Goal: Transaction & Acquisition: Purchase product/service

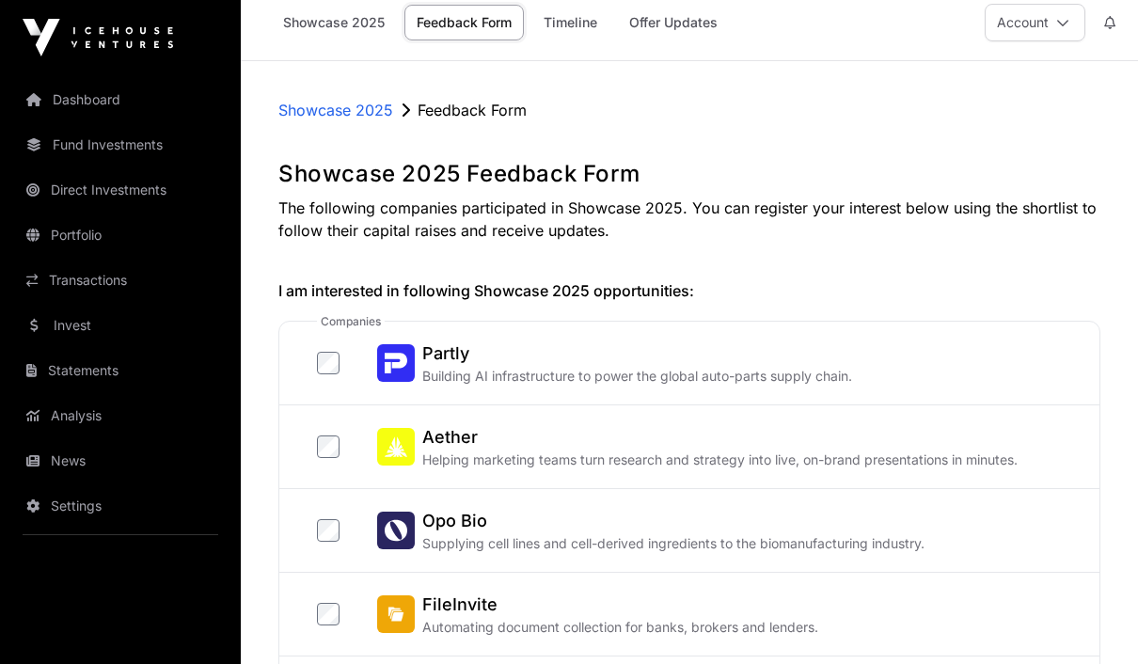
scroll to position [17, 0]
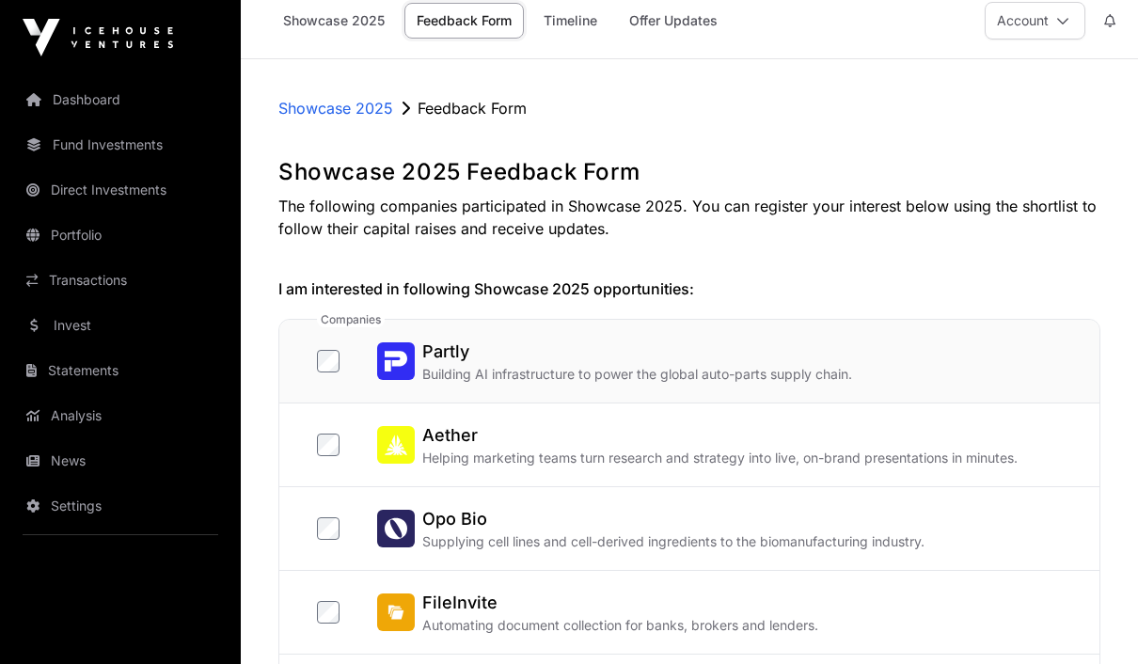
click at [824, 368] on p "Building AI infrastructure to power the global auto-parts supply chain." at bounding box center [637, 374] width 430 height 19
click at [866, 372] on div "Partly Building AI infrastructure to power the global auto-parts supply chain." at bounding box center [708, 361] width 783 height 45
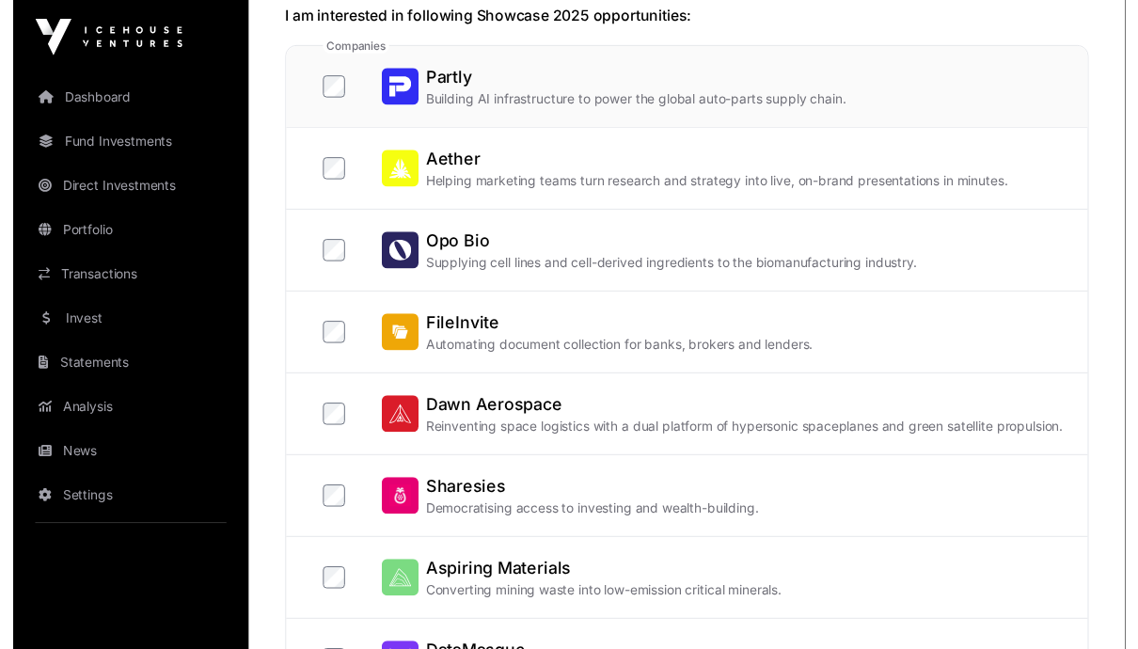
scroll to position [292, 0]
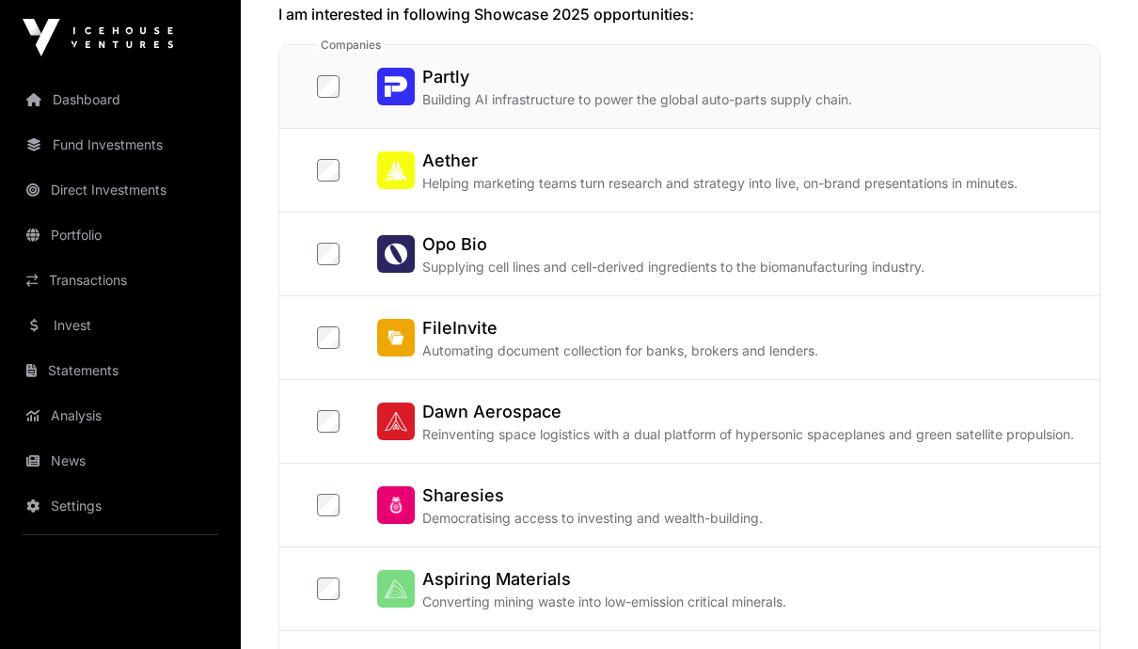
click at [932, 94] on div "Partly Building AI infrastructure to power the global auto-parts supply chain." at bounding box center [708, 86] width 783 height 45
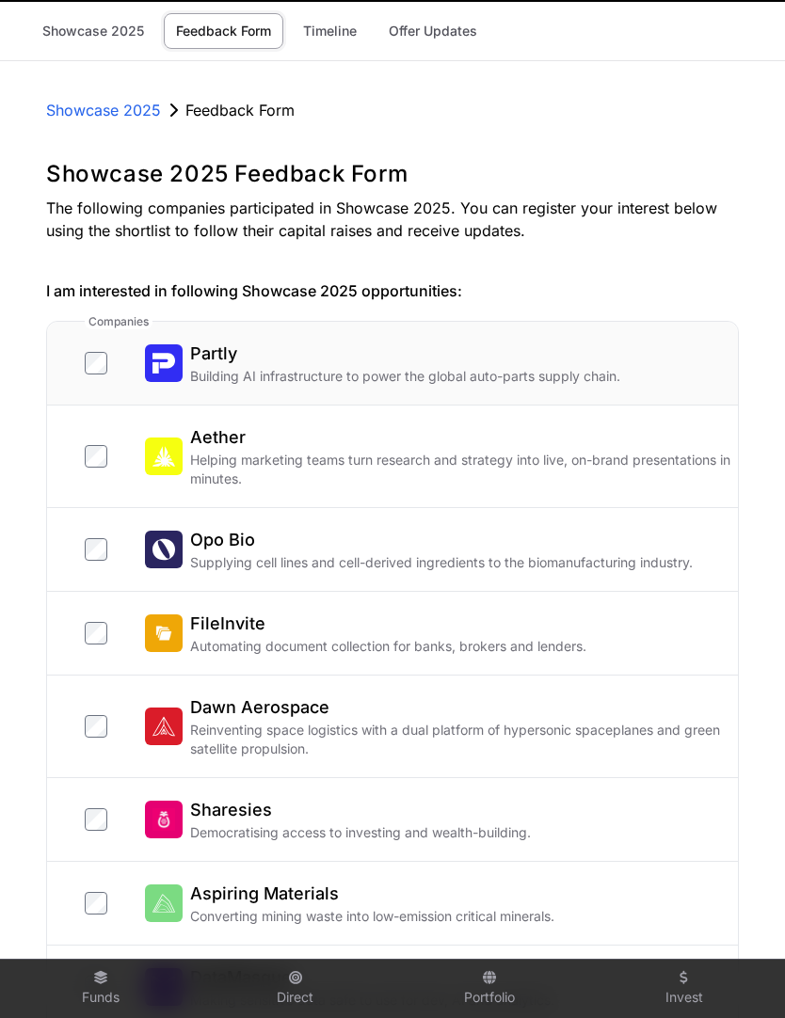
scroll to position [0, 0]
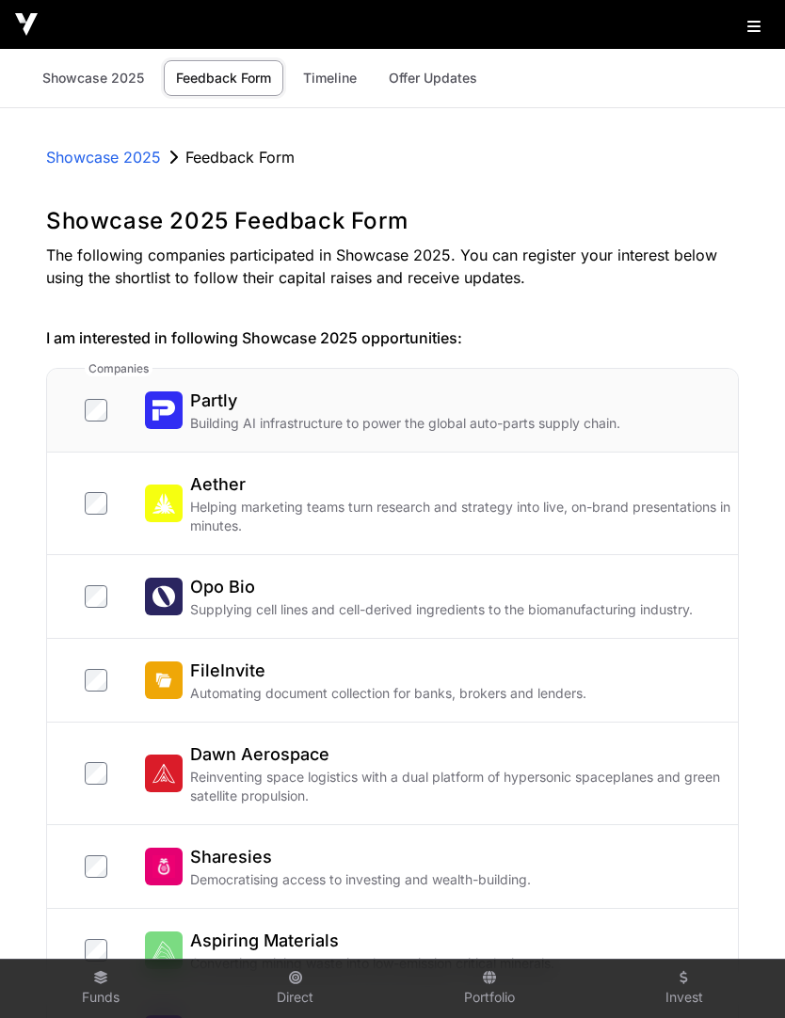
click at [69, 79] on link "Showcase 2025" at bounding box center [93, 78] width 126 height 36
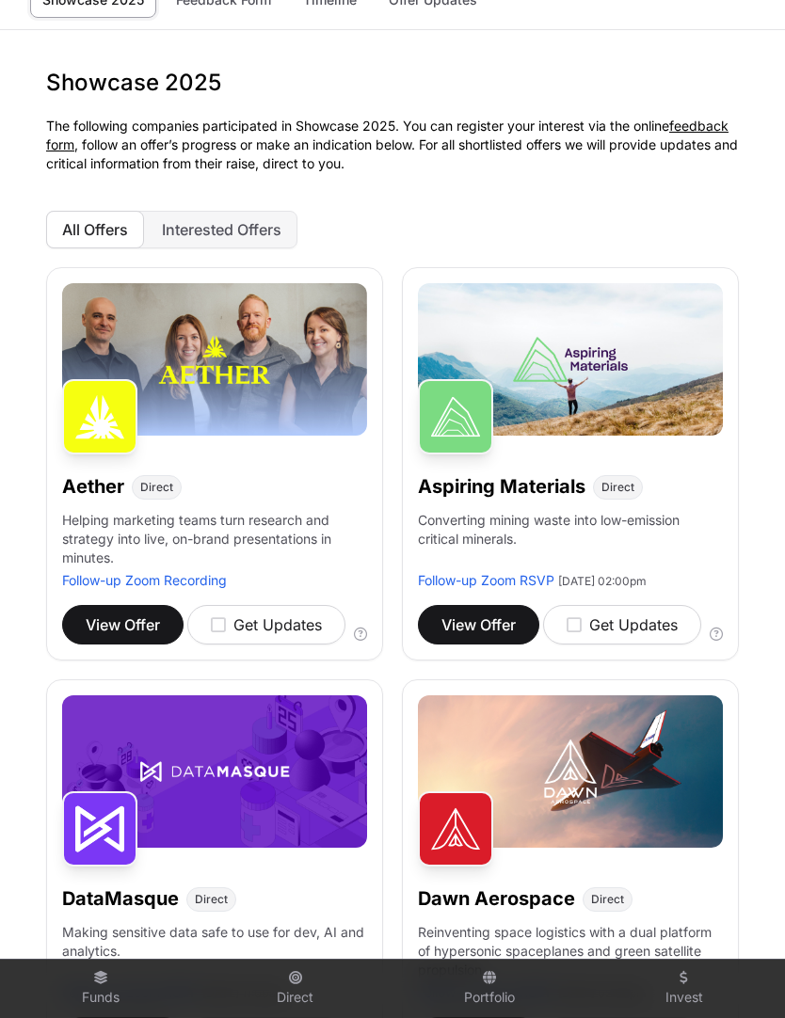
scroll to position [98, 0]
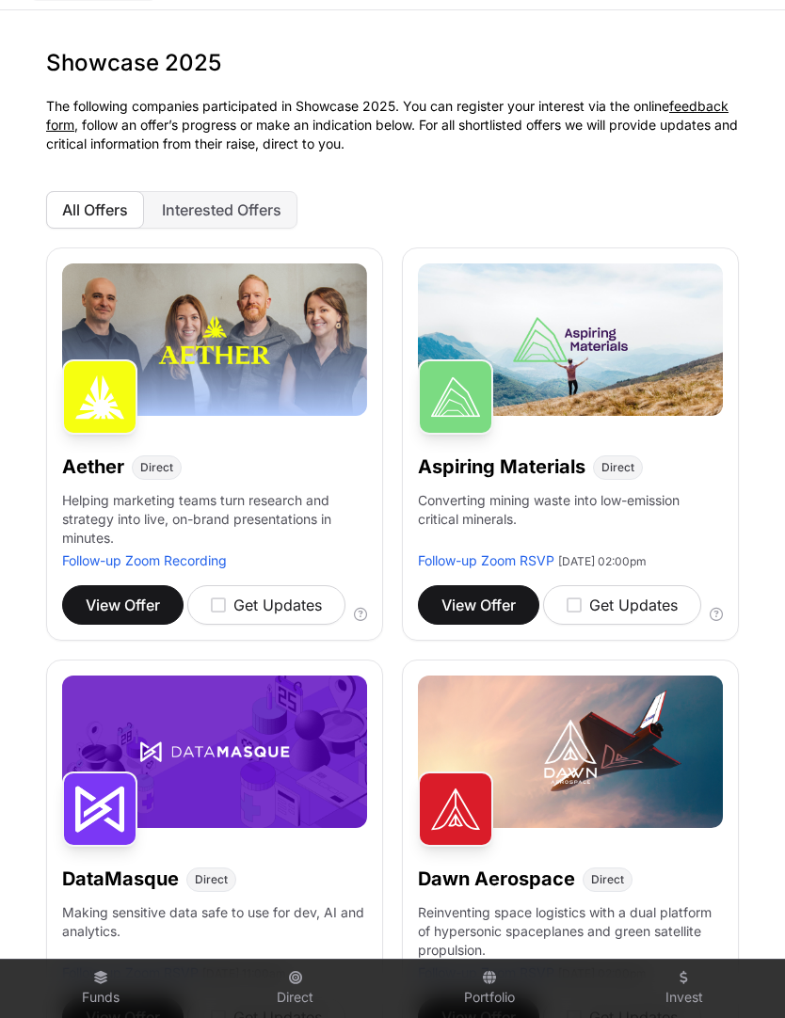
click at [307, 520] on p "Helping marketing teams turn research and strategy into live, on-brand presenta…" at bounding box center [214, 521] width 305 height 60
click at [92, 389] on img at bounding box center [99, 396] width 75 height 75
click at [98, 606] on span "View Offer" at bounding box center [123, 605] width 74 height 23
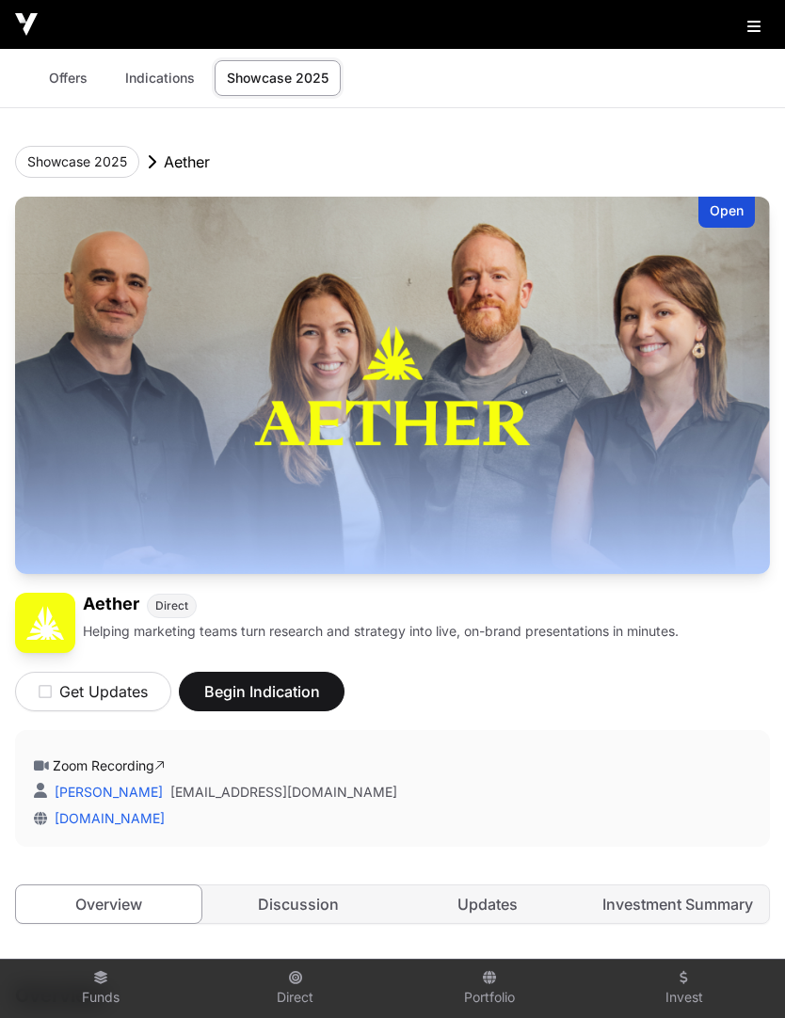
scroll to position [5, 0]
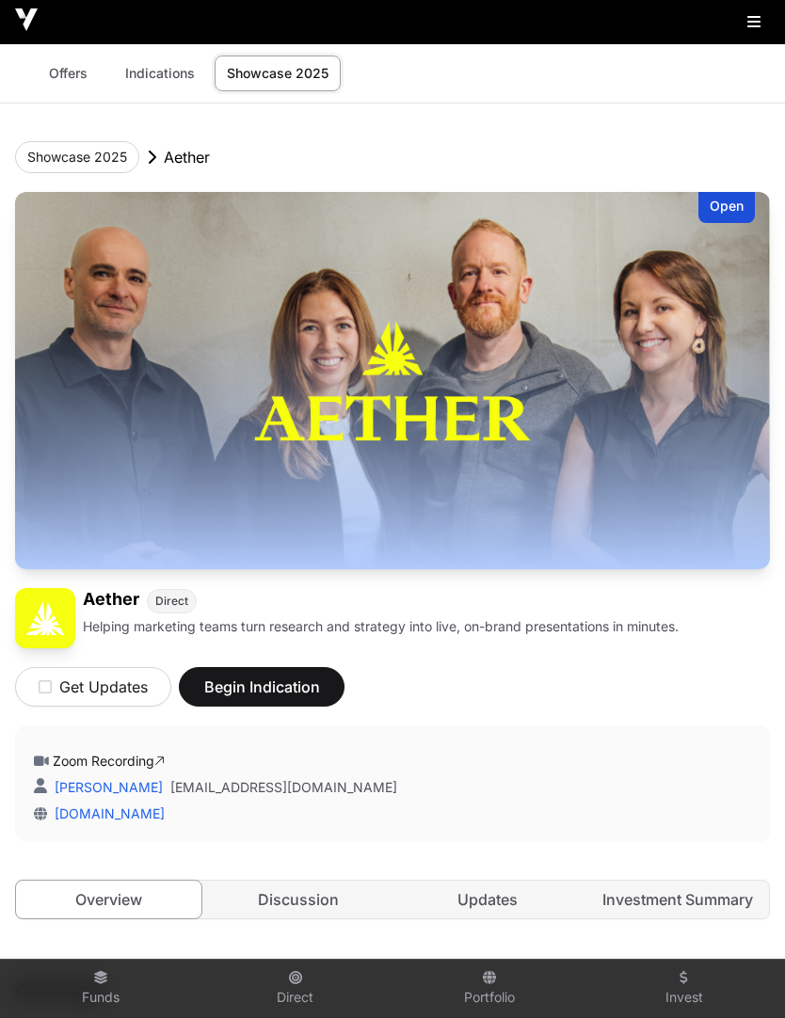
click at [755, 27] on icon at bounding box center [753, 21] width 13 height 15
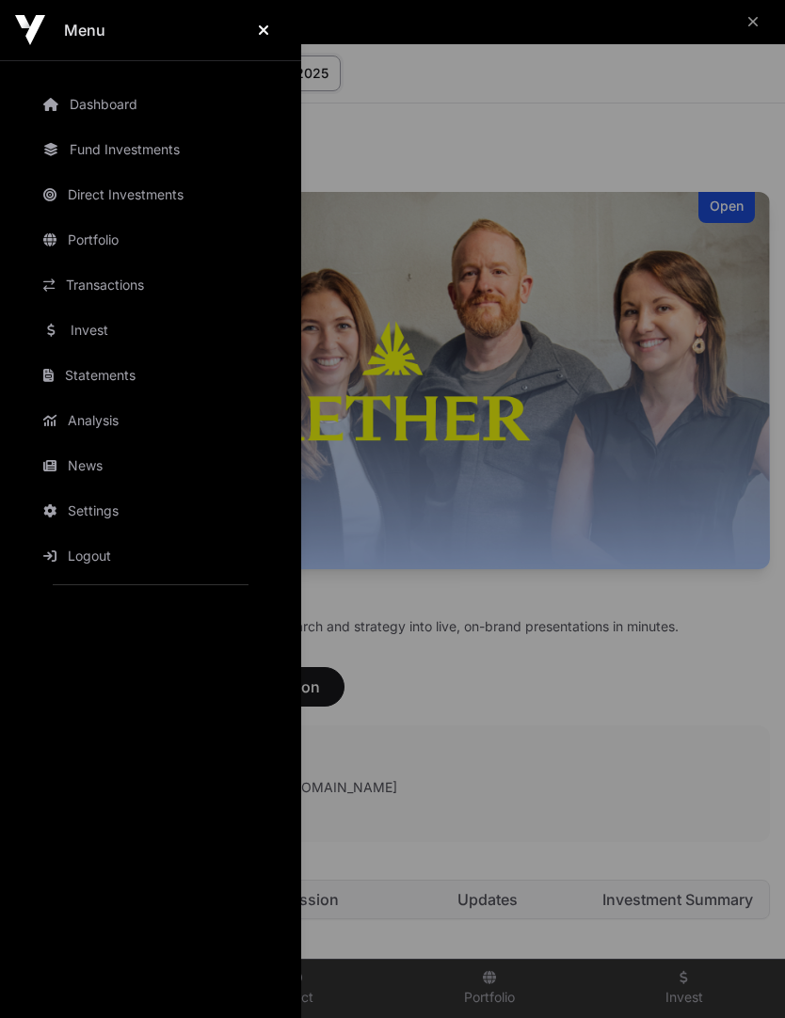
click at [738, 79] on div "Menu Dashboard Fund Investments Direct Investments Portfolio Transactions Inves…" at bounding box center [392, 509] width 785 height 1018
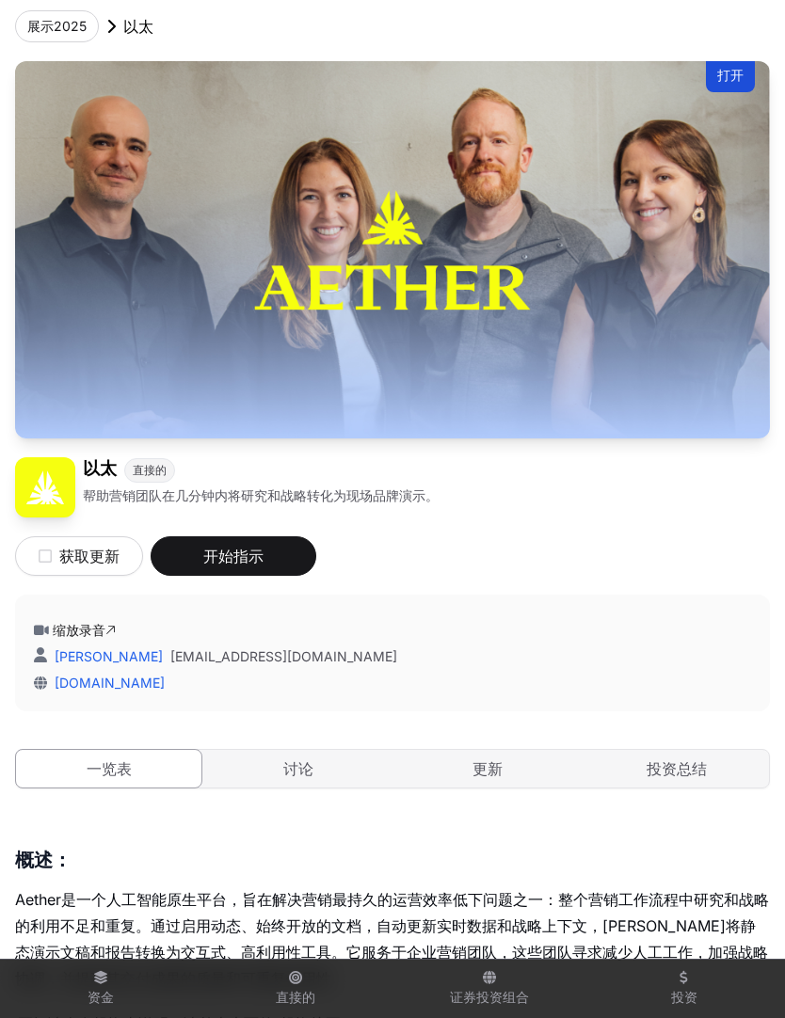
scroll to position [140, 0]
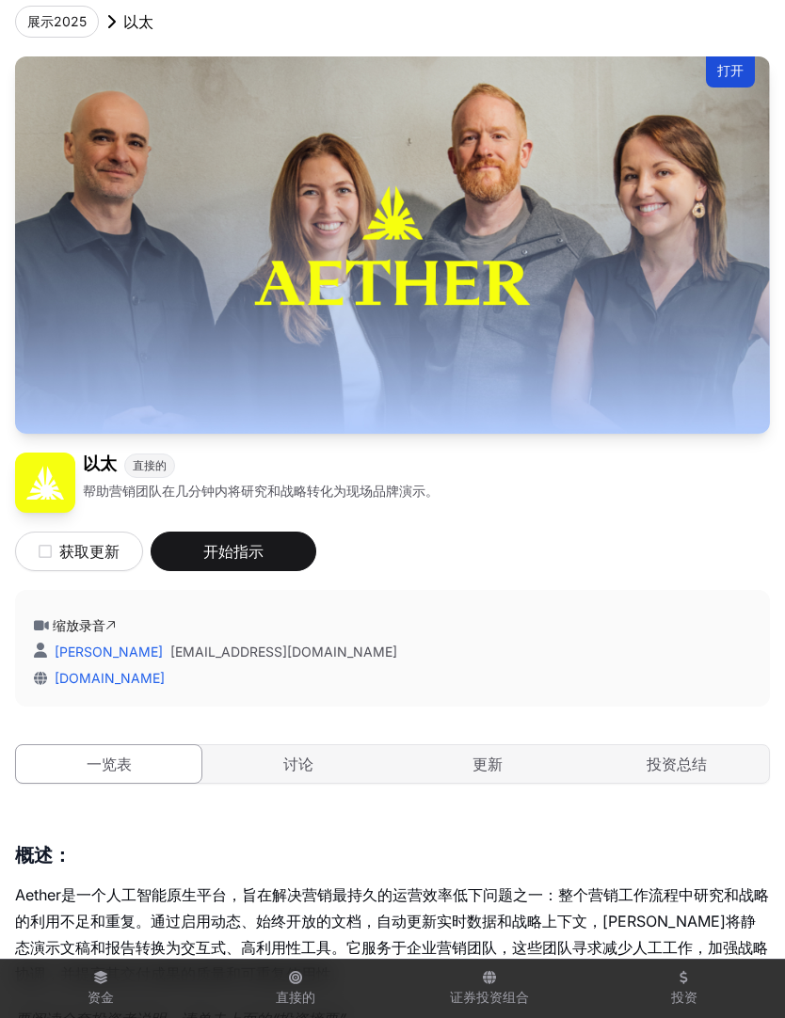
click at [278, 551] on span "开始指示" at bounding box center [233, 551] width 119 height 23
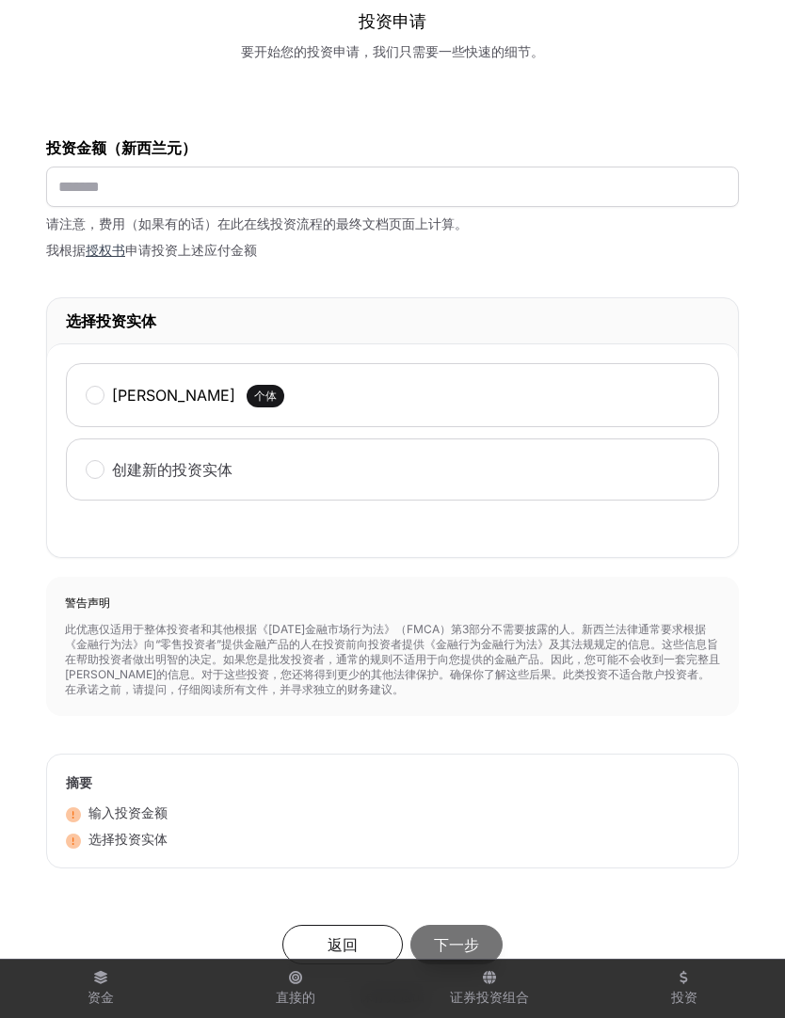
scroll to position [198, 0]
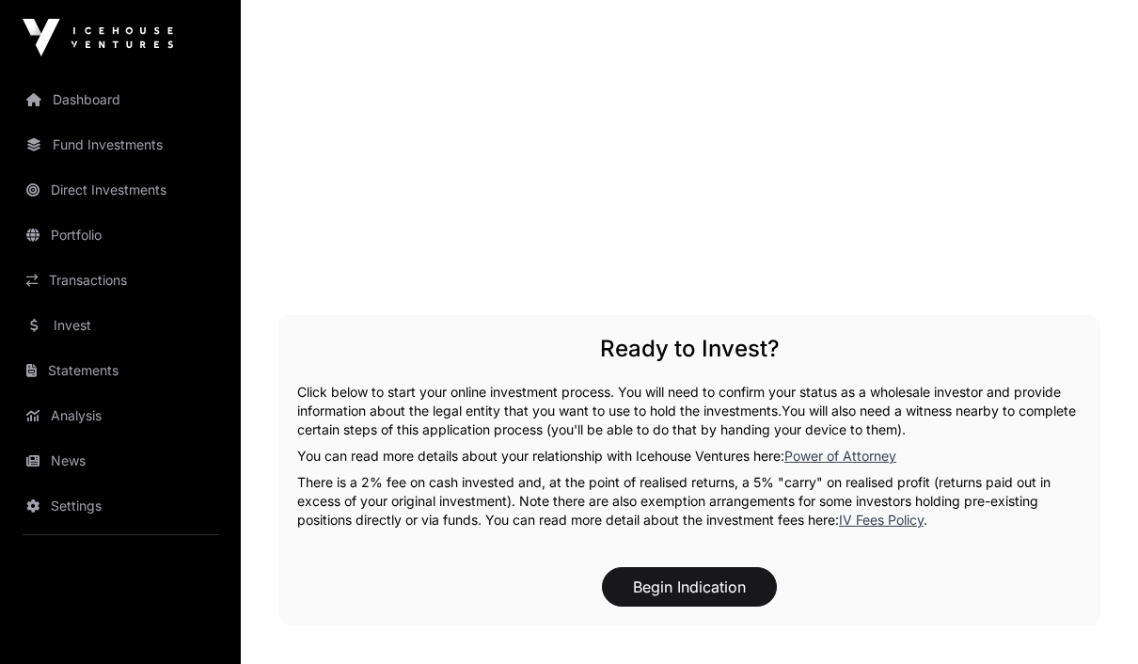
scroll to position [2528, 0]
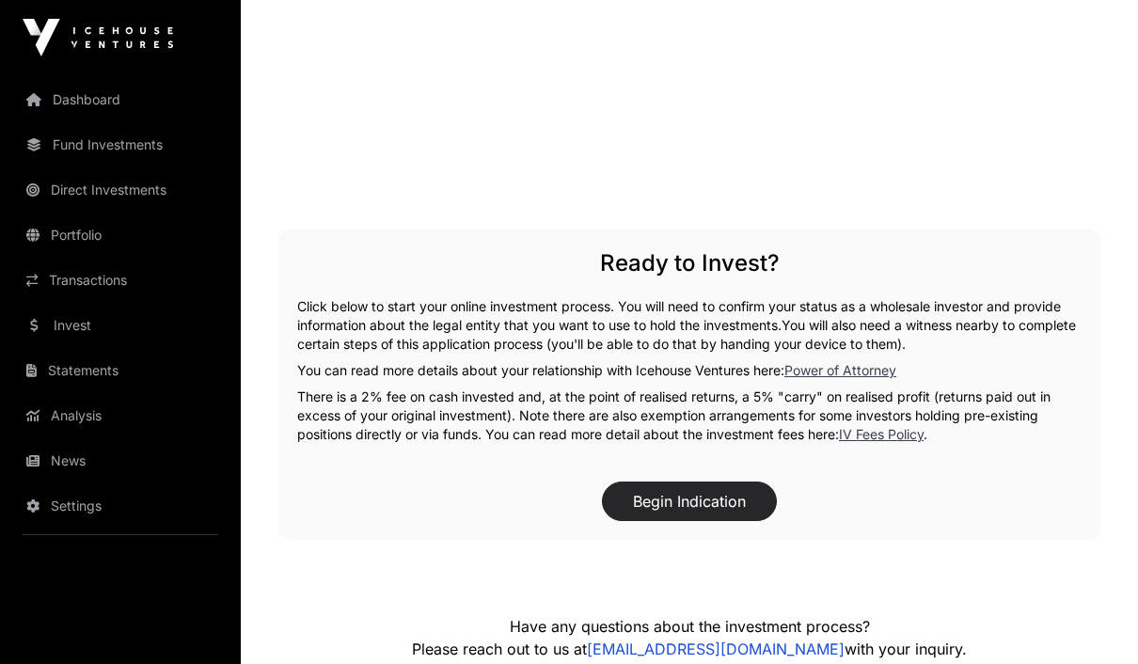
click at [742, 501] on button "Begin Indication" at bounding box center [689, 502] width 175 height 40
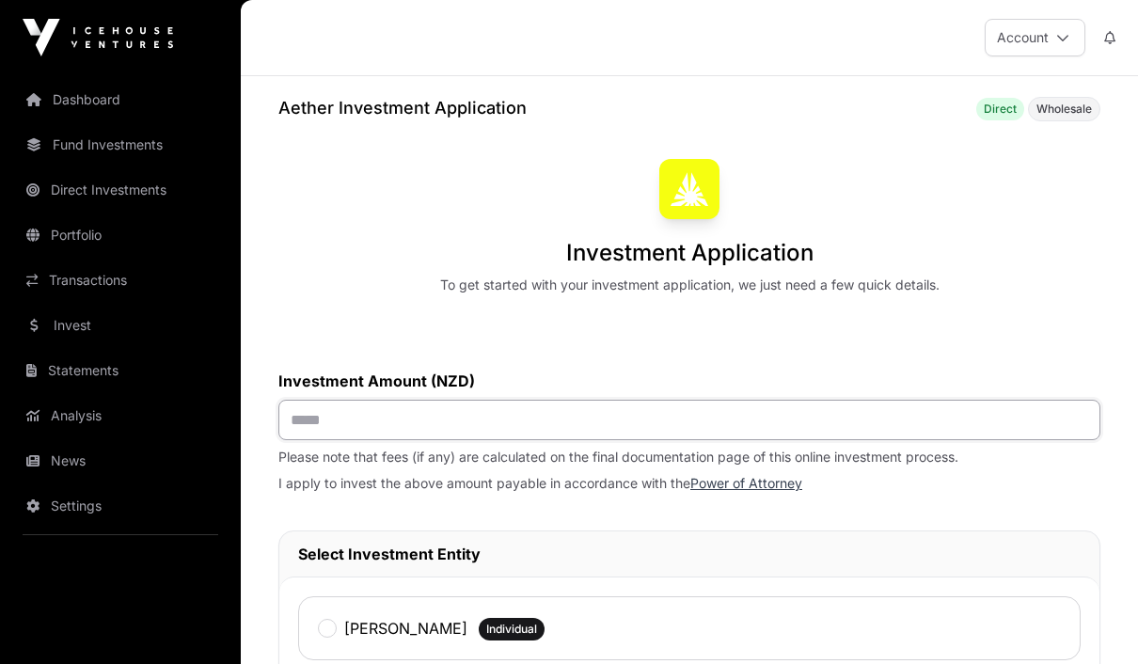
click at [809, 417] on input "text" at bounding box center [689, 420] width 822 height 40
type input "*******"
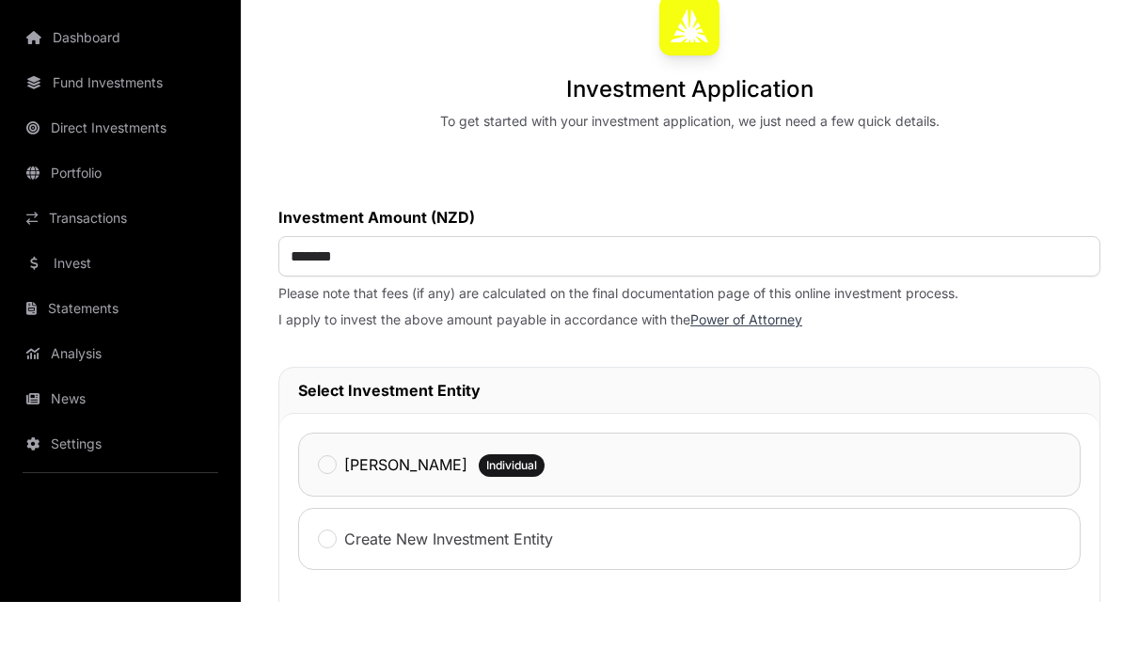
click at [628, 495] on div "Jingjie Du Individual" at bounding box center [689, 527] width 783 height 64
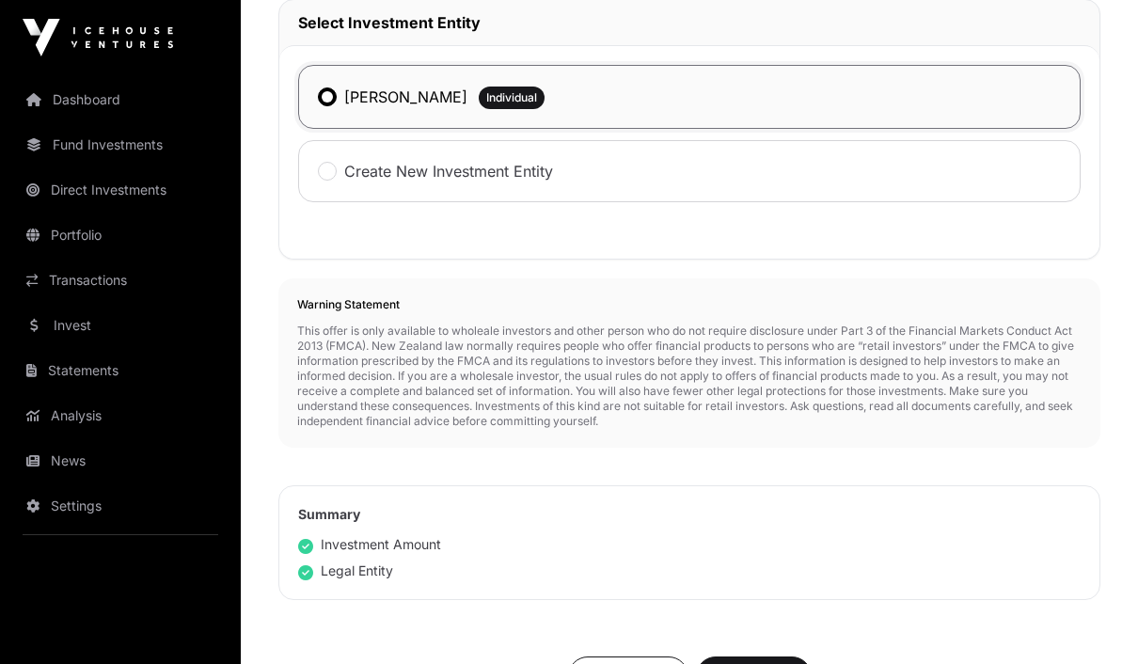
scroll to position [533, 0]
click at [774, 663] on span "Next Step" at bounding box center [754, 674] width 69 height 23
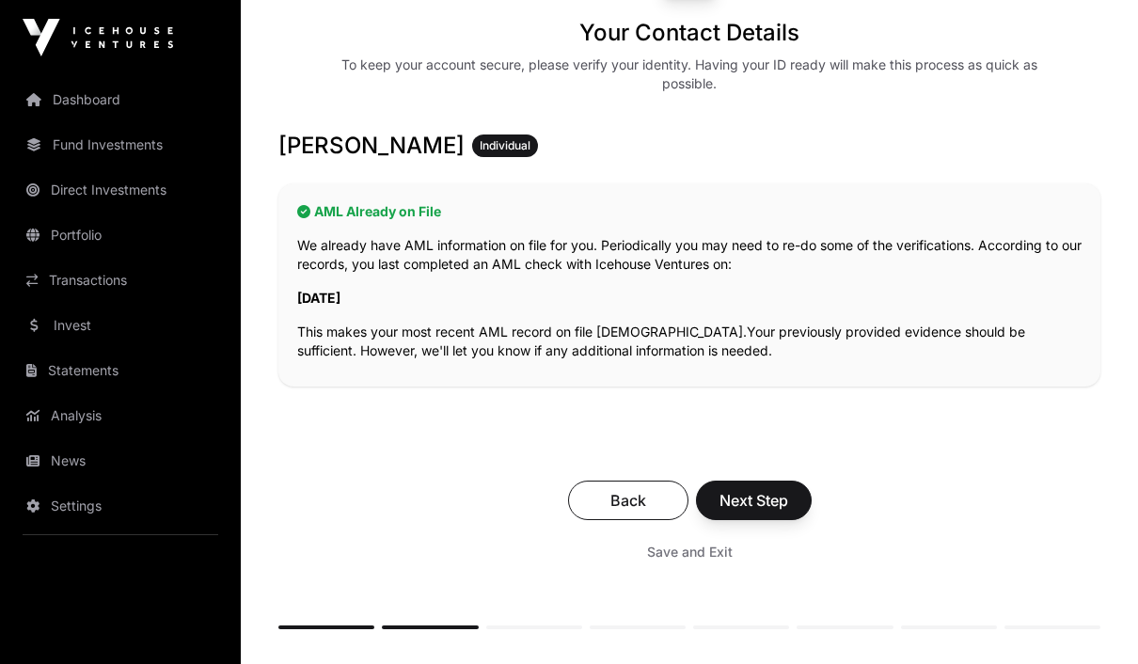
scroll to position [271, 0]
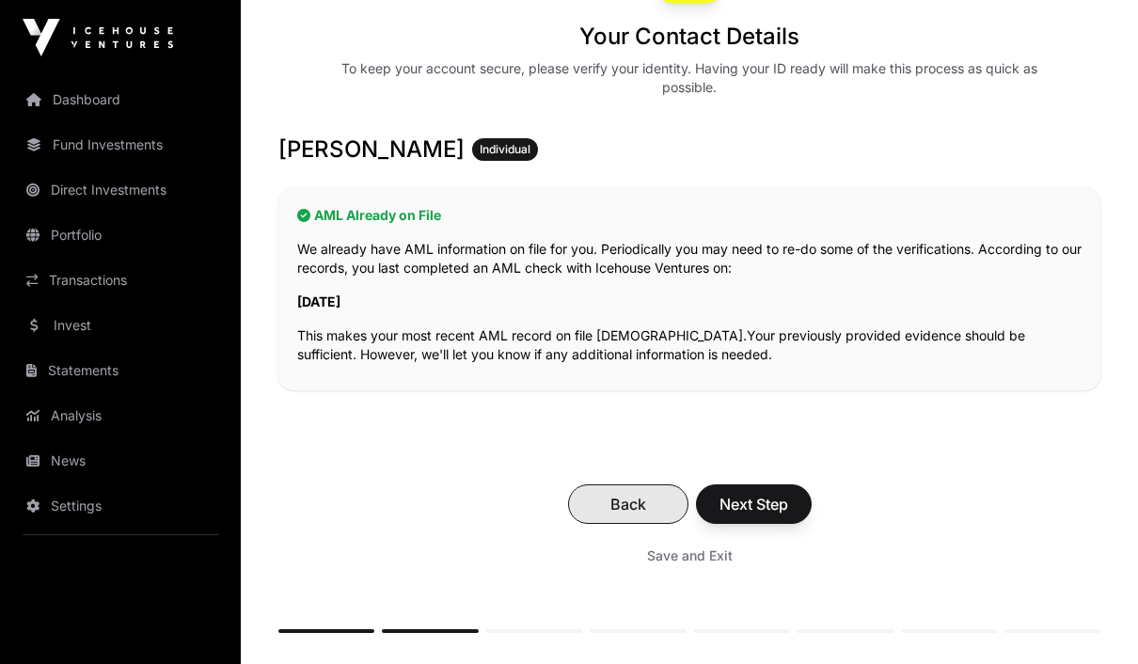
click at [649, 498] on span "Back" at bounding box center [628, 504] width 73 height 23
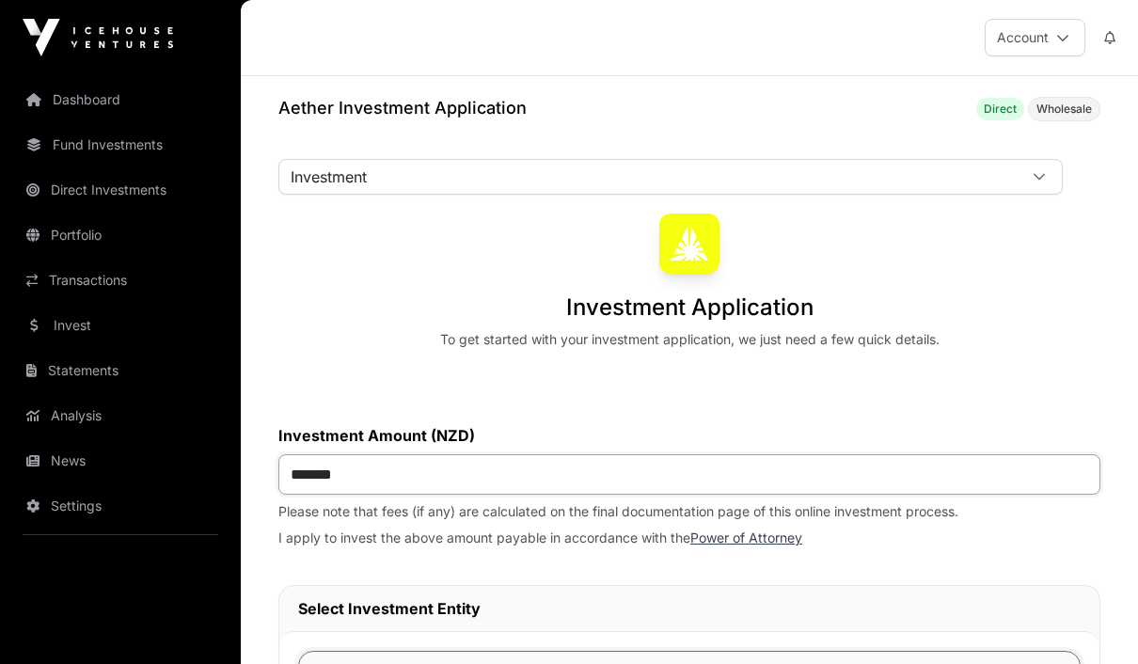
click at [305, 477] on input "*******" at bounding box center [689, 474] width 822 height 40
type input "*******"
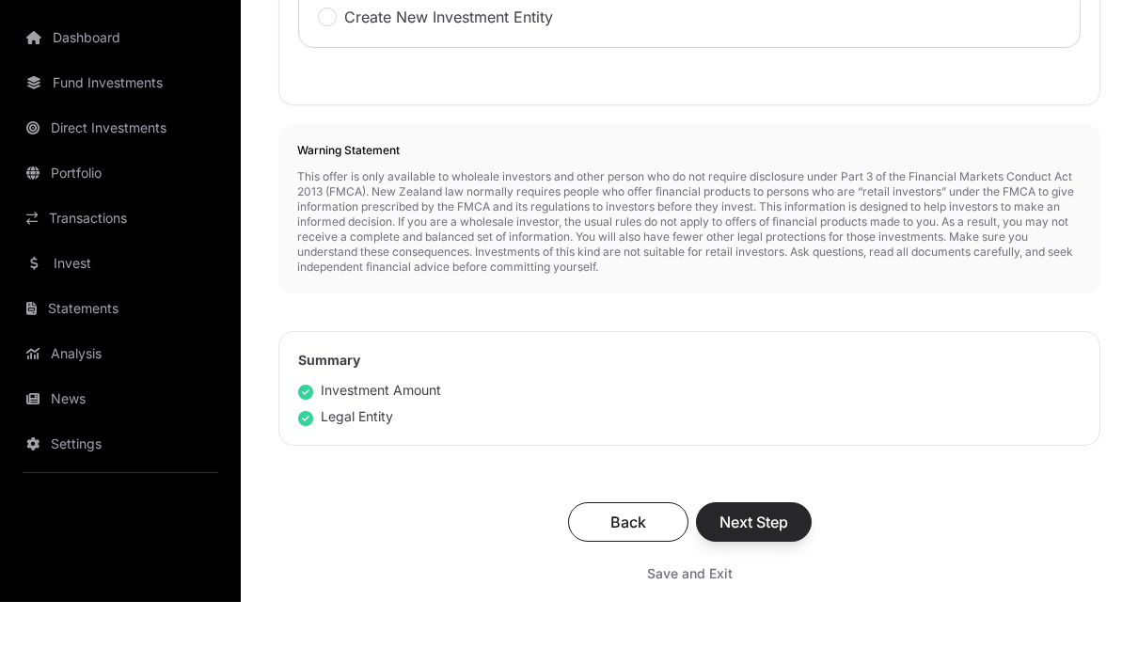
click at [773, 573] on span "Next Step" at bounding box center [754, 584] width 69 height 23
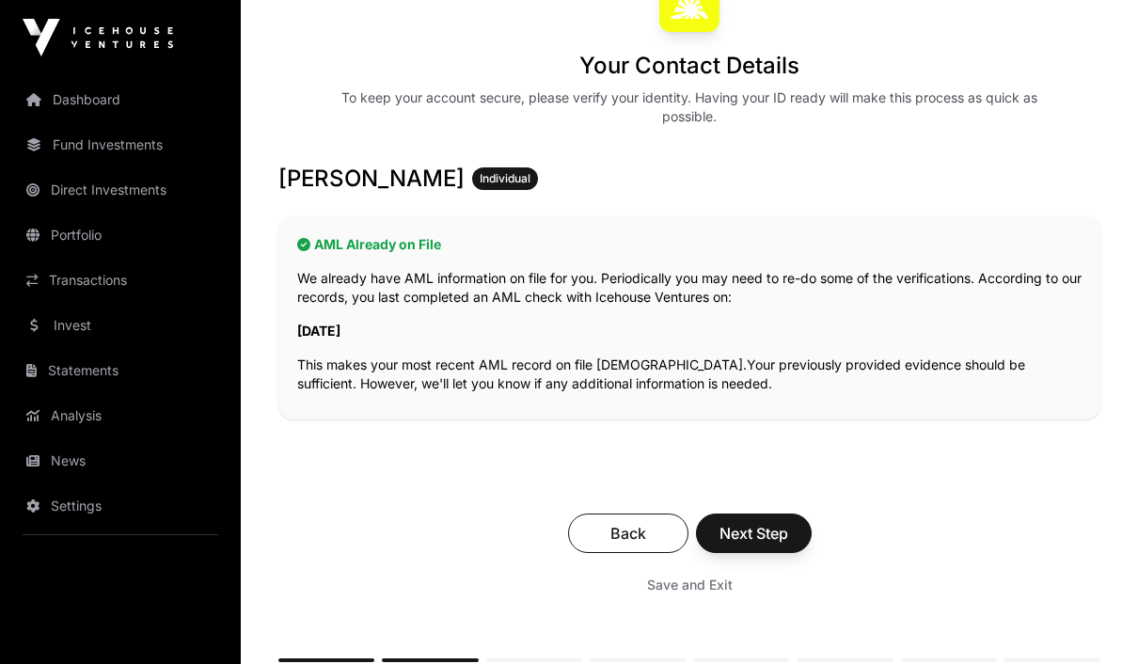
scroll to position [291, 0]
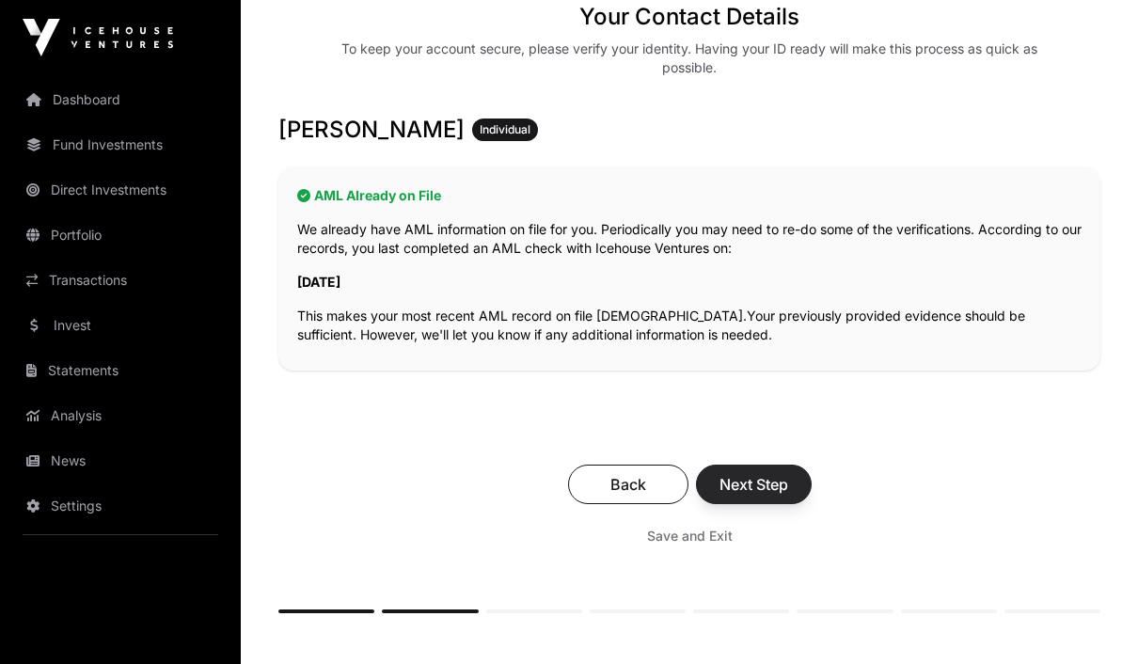
click at [774, 486] on span "Next Step" at bounding box center [754, 484] width 69 height 23
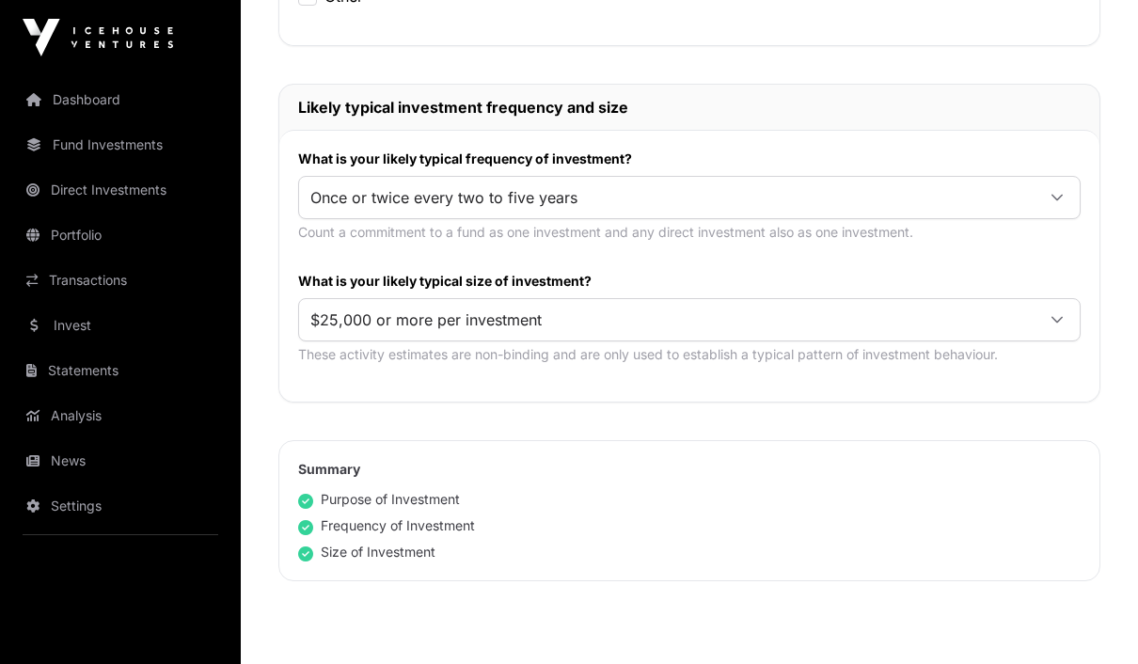
scroll to position [1135, 0]
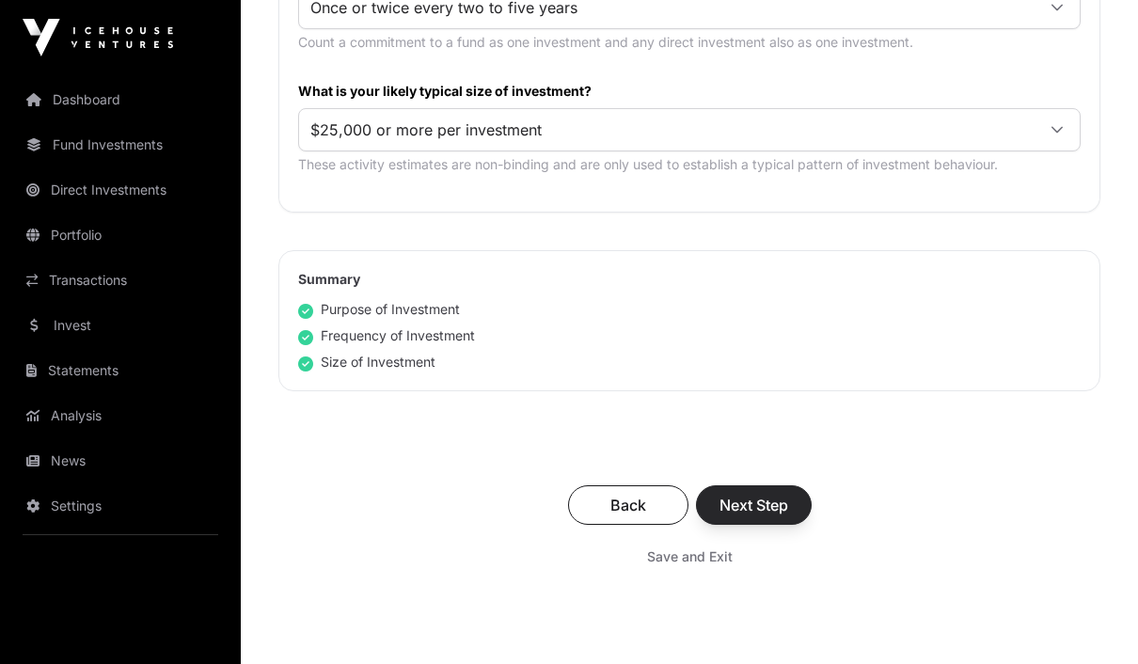
click at [779, 516] on button "Next Step" at bounding box center [754, 505] width 116 height 40
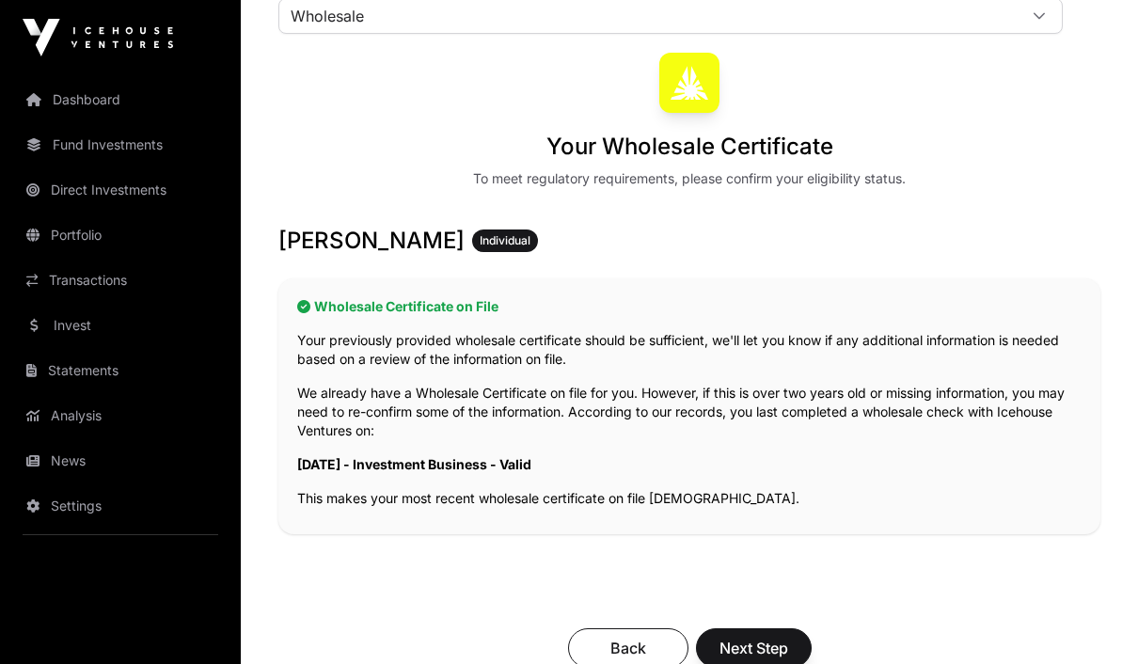
scroll to position [245, 0]
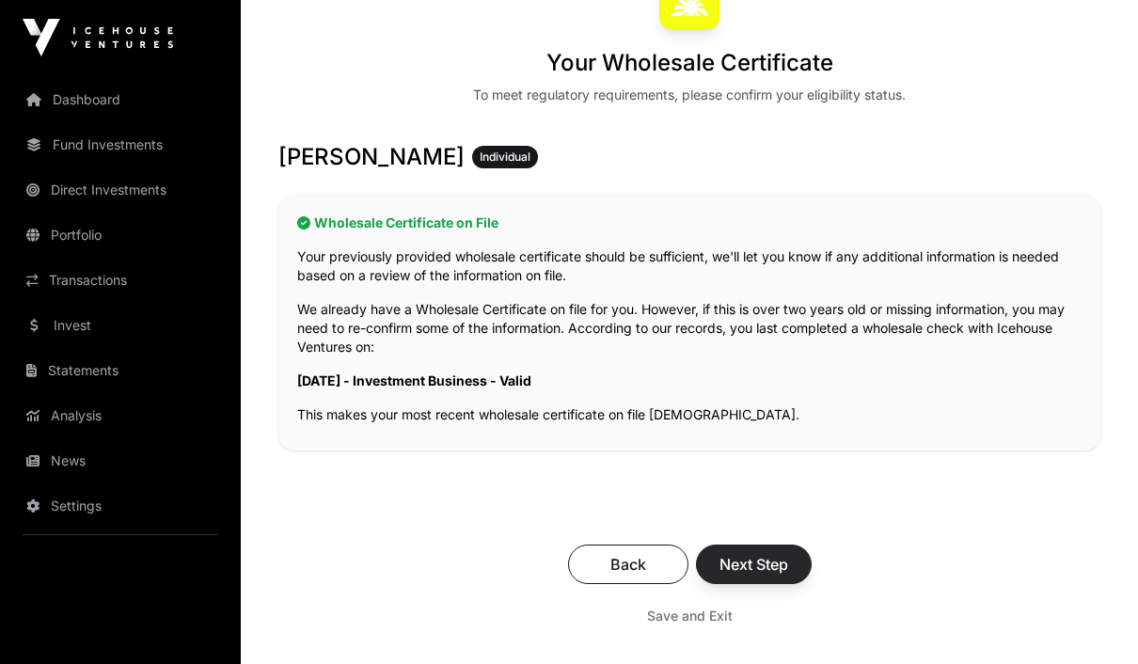
click at [799, 563] on button "Next Step" at bounding box center [754, 565] width 116 height 40
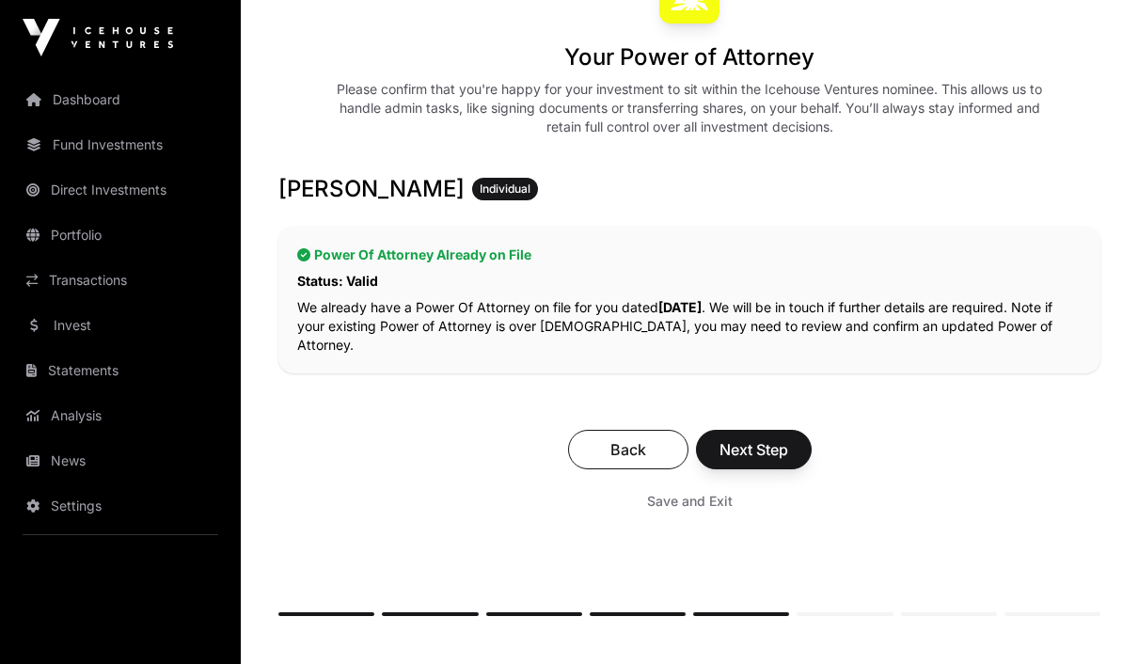
scroll to position [234, 0]
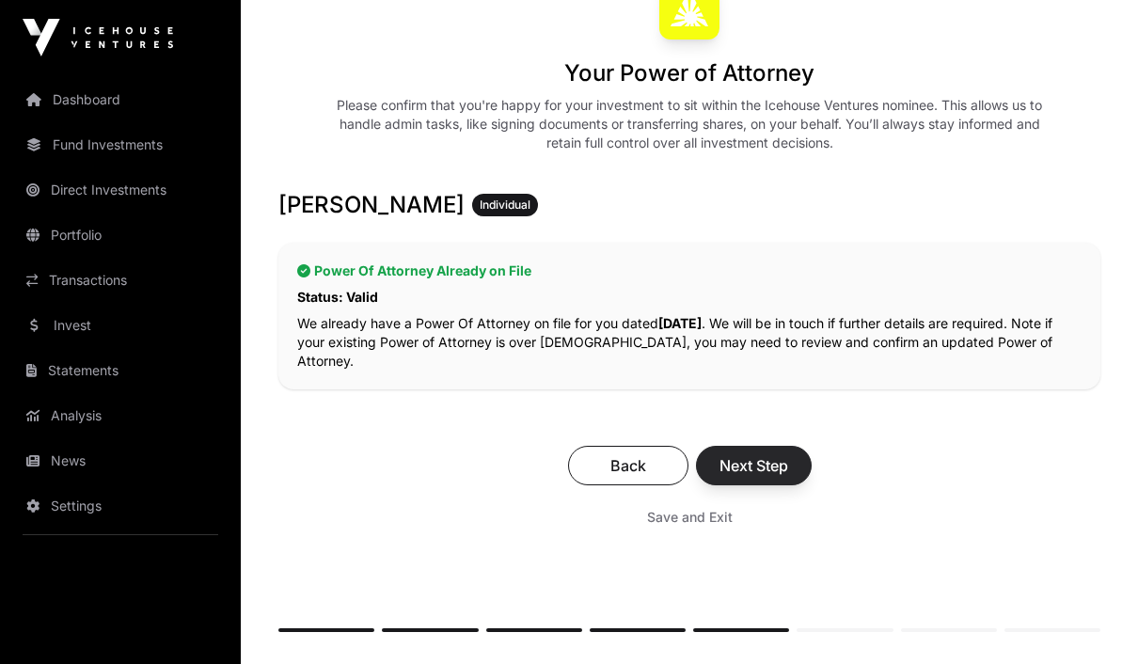
click at [789, 469] on button "Next Step" at bounding box center [754, 466] width 116 height 40
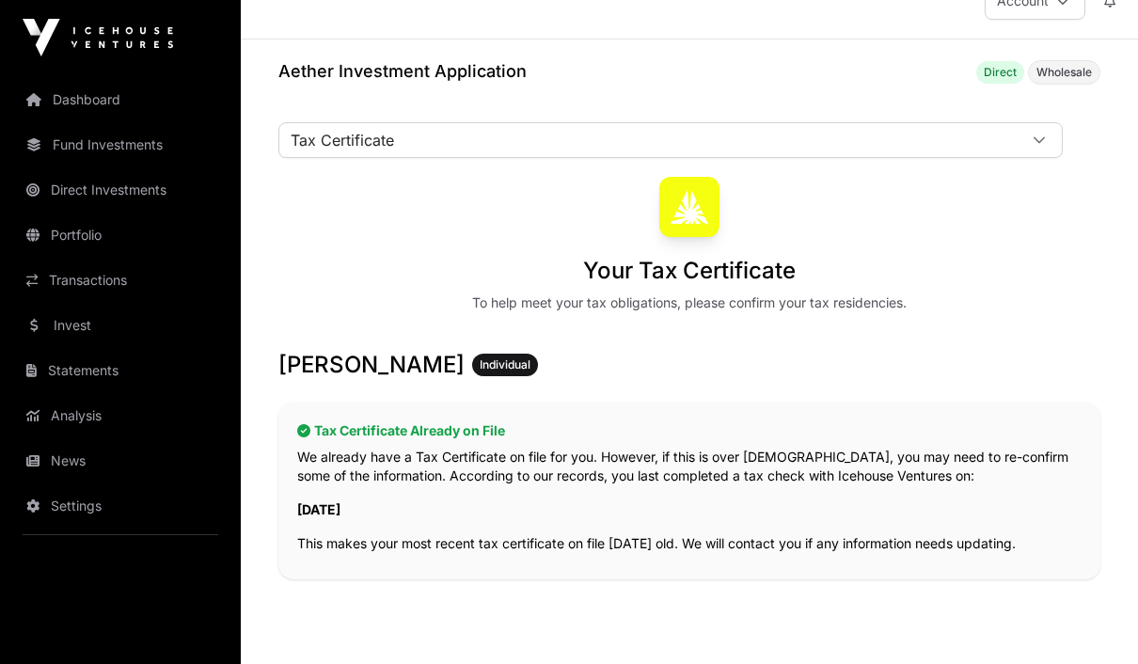
scroll to position [71, 0]
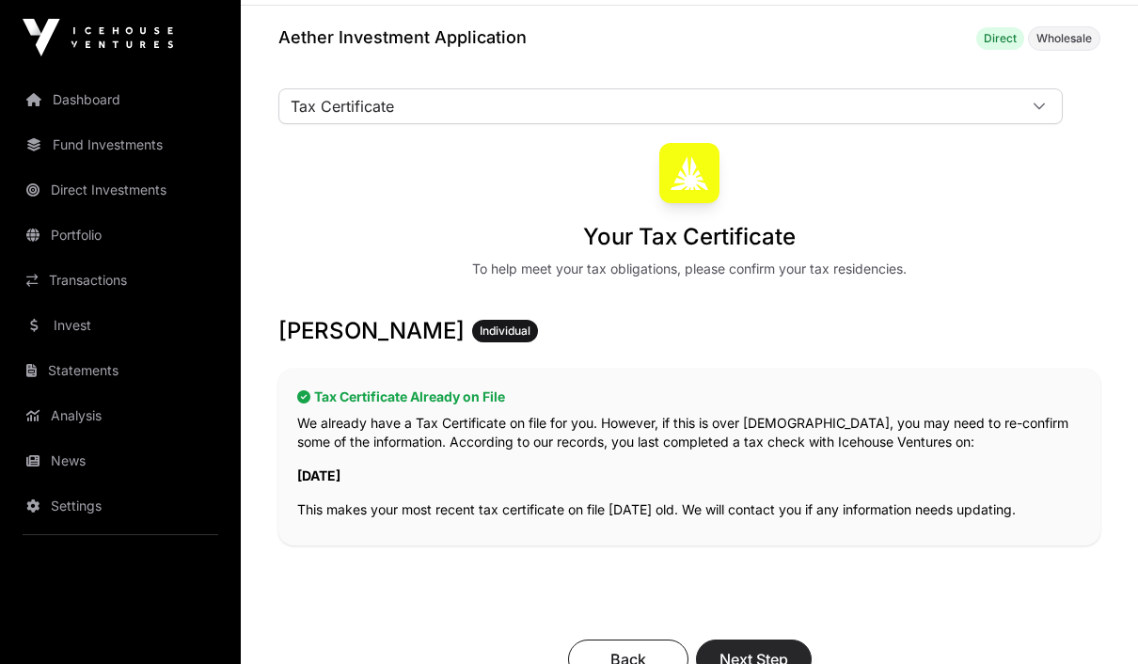
click at [774, 641] on button "Next Step" at bounding box center [754, 660] width 116 height 40
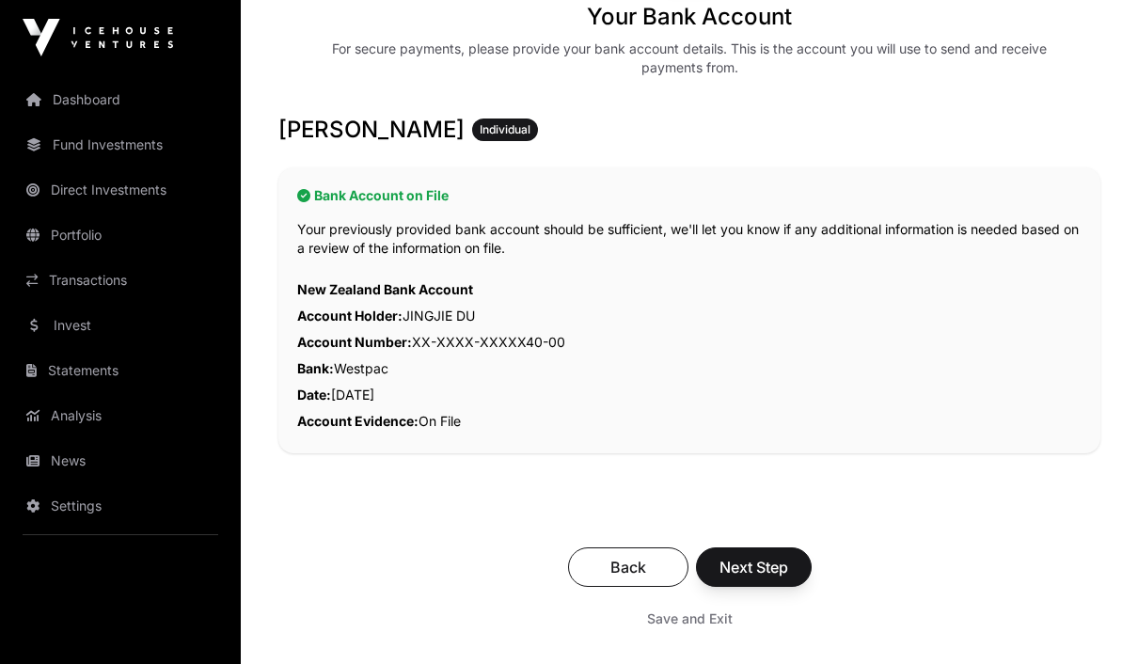
scroll to position [309, 0]
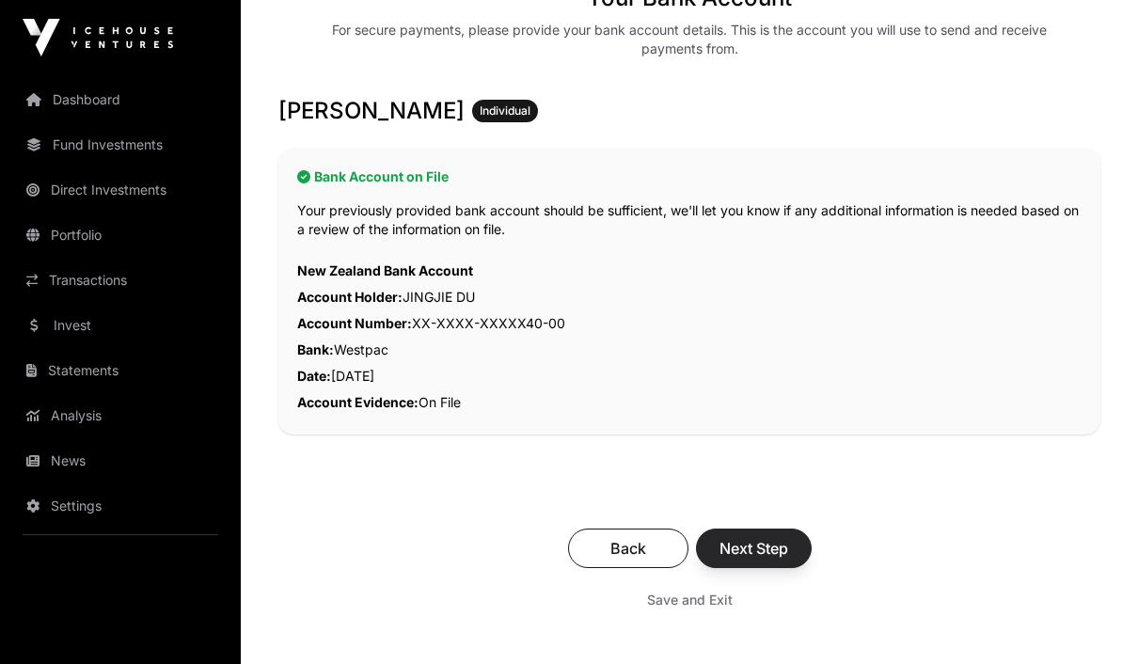
click at [768, 553] on span "Next Step" at bounding box center [754, 548] width 69 height 23
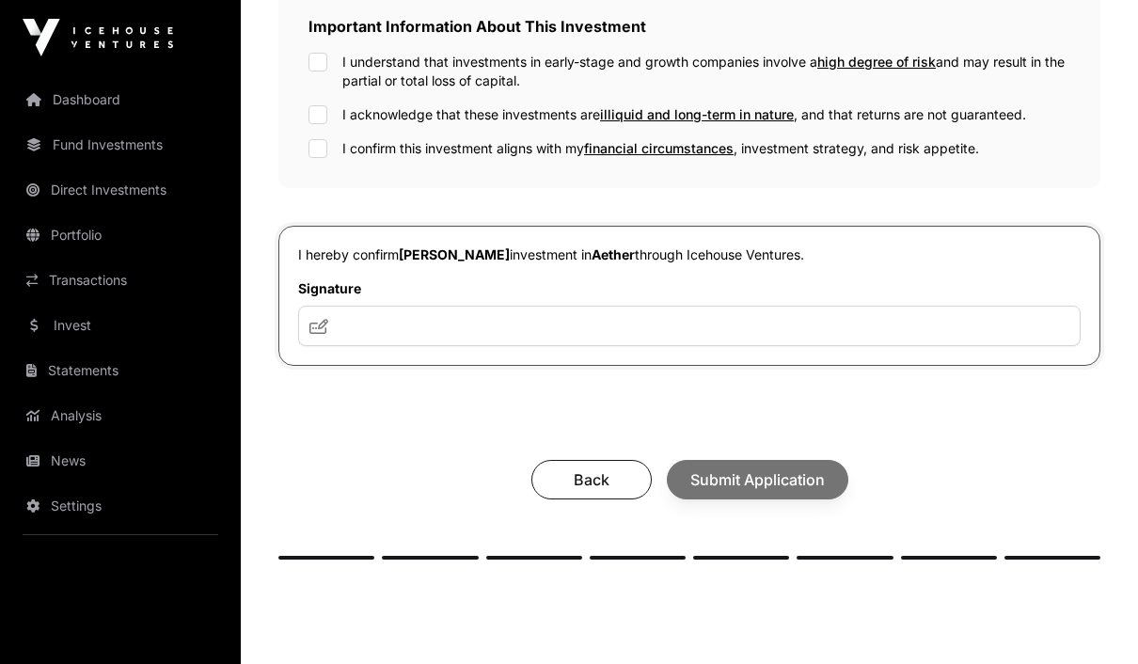
scroll to position [698, 0]
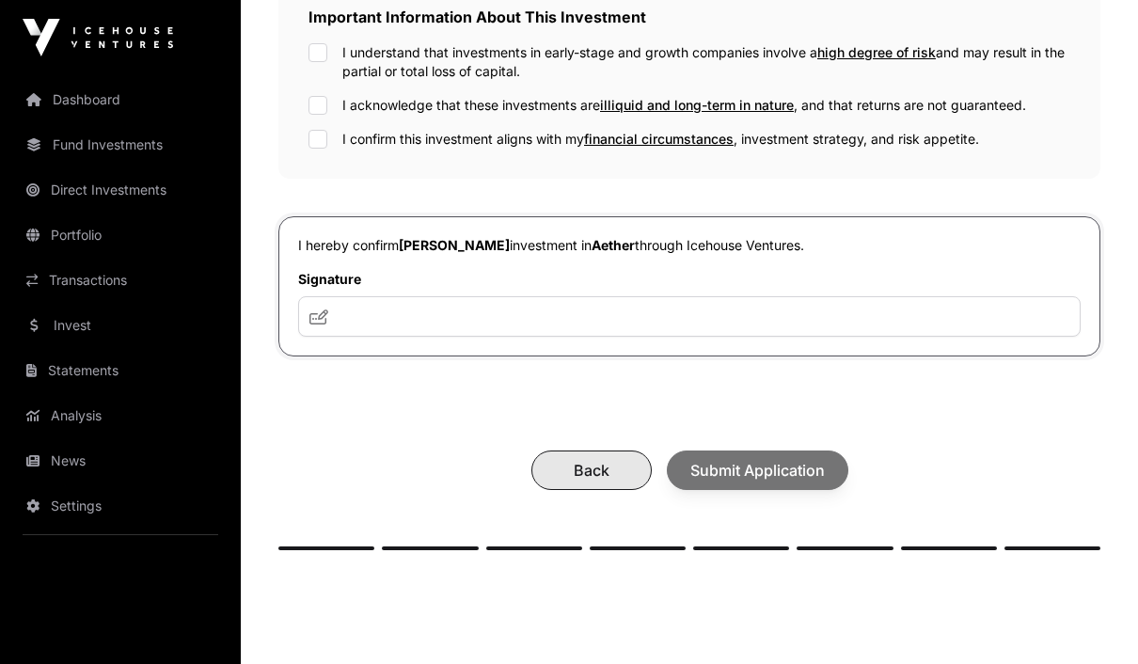
click at [593, 479] on span "Back" at bounding box center [591, 470] width 73 height 23
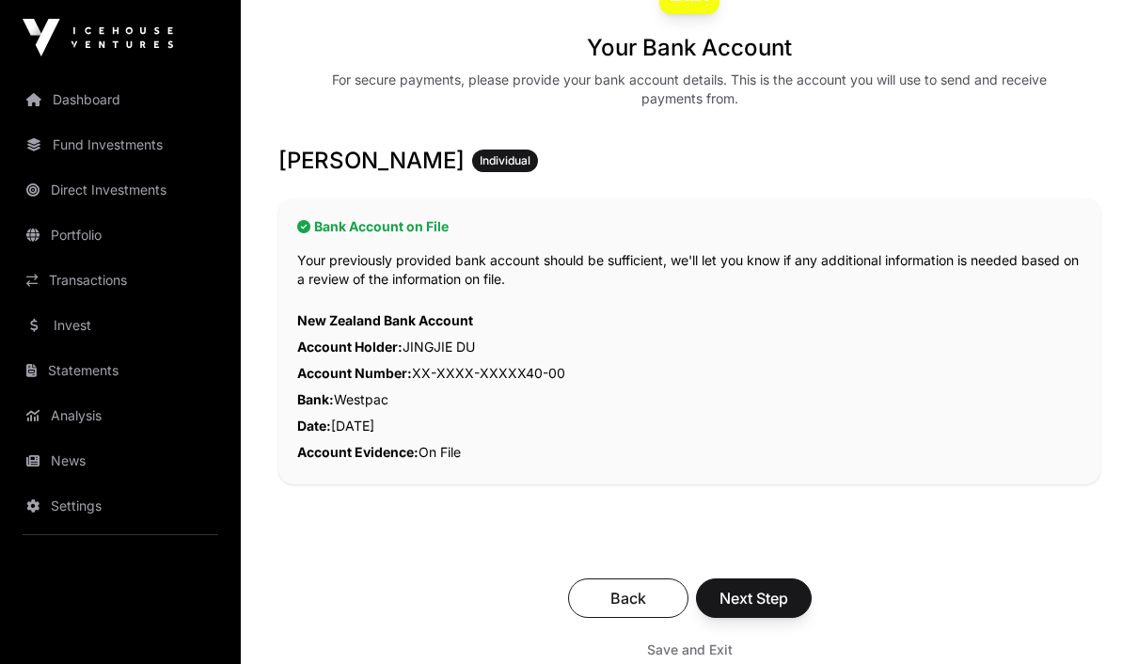
scroll to position [289, 0]
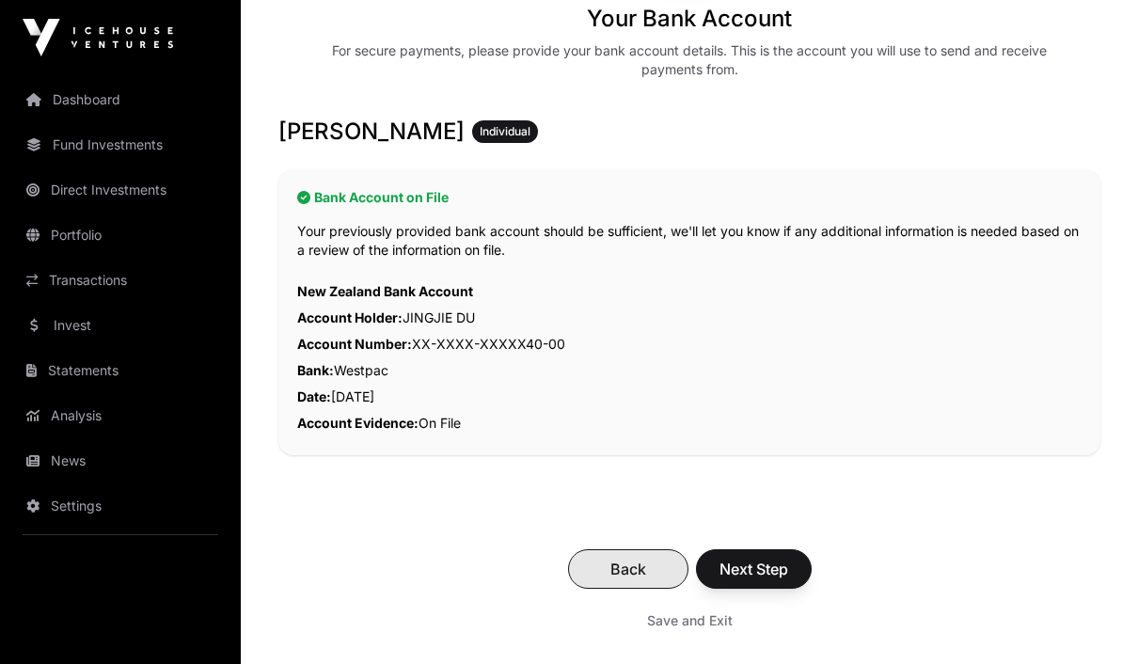
click at [638, 563] on span "Back" at bounding box center [628, 569] width 73 height 23
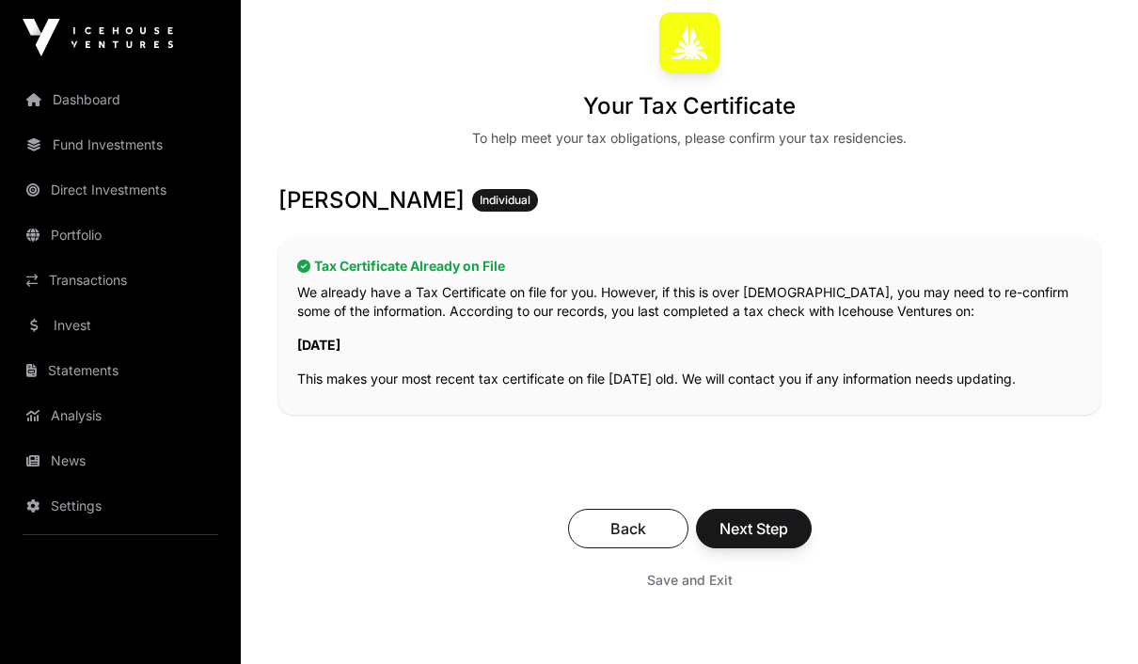
scroll to position [257, 0]
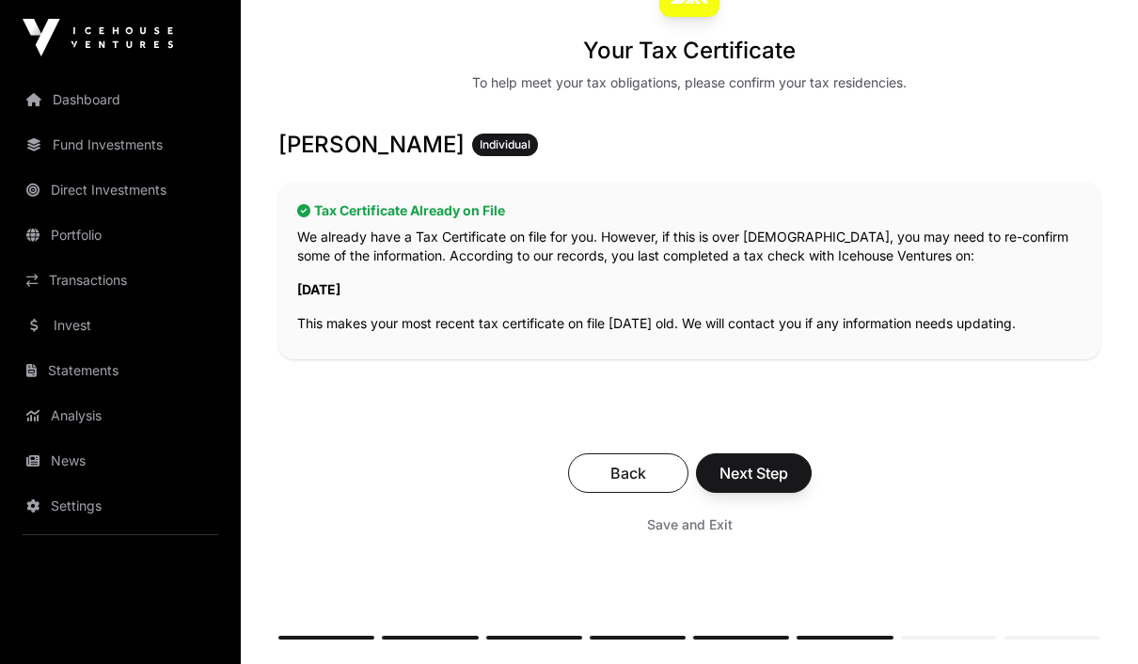
click at [703, 528] on span "Save and Exit" at bounding box center [690, 525] width 86 height 19
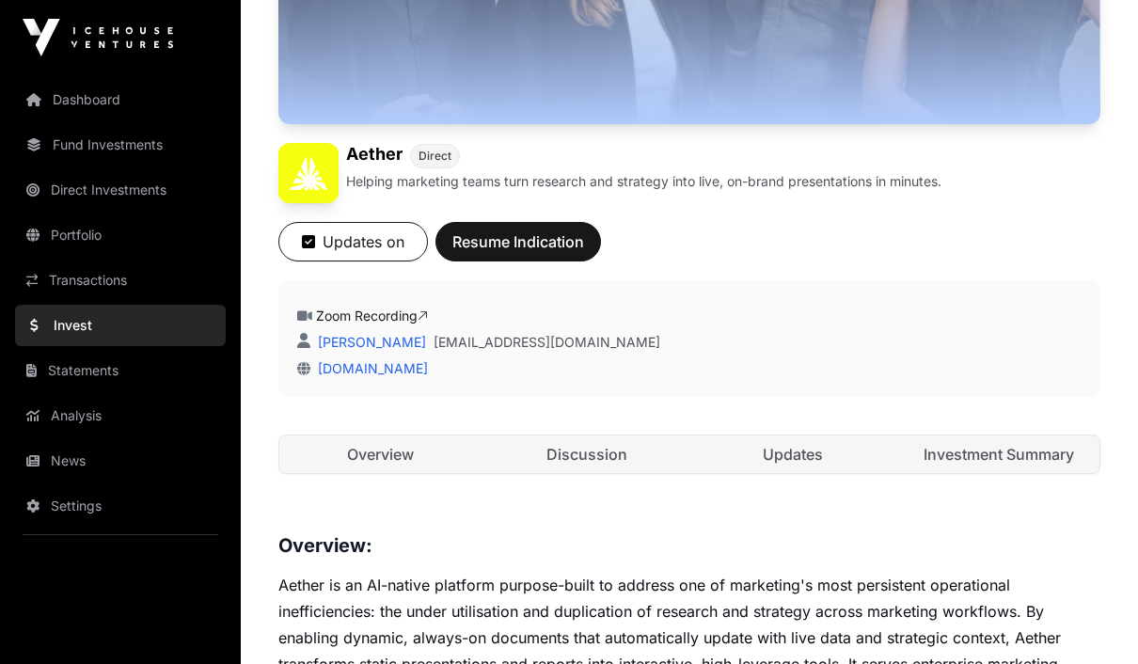
scroll to position [525, 0]
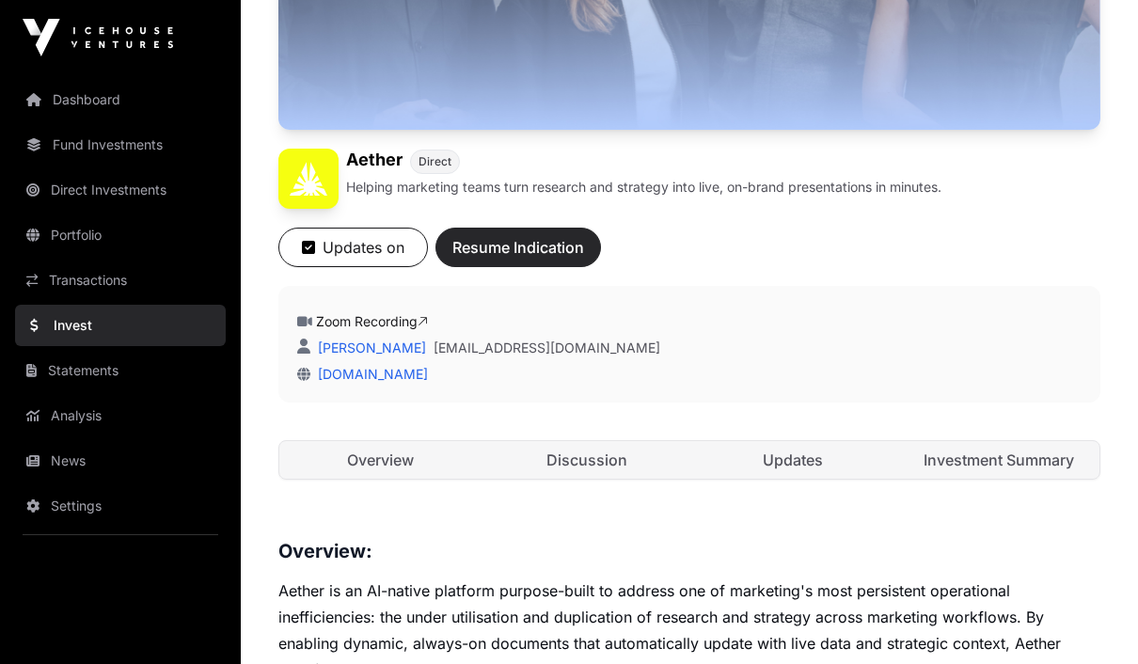
click at [552, 234] on button "Resume Indication" at bounding box center [519, 248] width 166 height 40
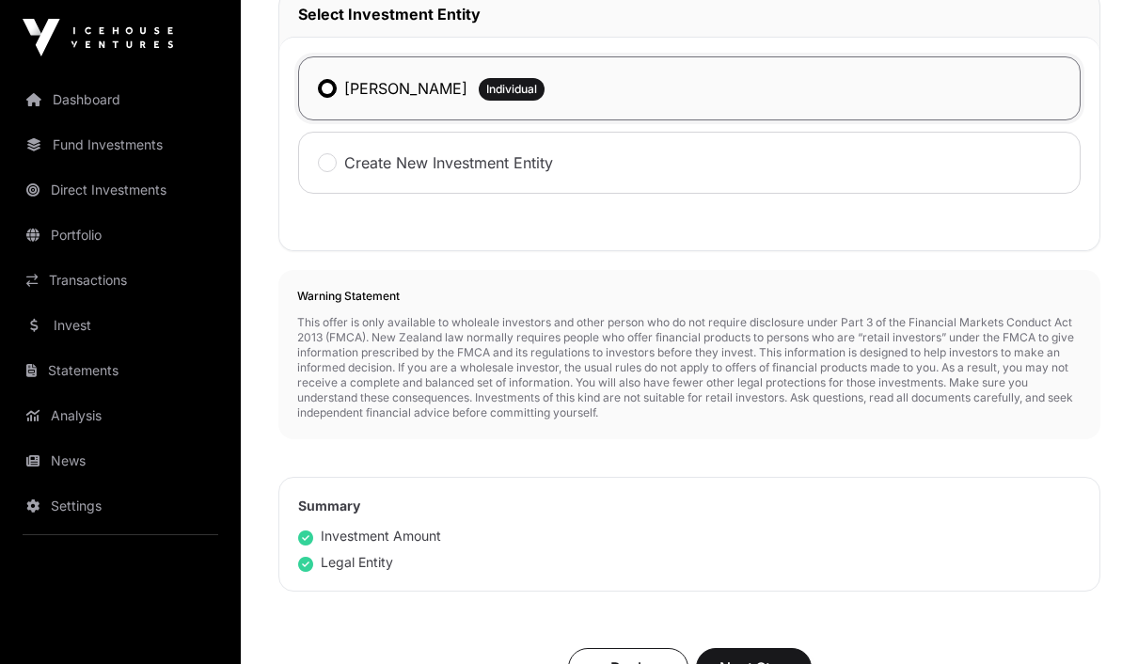
scroll to position [675, 0]
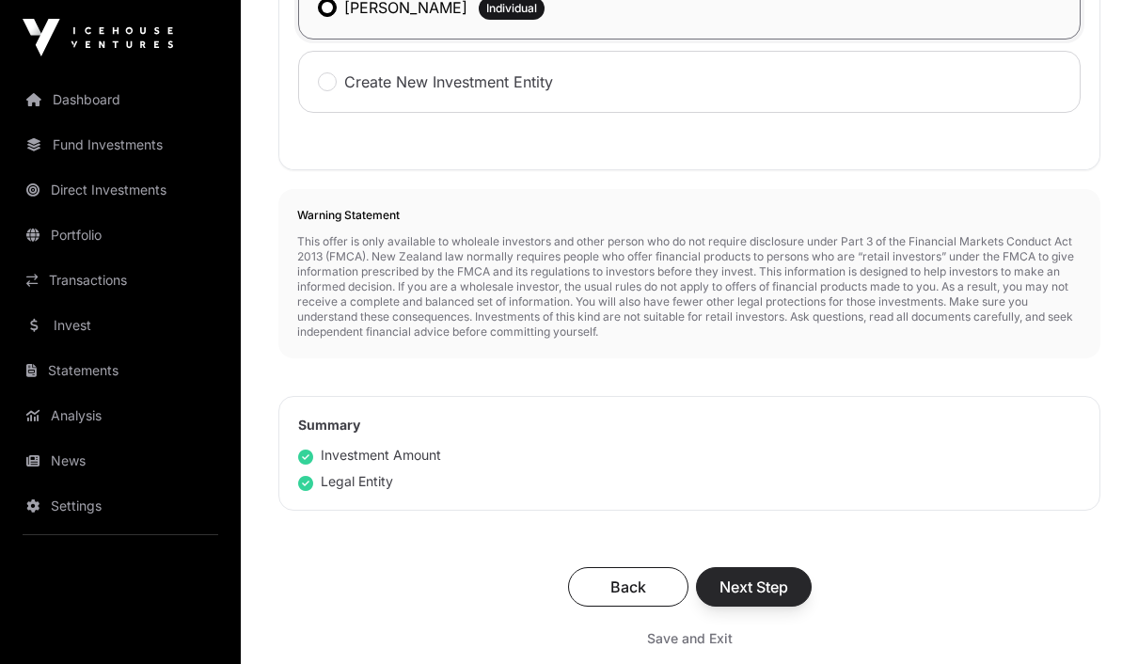
click at [786, 585] on span "Next Step" at bounding box center [754, 587] width 69 height 23
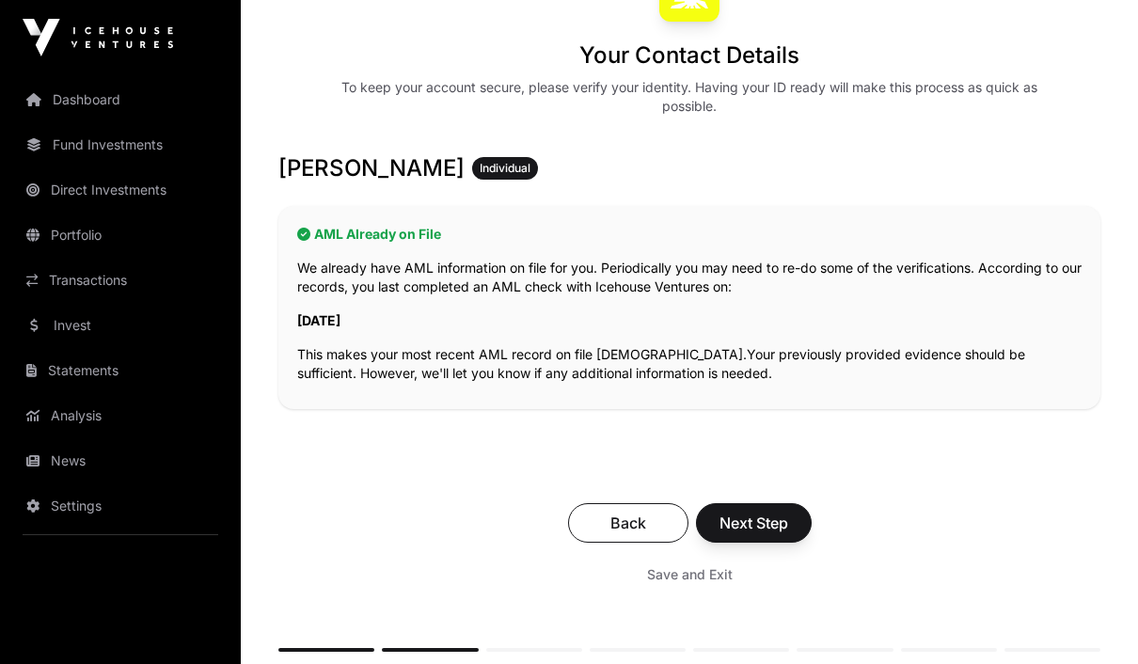
scroll to position [258, 0]
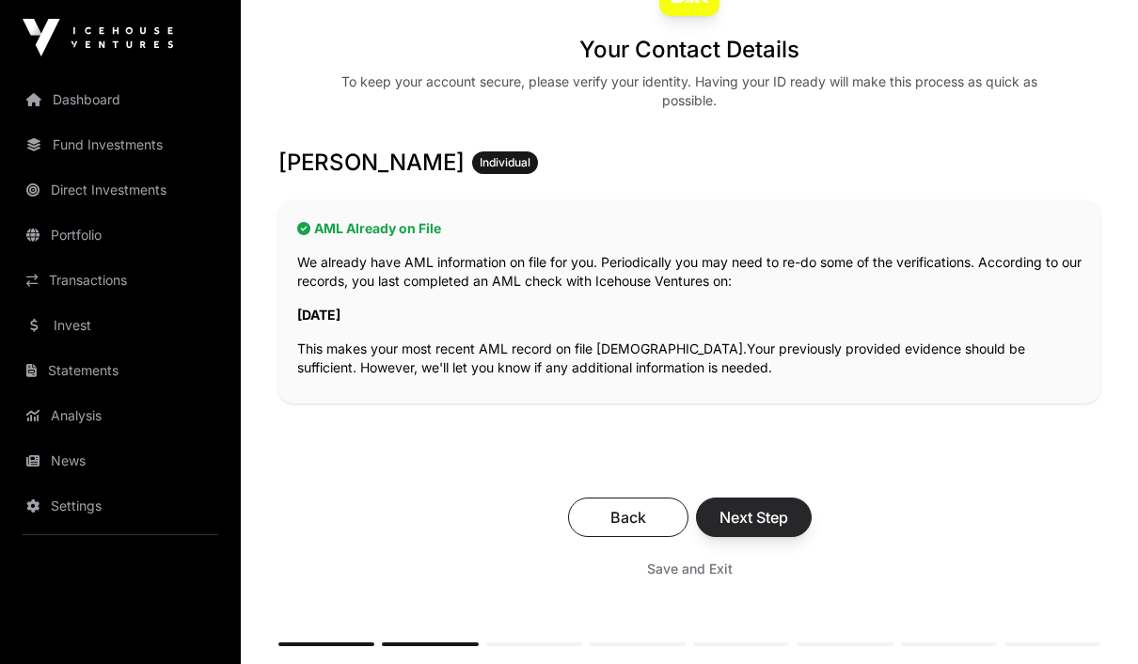
click at [773, 521] on span "Next Step" at bounding box center [754, 517] width 69 height 23
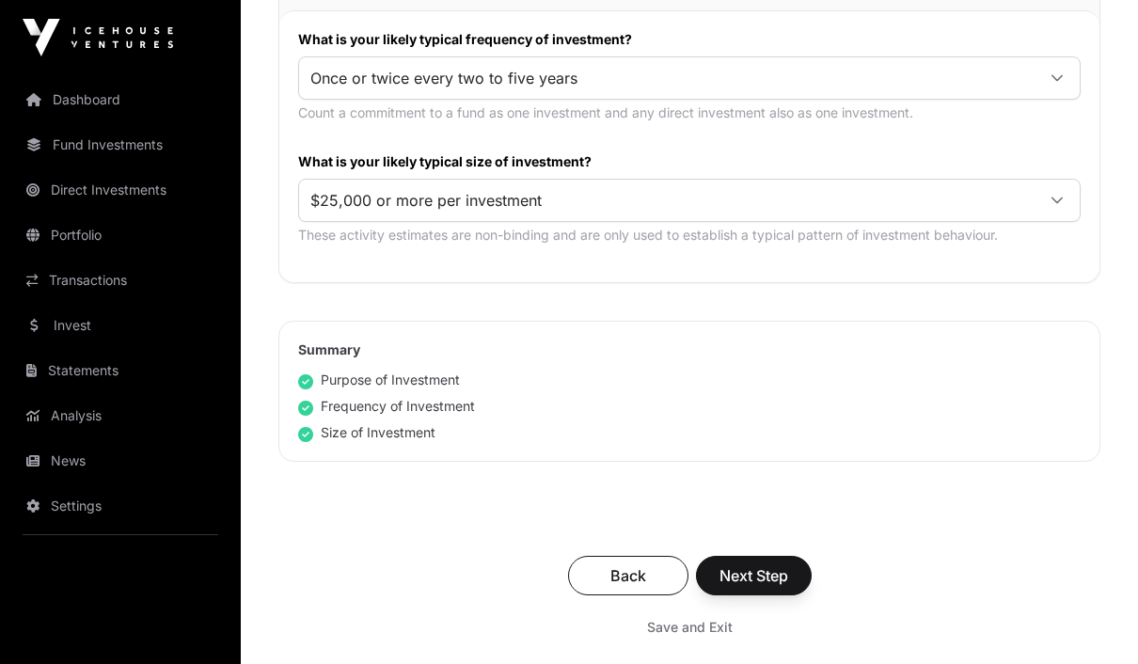
scroll to position [1114, 0]
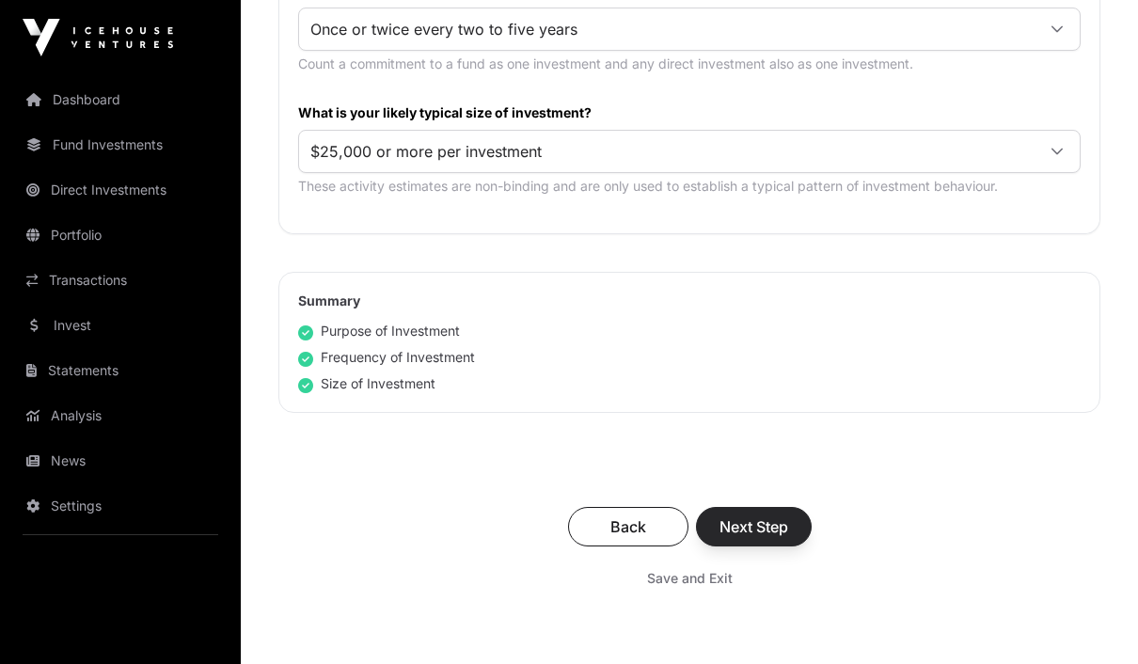
click at [786, 519] on span "Next Step" at bounding box center [754, 527] width 69 height 23
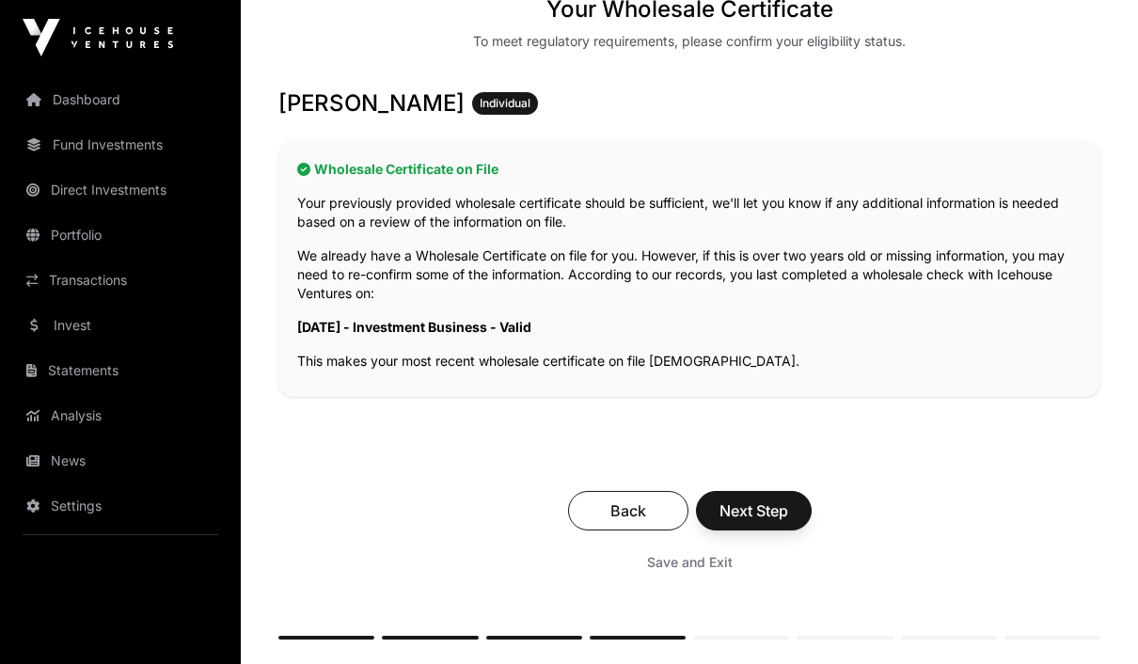
scroll to position [424, 0]
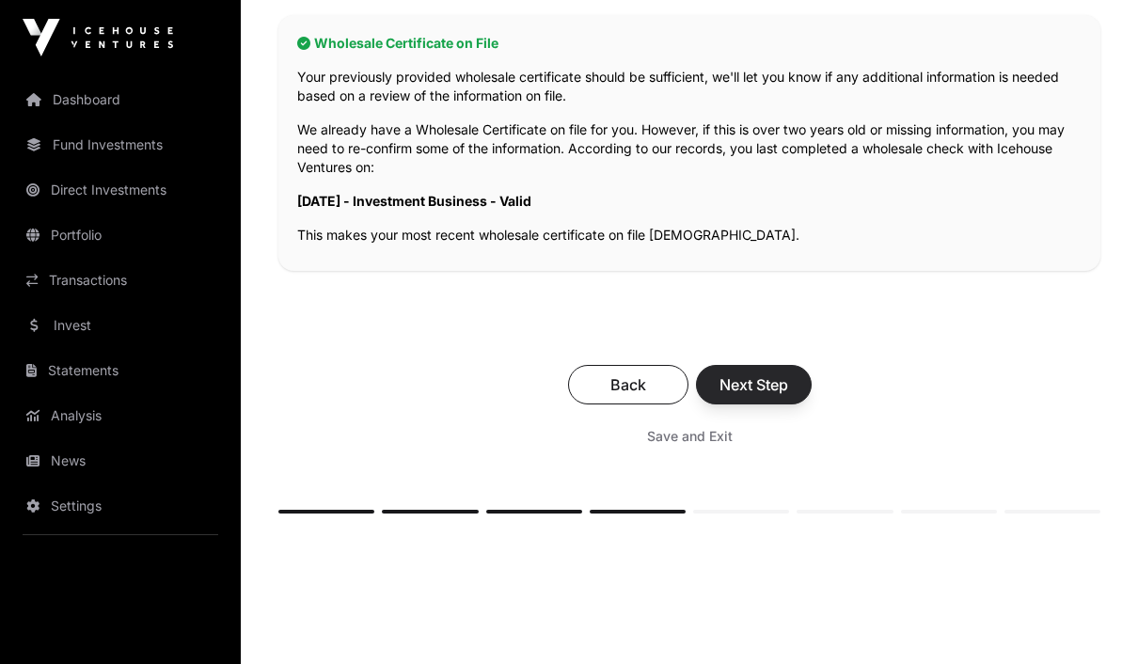
click at [775, 383] on span "Next Step" at bounding box center [754, 384] width 69 height 23
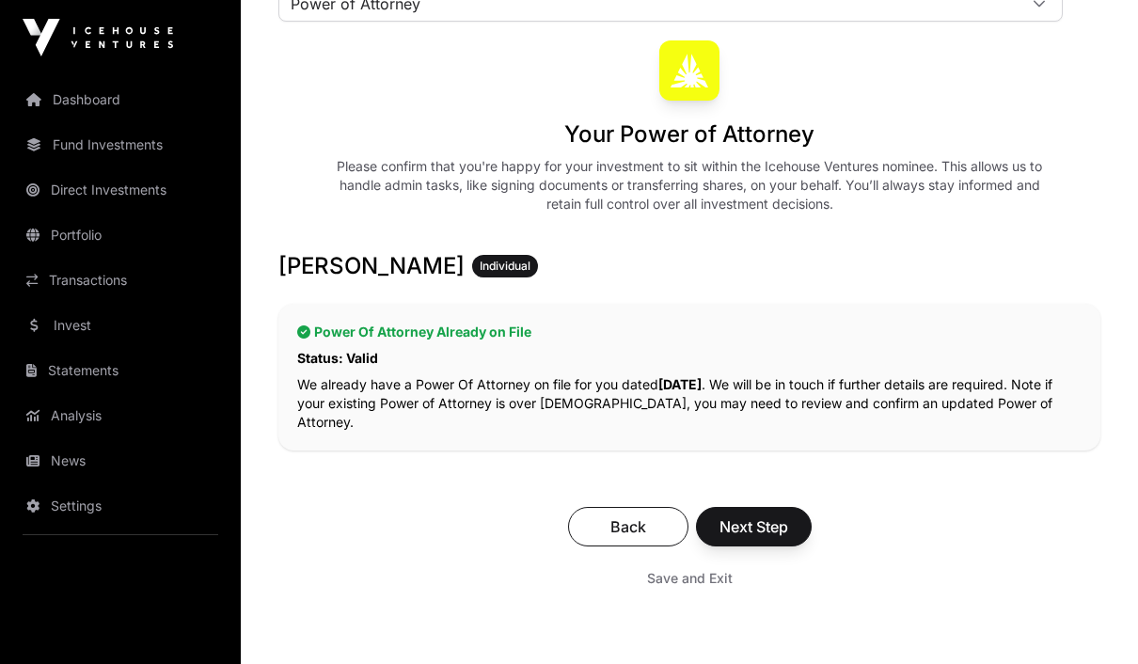
scroll to position [205, 0]
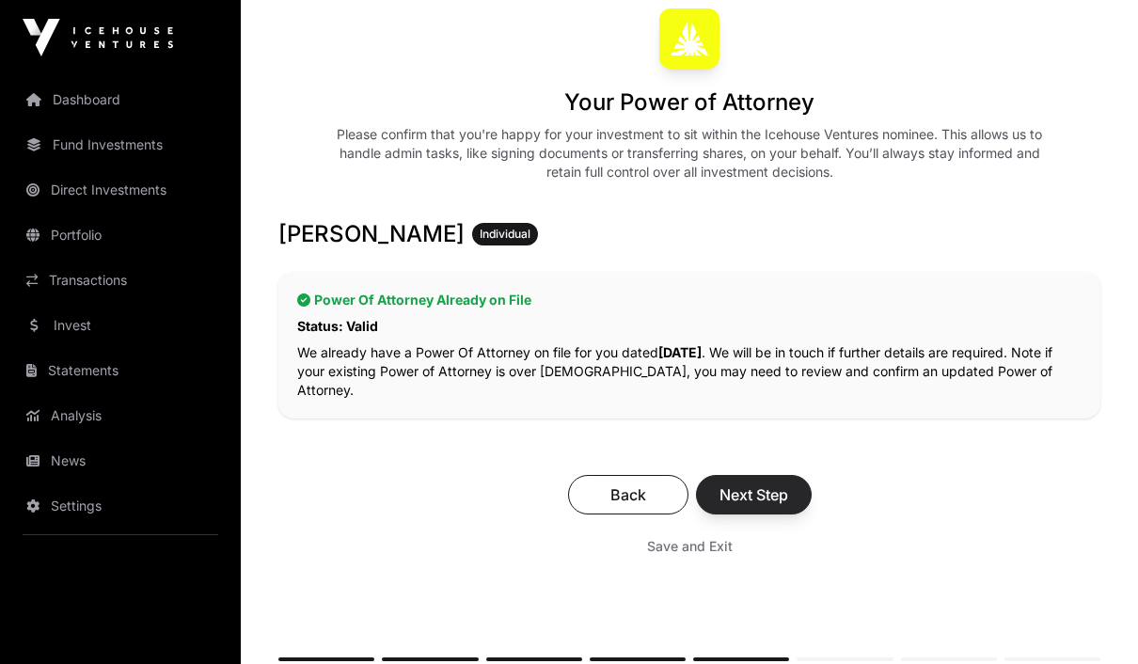
click at [770, 490] on span "Next Step" at bounding box center [754, 495] width 69 height 23
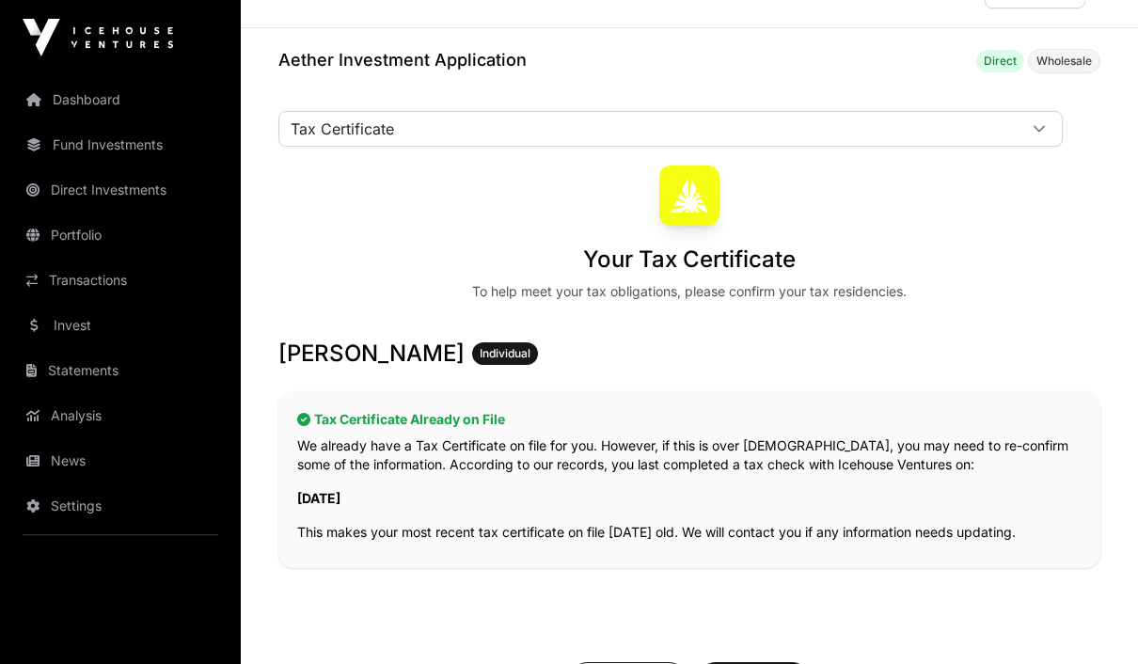
scroll to position [119, 0]
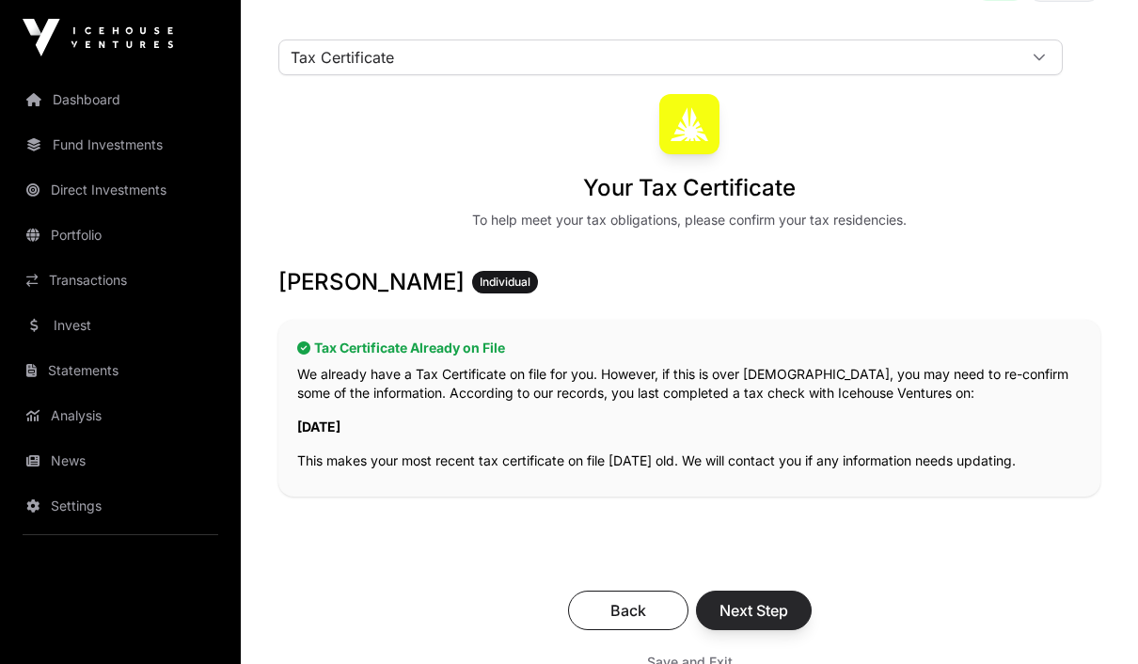
click at [776, 627] on button "Next Step" at bounding box center [754, 611] width 116 height 40
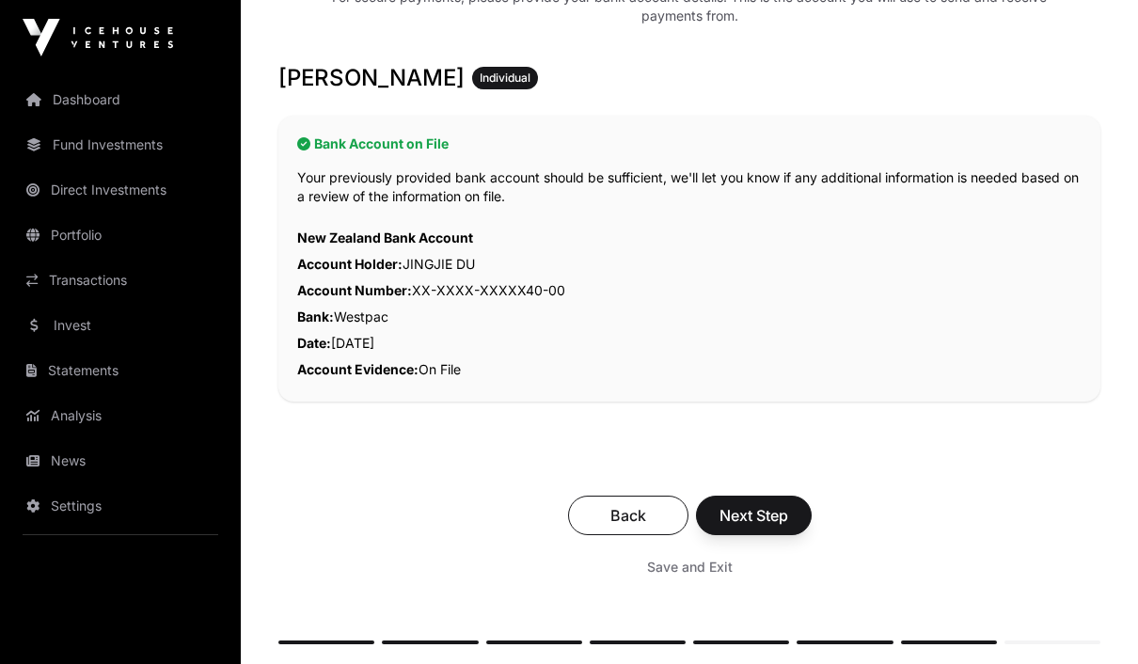
scroll to position [343, 0]
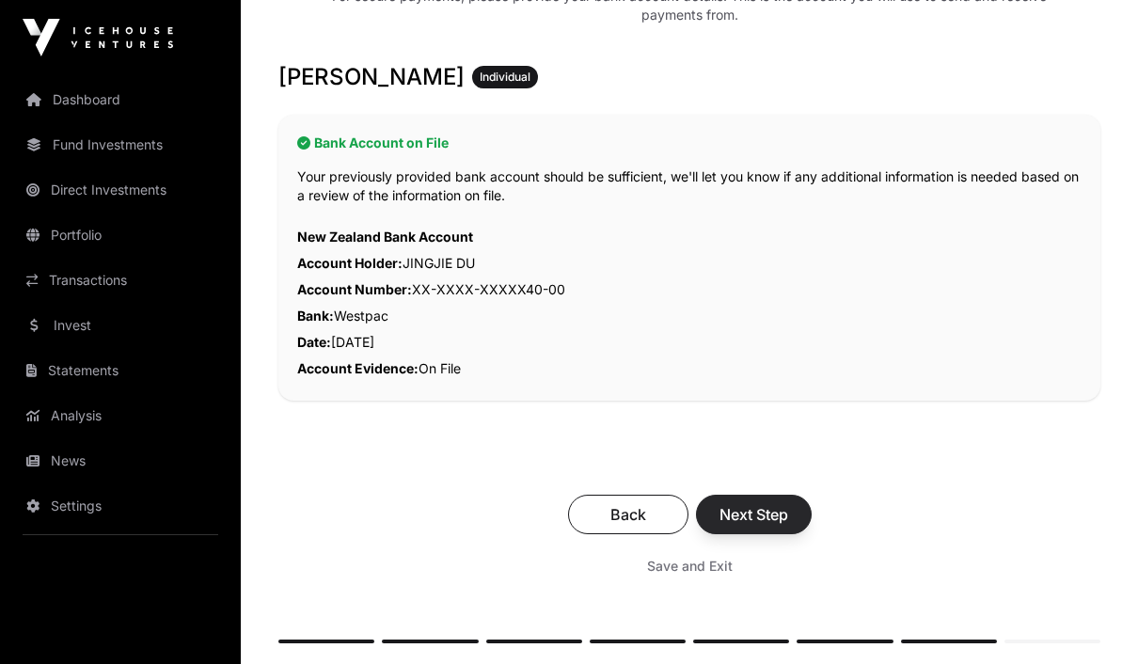
click at [770, 506] on span "Next Step" at bounding box center [754, 514] width 69 height 23
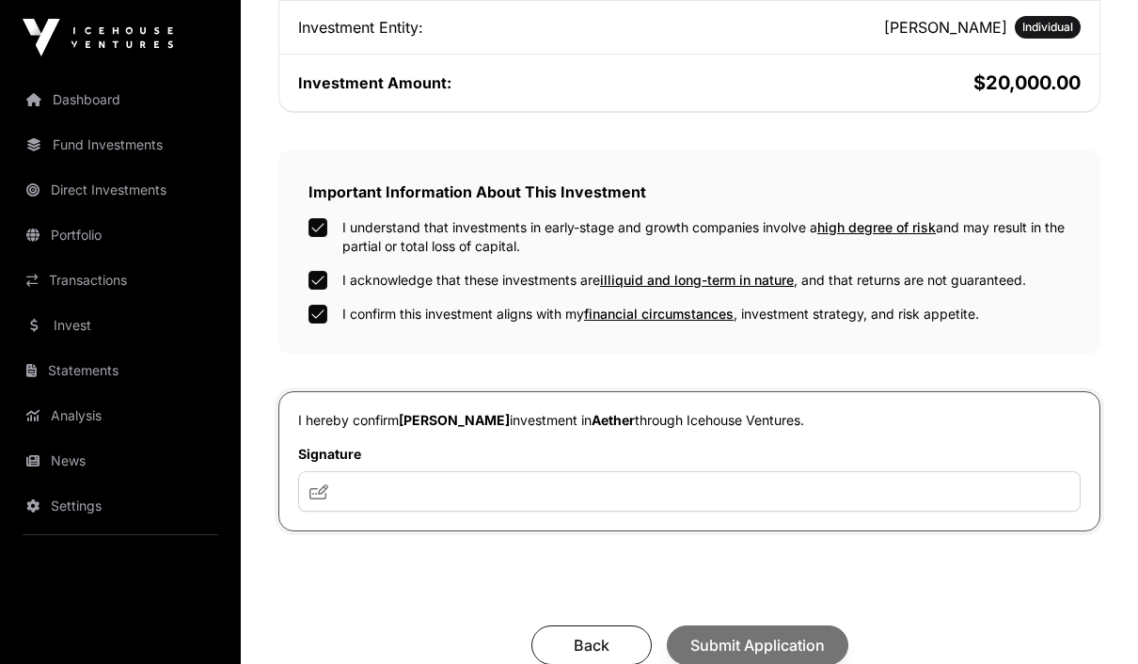
scroll to position [524, 0]
click at [919, 480] on input "text" at bounding box center [689, 490] width 783 height 40
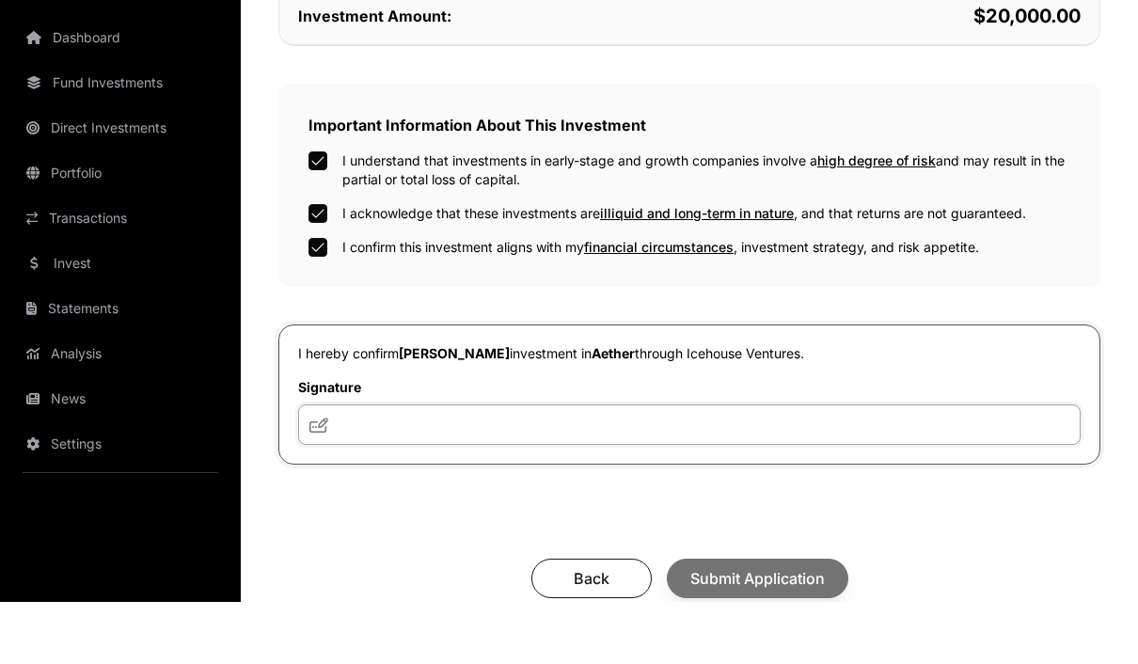
scroll to position [529, 0]
click at [499, 466] on input "text" at bounding box center [689, 486] width 783 height 40
click at [315, 466] on input "text" at bounding box center [689, 486] width 783 height 40
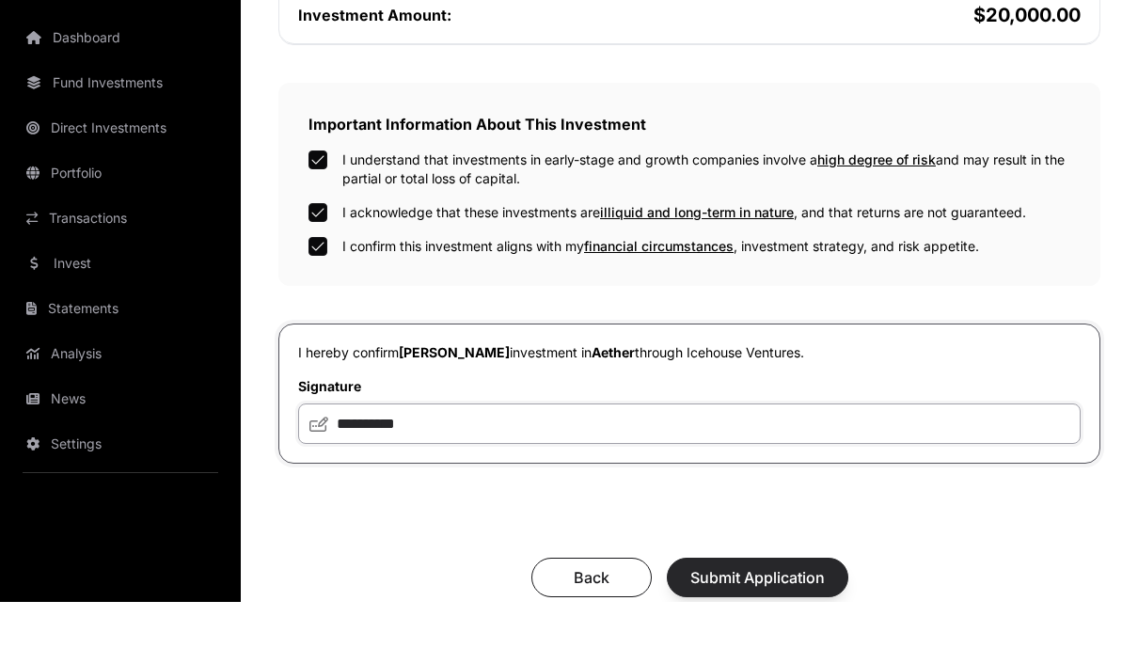
type input "**********"
click at [800, 628] on span "Submit Application" at bounding box center [757, 639] width 135 height 23
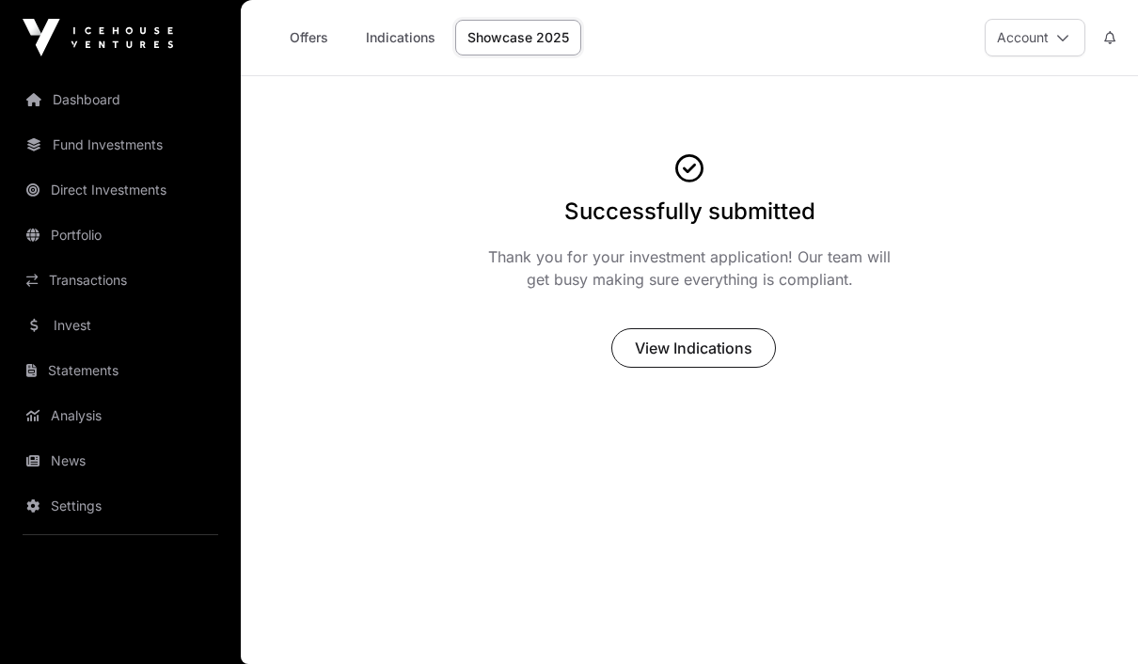
click at [476, 27] on link "Showcase 2025" at bounding box center [518, 38] width 126 height 36
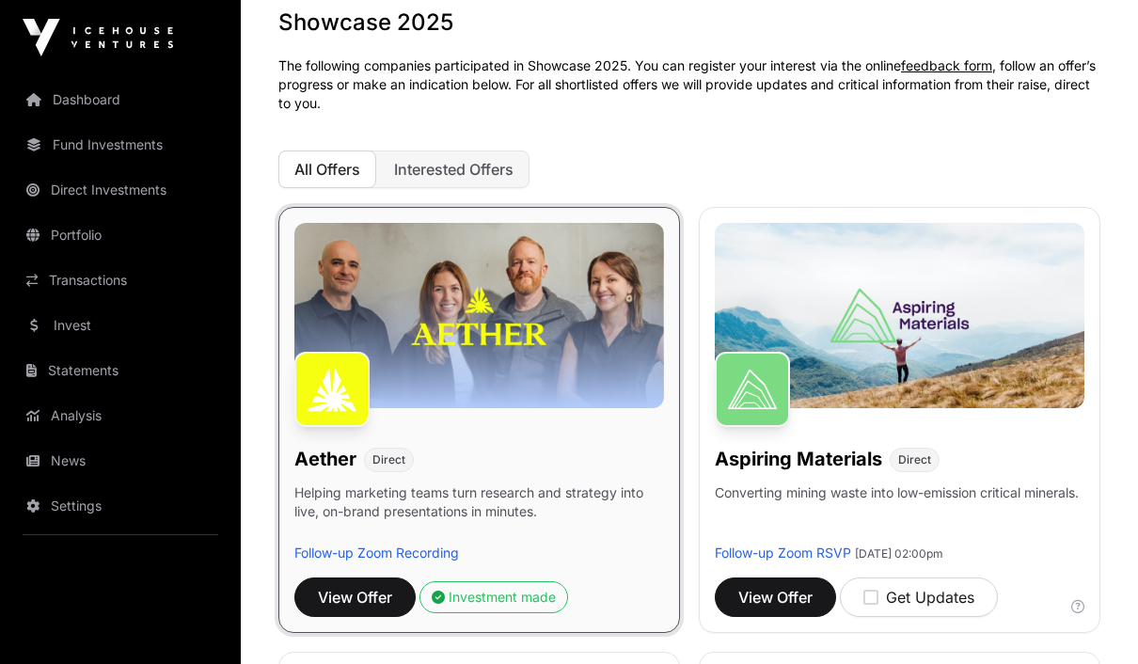
scroll to position [130, 0]
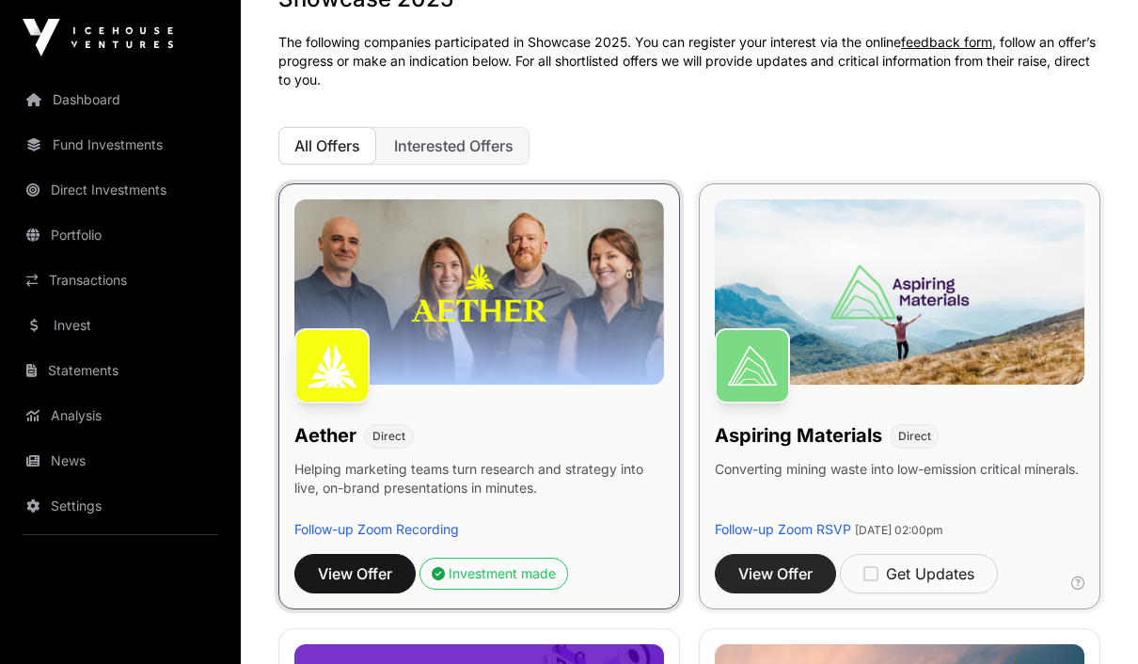
click at [799, 572] on span "View Offer" at bounding box center [775, 574] width 74 height 23
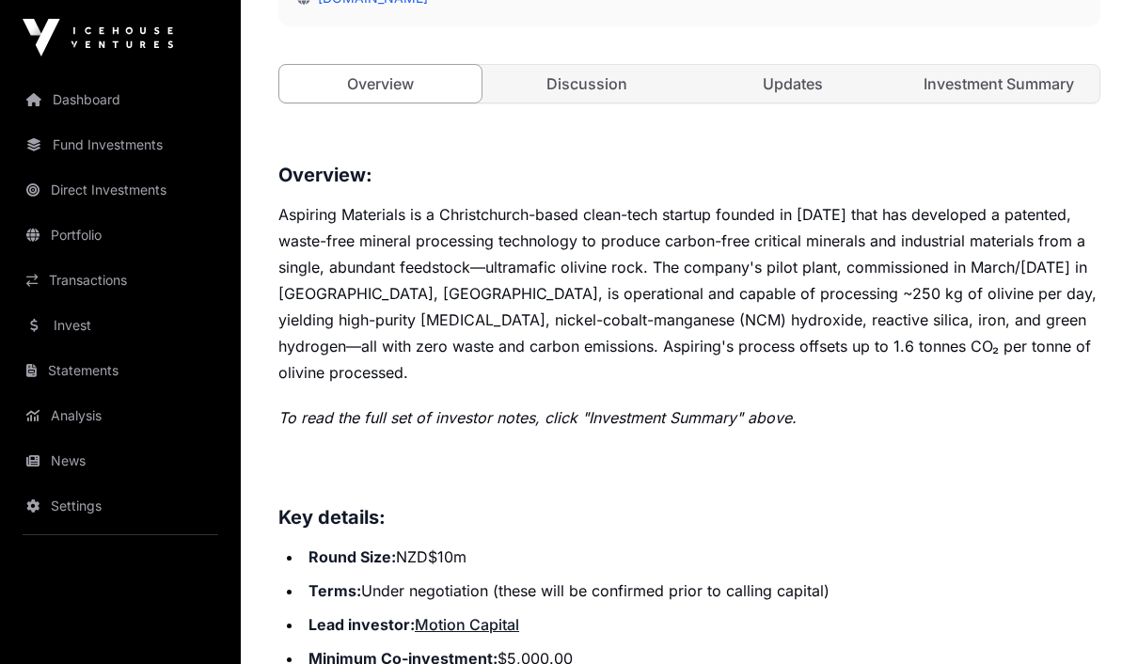
scroll to position [781, 0]
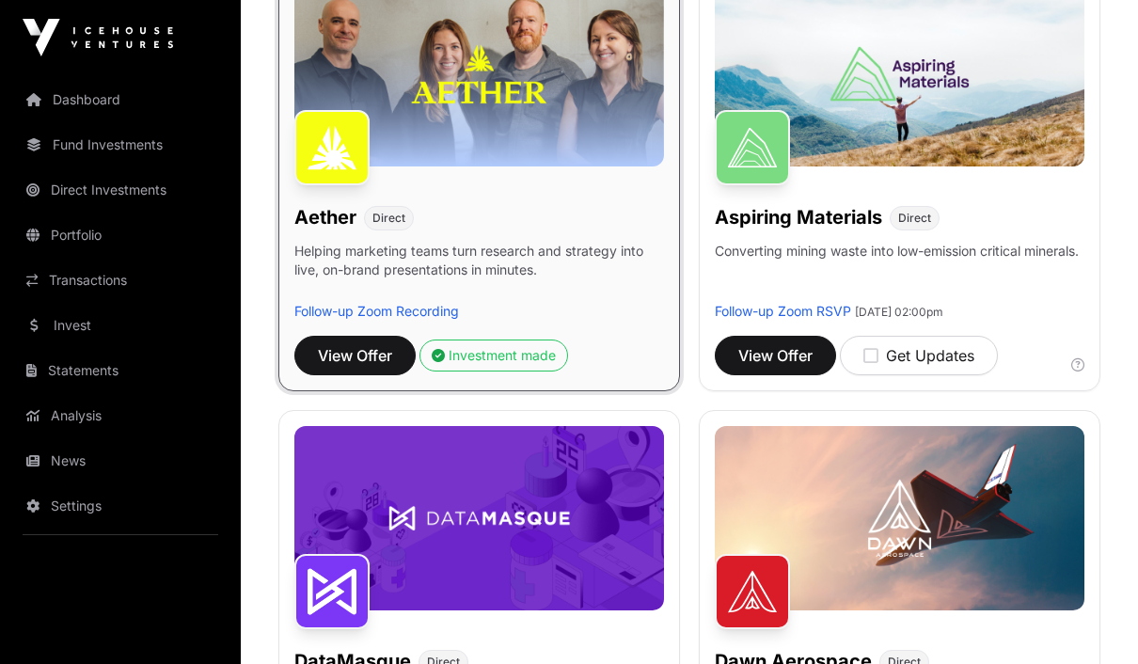
scroll to position [294, 0]
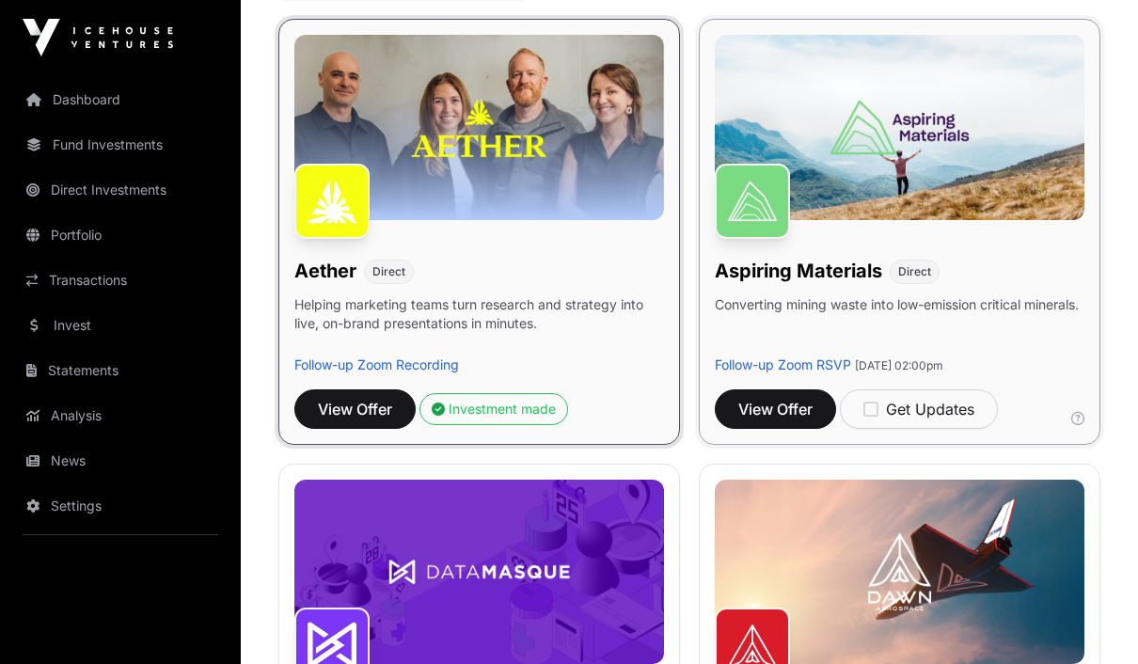
click at [978, 171] on img at bounding box center [900, 127] width 370 height 185
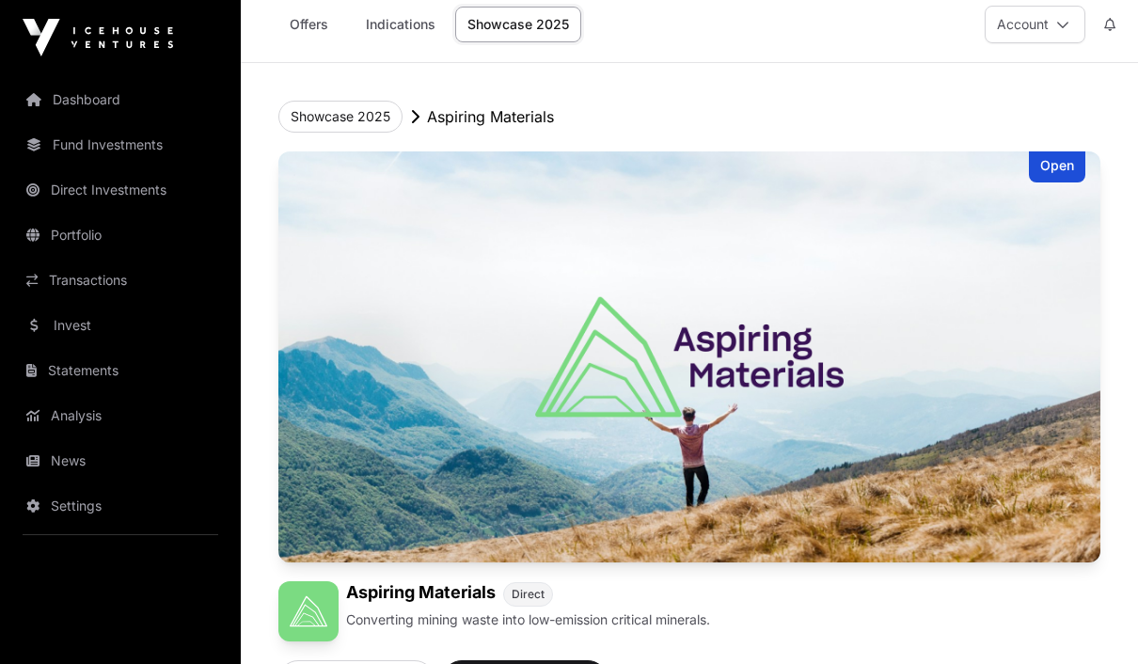
scroll to position [9, 0]
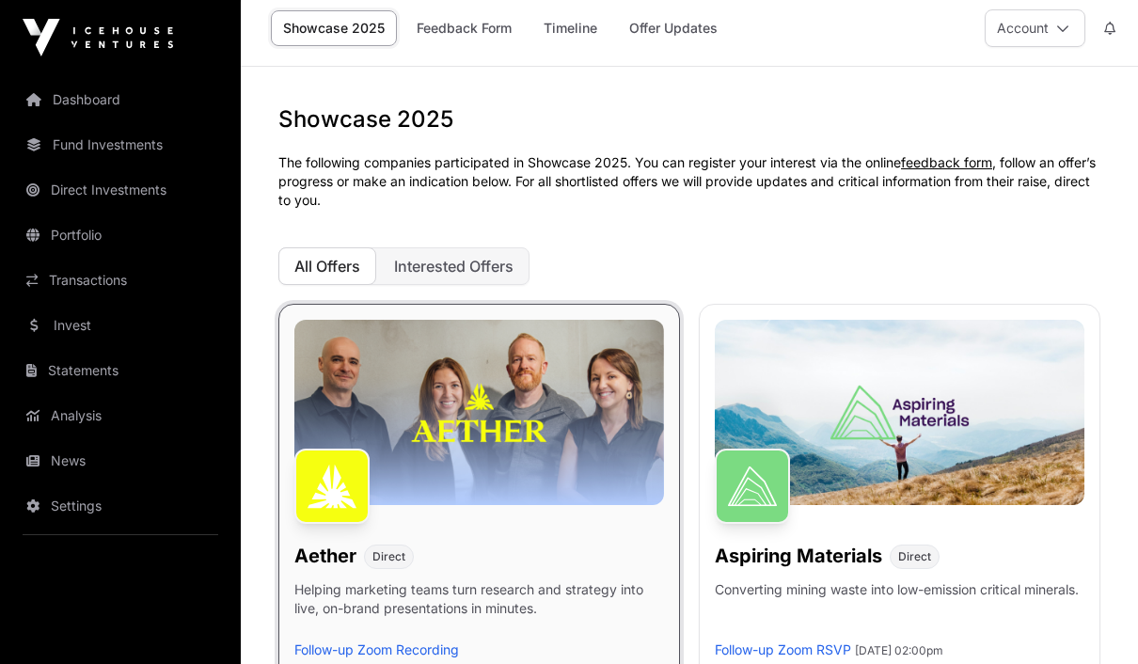
scroll to position [294, 0]
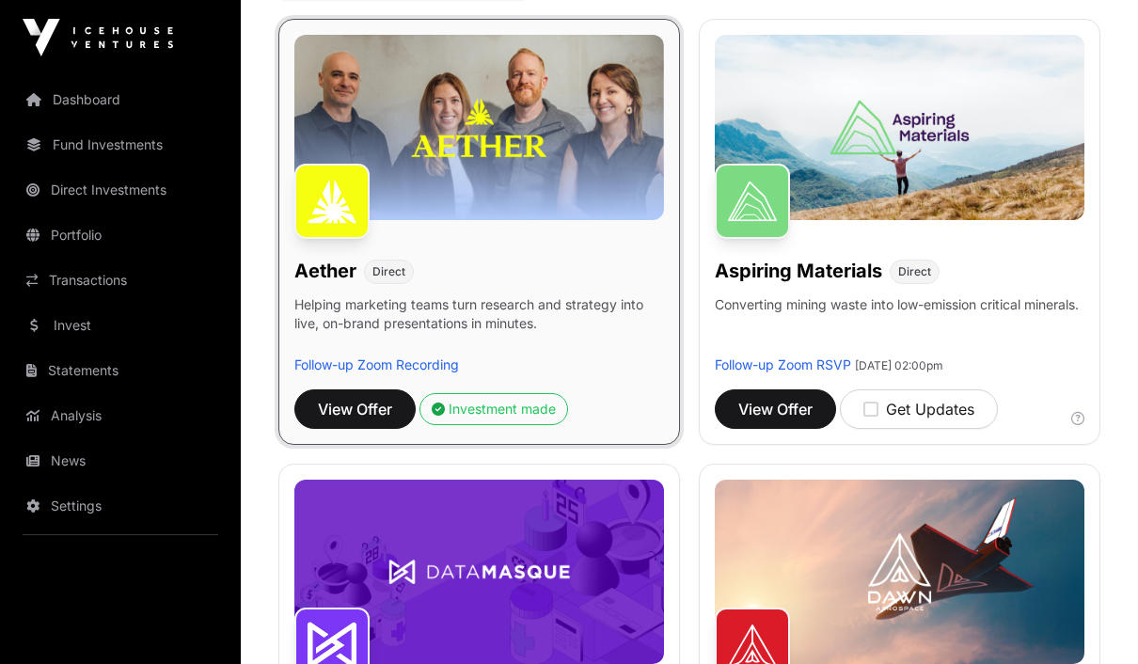
click at [563, 313] on p "Helping marketing teams turn research and strategy into live, on-brand presenta…" at bounding box center [479, 325] width 370 height 60
click at [573, 353] on p "Helping marketing teams turn research and strategy into live, on-brand presenta…" at bounding box center [479, 325] width 370 height 60
click at [382, 414] on span "View Offer" at bounding box center [355, 409] width 74 height 23
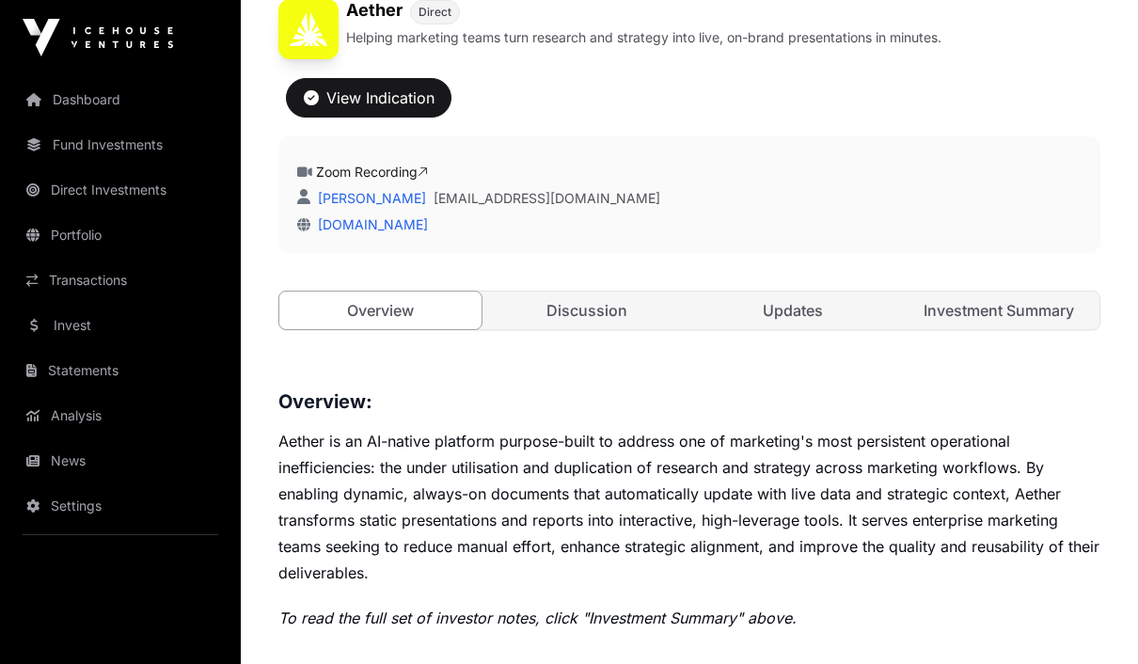
scroll to position [552, 0]
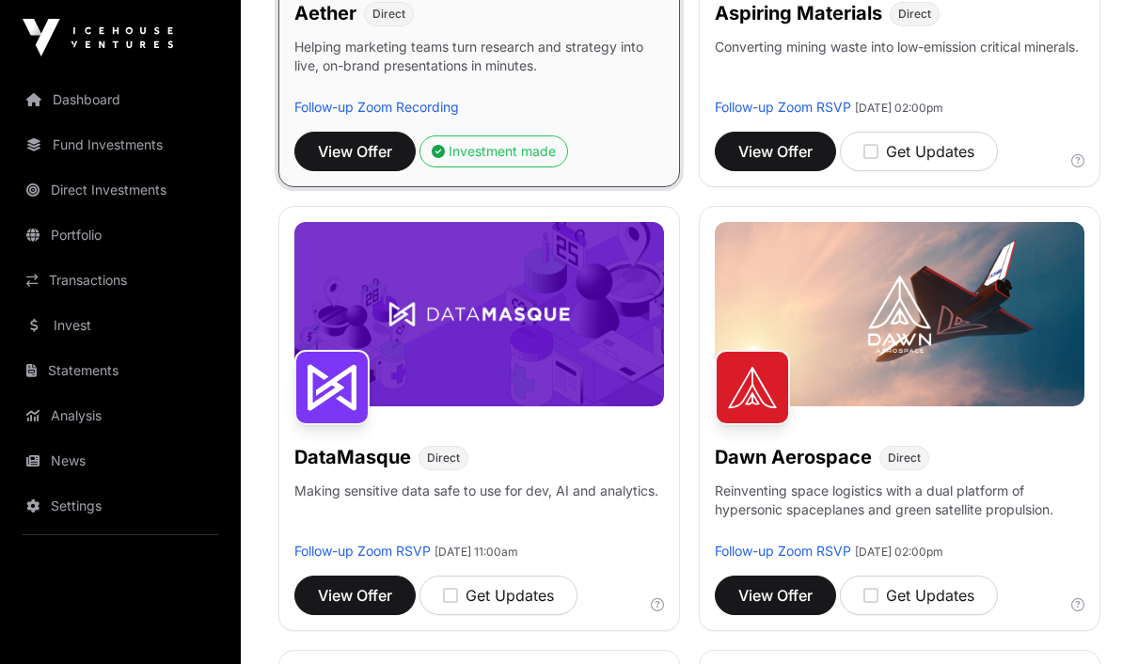
scroll to position [294, 0]
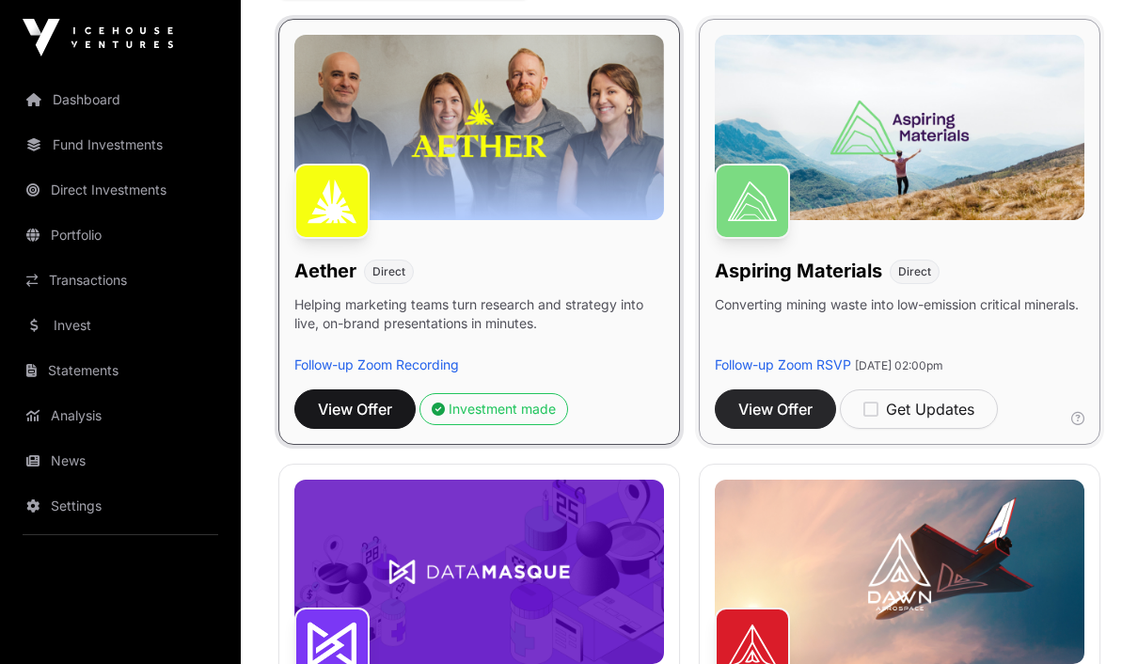
click at [806, 404] on span "View Offer" at bounding box center [775, 409] width 74 height 23
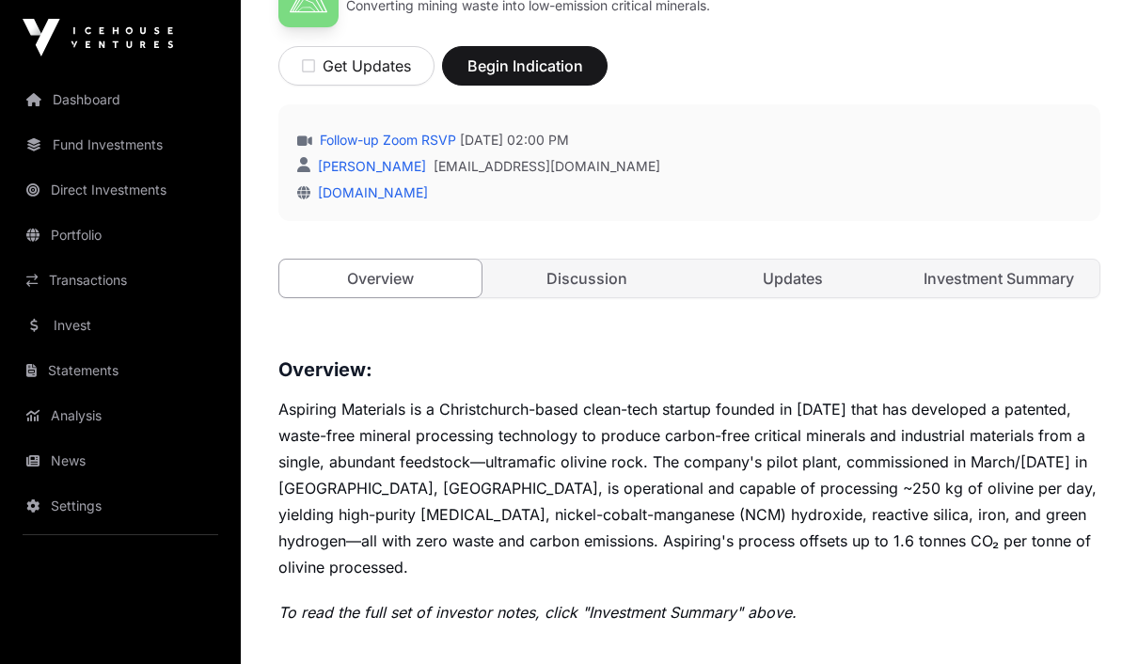
scroll to position [627, 0]
click at [798, 272] on link "Updates" at bounding box center [792, 280] width 202 height 38
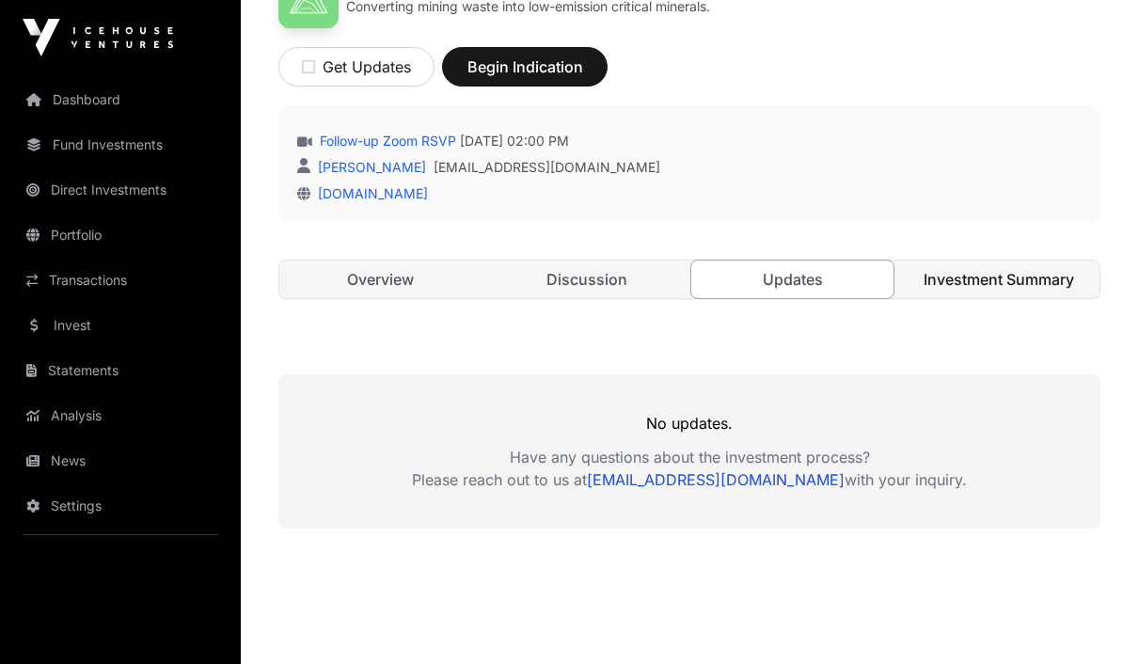
click at [1049, 286] on link "Investment Summary" at bounding box center [998, 280] width 202 height 38
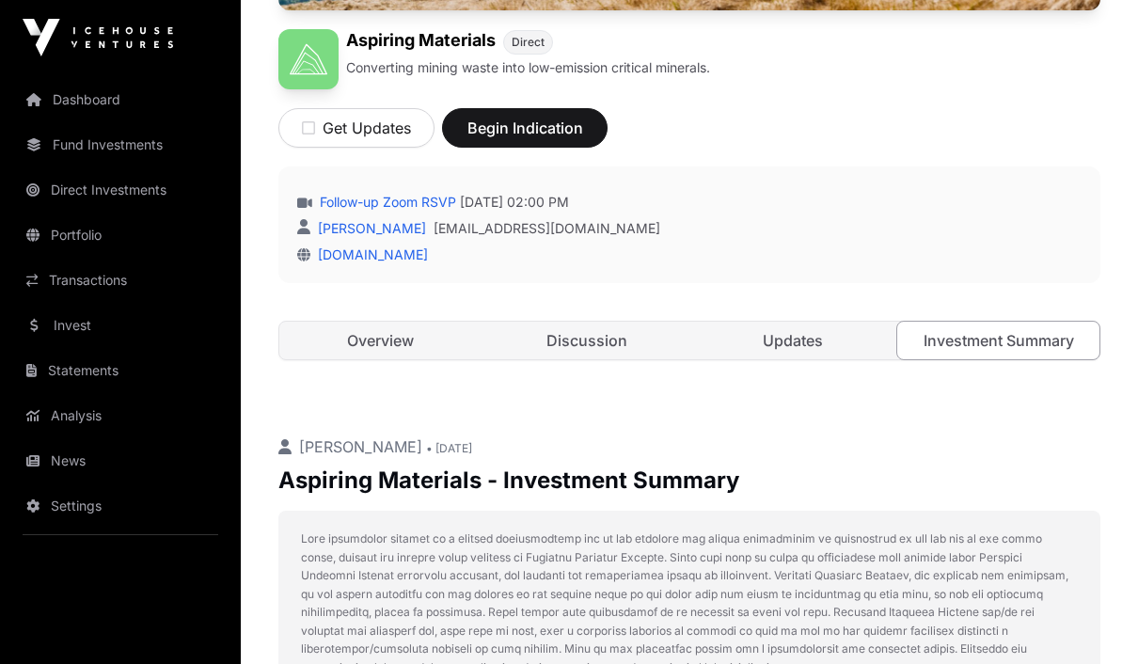
scroll to position [564, 0]
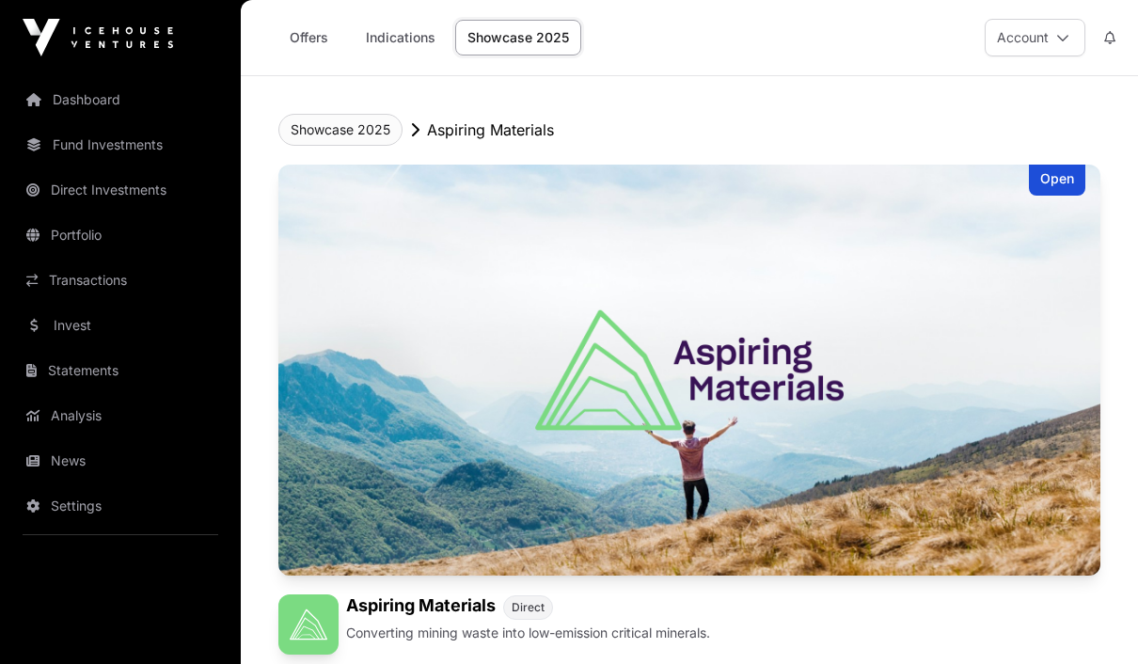
click at [359, 120] on button "Showcase 2025" at bounding box center [340, 130] width 124 height 32
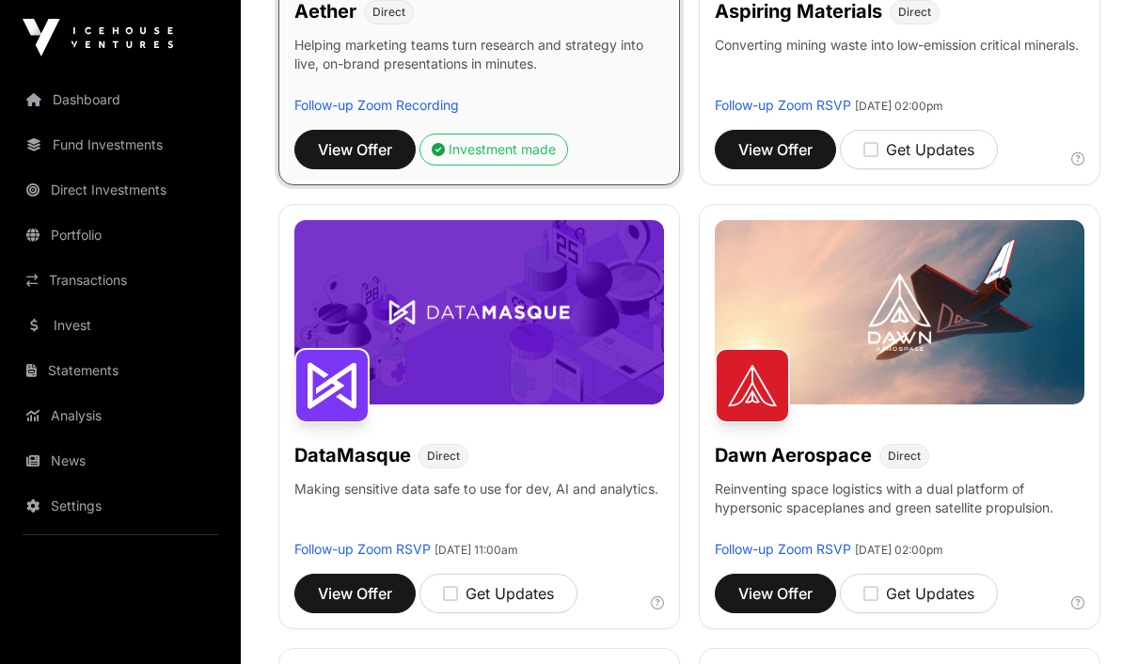
scroll to position [565, 0]
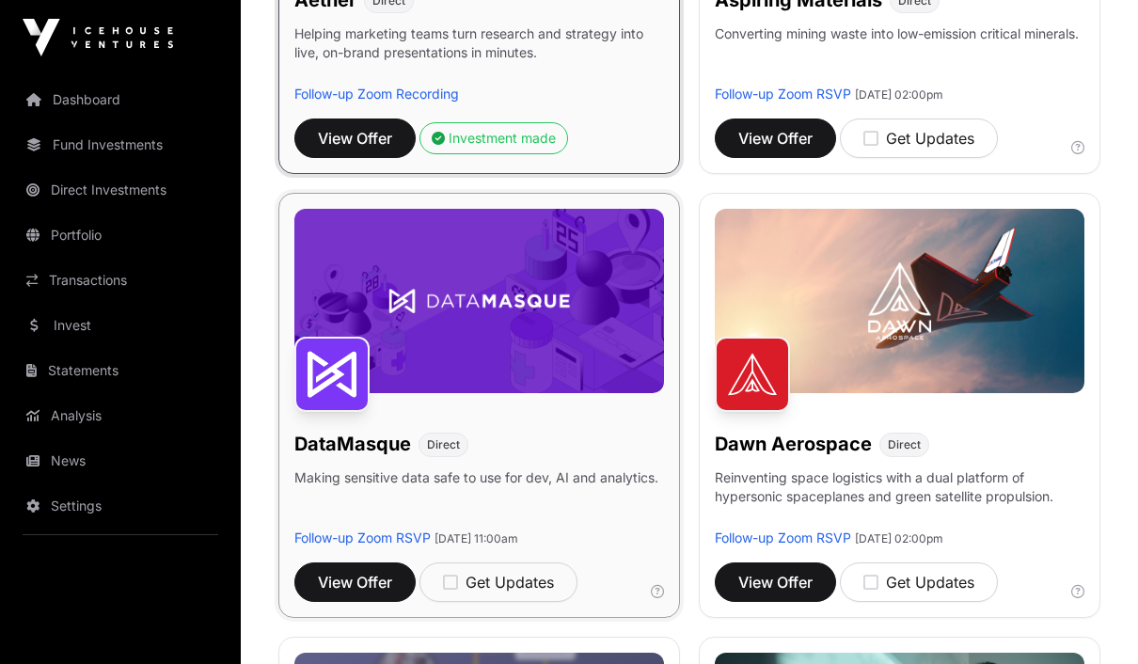
click at [546, 339] on img at bounding box center [479, 301] width 370 height 185
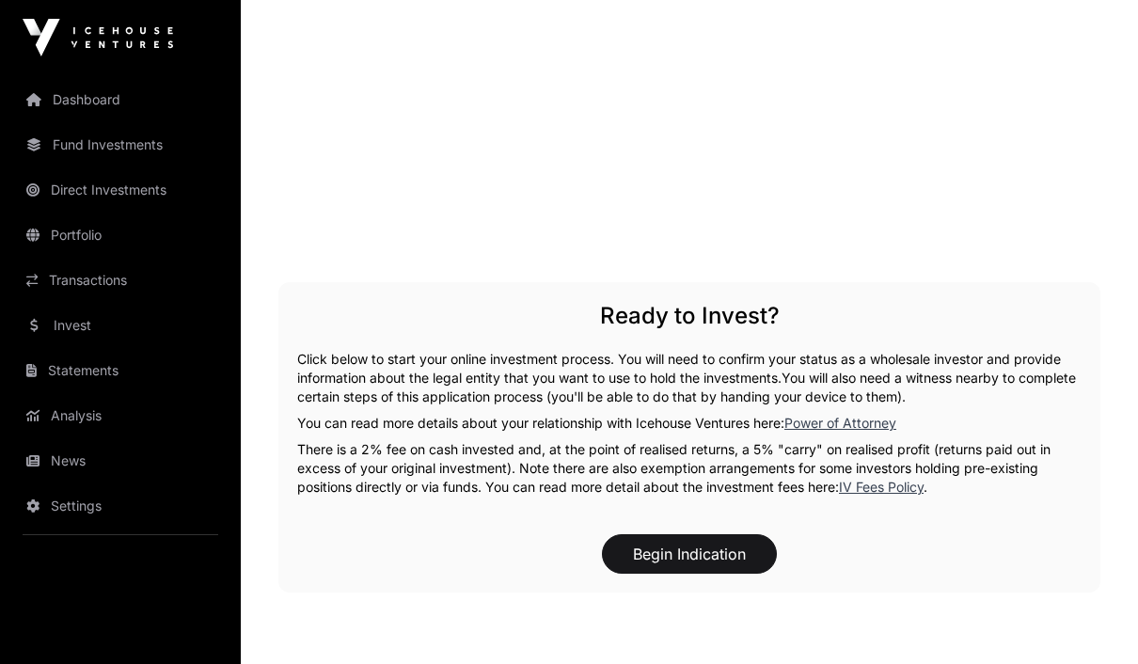
scroll to position [2492, 0]
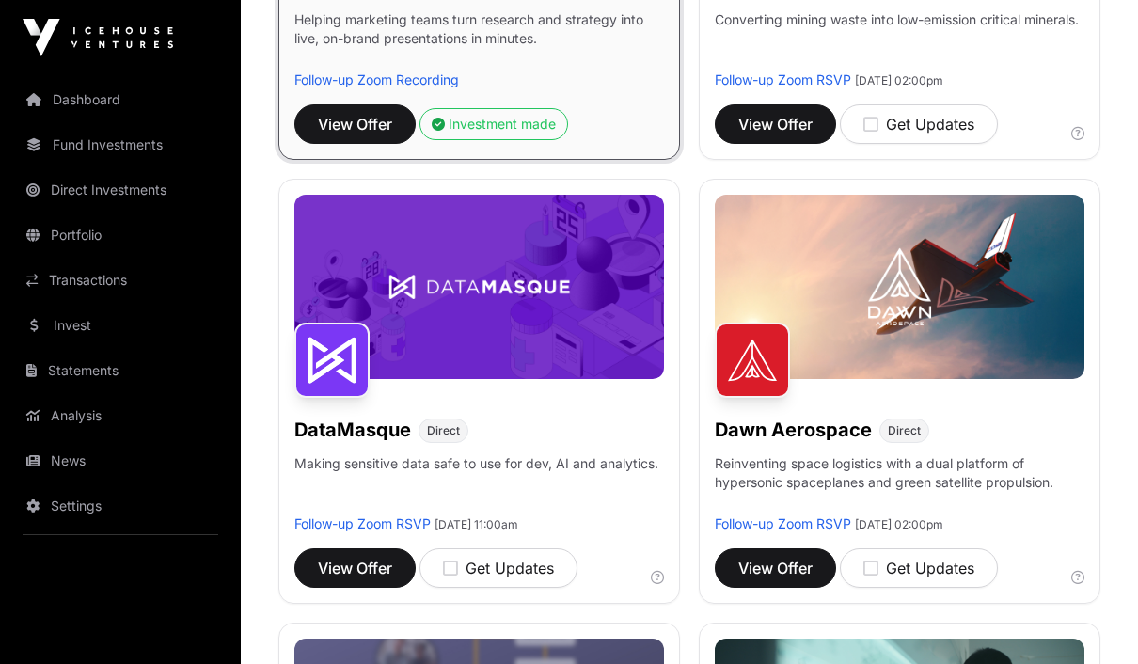
scroll to position [609, 0]
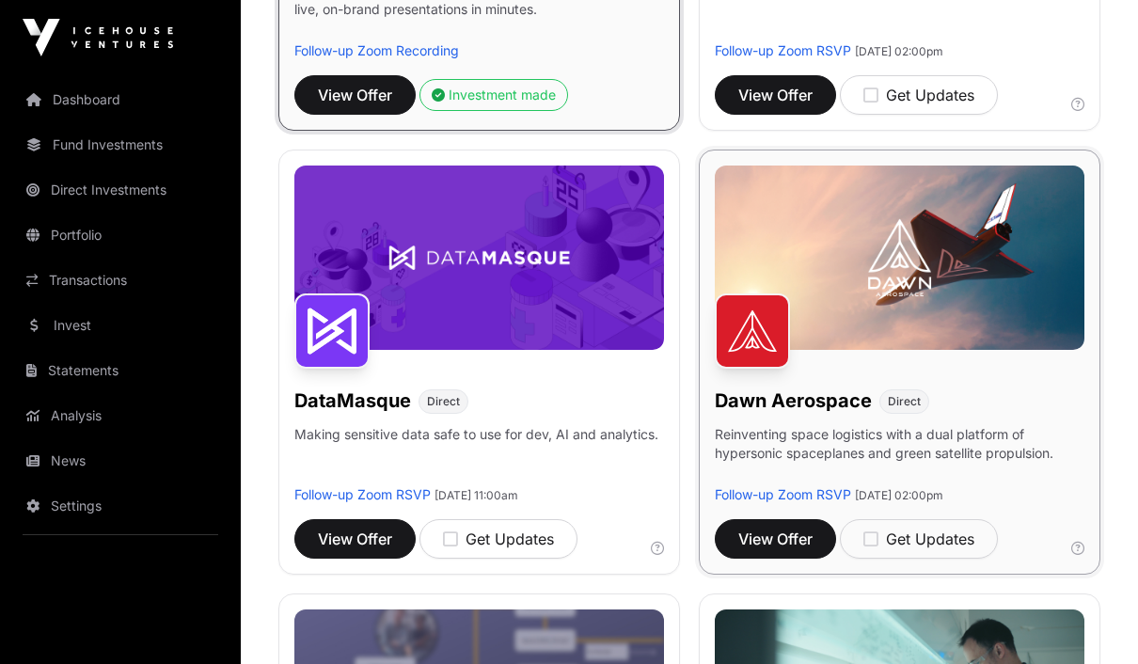
click at [1038, 464] on p "Reinventing space logistics with a dual platform of hypersonic spaceplanes and …" at bounding box center [900, 455] width 370 height 60
click at [794, 545] on span "View Offer" at bounding box center [775, 539] width 74 height 23
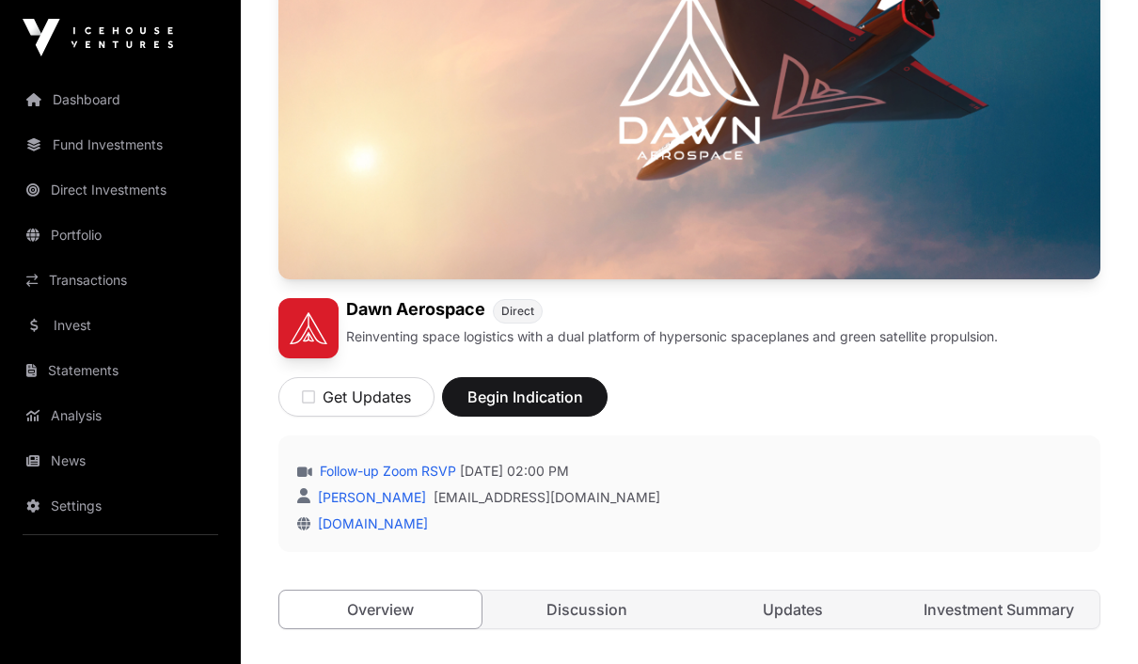
scroll to position [162, 0]
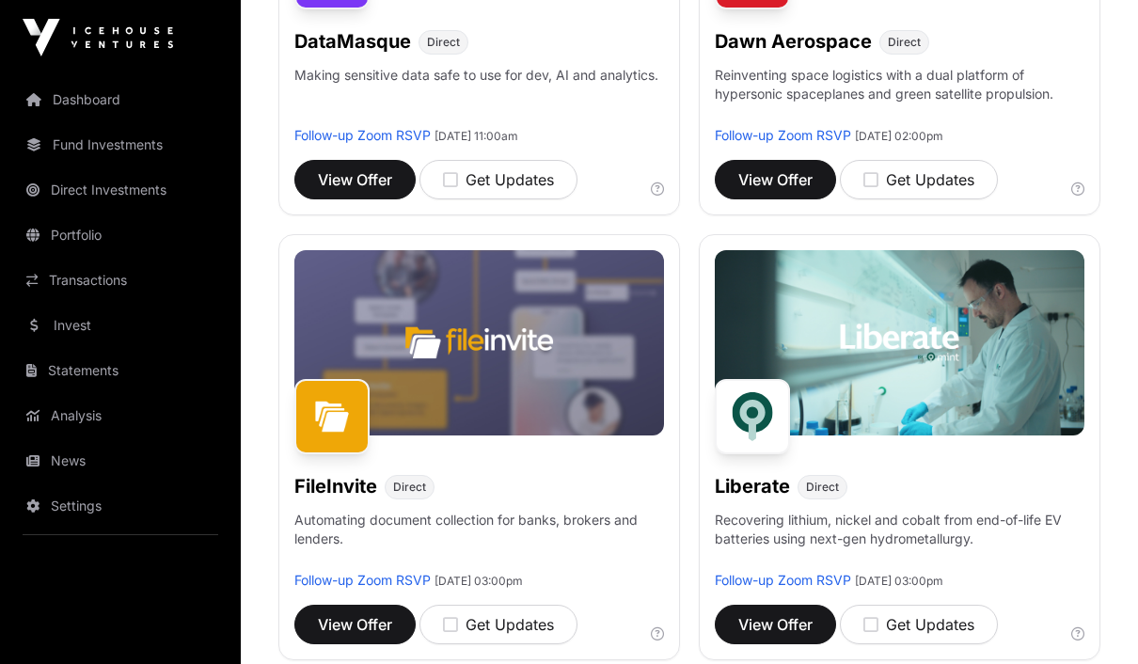
scroll to position [1037, 0]
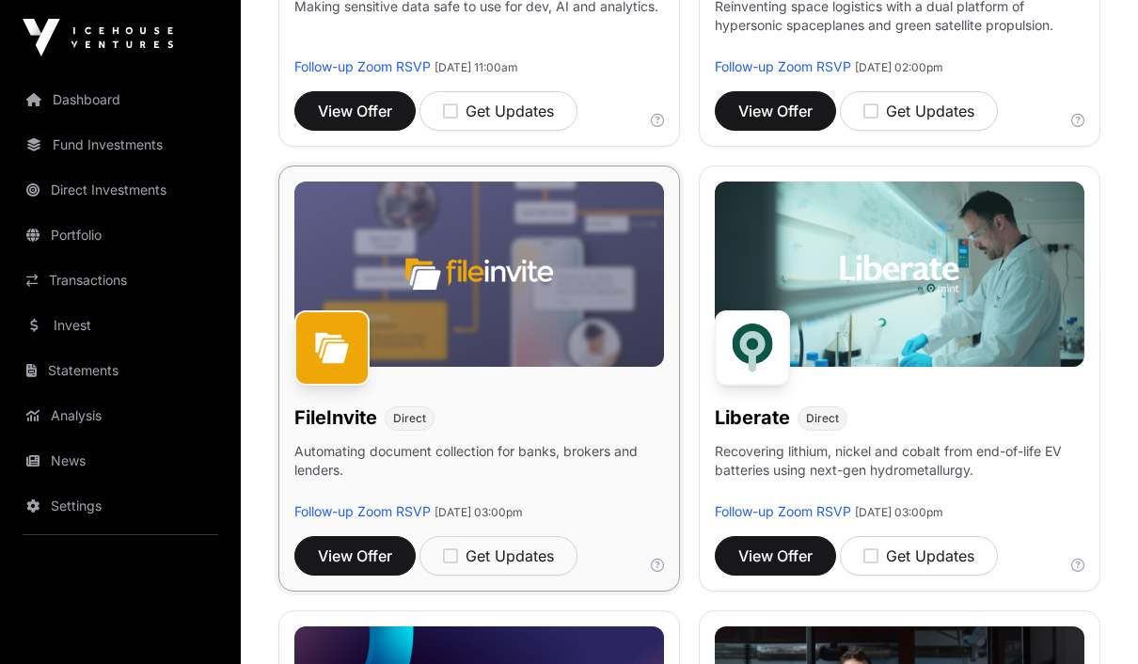
click at [558, 325] on img at bounding box center [479, 274] width 370 height 185
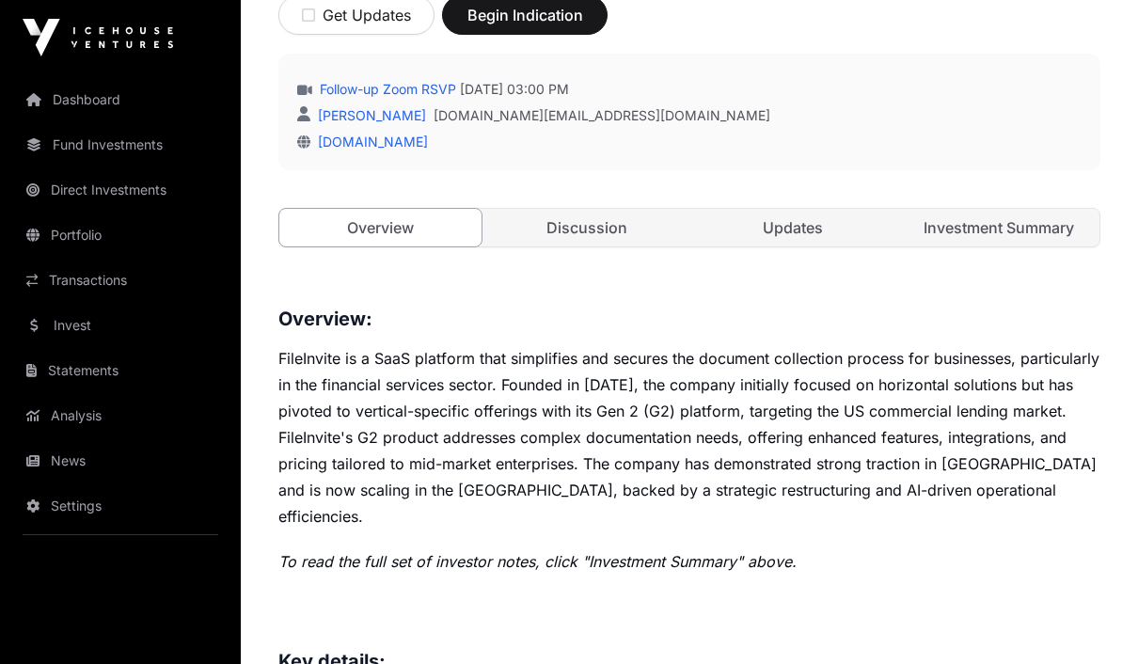
scroll to position [658, 0]
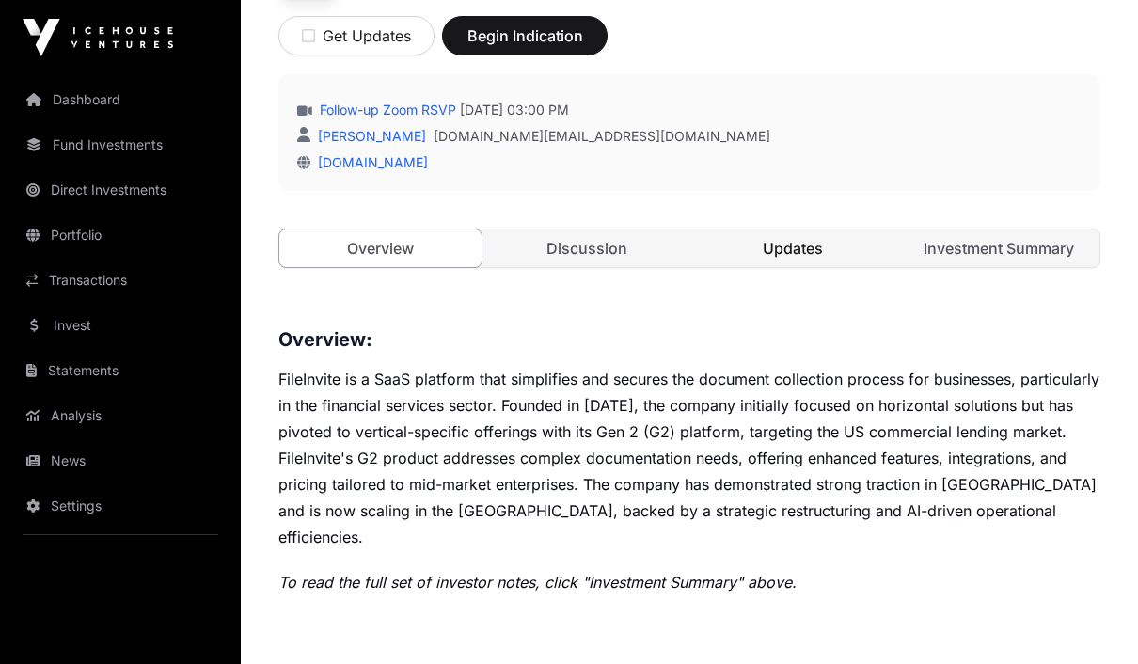
click at [825, 240] on link "Updates" at bounding box center [792, 249] width 202 height 38
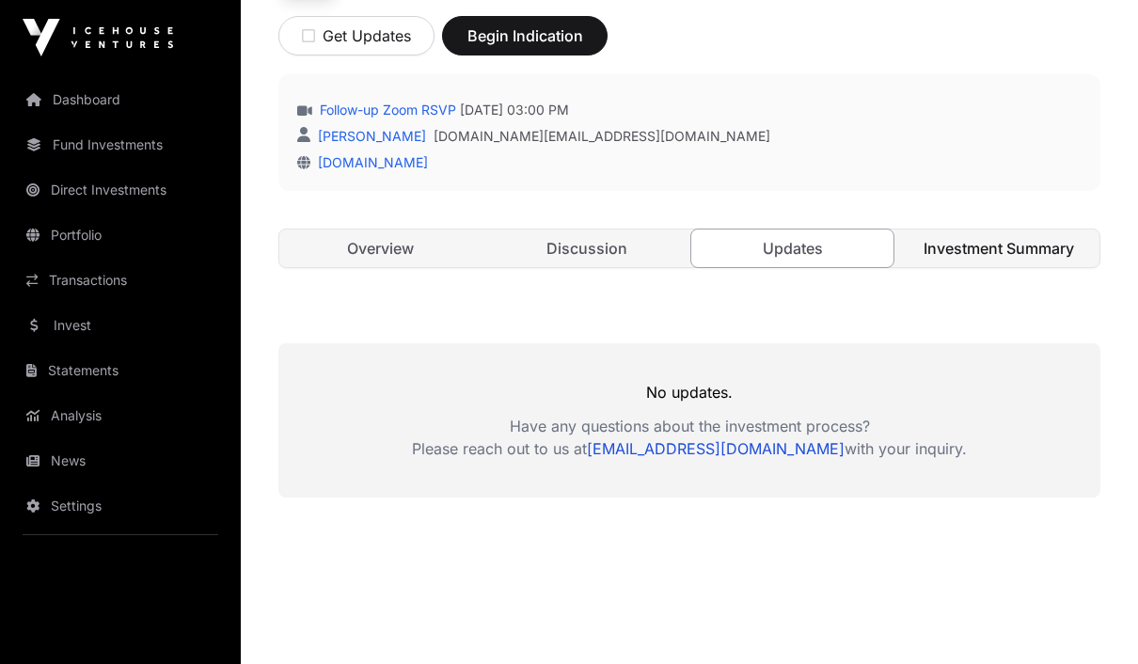
click at [1034, 260] on link "Investment Summary" at bounding box center [998, 249] width 202 height 38
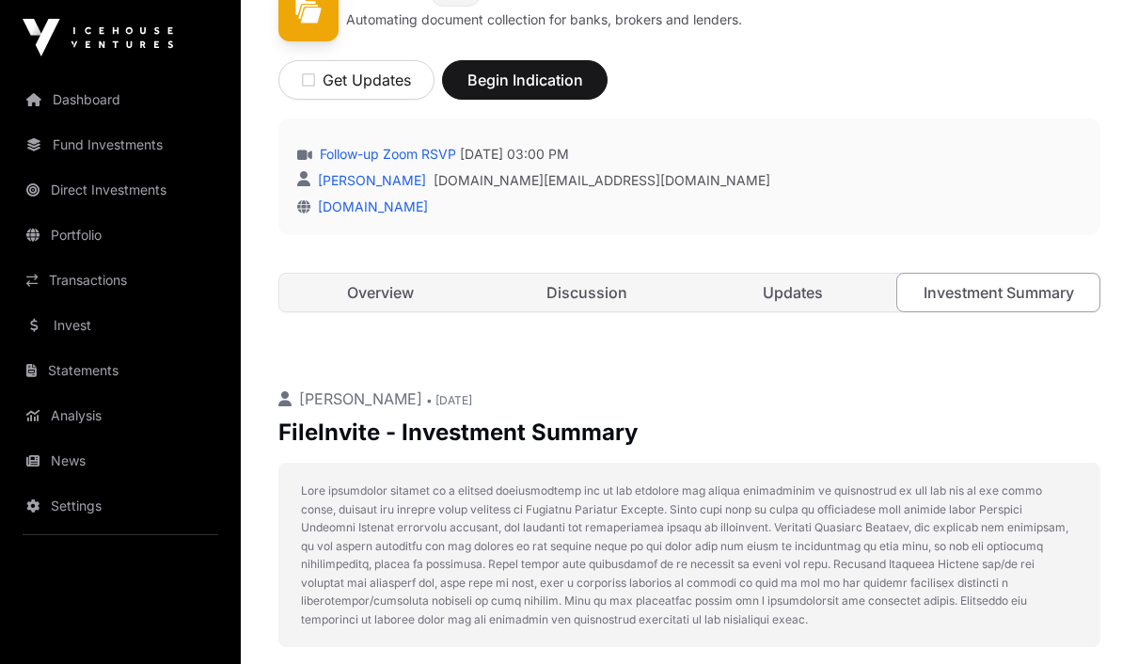
scroll to position [527, 0]
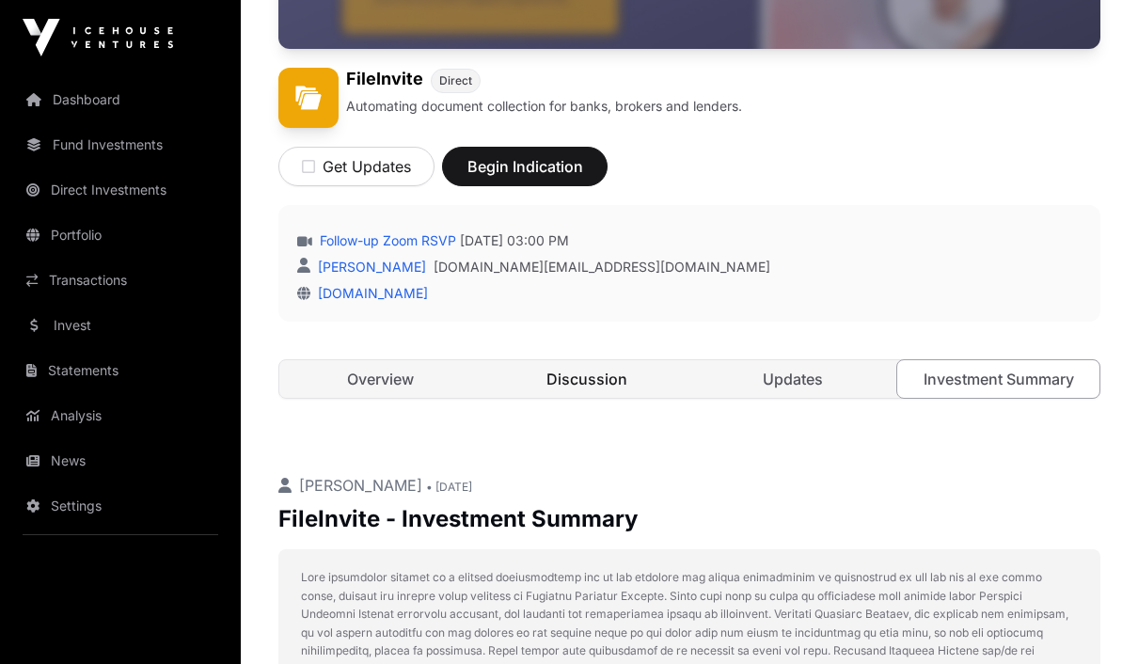
click at [621, 386] on link "Discussion" at bounding box center [586, 379] width 202 height 38
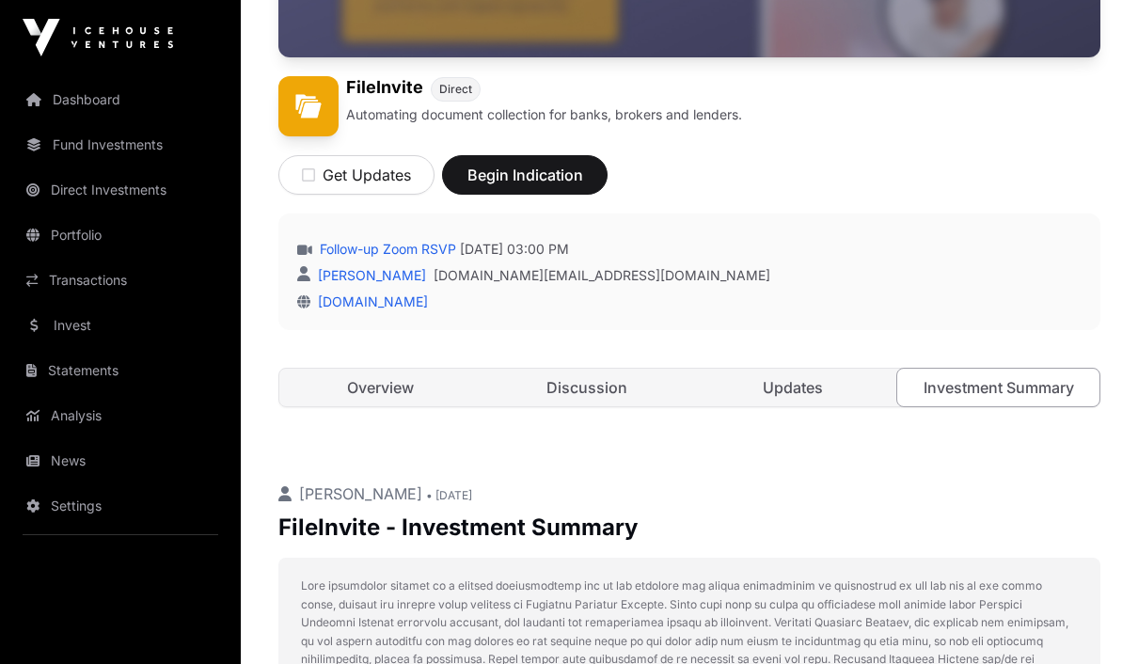
scroll to position [504, 0]
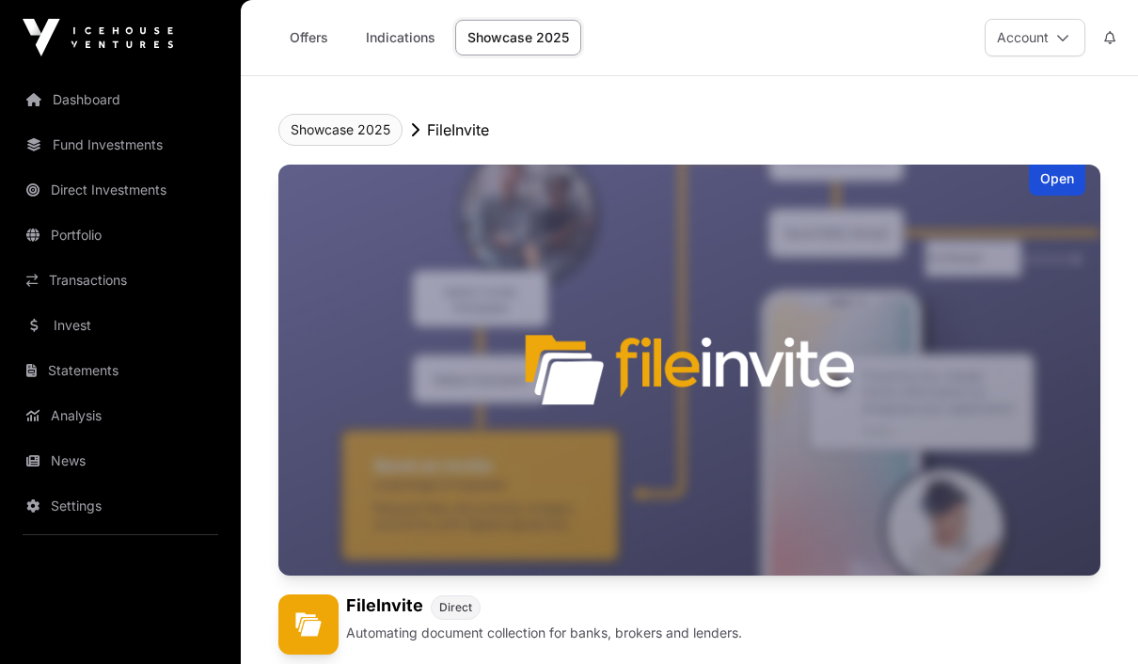
click at [340, 129] on button "Showcase 2025" at bounding box center [340, 130] width 124 height 32
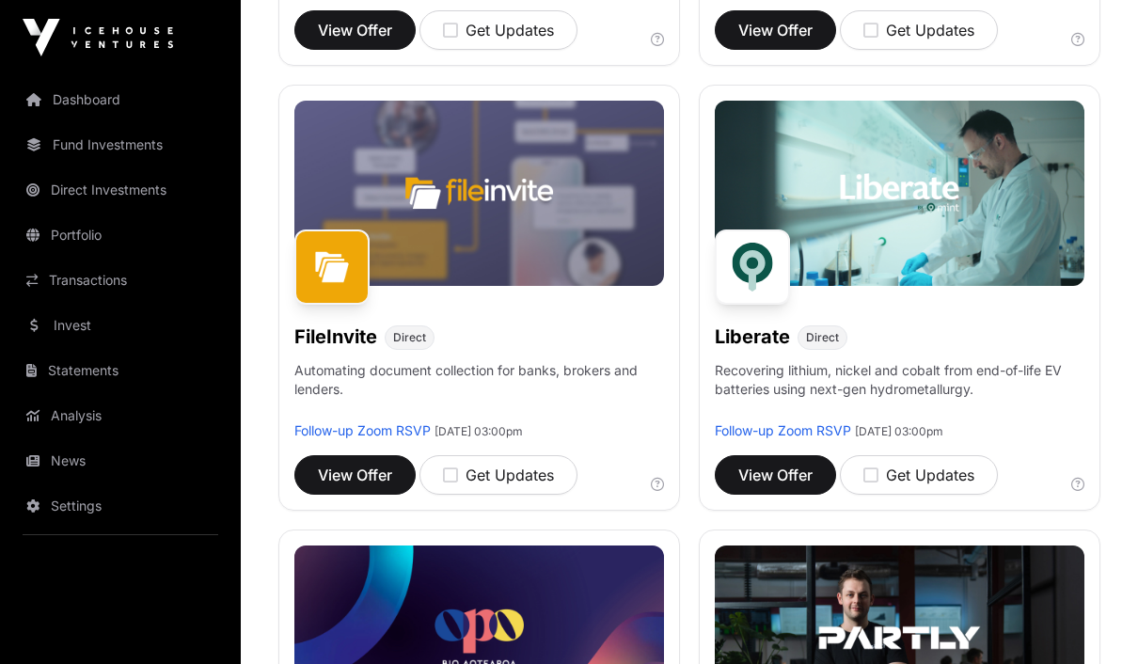
scroll to position [1158, 0]
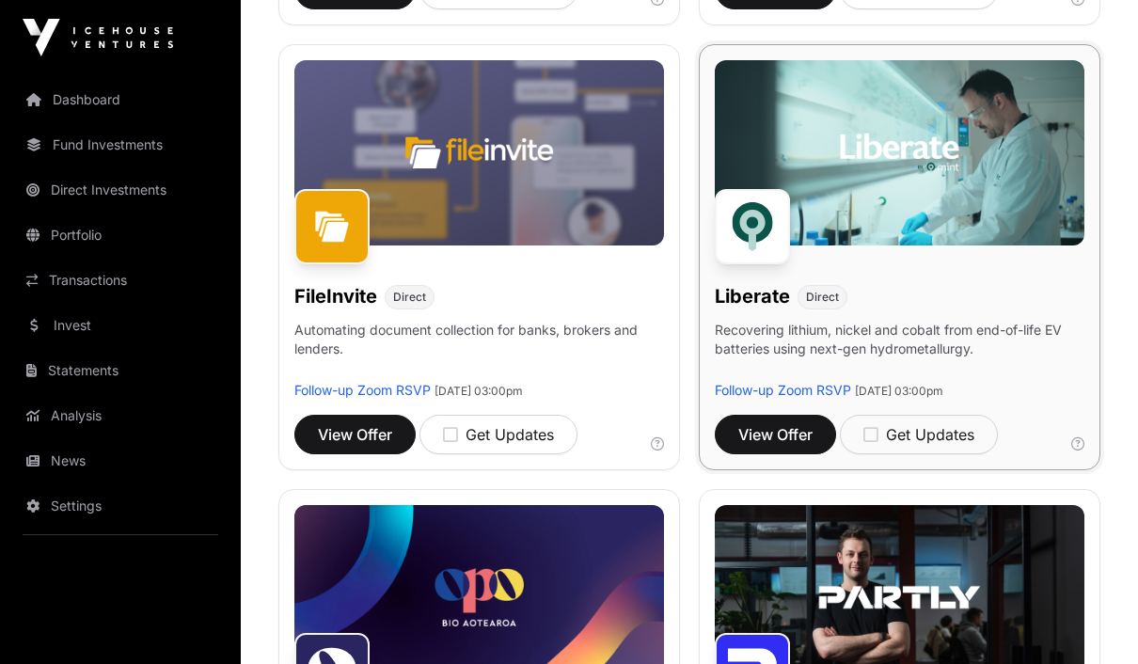
click at [997, 184] on img at bounding box center [900, 152] width 370 height 185
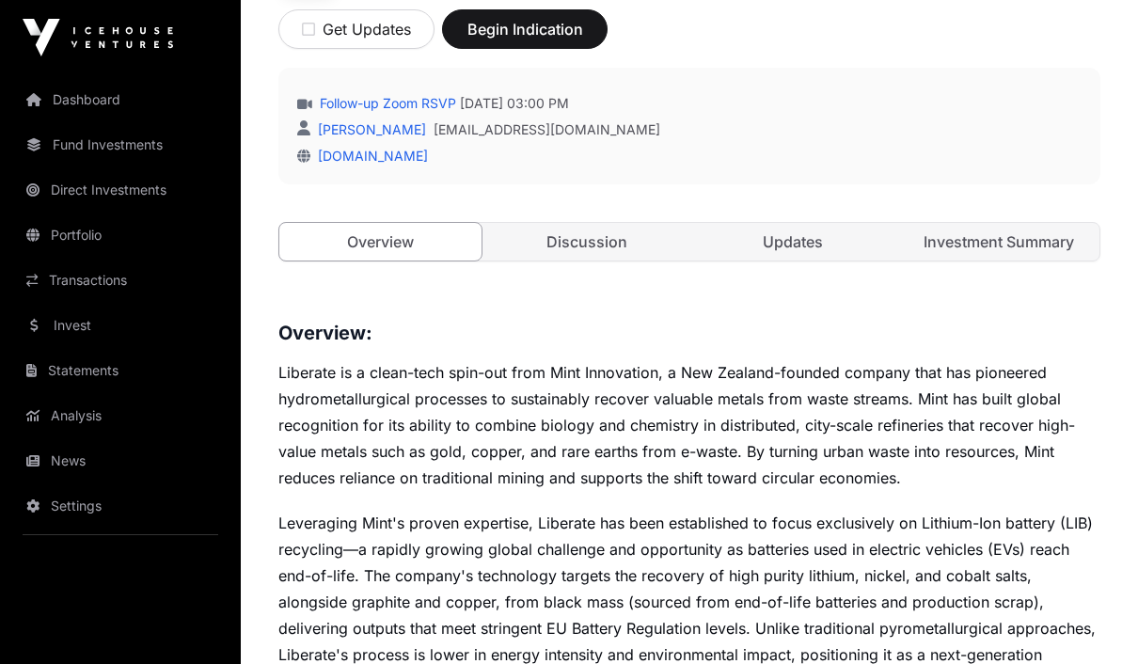
scroll to position [675, 0]
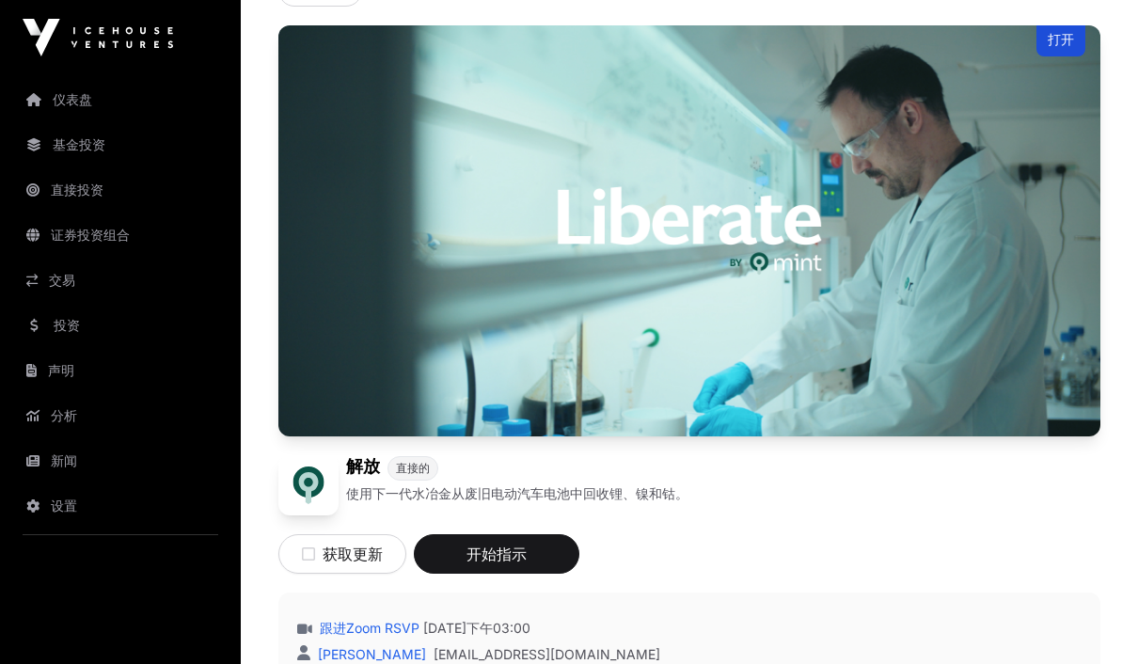
scroll to position [138, 0]
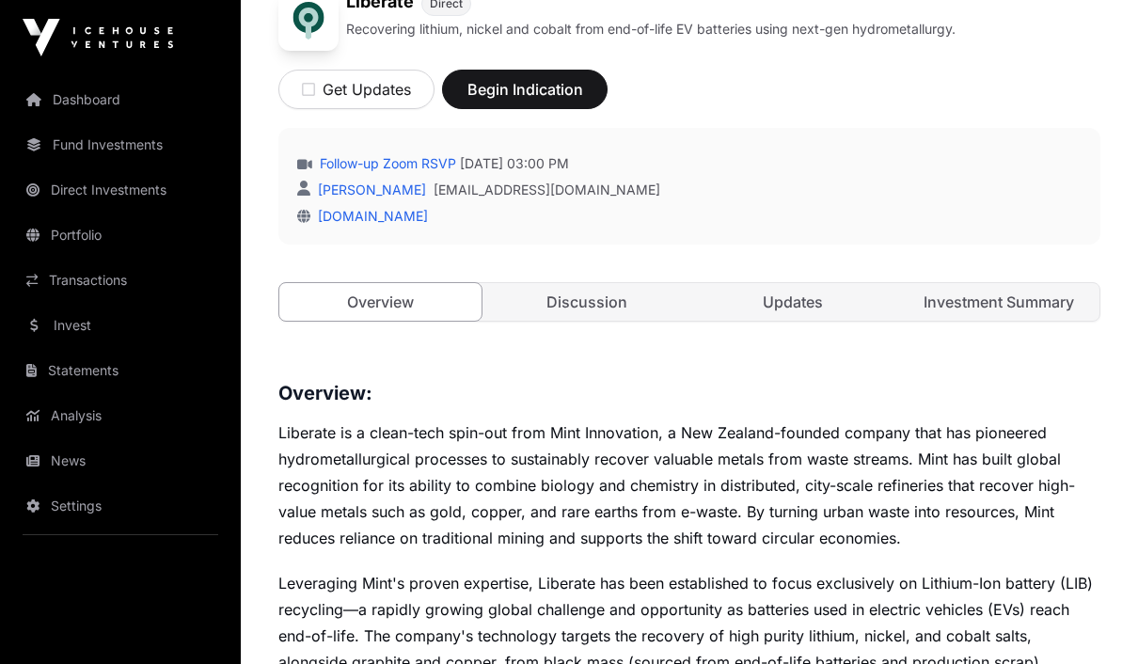
scroll to position [606, 0]
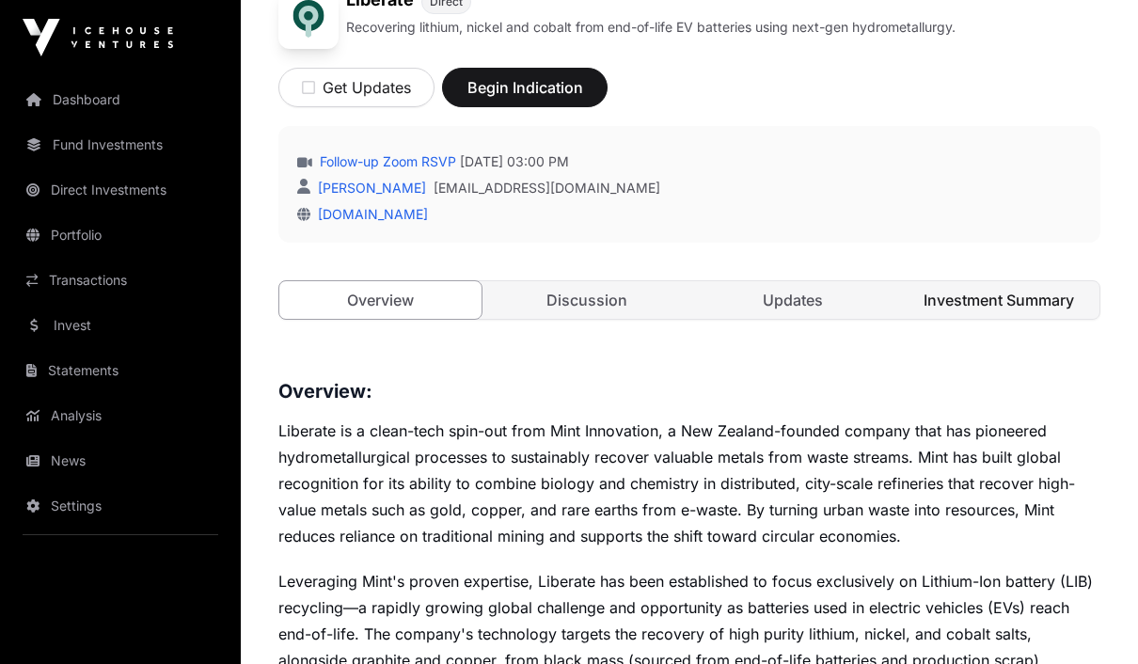
click at [1014, 307] on link "Investment Summary" at bounding box center [998, 300] width 202 height 38
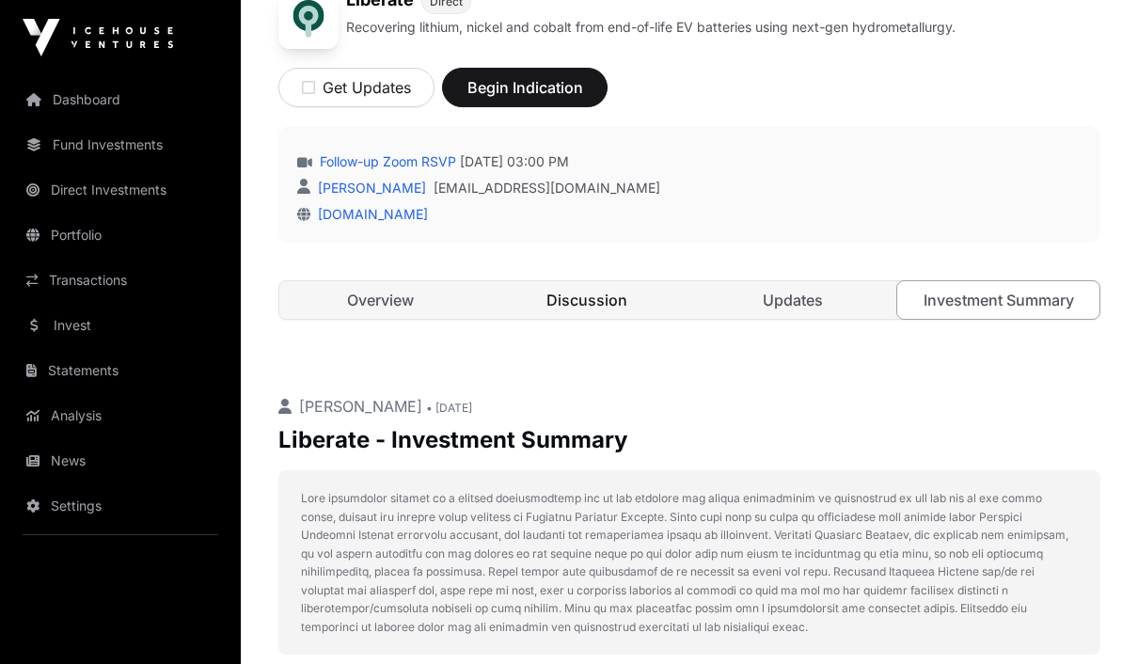
click at [616, 301] on link "Discussion" at bounding box center [586, 300] width 202 height 38
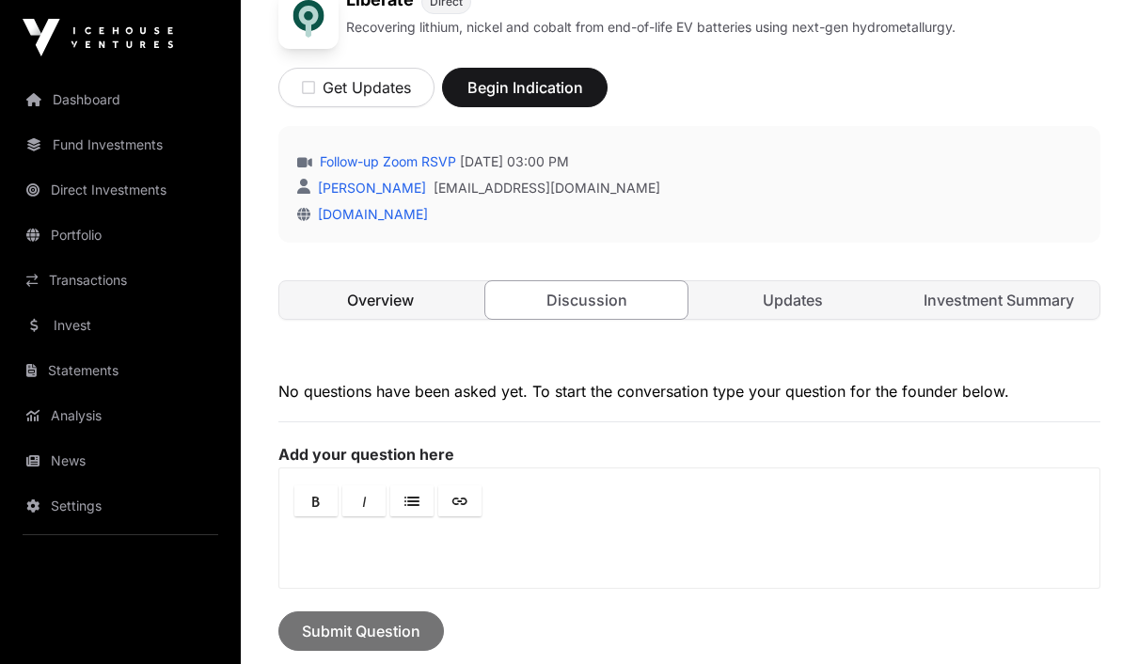
click at [398, 309] on link "Overview" at bounding box center [380, 300] width 202 height 38
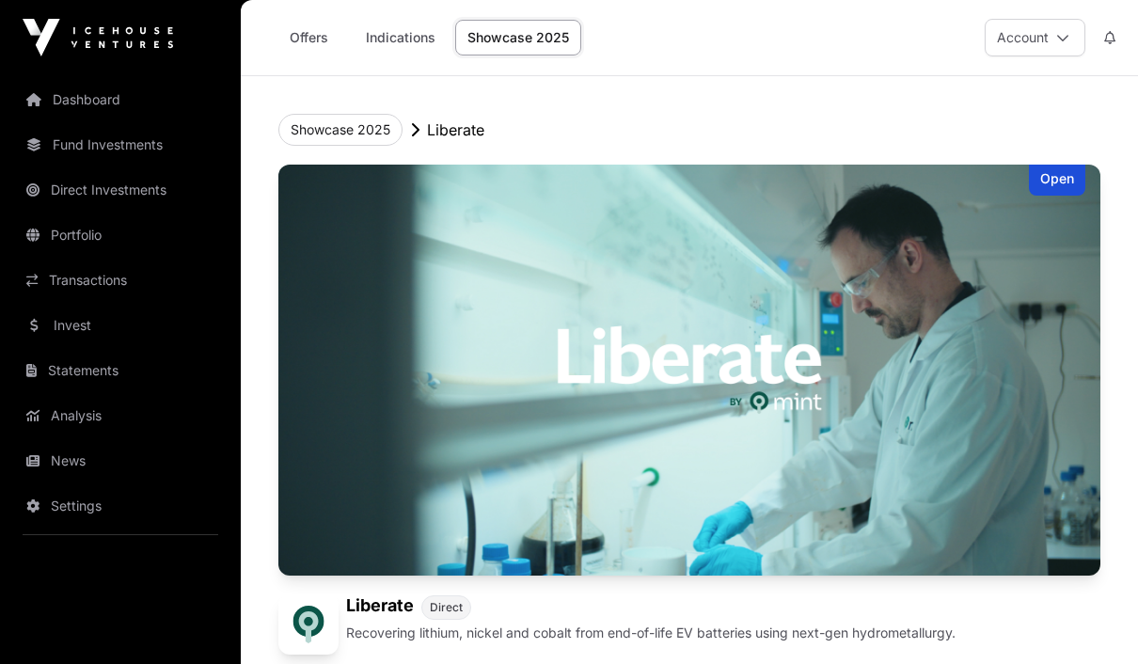
click at [692, 551] on img at bounding box center [689, 370] width 822 height 411
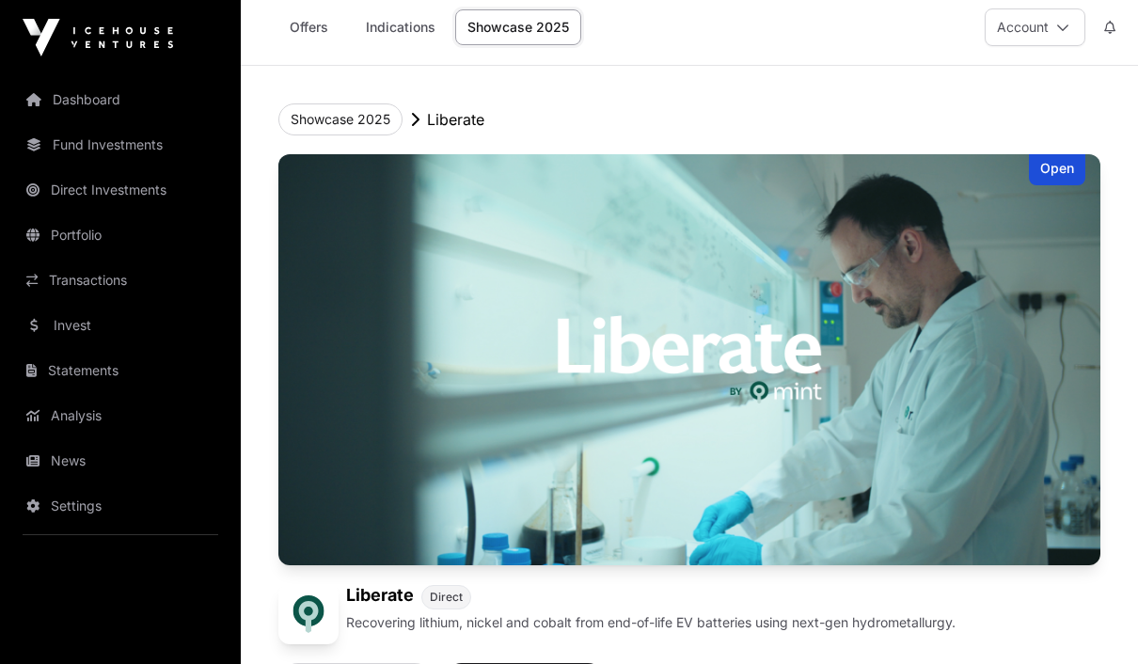
scroll to position [61, 0]
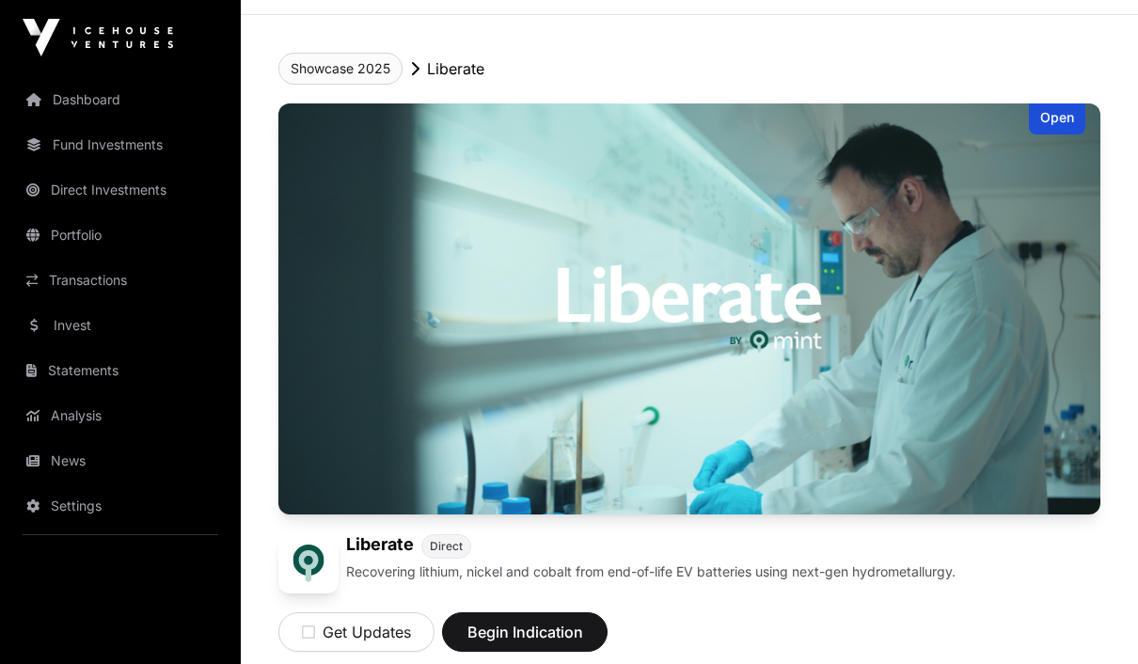
click at [361, 74] on button "Showcase 2025" at bounding box center [340, 69] width 124 height 32
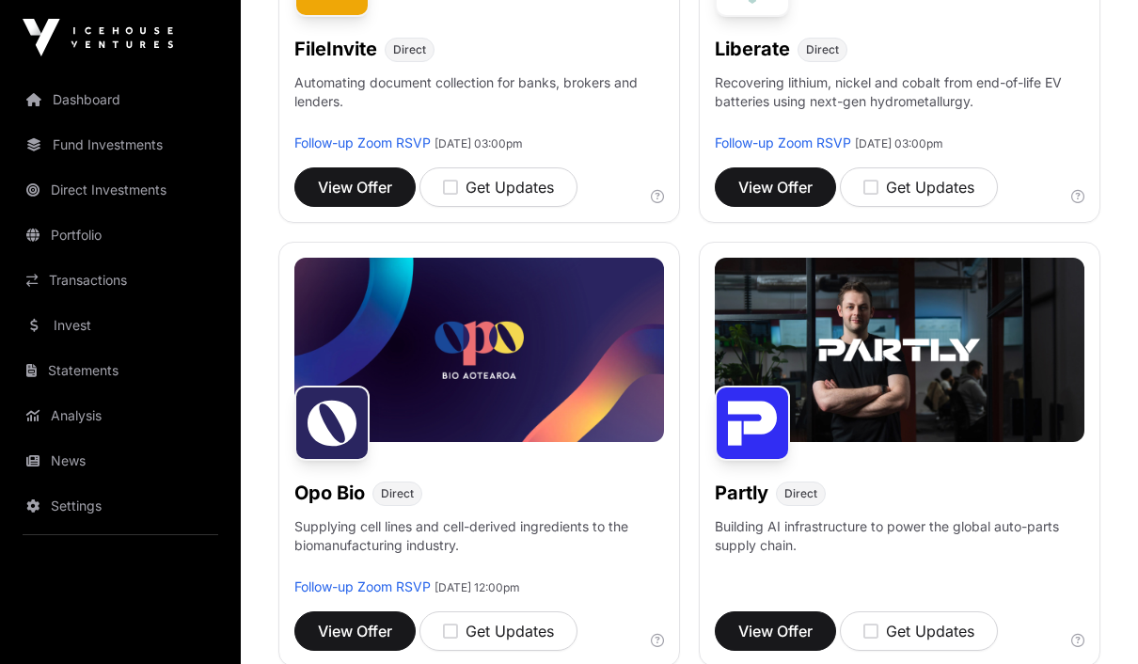
scroll to position [1405, 0]
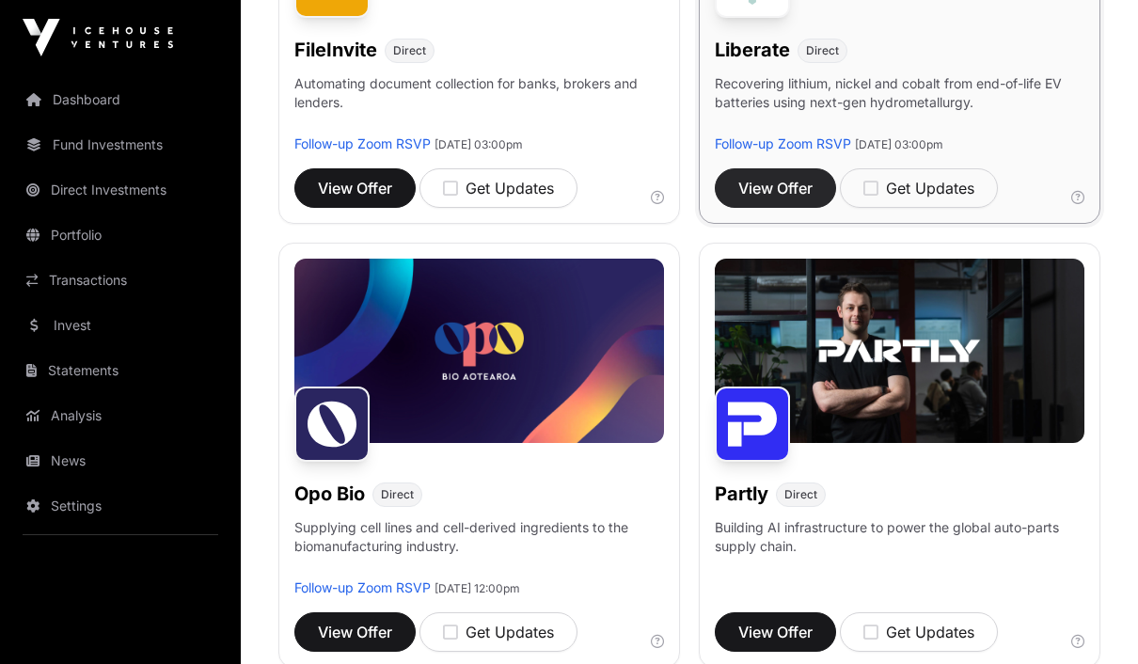
click at [790, 183] on span "View Offer" at bounding box center [775, 188] width 74 height 23
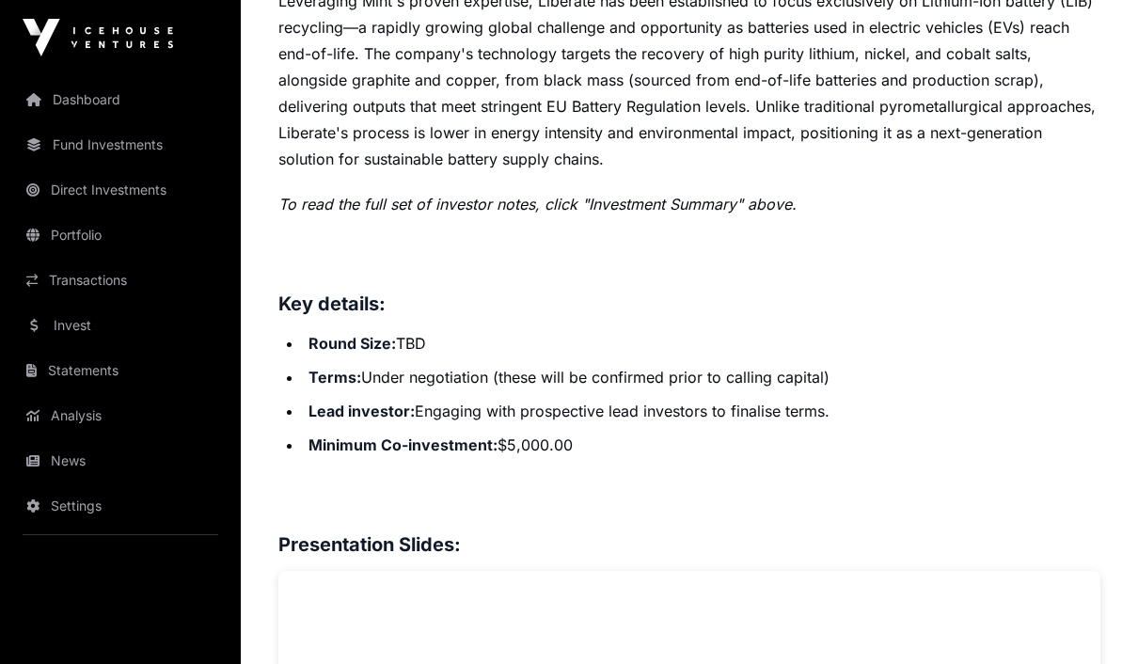
scroll to position [1245, 0]
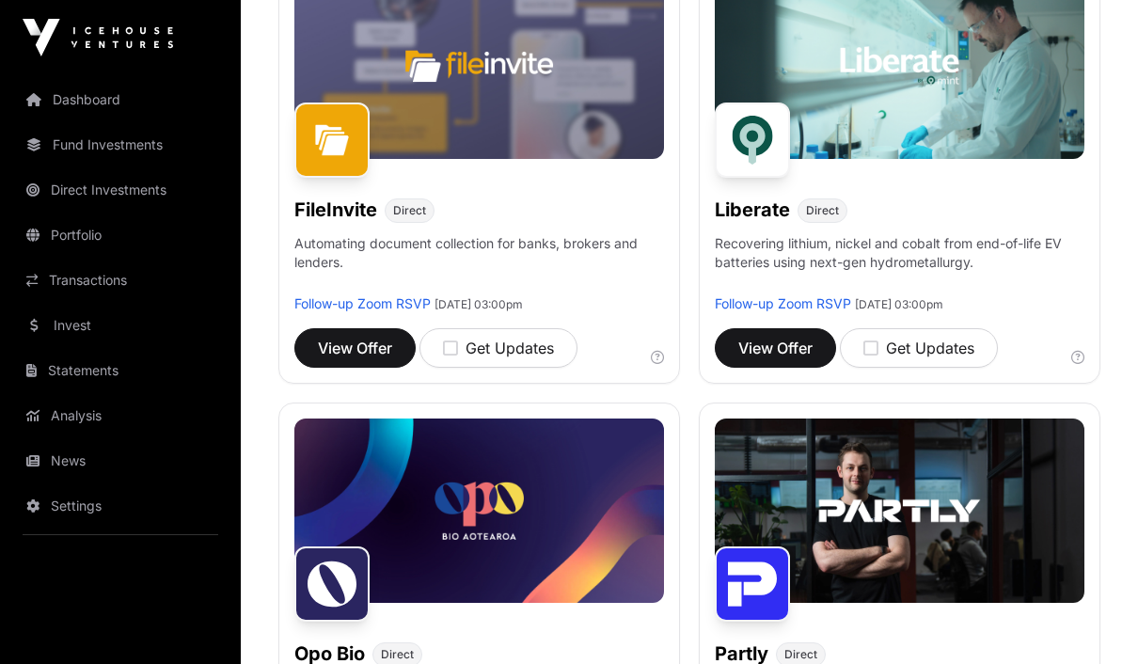
scroll to position [1405, 0]
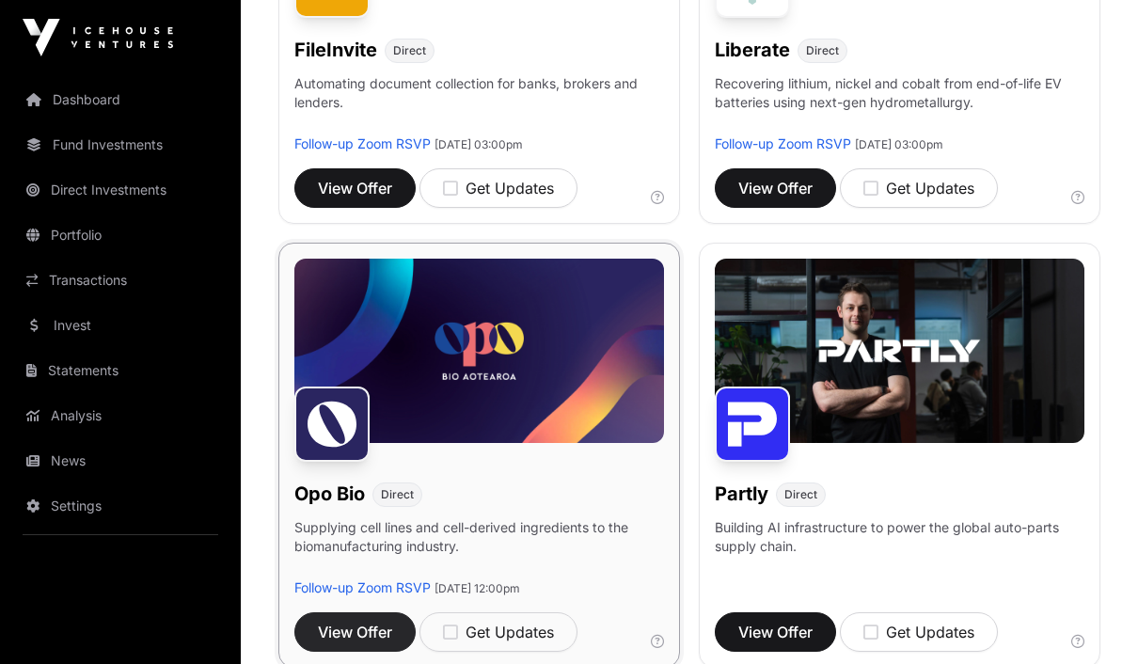
click at [357, 627] on span "View Offer" at bounding box center [355, 632] width 74 height 23
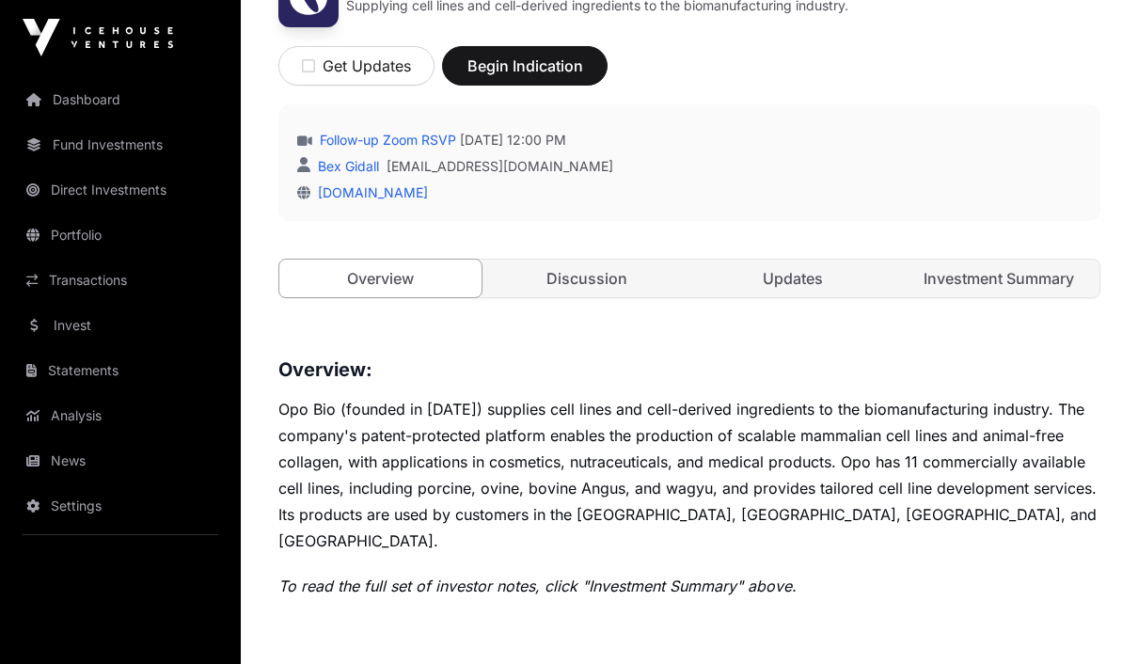
scroll to position [628, 0]
click at [681, 499] on p "Opo Bio (founded in 2022) supplies cell lines and cell-derived ingredients to t…" at bounding box center [689, 474] width 822 height 158
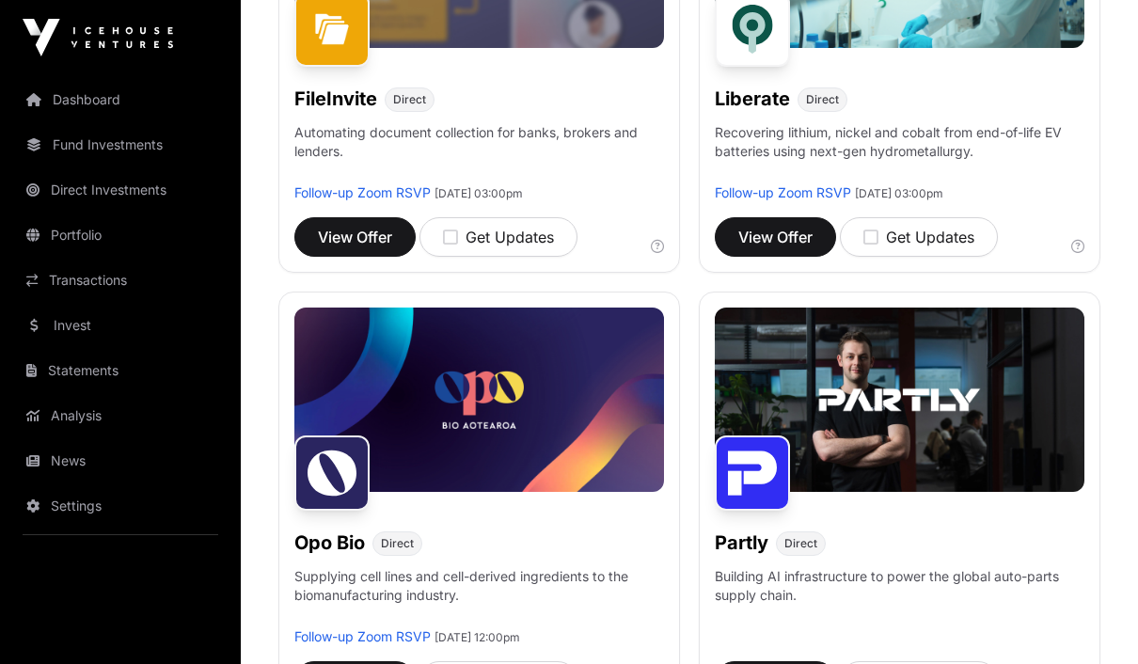
scroll to position [1372, 0]
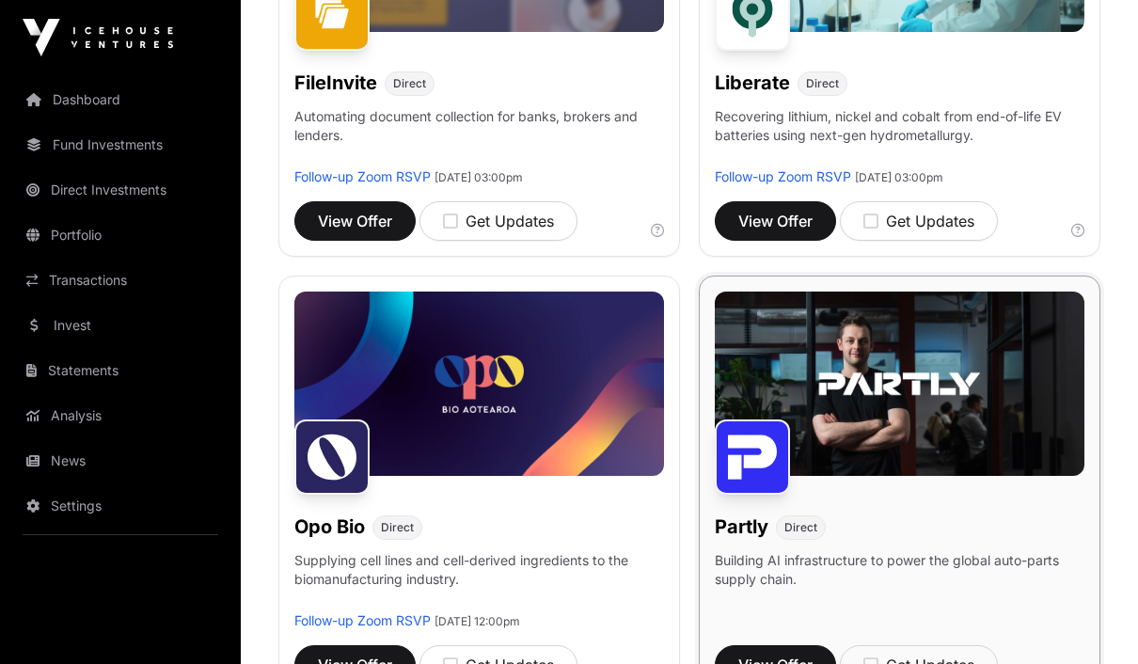
click at [1009, 397] on img at bounding box center [900, 384] width 370 height 185
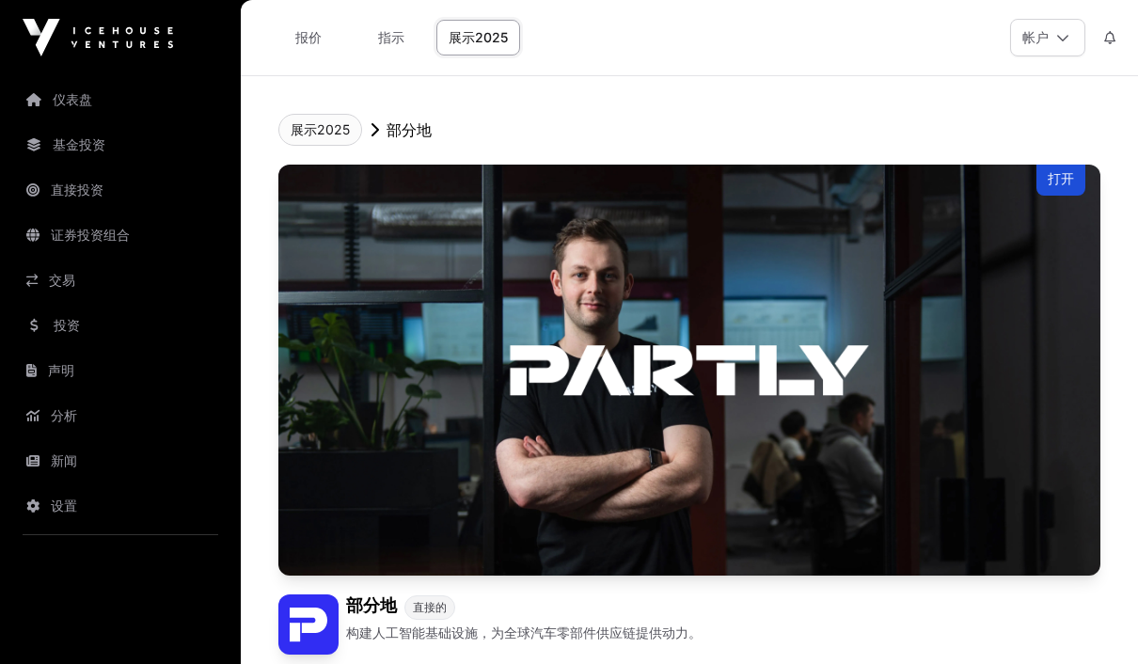
click at [325, 127] on button "展示2025" at bounding box center [320, 130] width 84 height 32
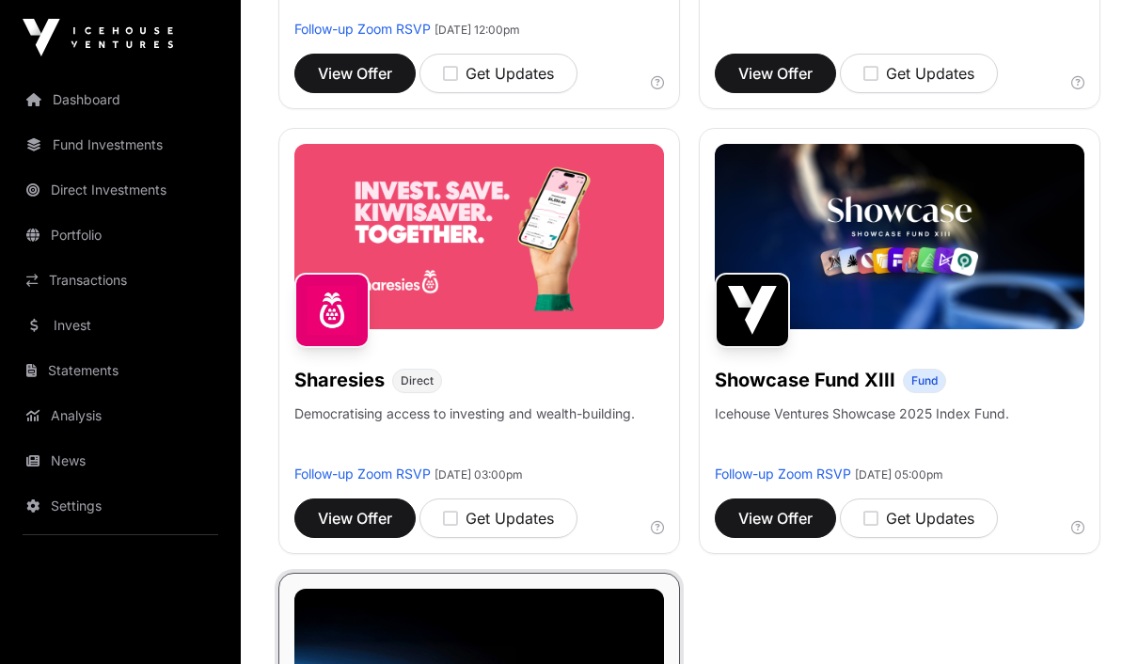
scroll to position [1964, 0]
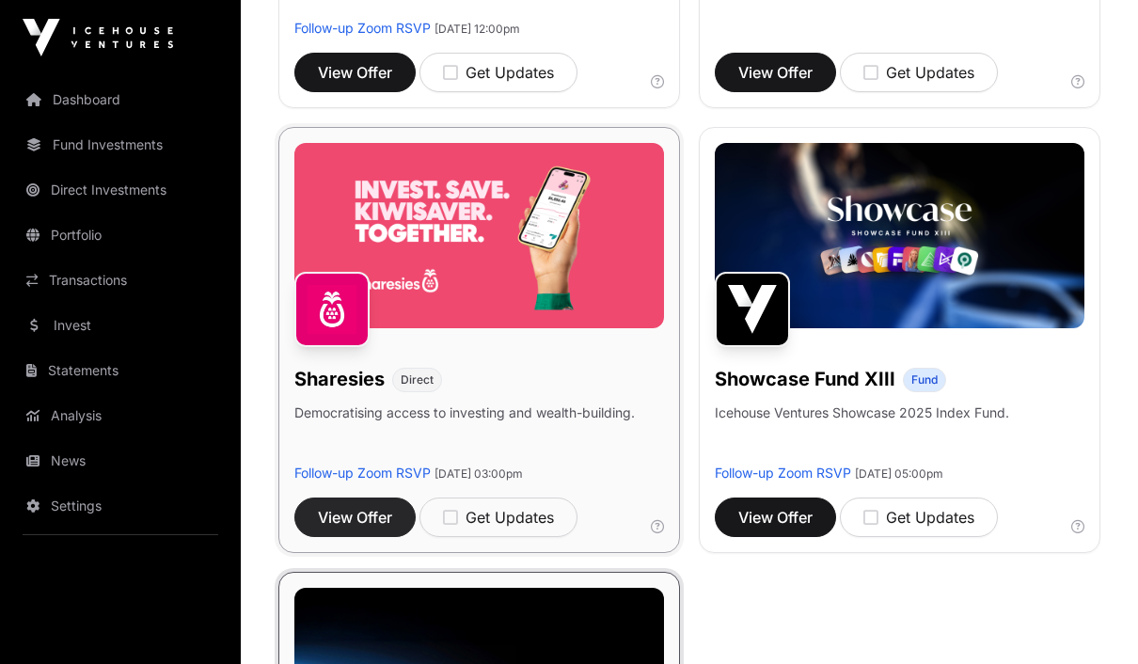
click at [376, 518] on span "View Offer" at bounding box center [355, 517] width 74 height 23
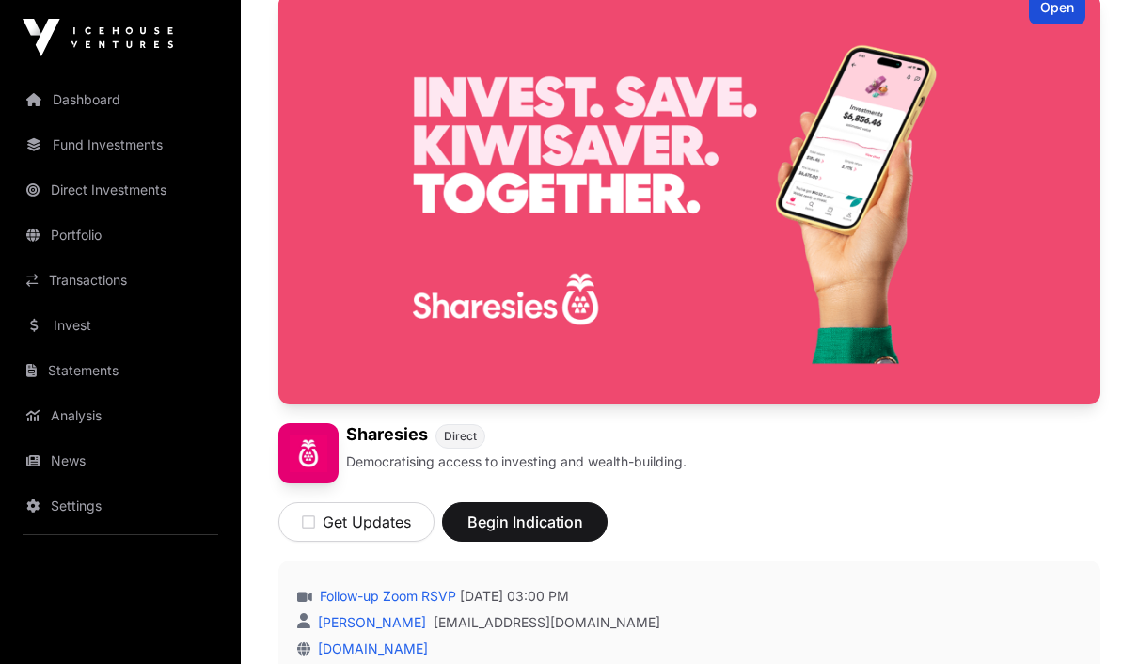
scroll to position [168, 0]
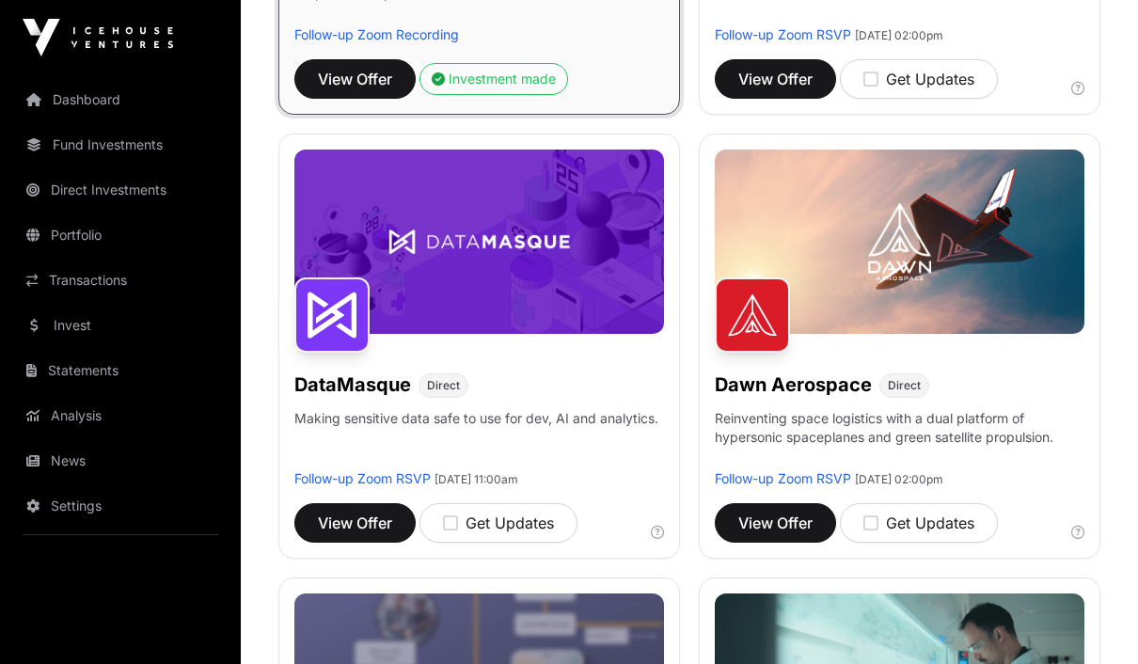
scroll to position [626, 0]
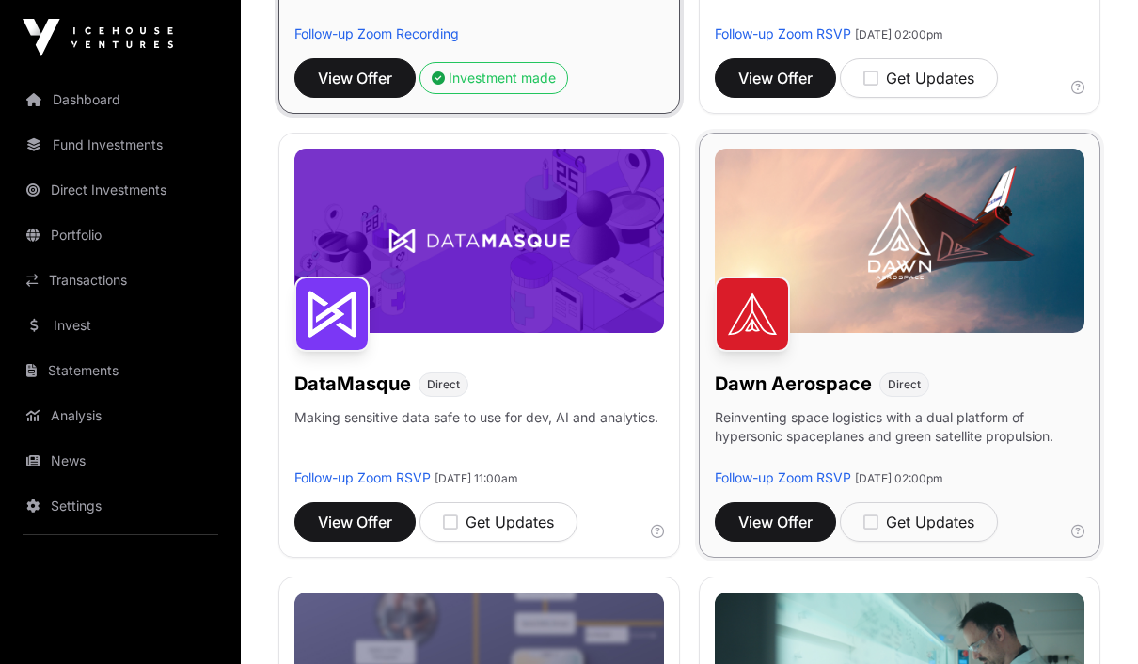
click at [940, 287] on img at bounding box center [900, 241] width 370 height 185
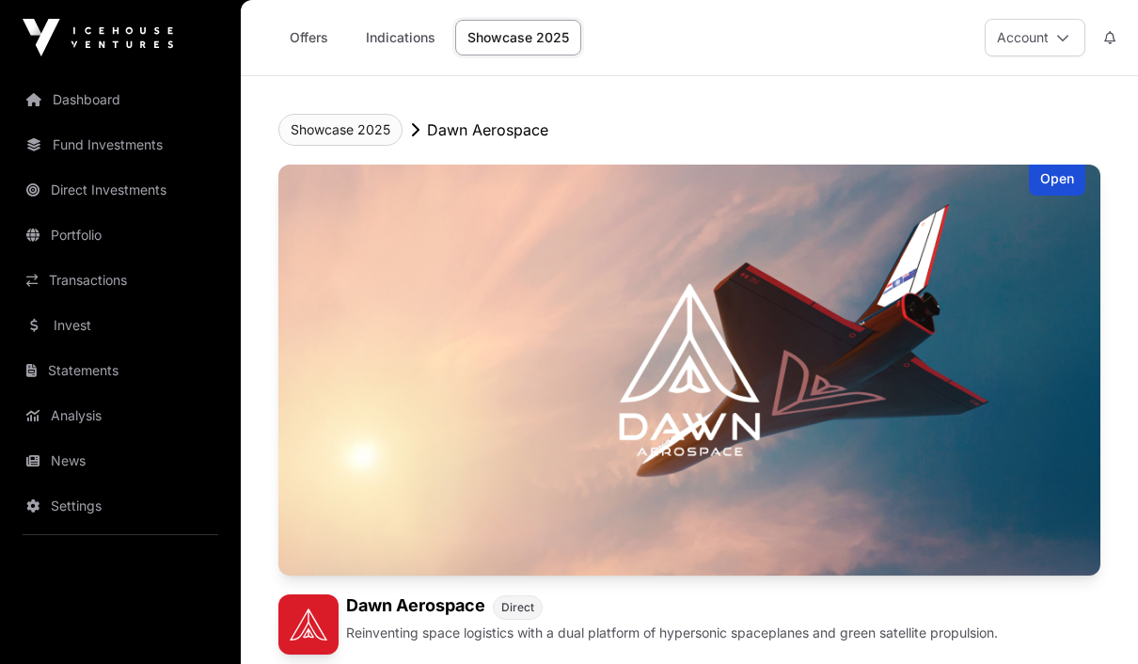
click at [336, 120] on button "Showcase 2025" at bounding box center [340, 130] width 124 height 32
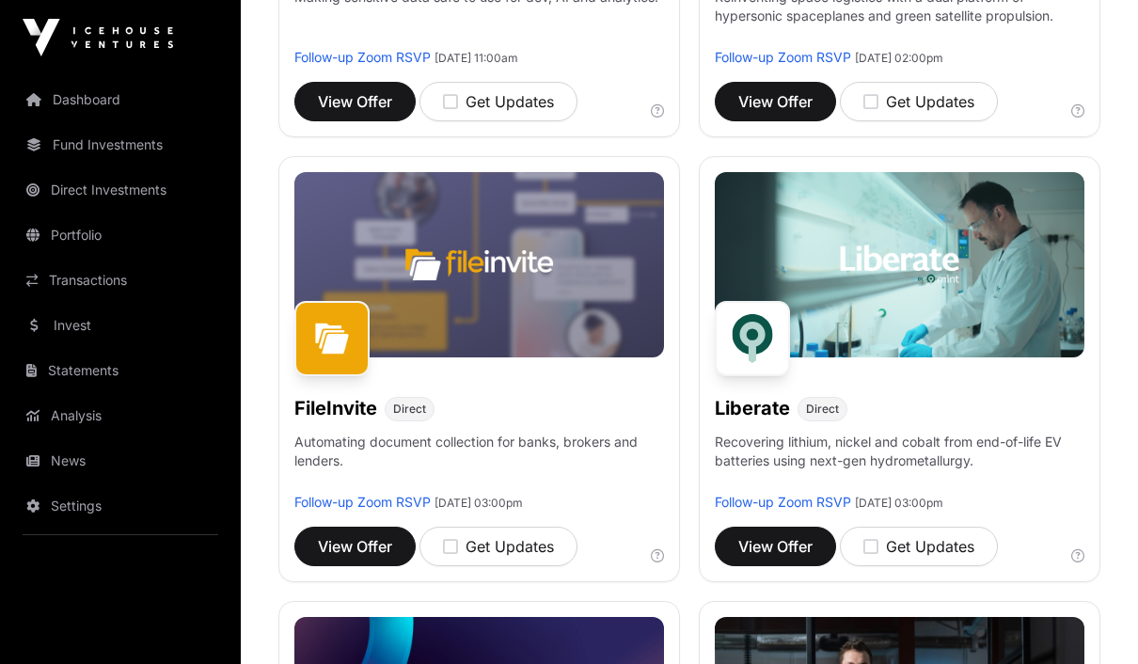
scroll to position [1054, 0]
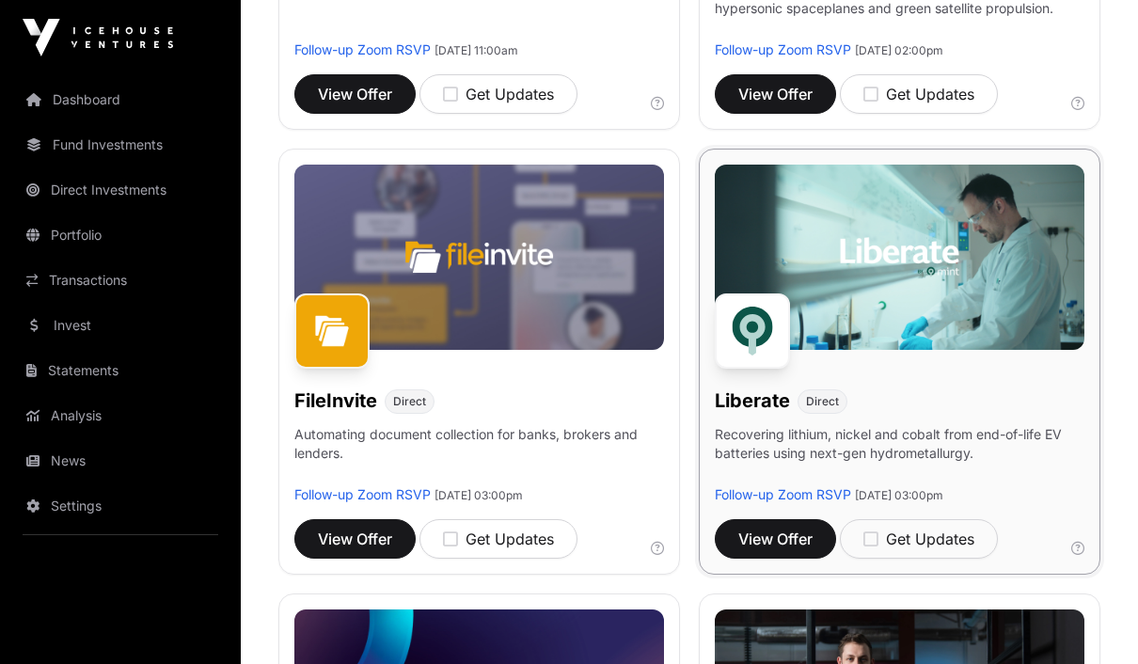
click at [943, 306] on img at bounding box center [900, 257] width 370 height 185
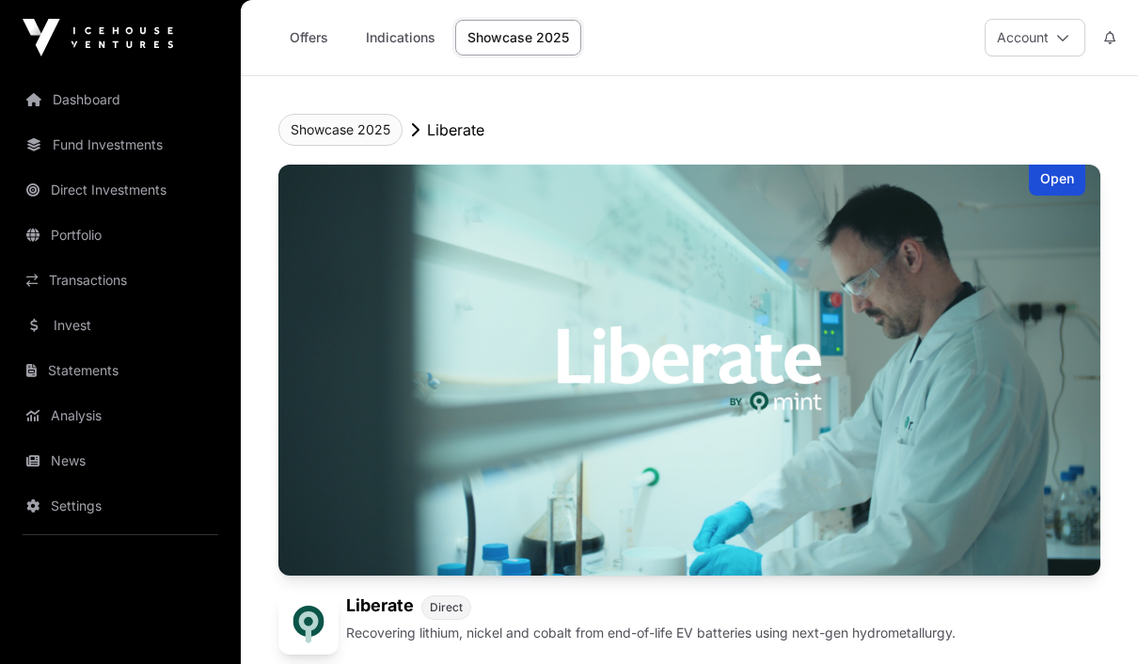
click at [352, 135] on button "Showcase 2025" at bounding box center [340, 130] width 124 height 32
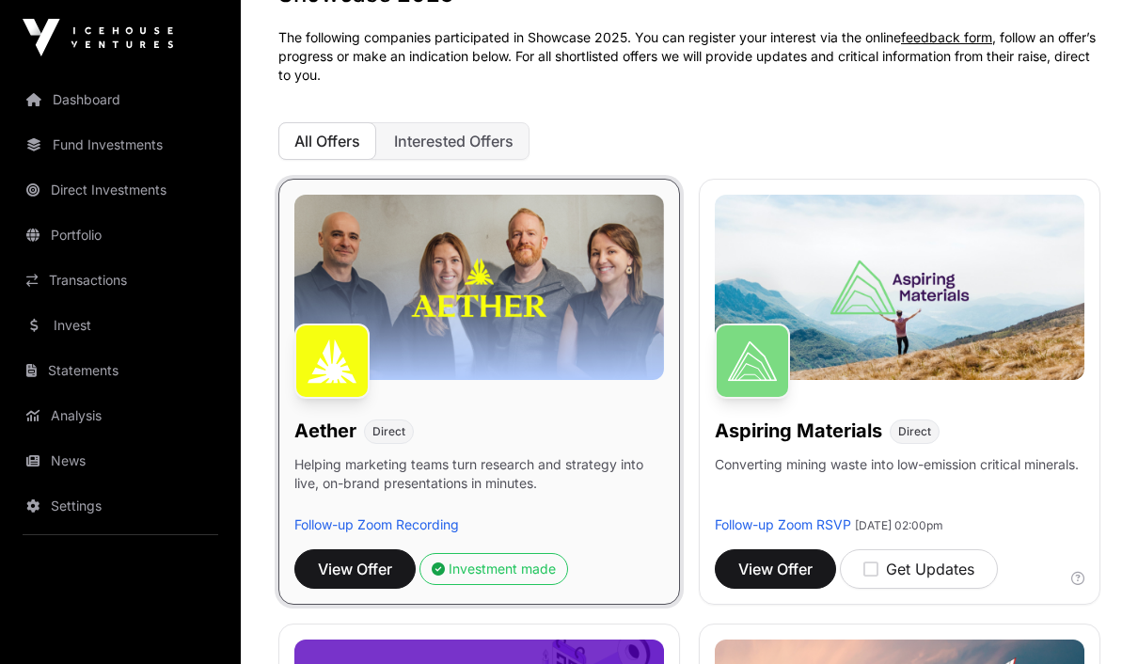
scroll to position [136, 0]
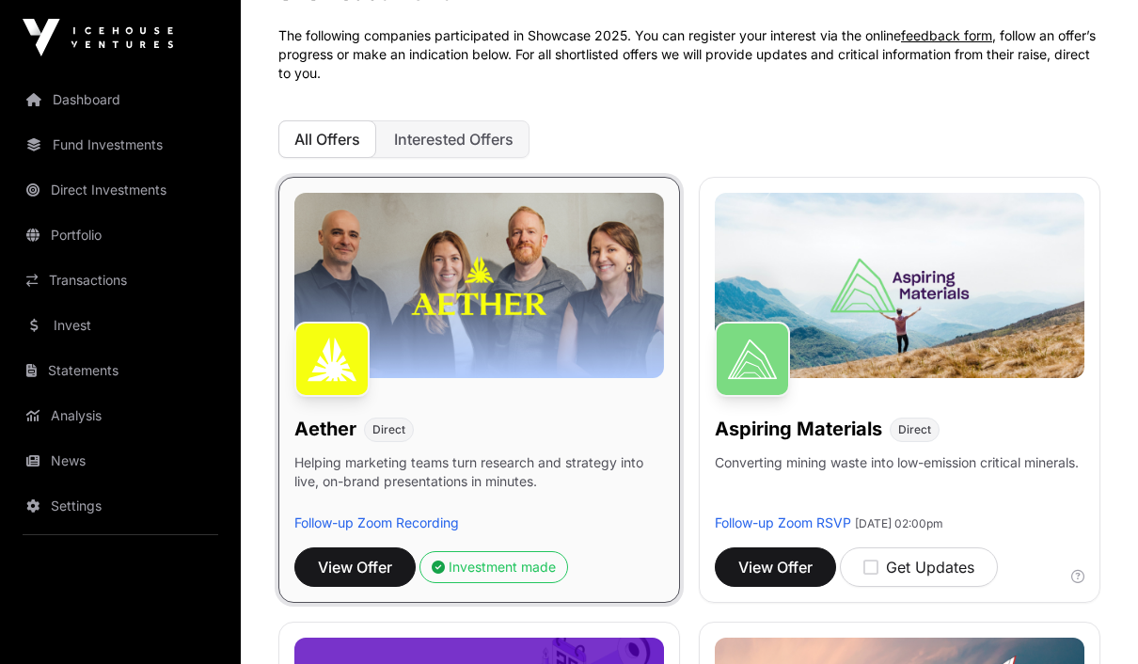
click at [551, 399] on div "Aether Direct Helping marketing teams turn research and strategy into live, on-…" at bounding box center [479, 390] width 402 height 426
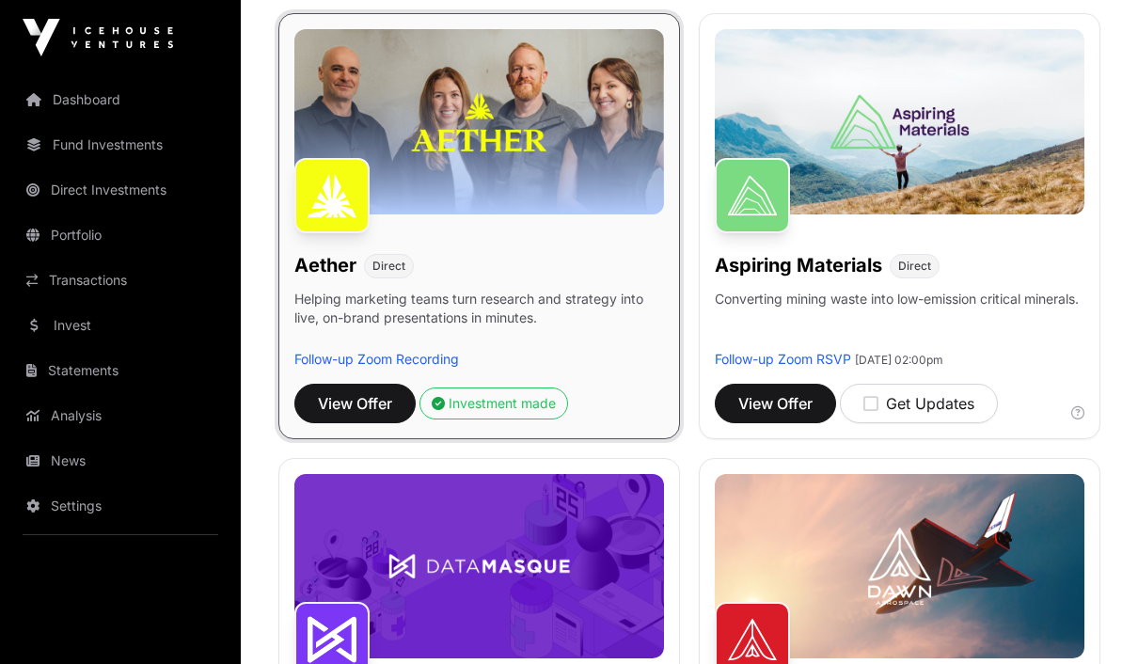
scroll to position [328, 0]
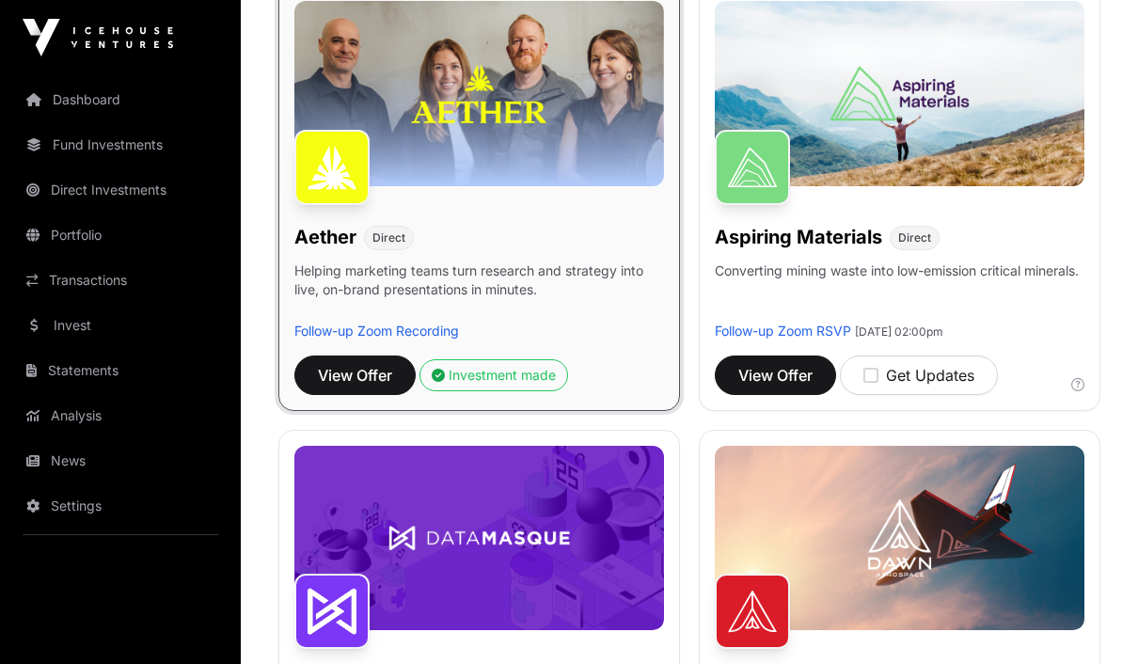
click at [486, 280] on p "Helping marketing teams turn research and strategy into live, on-brand presenta…" at bounding box center [479, 292] width 370 height 60
click at [368, 382] on span "View Offer" at bounding box center [355, 375] width 74 height 23
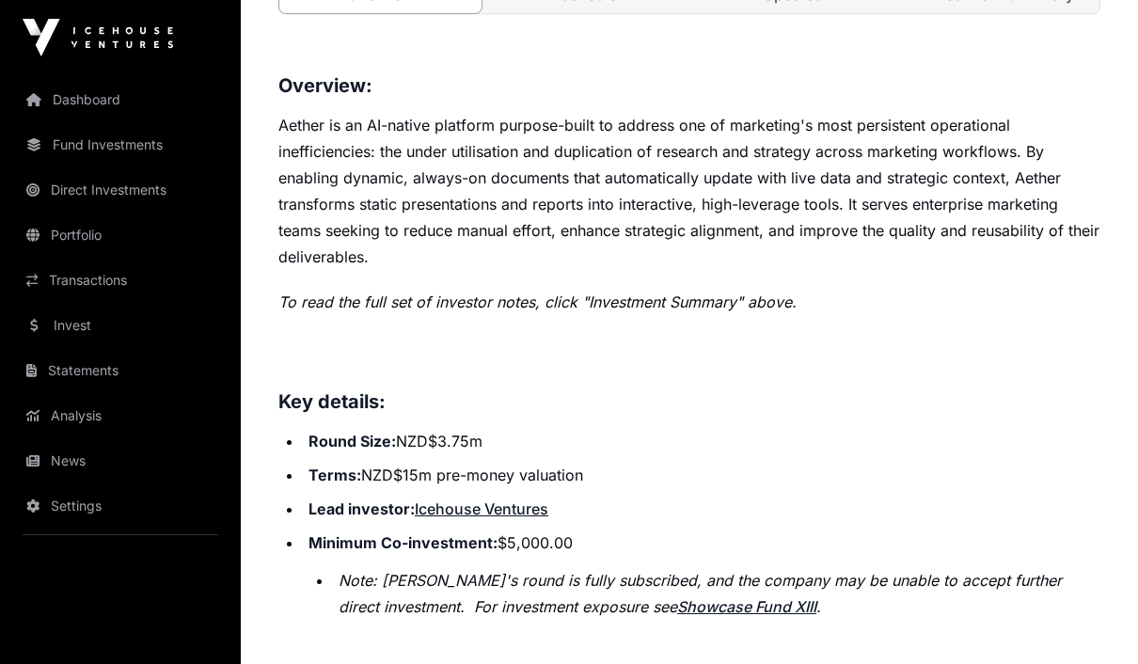
scroll to position [911, 0]
click at [470, 516] on link "Icehouse Ventures" at bounding box center [482, 509] width 134 height 19
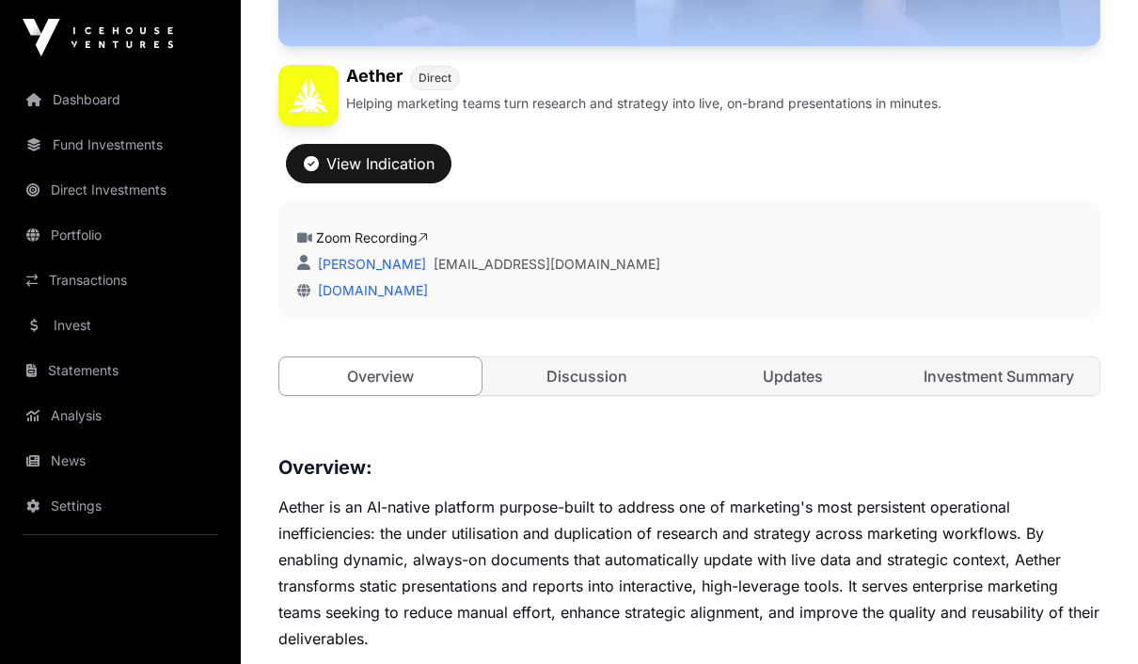
scroll to position [516, 0]
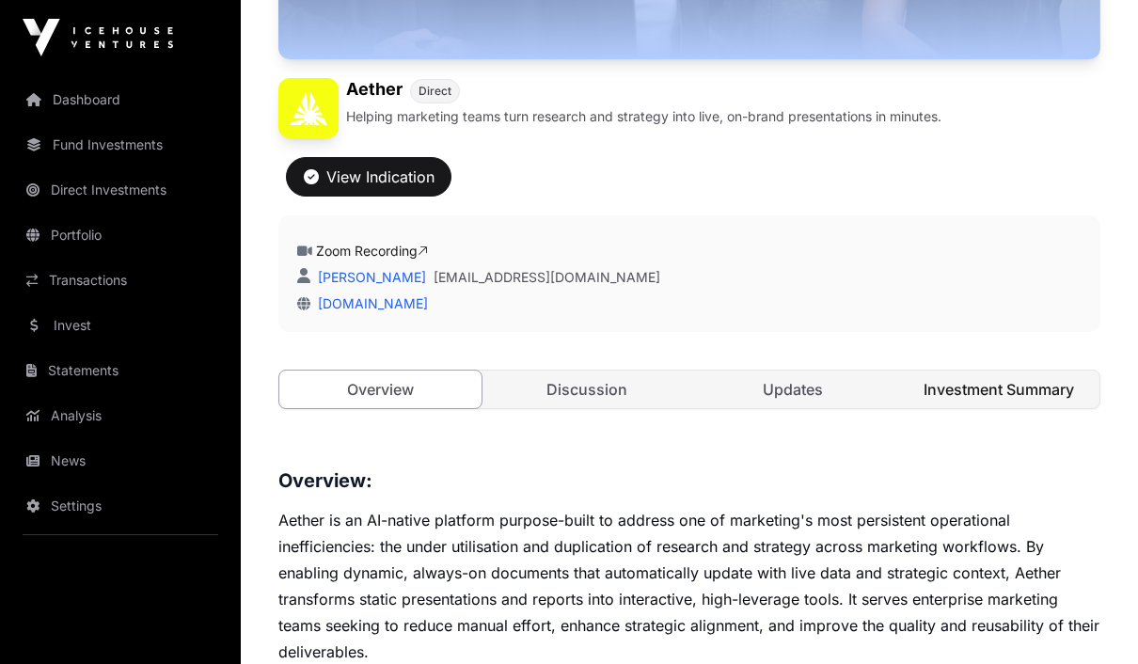
click at [1003, 380] on link "Investment Summary" at bounding box center [998, 390] width 202 height 38
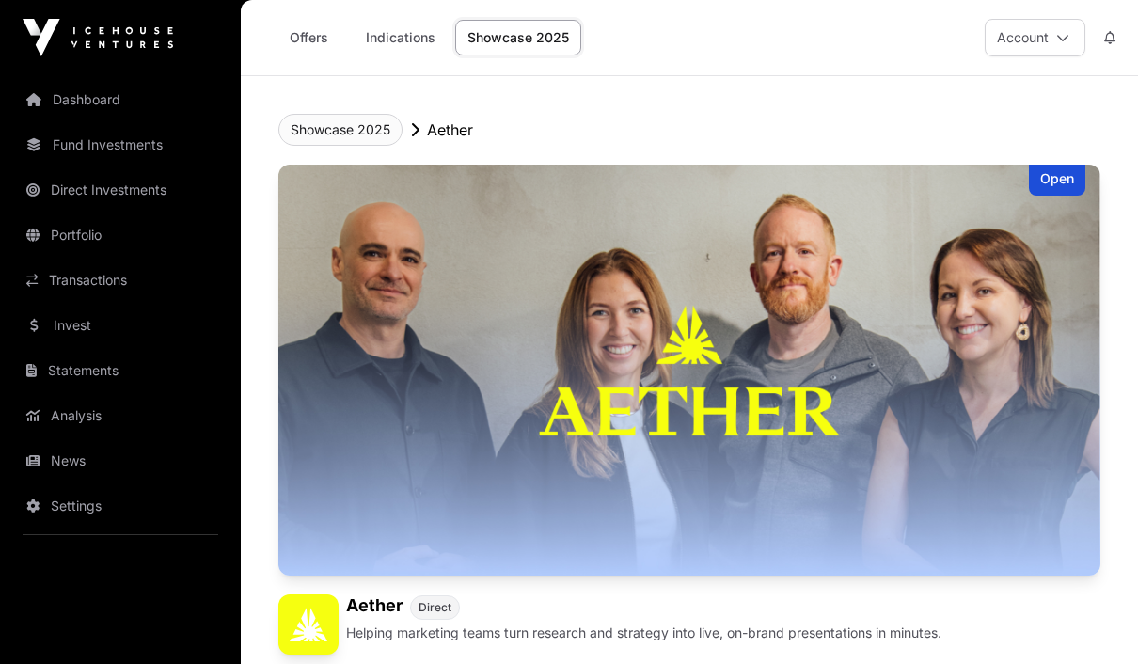
click at [389, 138] on button "Showcase 2025" at bounding box center [340, 130] width 124 height 32
click at [350, 130] on button "Showcase 2025" at bounding box center [340, 130] width 124 height 32
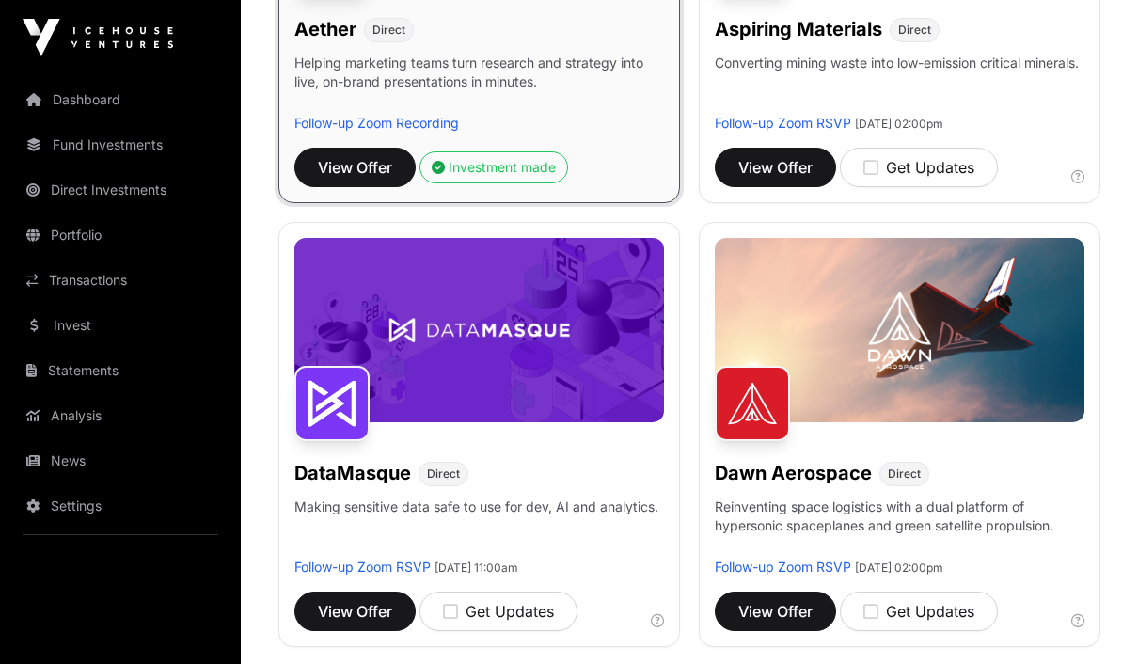
scroll to position [544, 0]
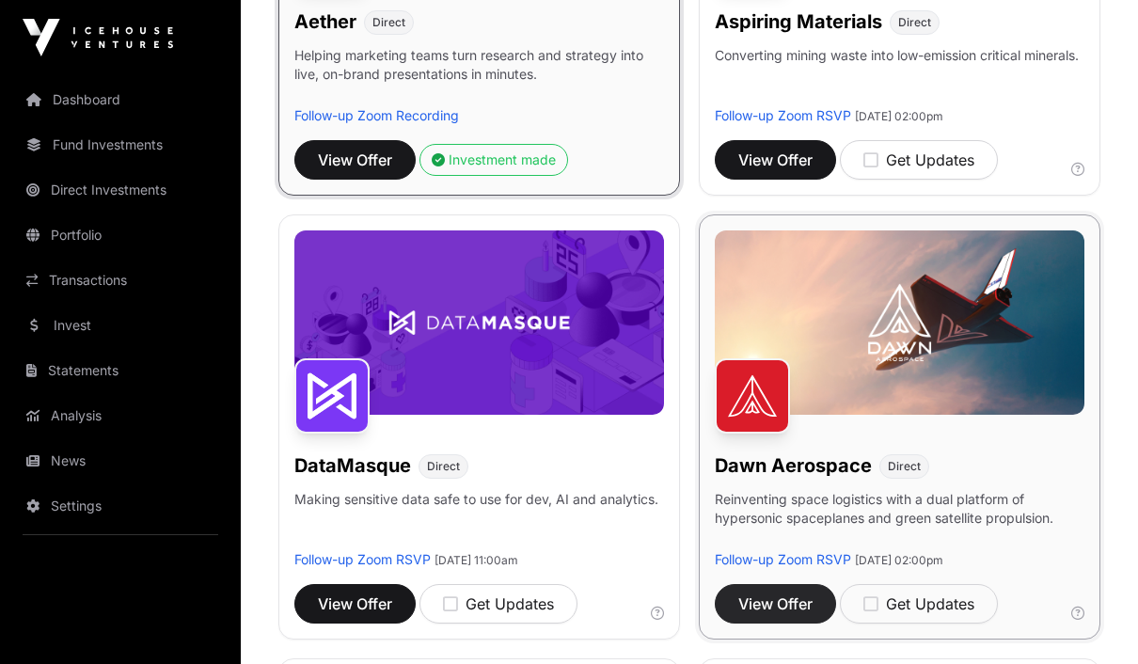
click at [799, 605] on span "View Offer" at bounding box center [775, 604] width 74 height 23
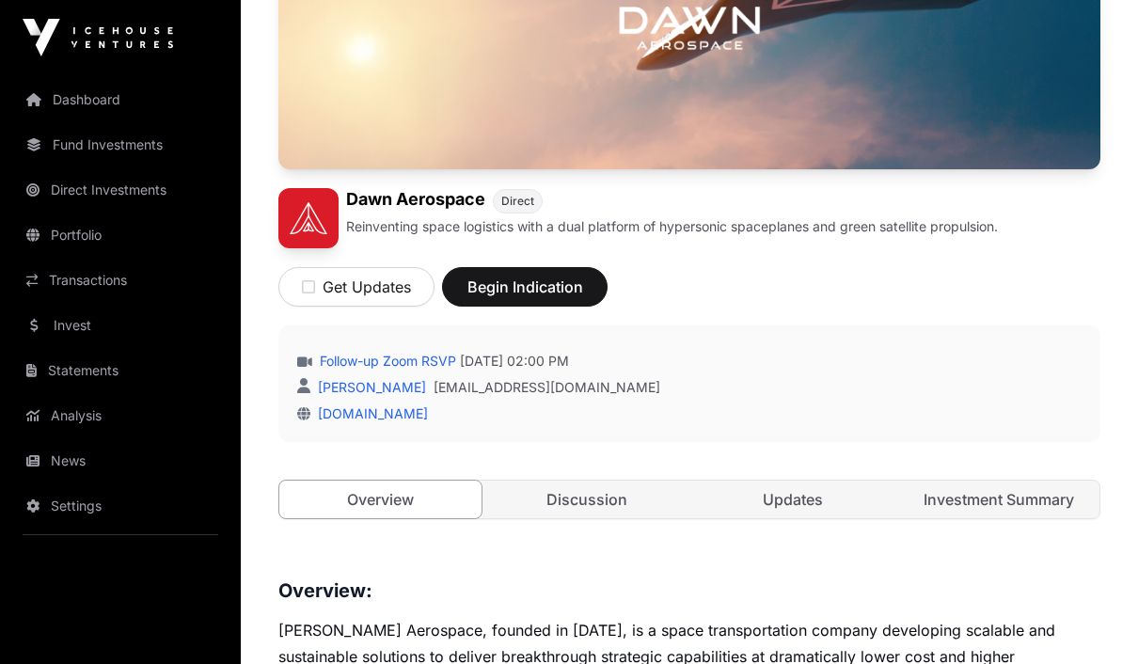
scroll to position [407, 0]
click at [563, 286] on span "Begin Indication" at bounding box center [525, 286] width 119 height 23
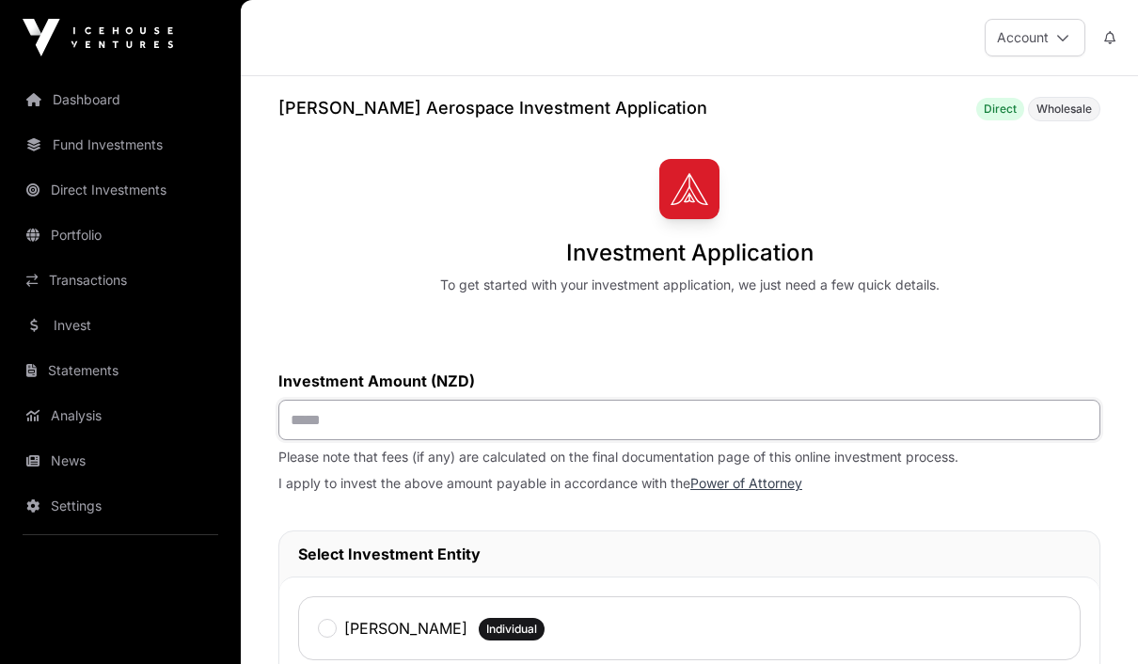
click at [590, 436] on input "text" at bounding box center [689, 420] width 822 height 40
type input "*******"
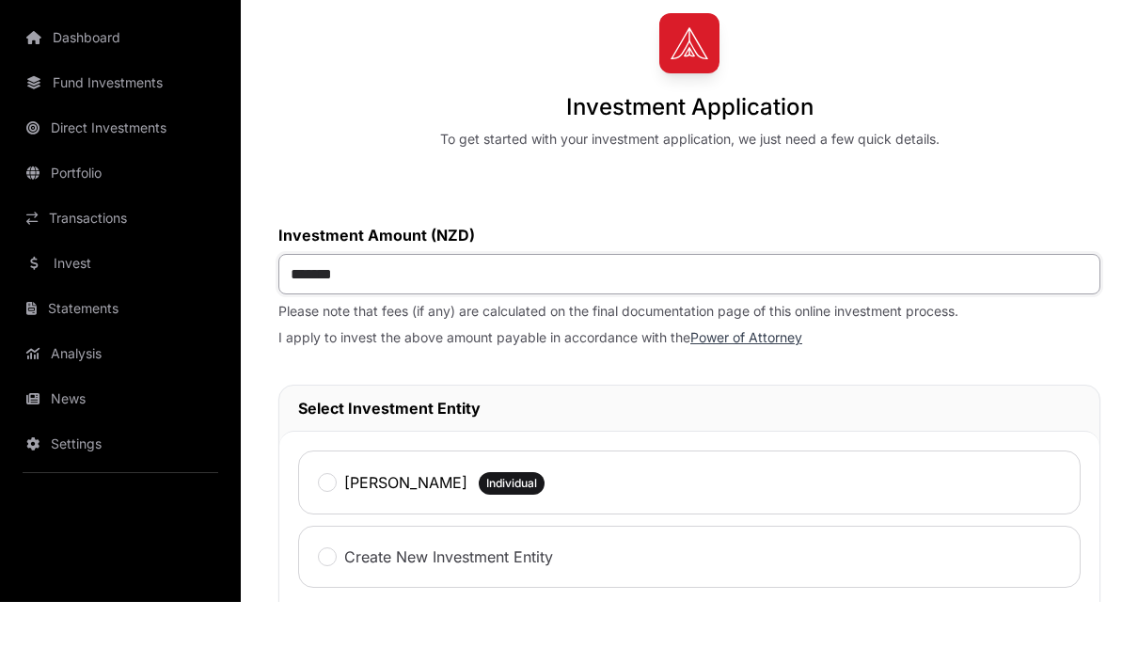
scroll to position [114, 0]
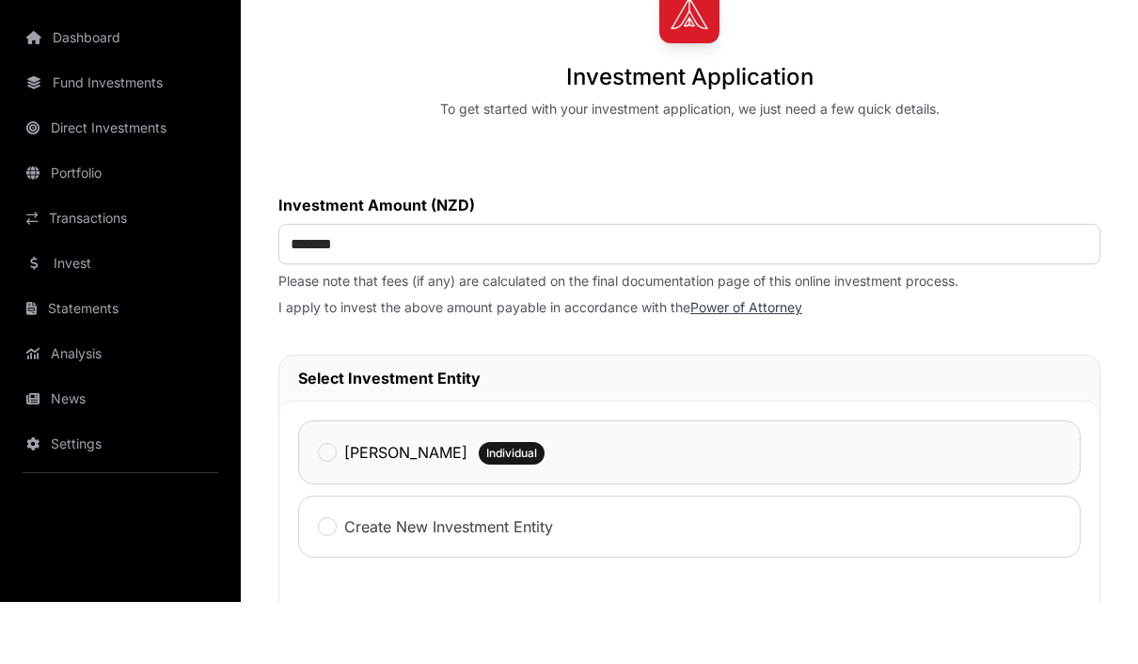
click at [353, 502] on div "[PERSON_NAME]" at bounding box center [393, 514] width 150 height 24
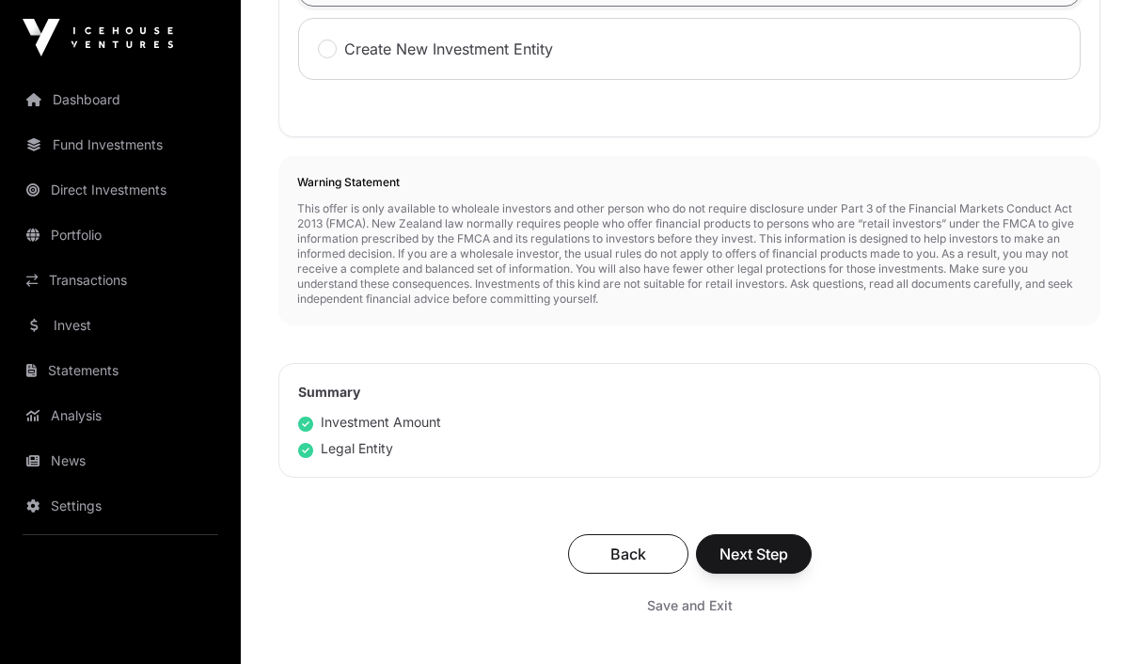
scroll to position [656, 0]
click at [775, 558] on span "Next Step" at bounding box center [754, 552] width 69 height 23
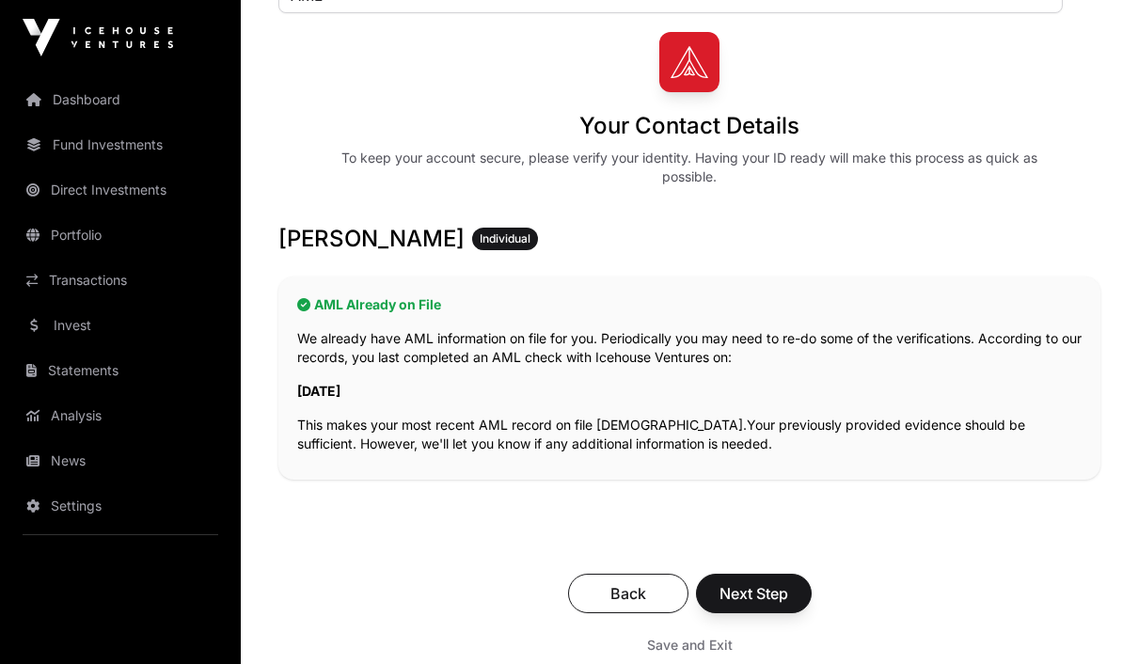
scroll to position [183, 0]
click at [777, 593] on span "Next Step" at bounding box center [754, 592] width 69 height 23
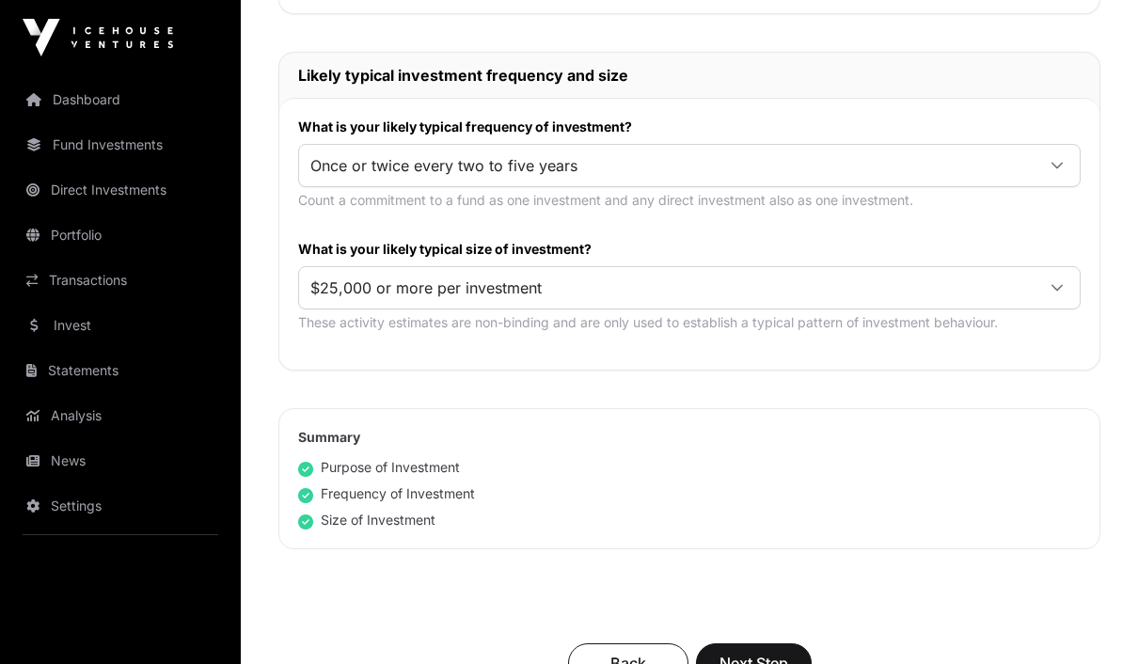
scroll to position [1004, 0]
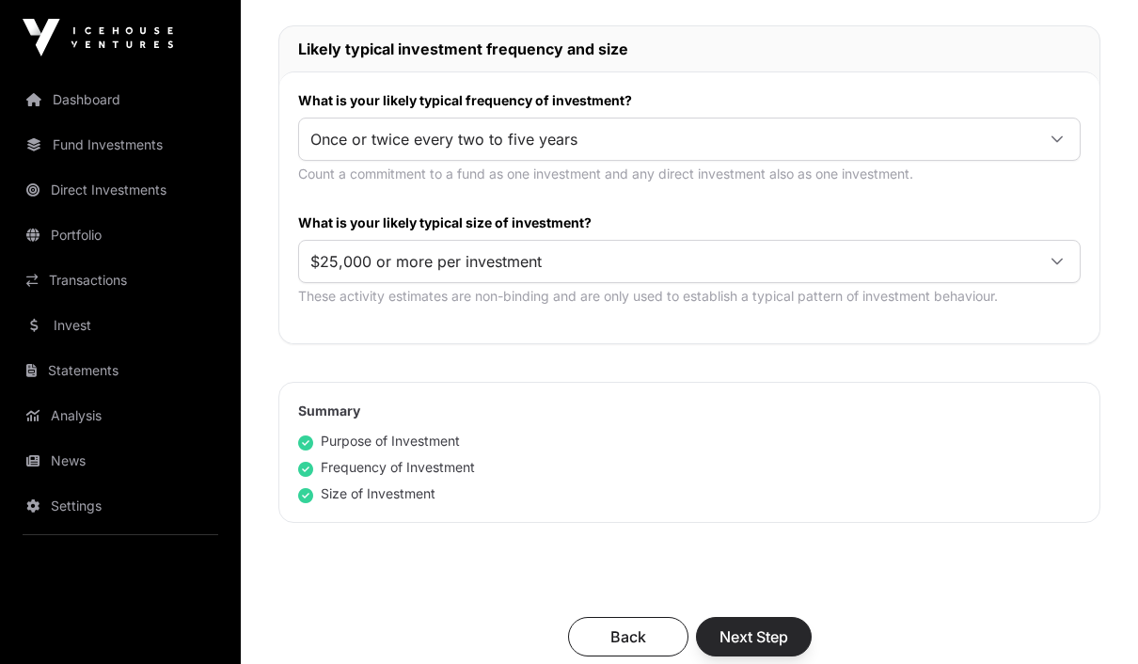
click at [778, 639] on span "Next Step" at bounding box center [754, 637] width 69 height 23
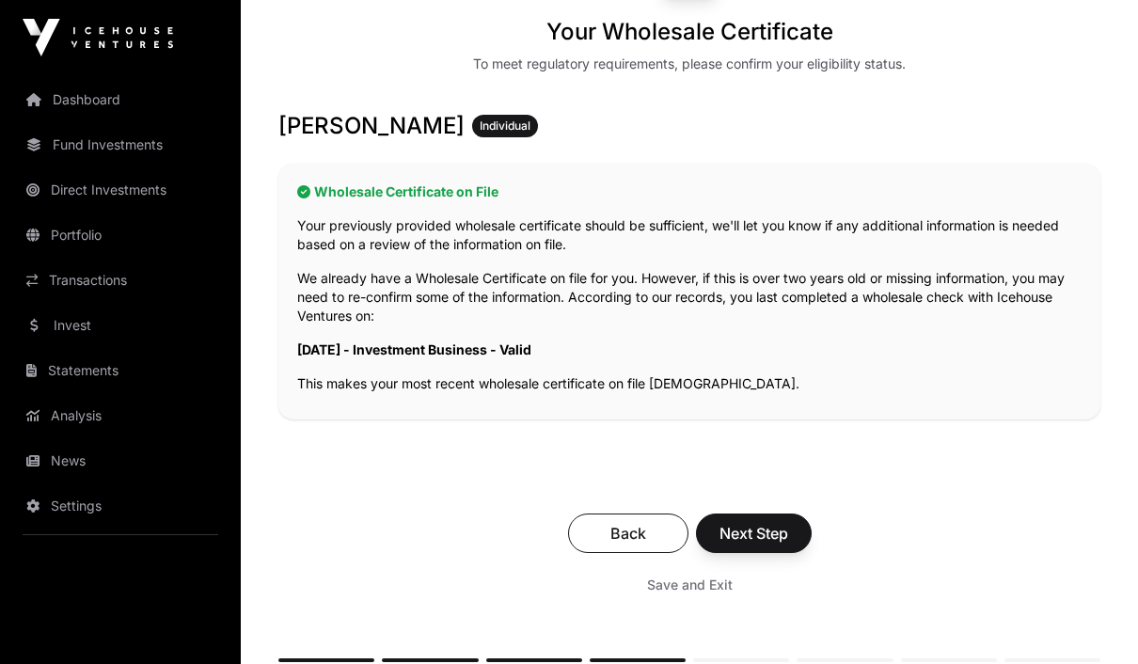
scroll to position [341, 0]
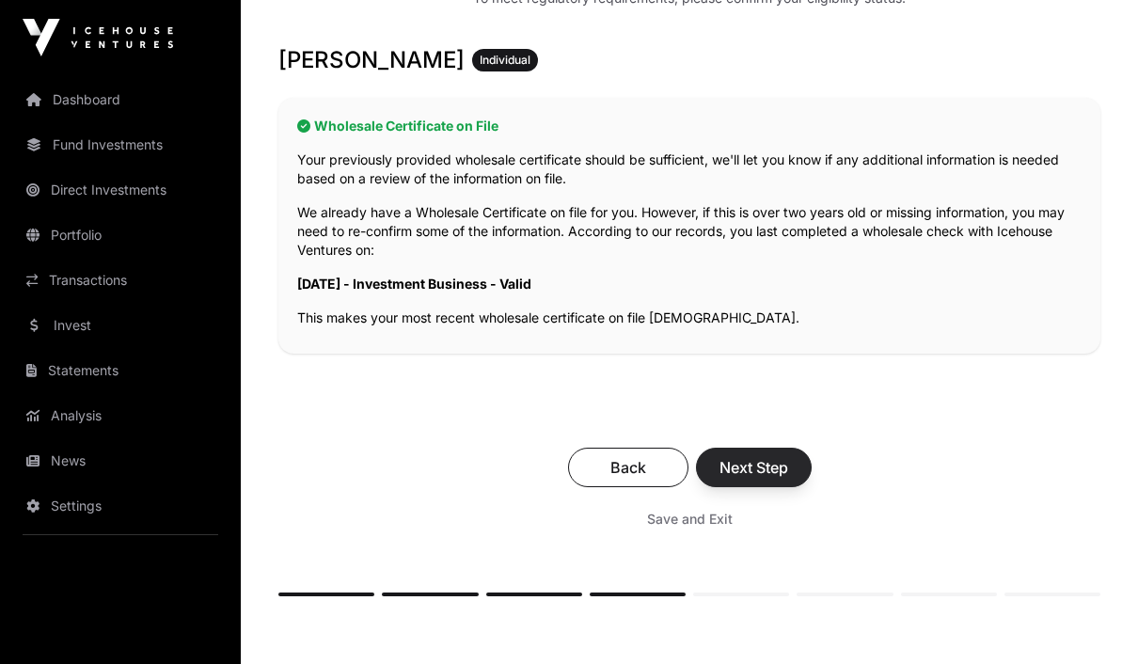
click at [791, 461] on button "Next Step" at bounding box center [754, 468] width 116 height 40
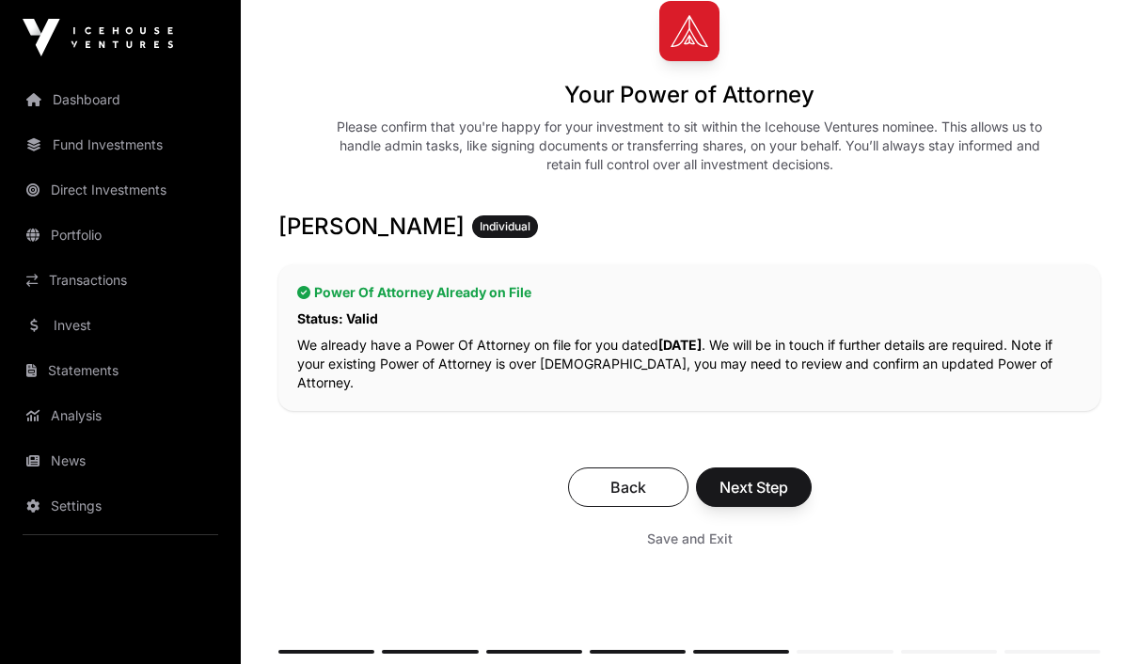
scroll to position [237, 0]
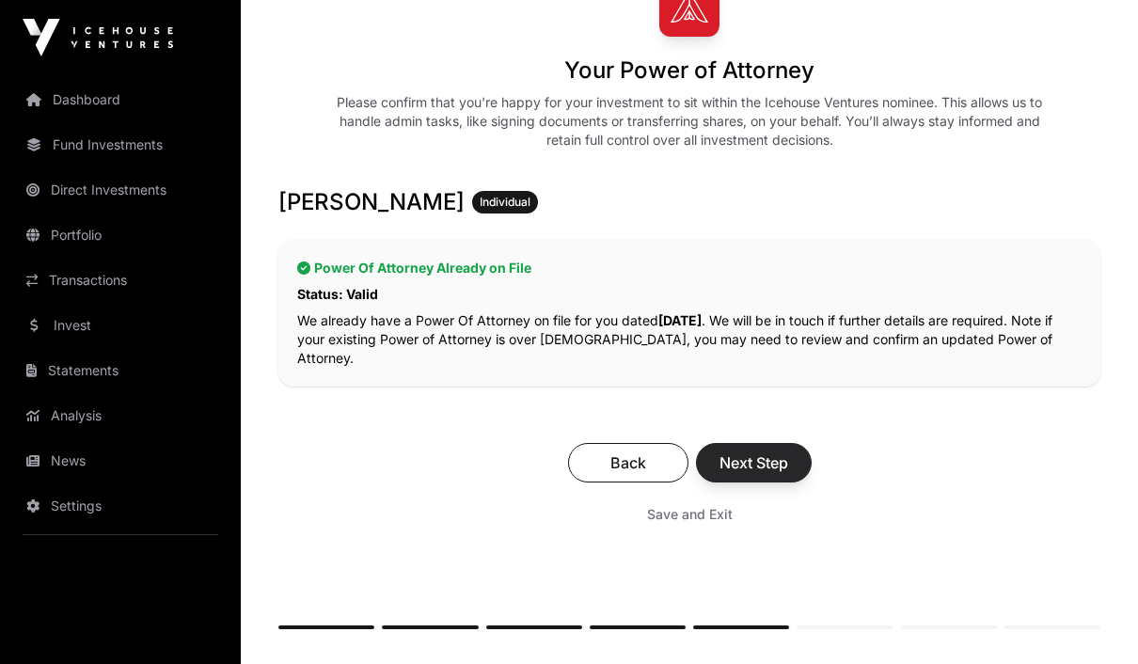
click at [787, 452] on span "Next Step" at bounding box center [754, 463] width 69 height 23
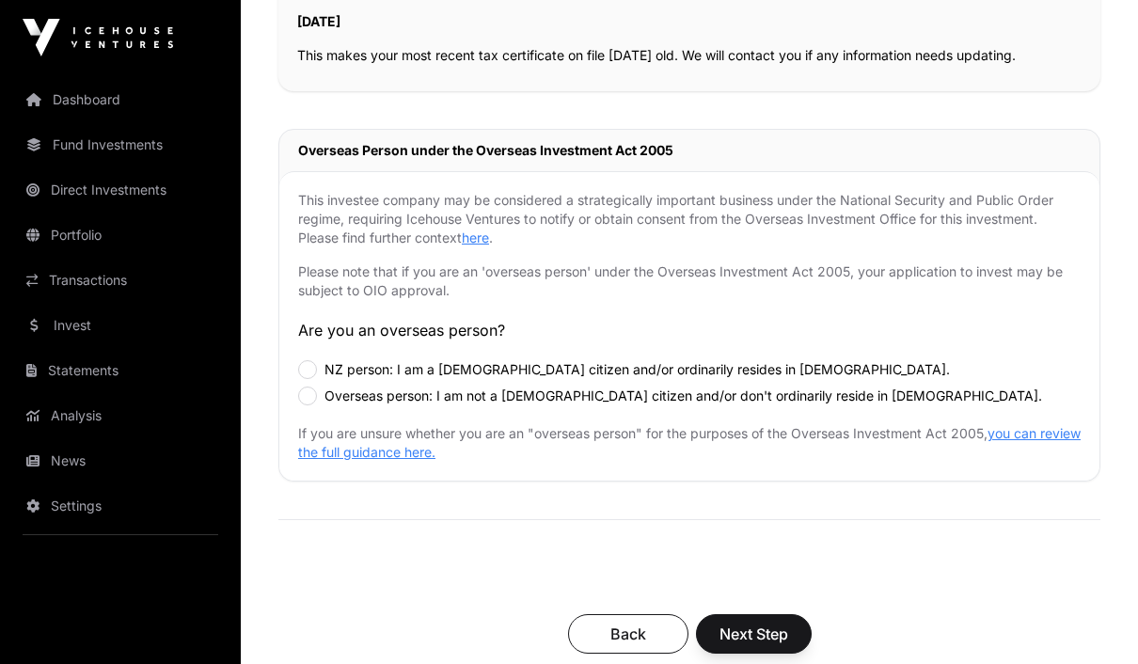
scroll to position [534, 0]
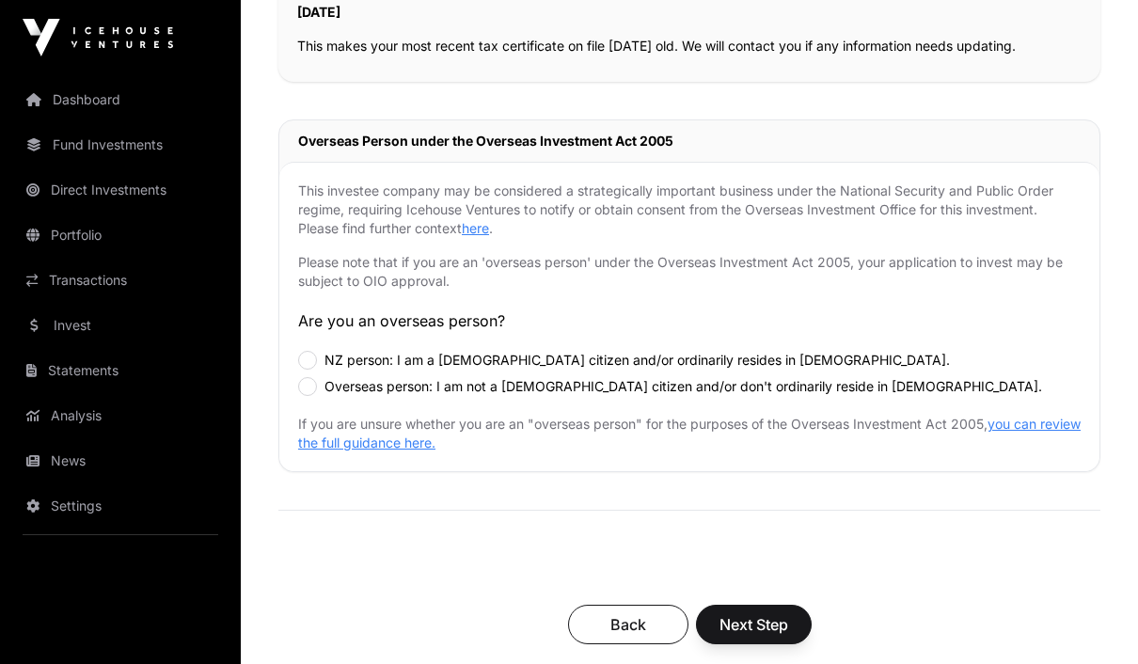
click at [320, 353] on div "NZ person: I am a New Zealand citizen and/or ordinarily resides in New Zealand." at bounding box center [689, 360] width 783 height 19
click at [325, 358] on label "NZ person: I am a New Zealand citizen and/or ordinarily resides in New Zealand." at bounding box center [638, 360] width 626 height 19
click at [779, 621] on span "Next Step" at bounding box center [754, 624] width 69 height 23
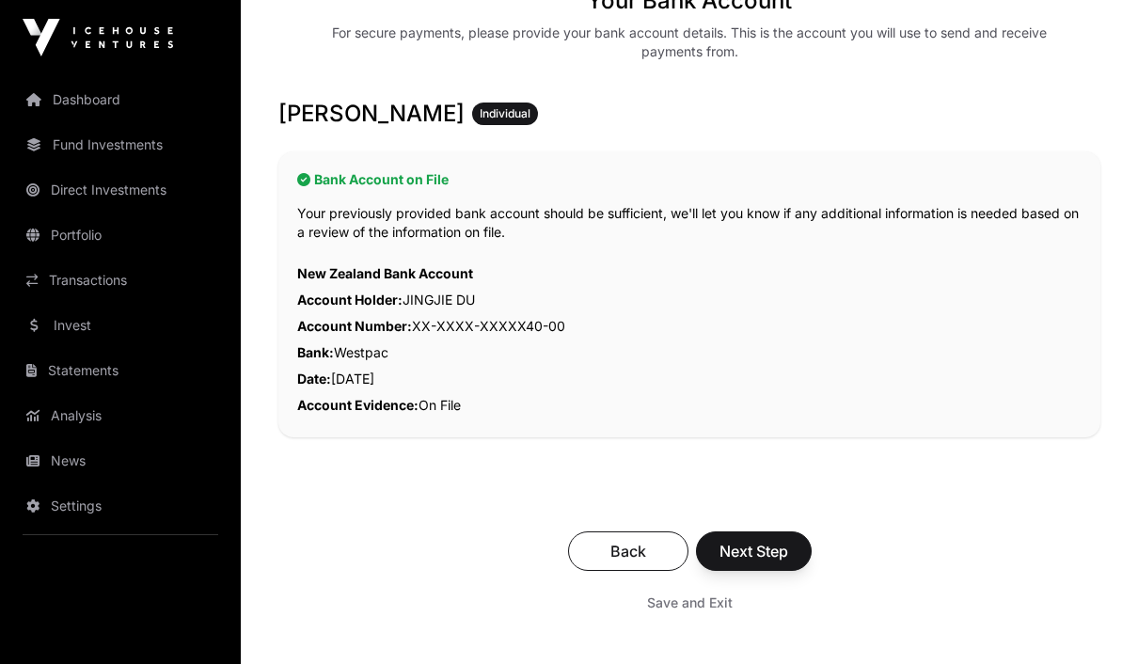
scroll to position [369, 0]
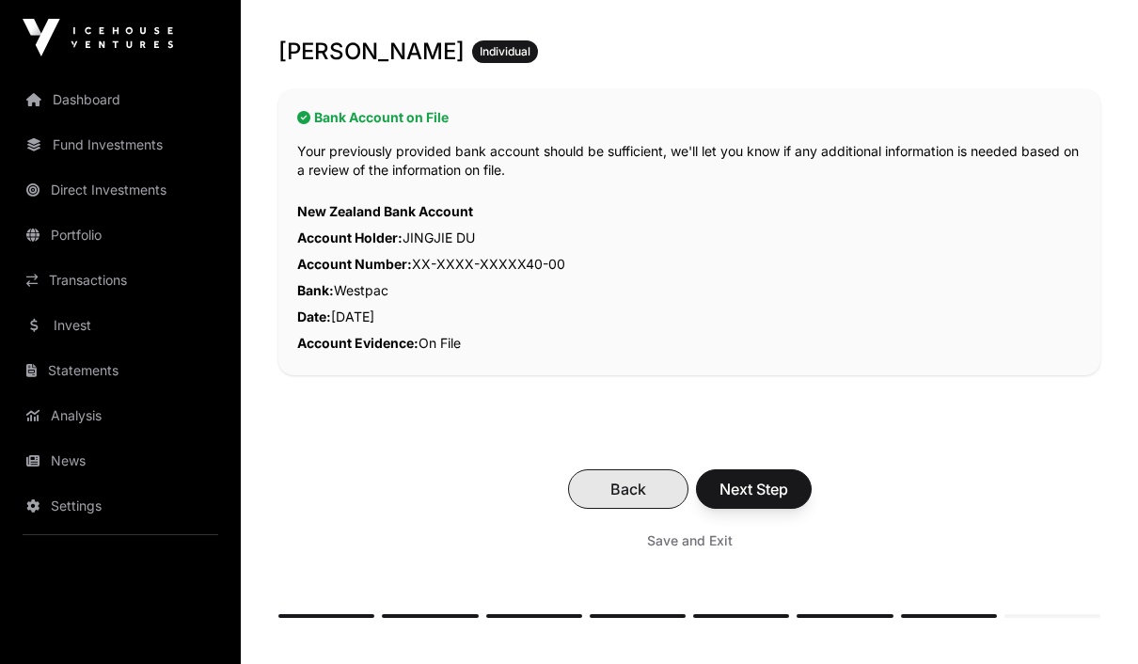
click at [640, 491] on span "Back" at bounding box center [628, 489] width 73 height 23
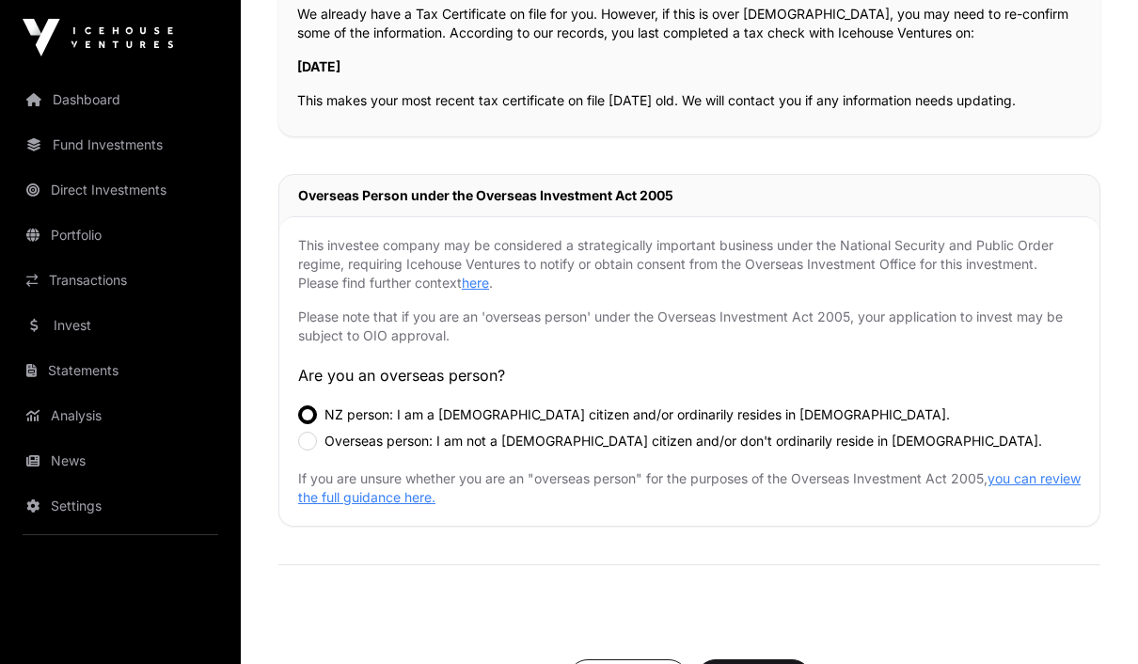
scroll to position [488, 0]
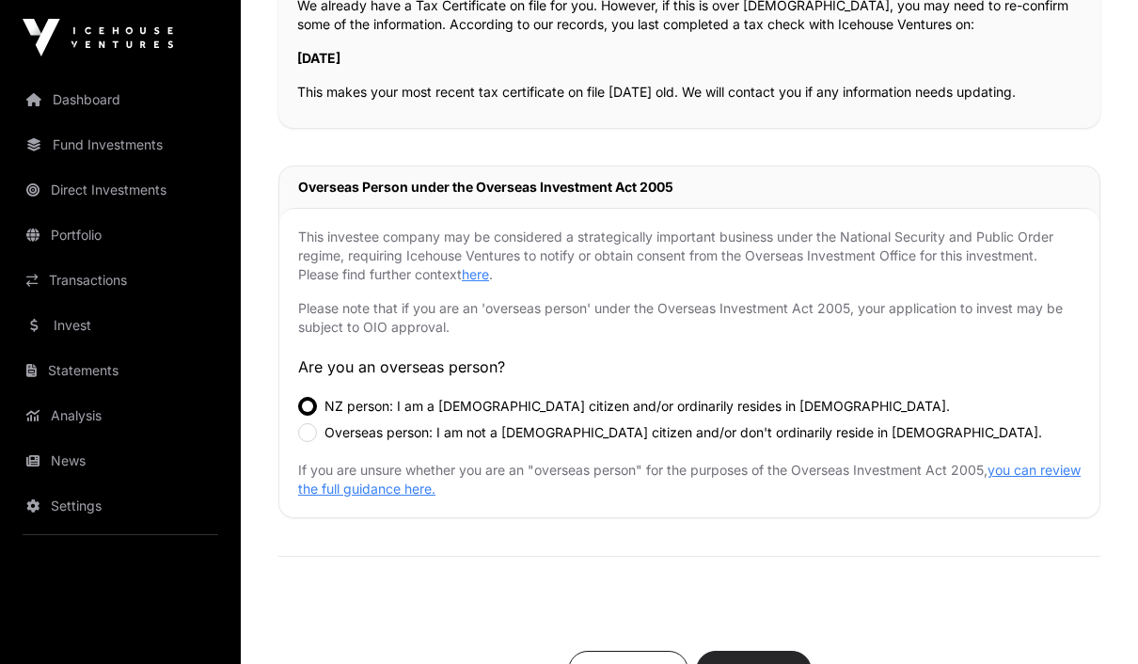
click at [792, 657] on button "Next Step" at bounding box center [754, 671] width 116 height 40
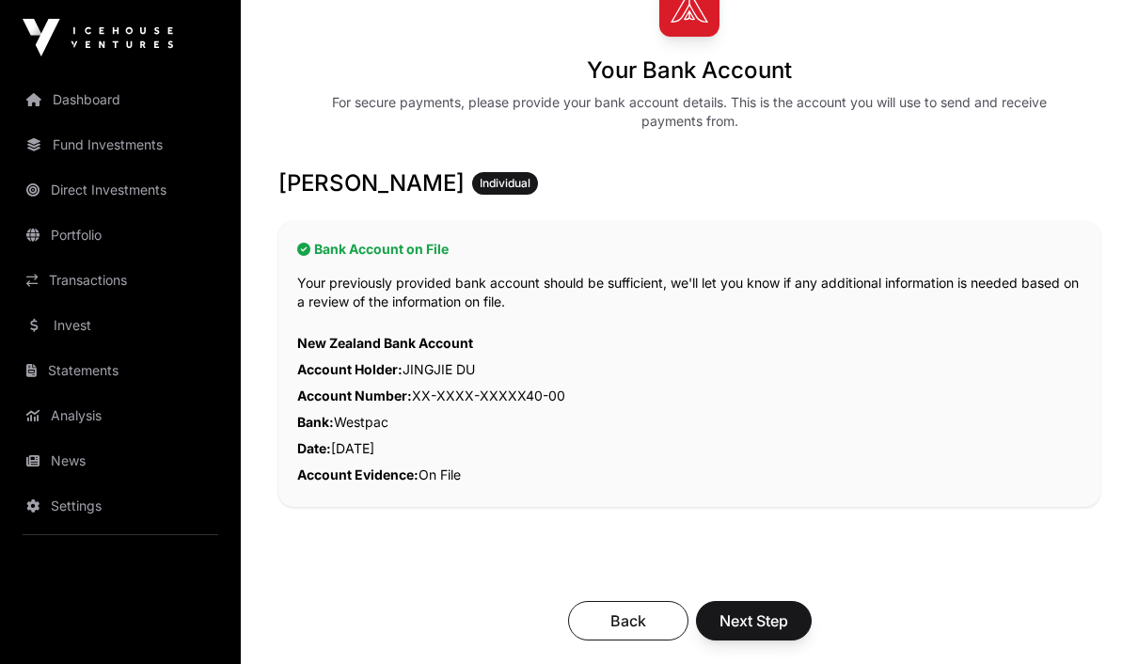
scroll to position [249, 0]
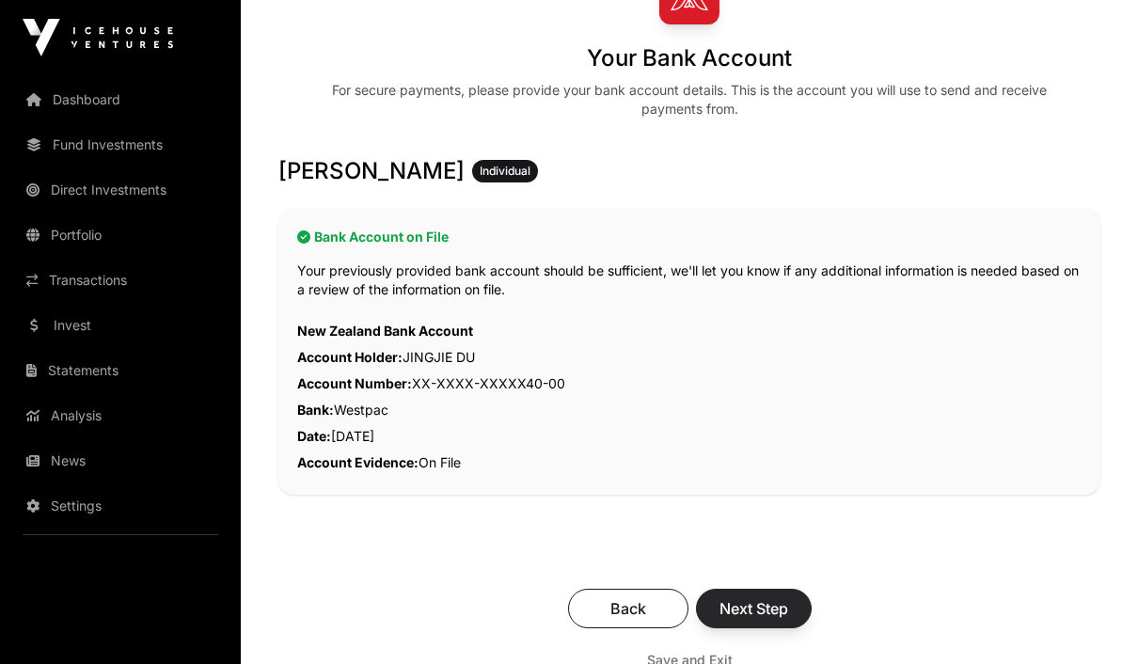
click at [770, 600] on span "Next Step" at bounding box center [754, 608] width 69 height 23
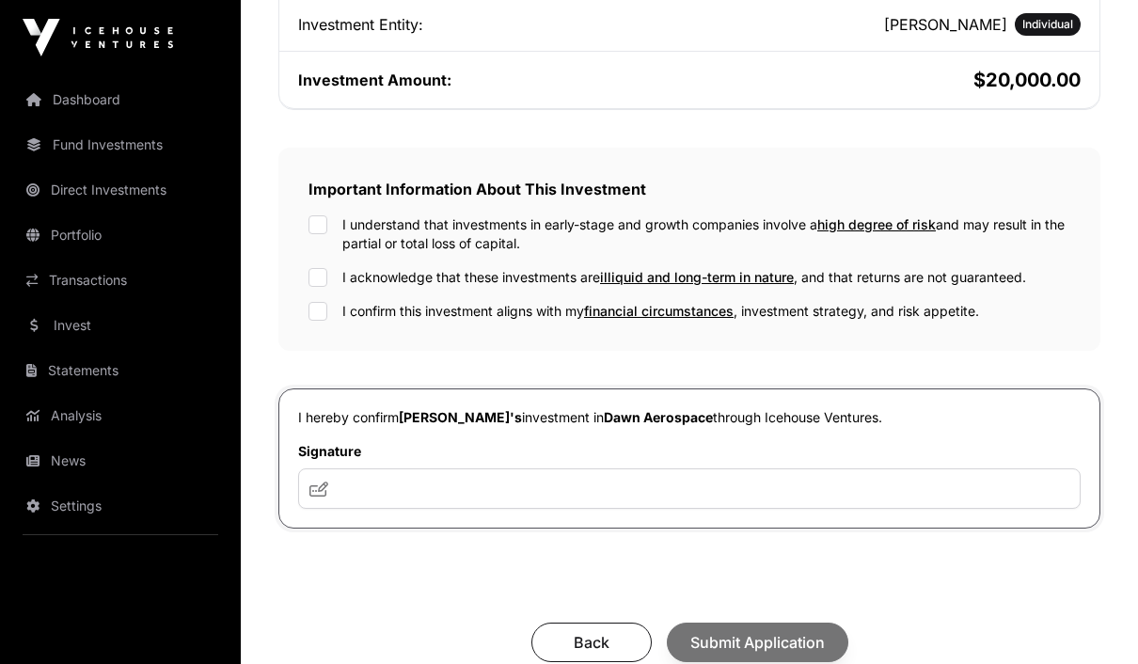
scroll to position [583, 0]
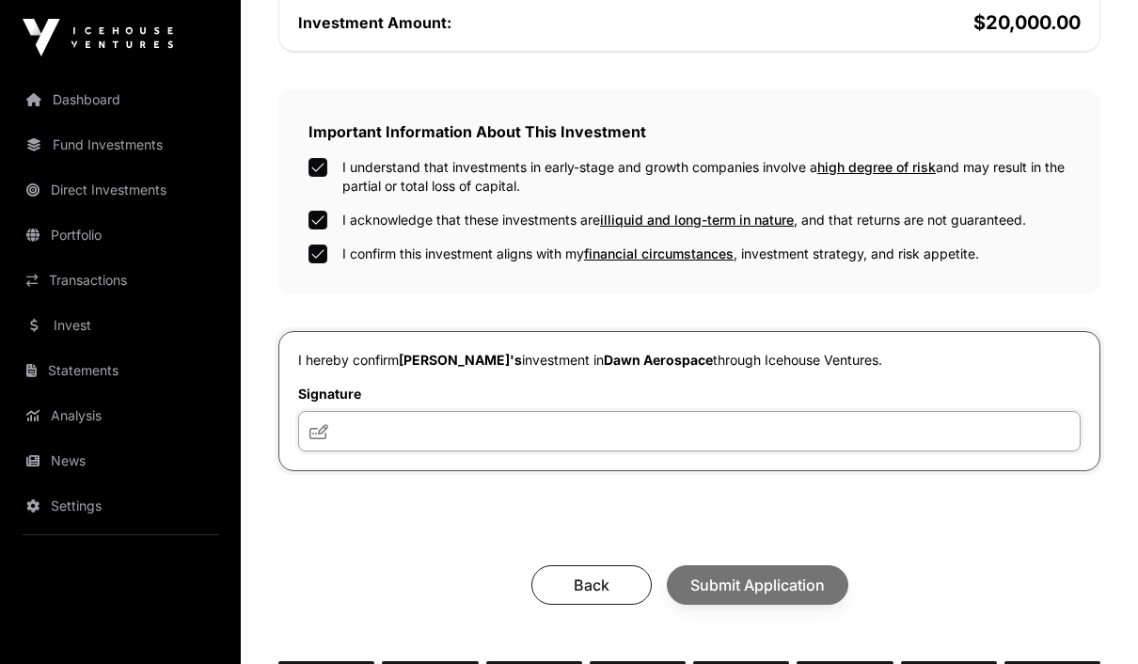
click at [769, 448] on input "text" at bounding box center [689, 431] width 783 height 40
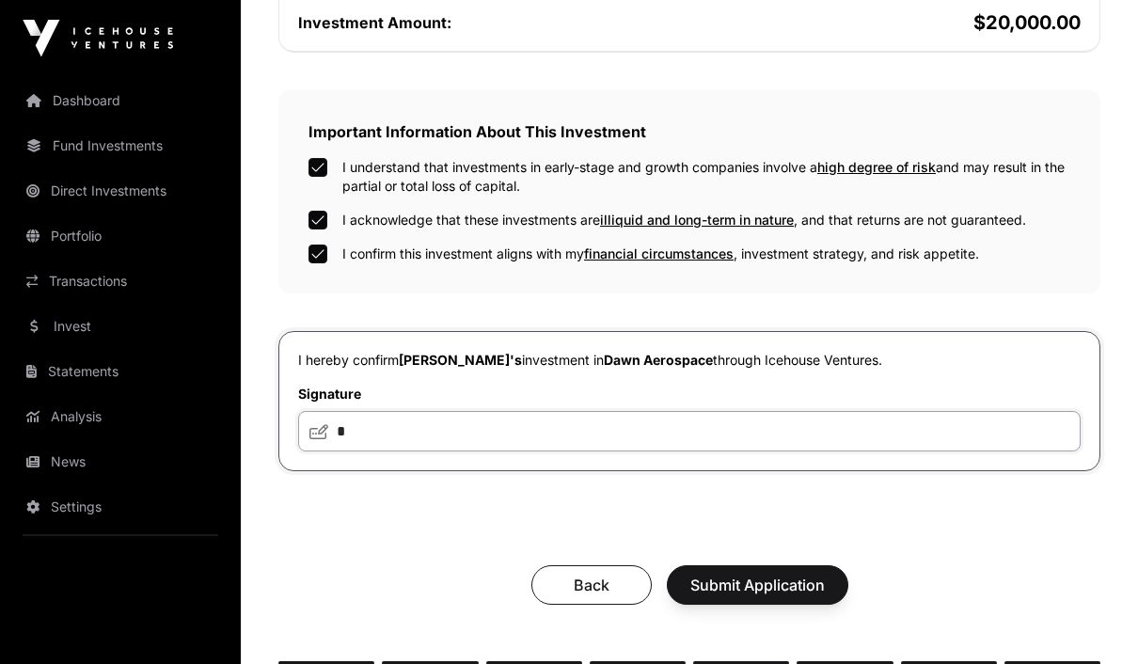
scroll to position [582, 0]
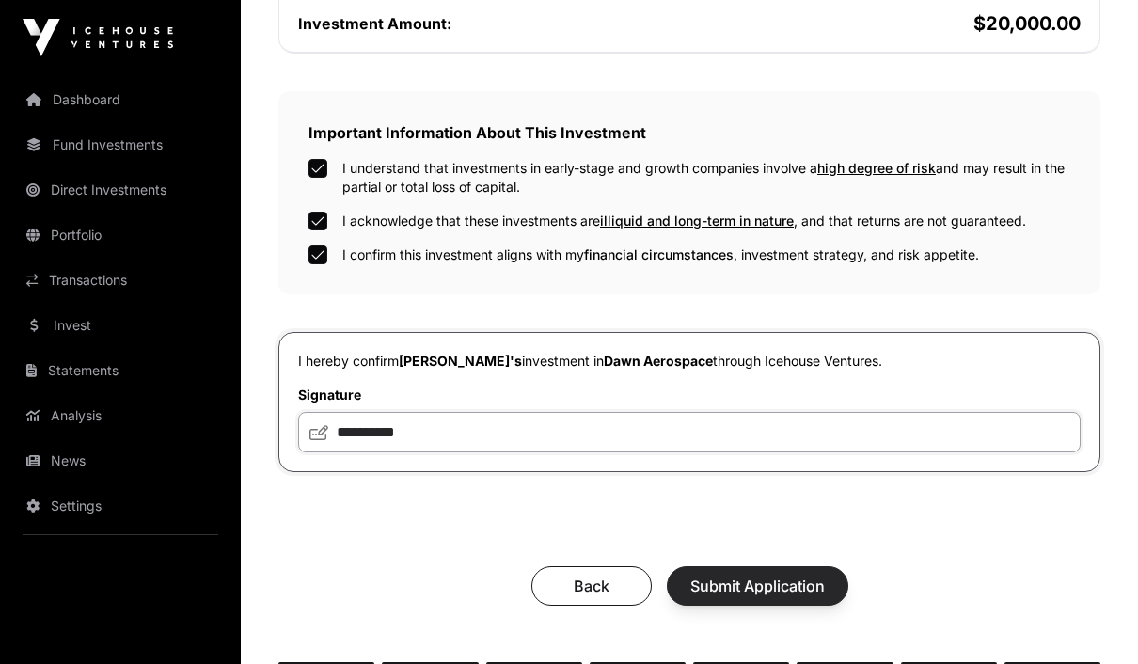
type input "**********"
click at [803, 576] on button "Submit Application" at bounding box center [758, 586] width 182 height 40
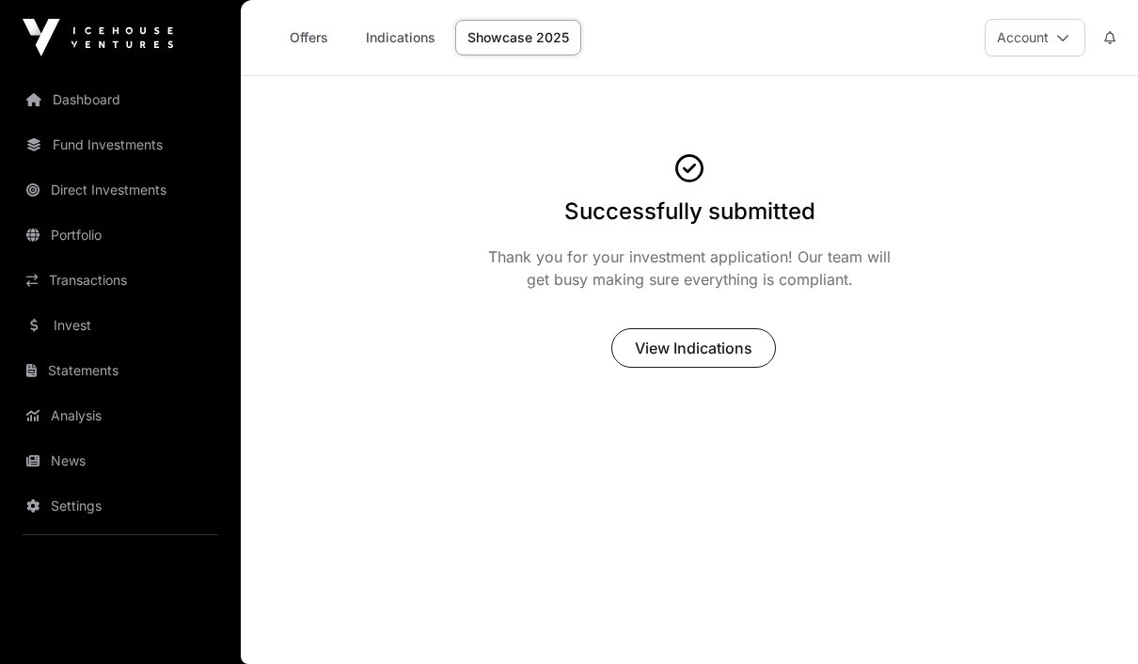
click at [520, 45] on link "Showcase 2025" at bounding box center [518, 38] width 126 height 36
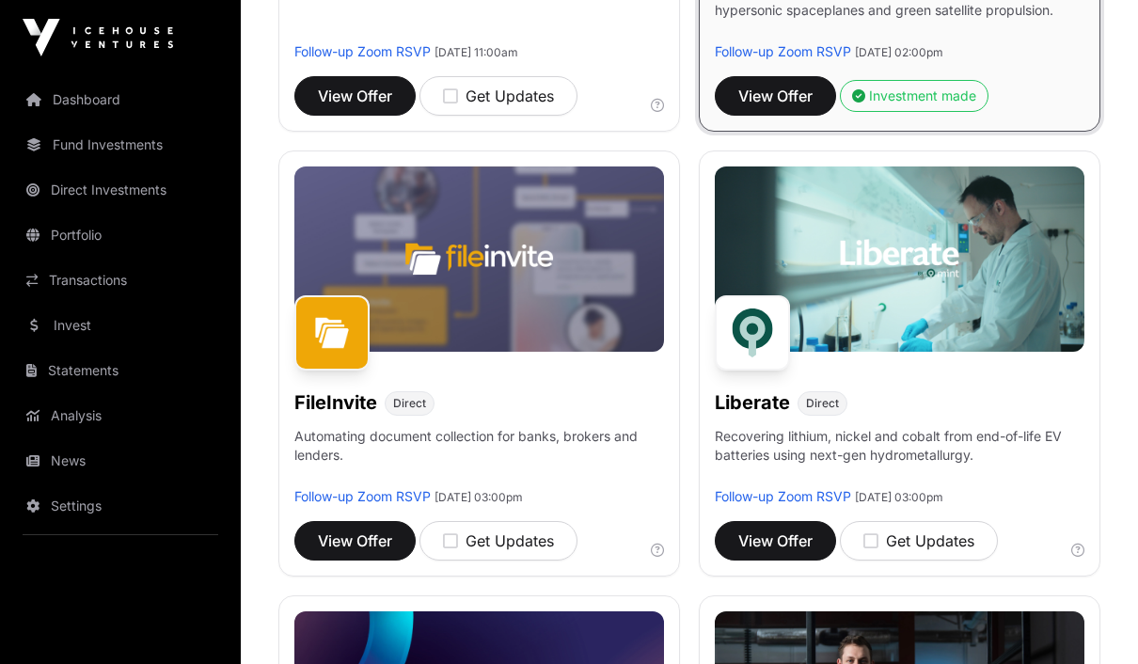
scroll to position [1053, 0]
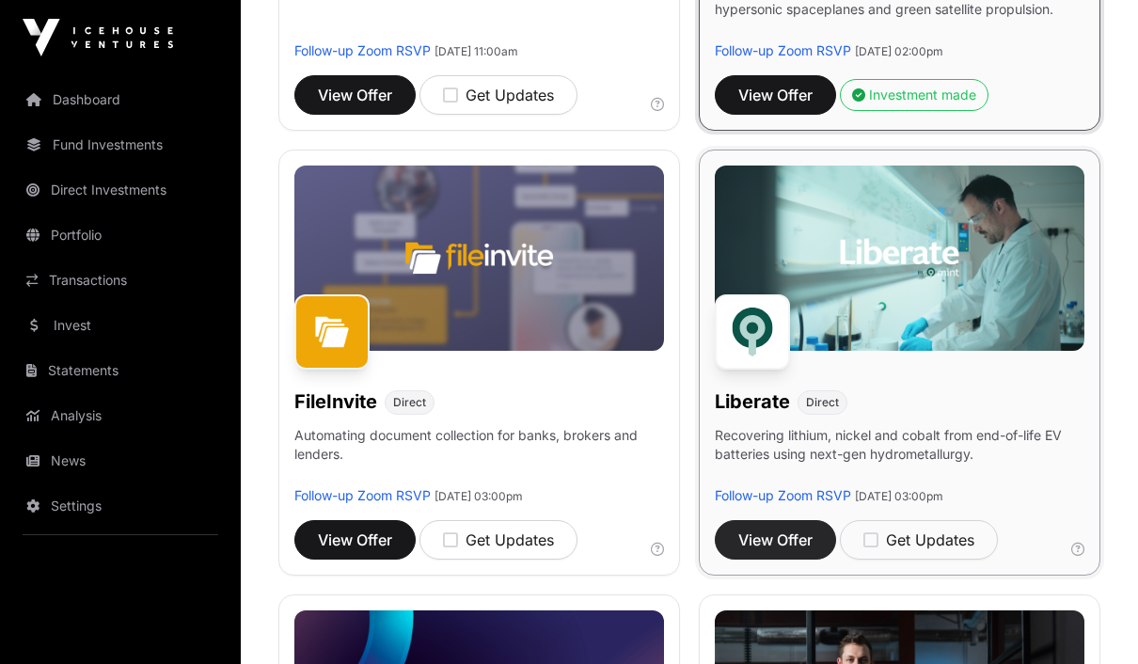
click at [789, 544] on span "View Offer" at bounding box center [775, 540] width 74 height 23
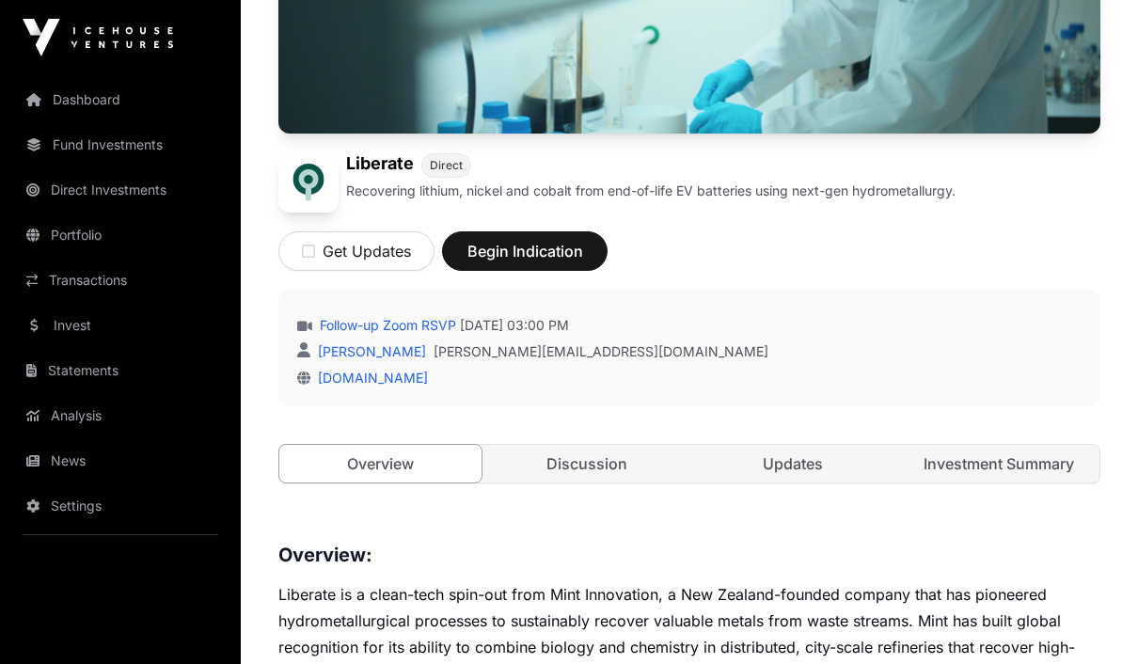
scroll to position [599, 0]
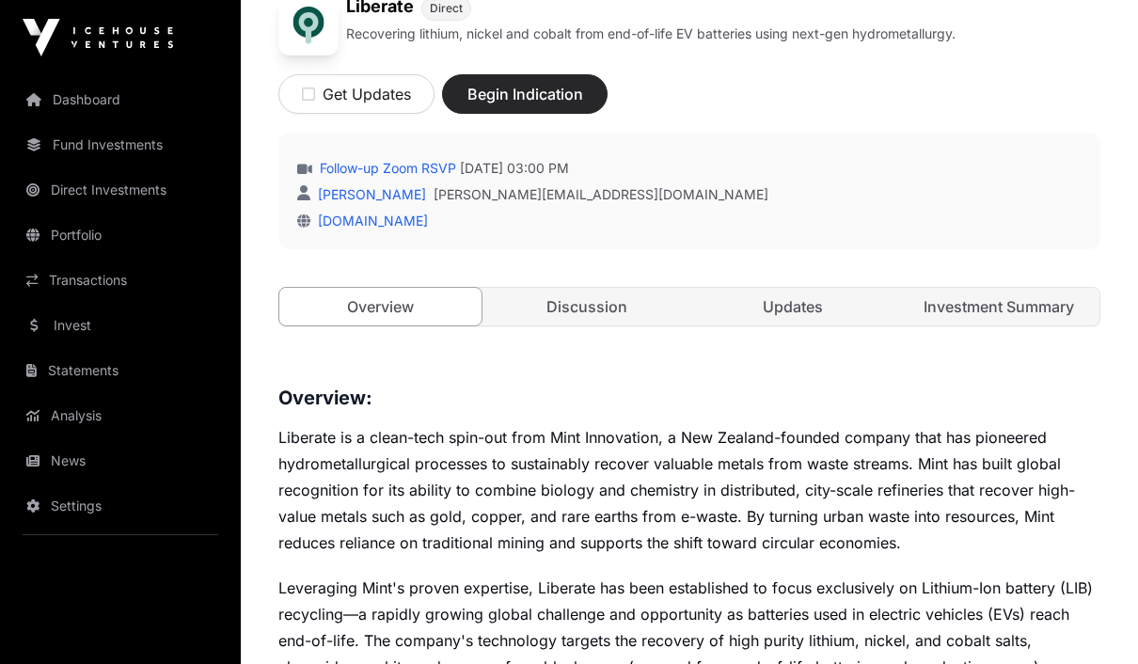
click at [532, 87] on span "Begin Indication" at bounding box center [525, 94] width 119 height 23
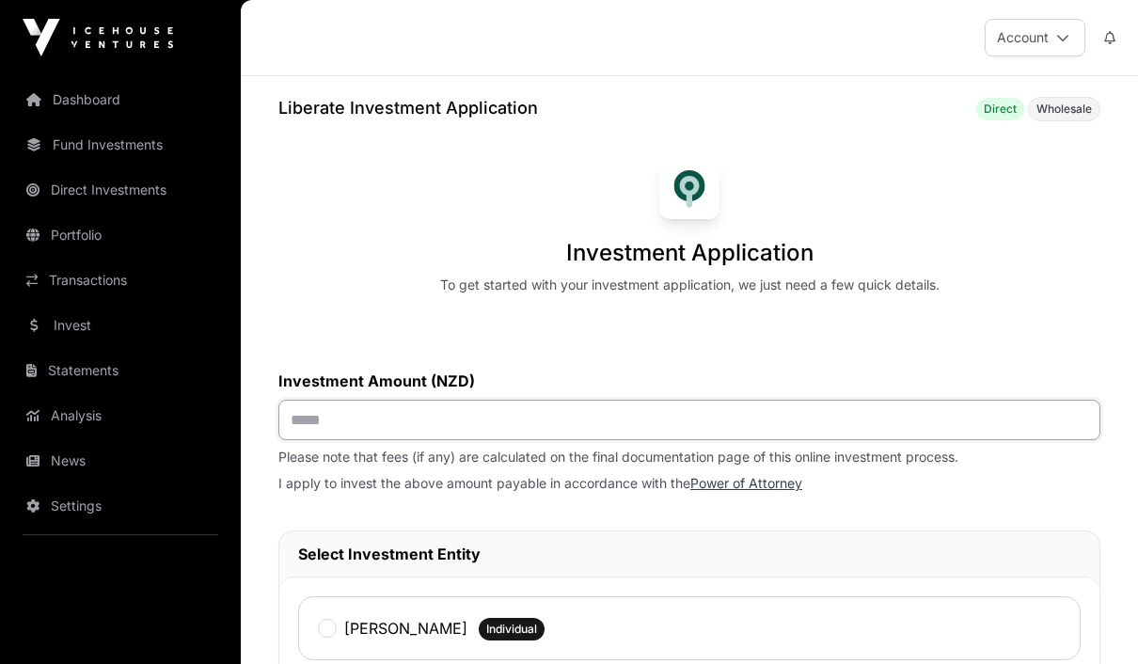
click at [797, 408] on input "text" at bounding box center [689, 420] width 822 height 40
type input "*******"
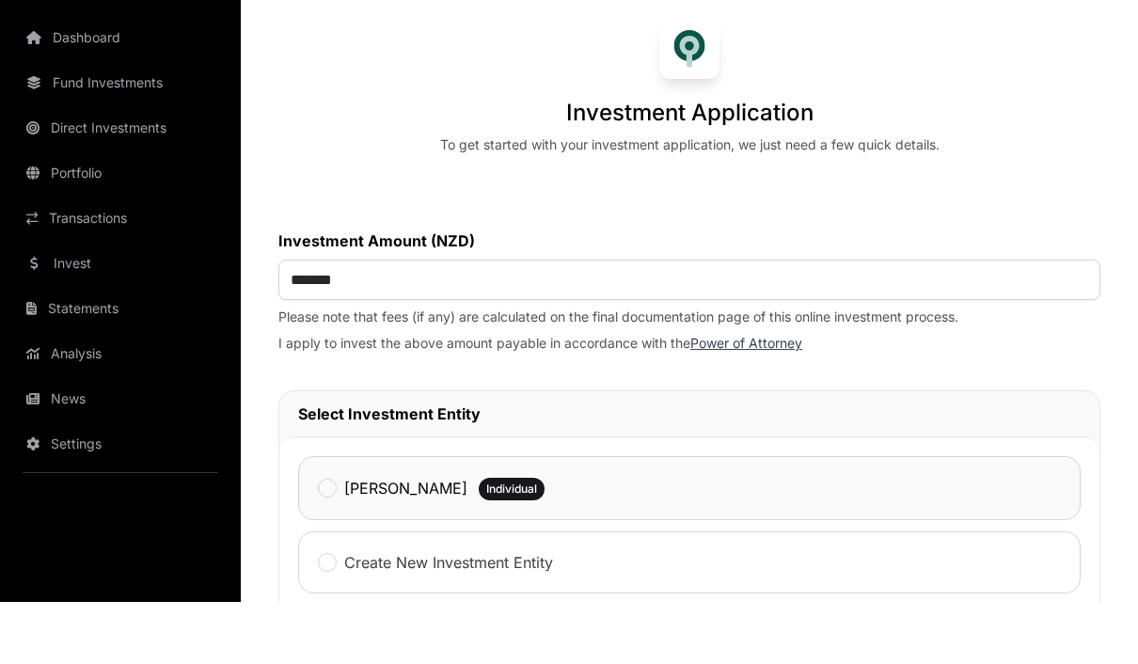
click at [368, 539] on label "[PERSON_NAME]" at bounding box center [405, 550] width 123 height 23
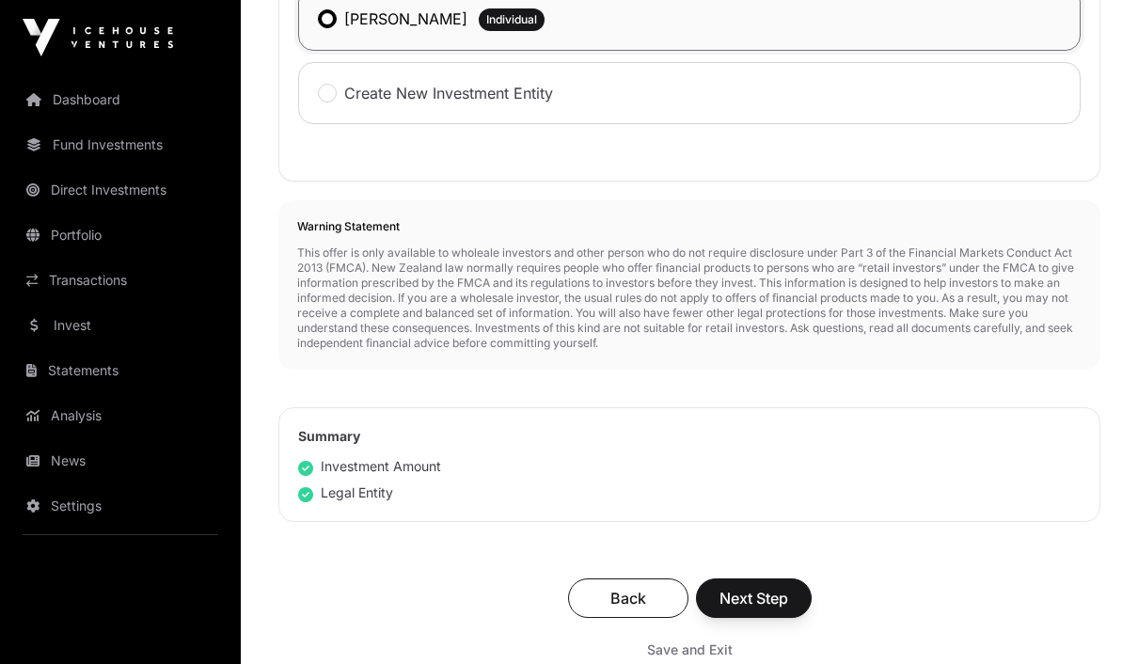
scroll to position [620, 0]
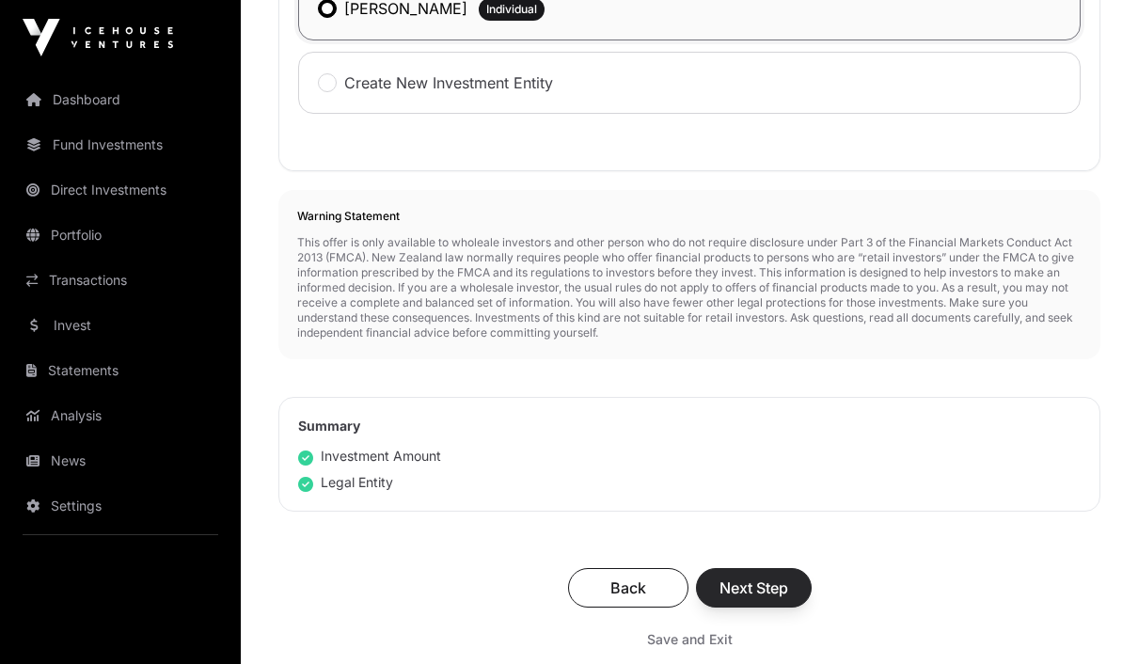
click at [773, 590] on span "Next Step" at bounding box center [754, 588] width 69 height 23
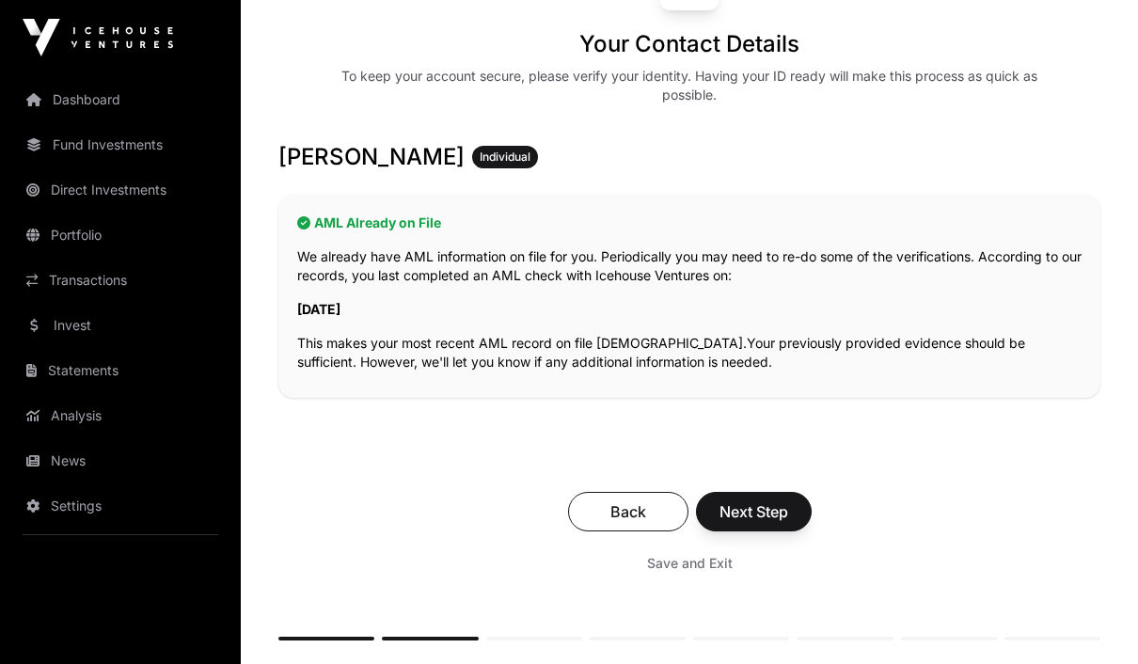
scroll to position [297, 0]
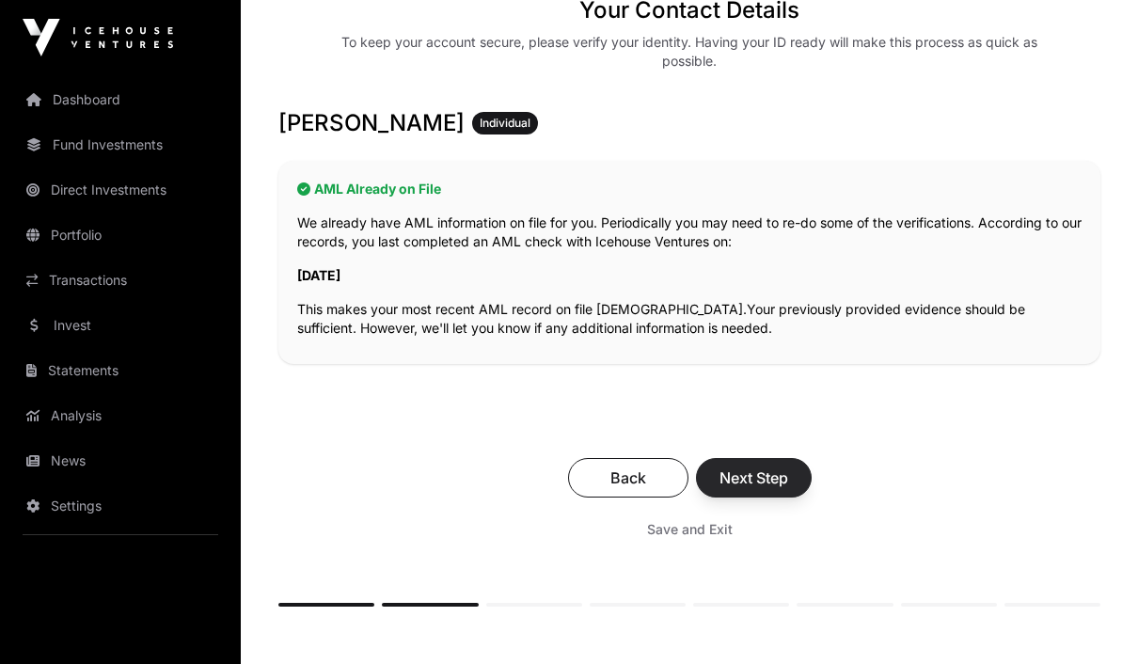
click at [781, 484] on span "Next Step" at bounding box center [754, 478] width 69 height 23
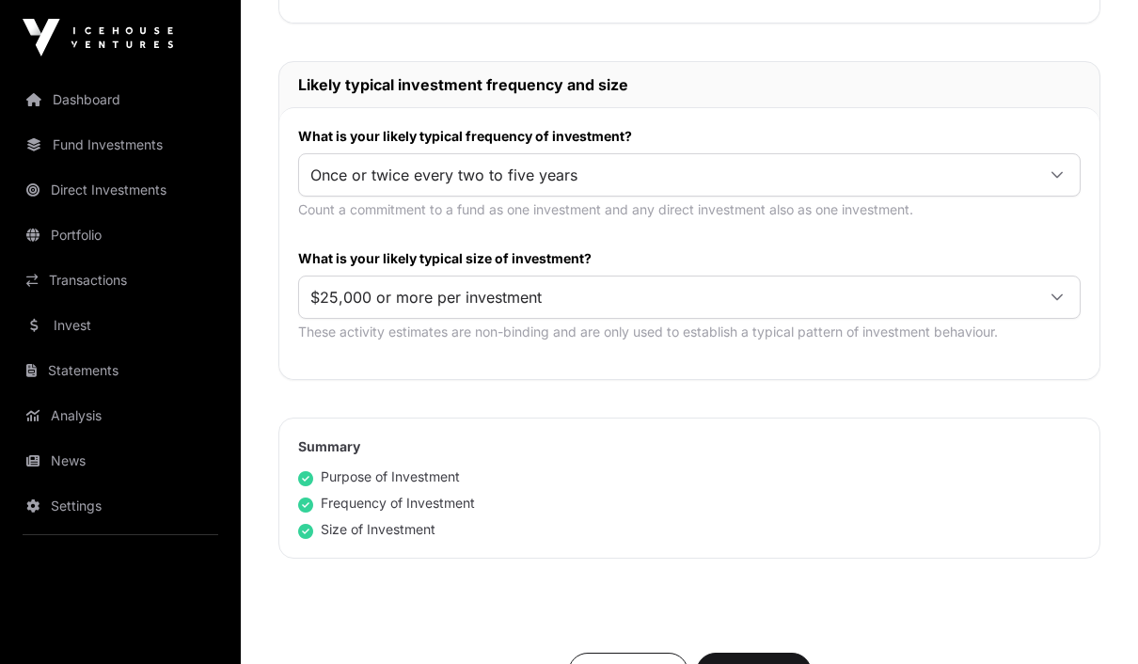
scroll to position [975, 0]
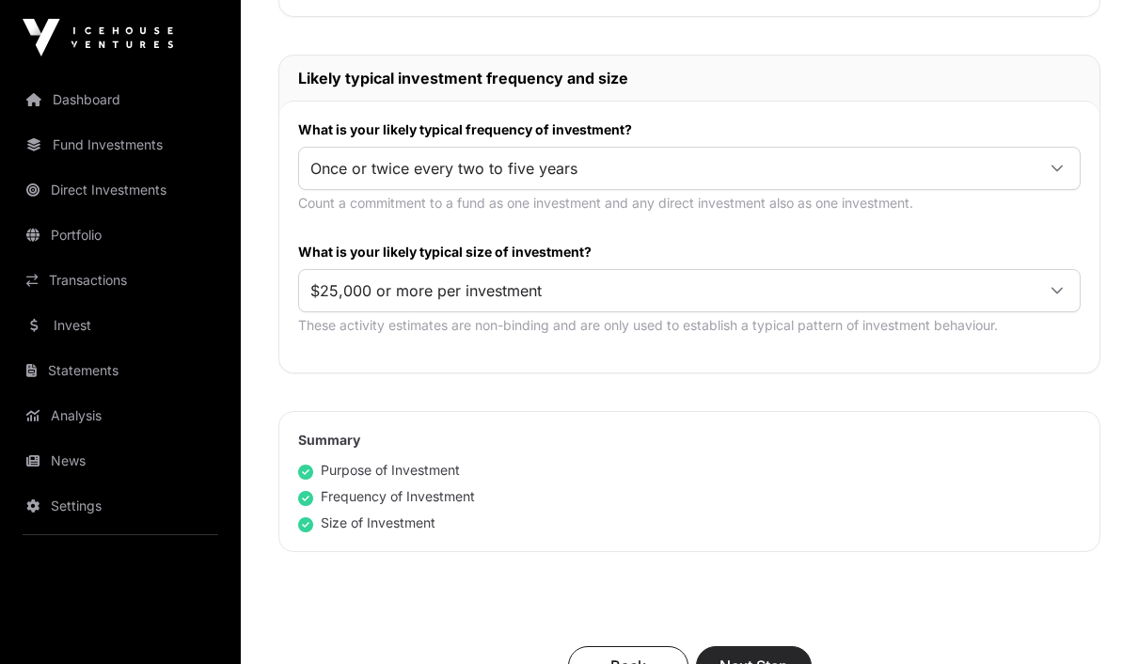
click at [762, 663] on span "Next Step" at bounding box center [754, 666] width 69 height 23
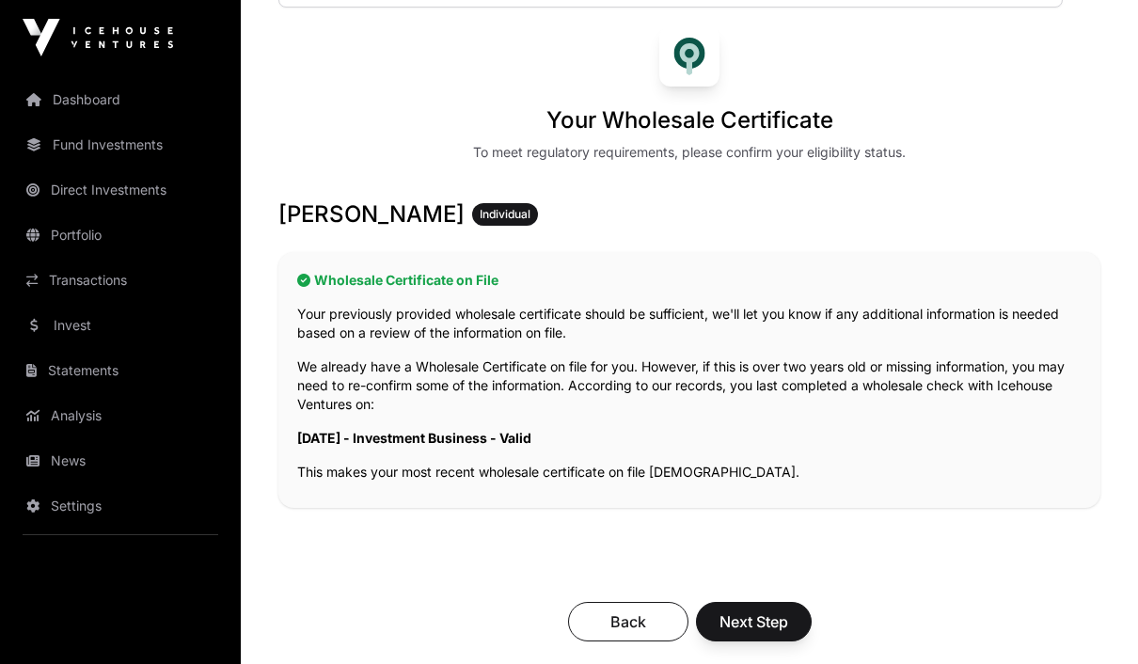
scroll to position [272, 0]
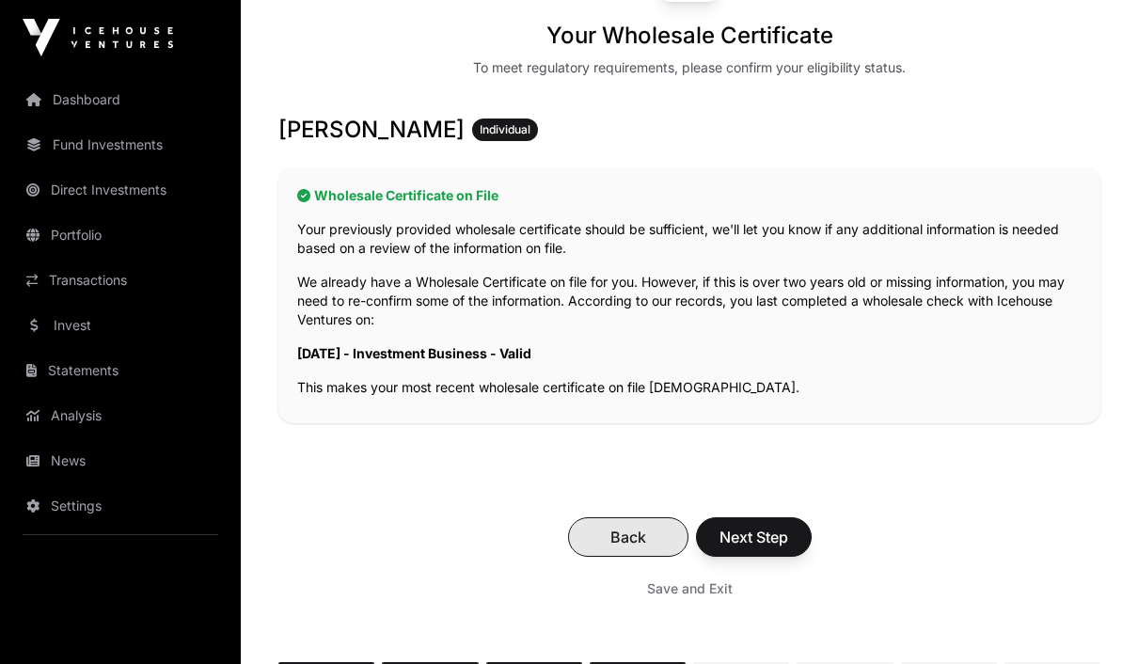
click at [629, 531] on span "Back" at bounding box center [628, 537] width 73 height 23
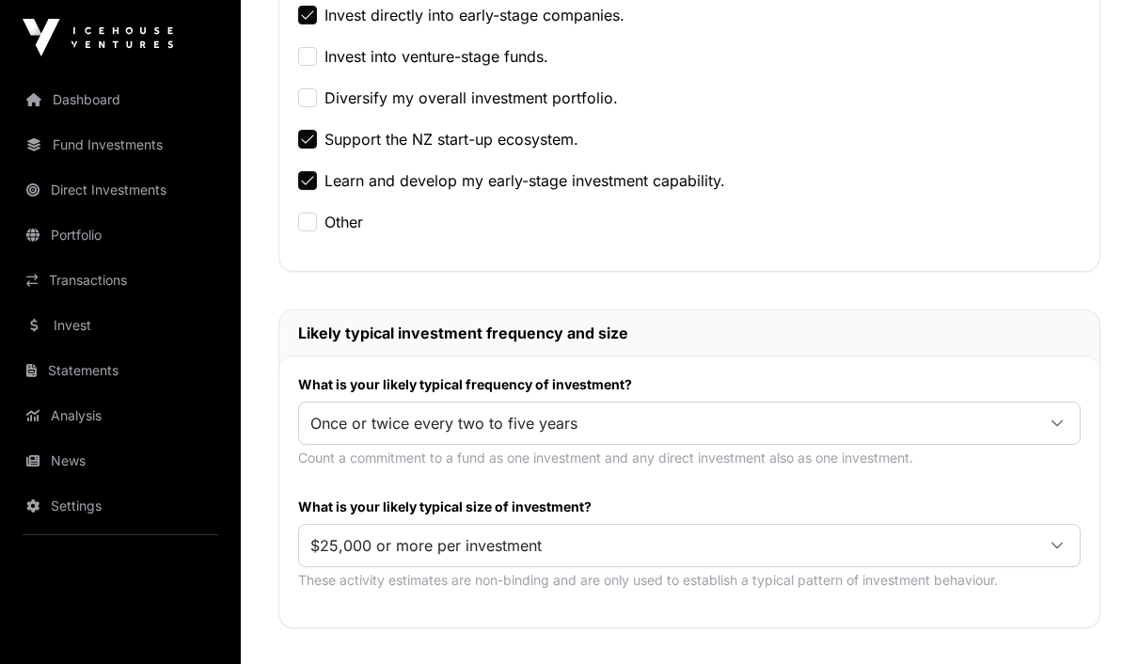
scroll to position [736, 0]
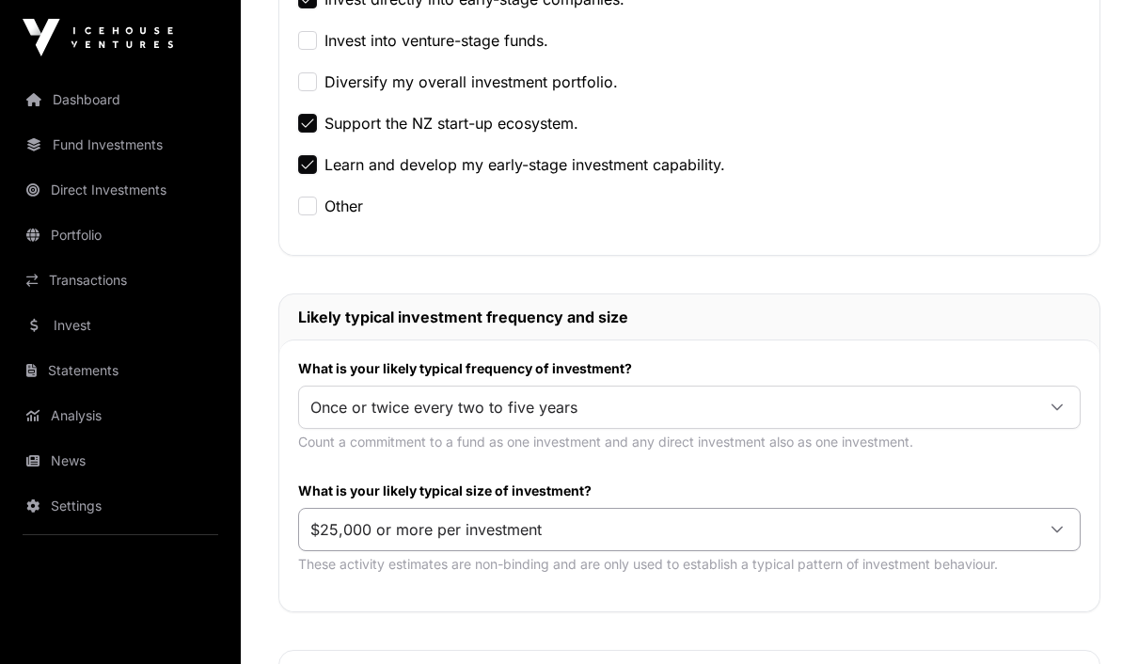
click at [973, 541] on span "$25,000 or more per investment" at bounding box center [667, 530] width 736 height 34
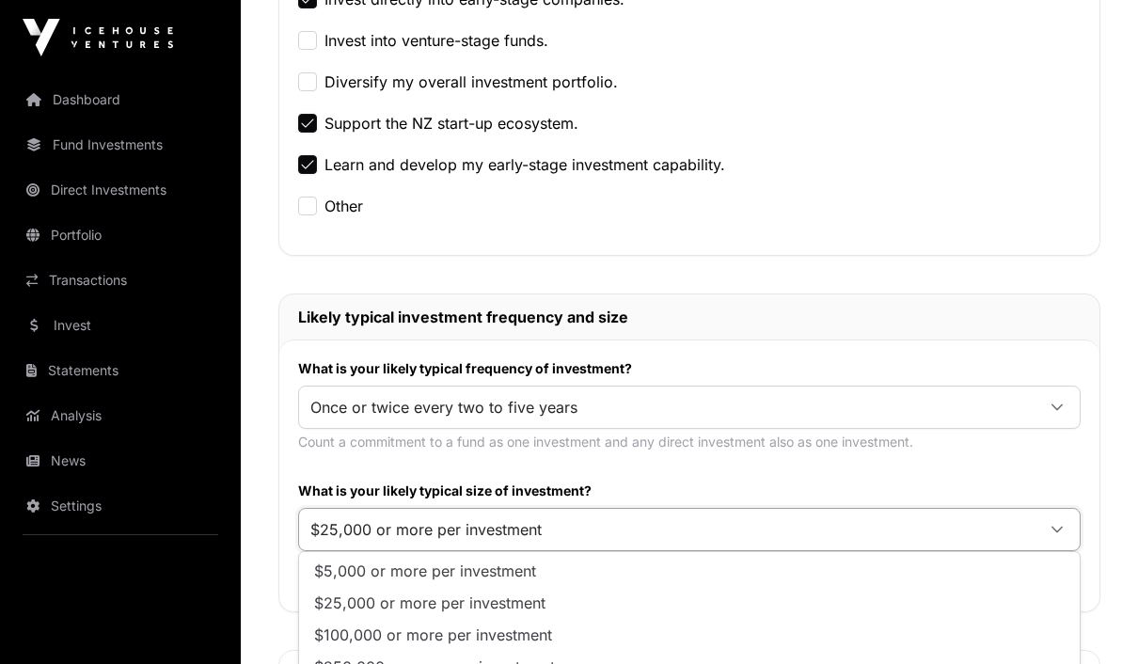
click at [1013, 469] on div "What is your likely typical frequency of investment? Once or twice every two to…" at bounding box center [689, 476] width 820 height 272
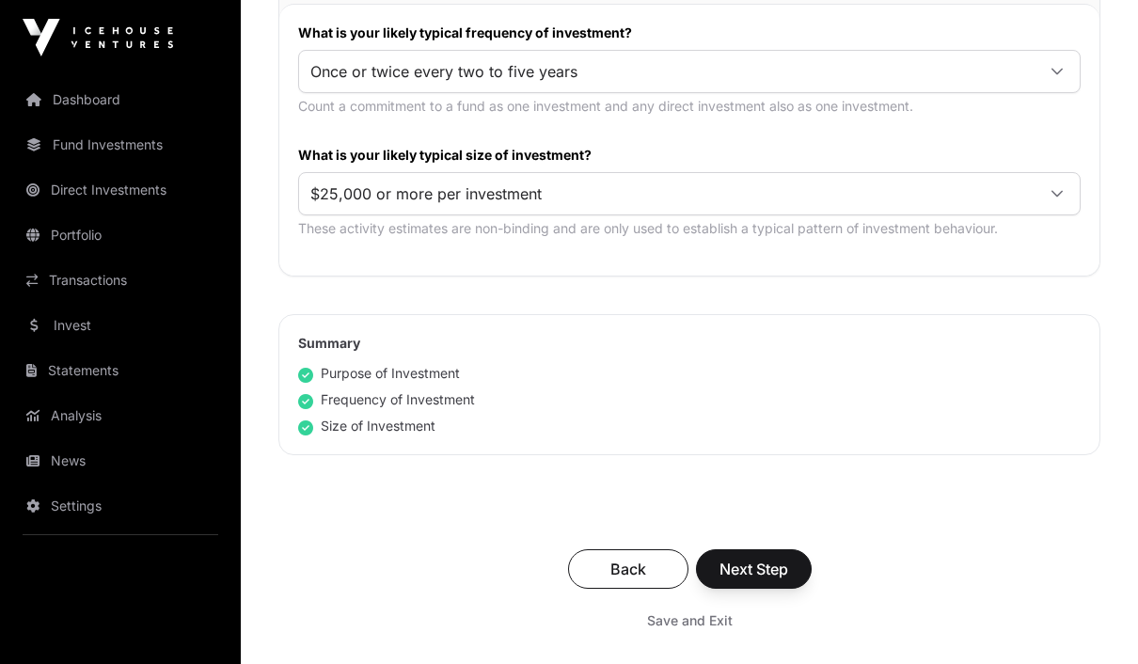
scroll to position [1145, 0]
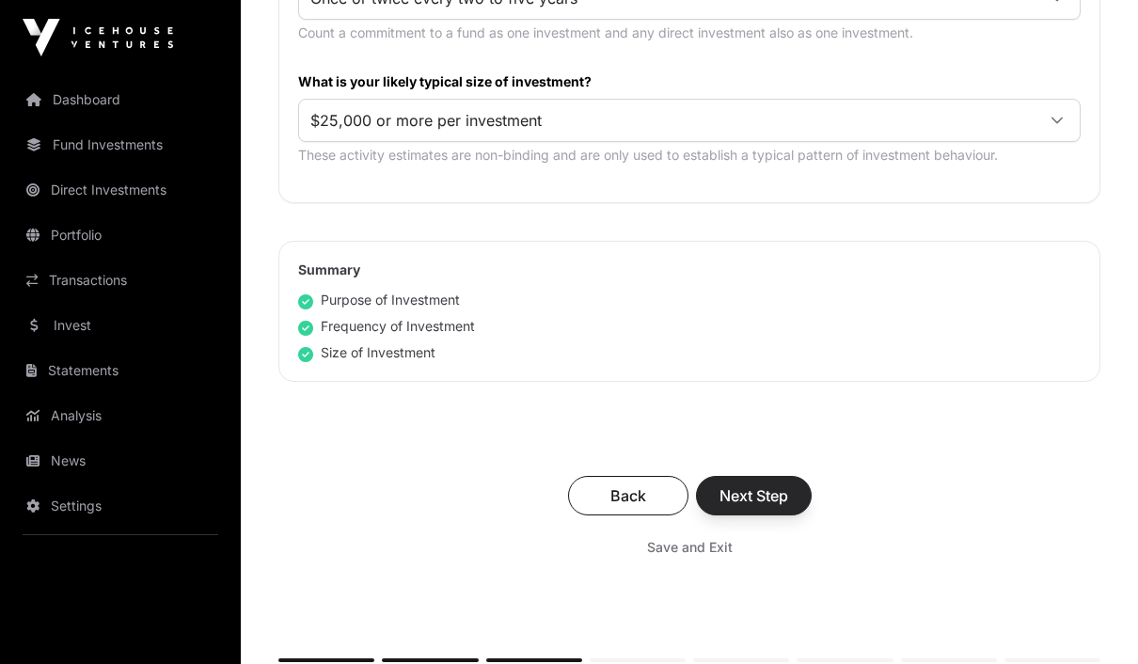
click at [767, 487] on span "Next Step" at bounding box center [754, 495] width 69 height 23
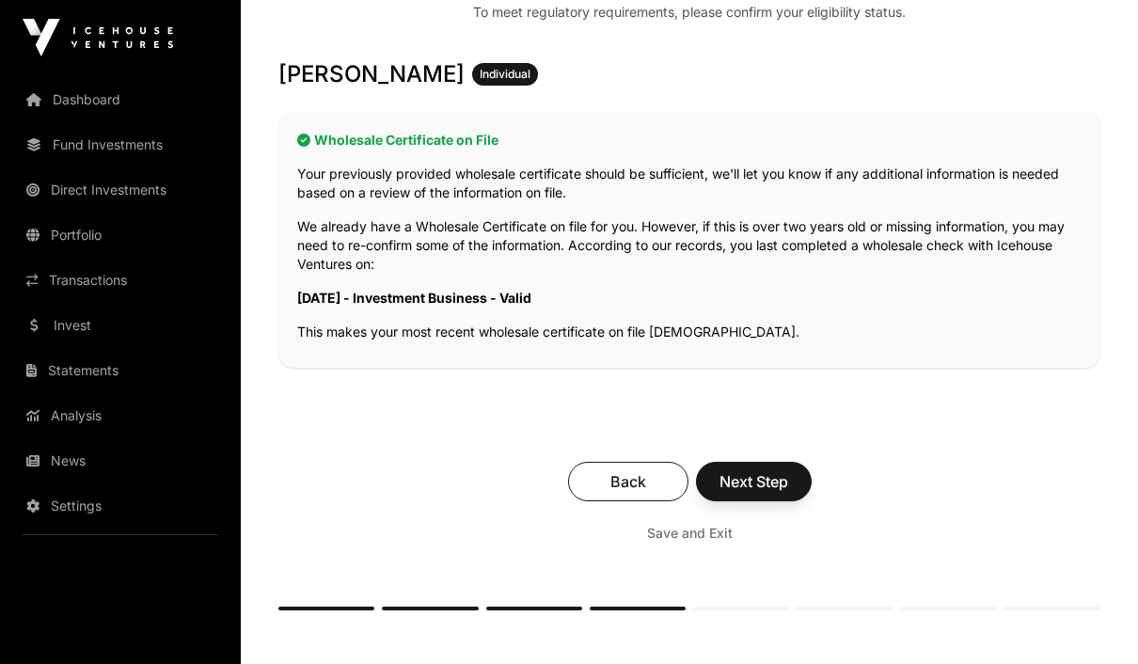
scroll to position [352, 0]
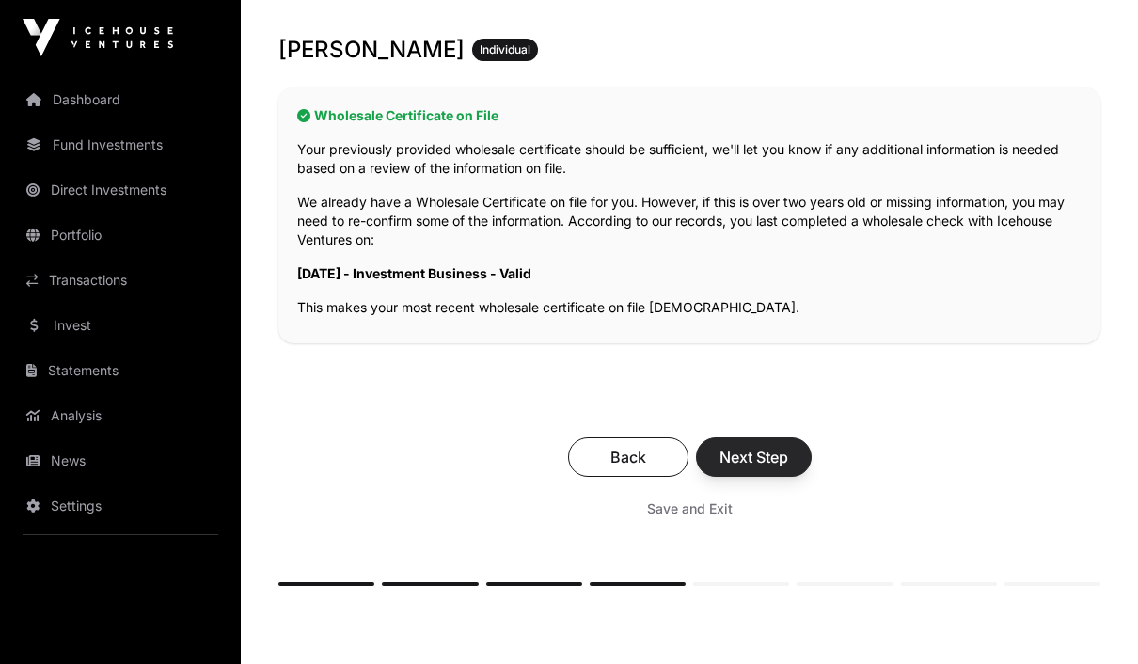
click at [770, 468] on button "Next Step" at bounding box center [754, 457] width 116 height 40
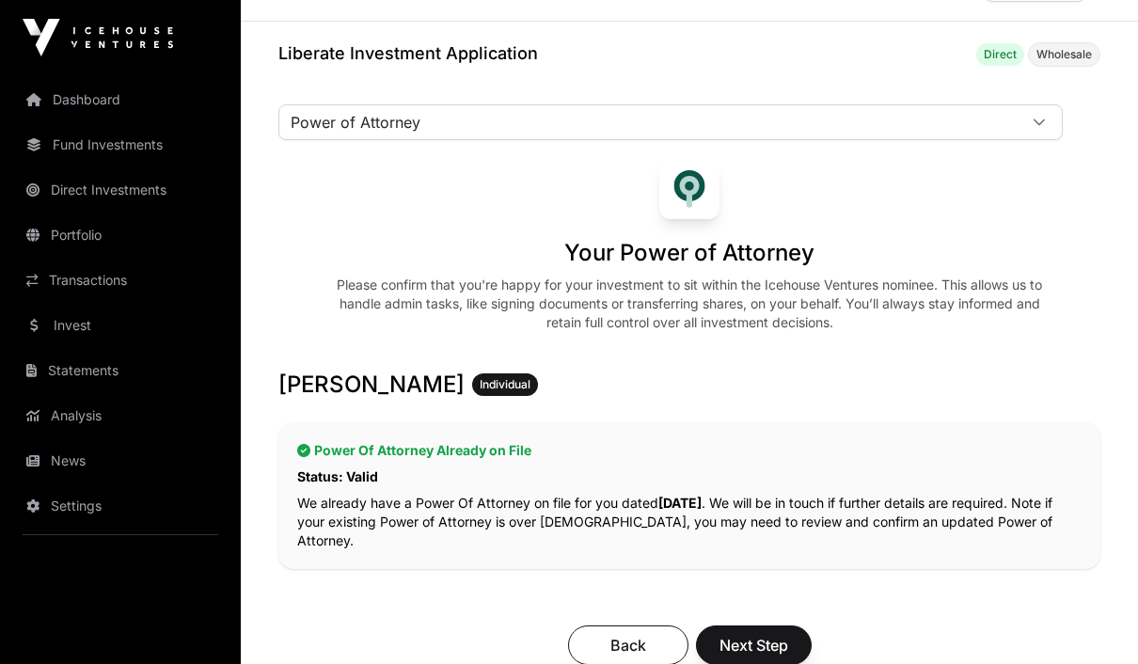
scroll to position [164, 0]
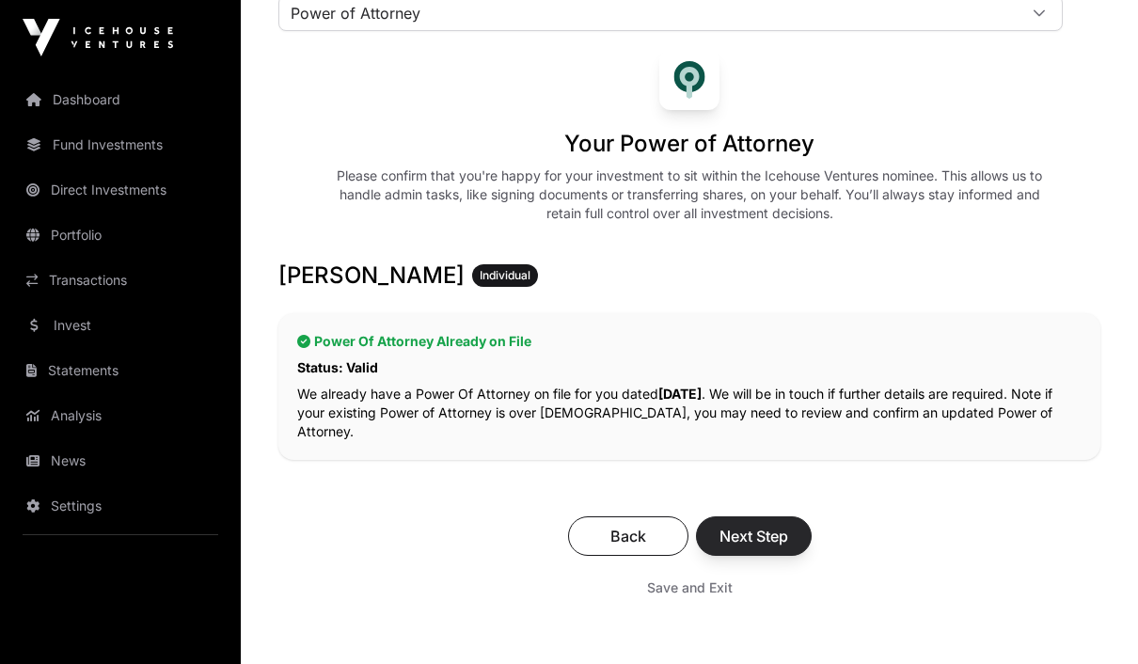
click at [777, 541] on span "Next Step" at bounding box center [754, 536] width 69 height 23
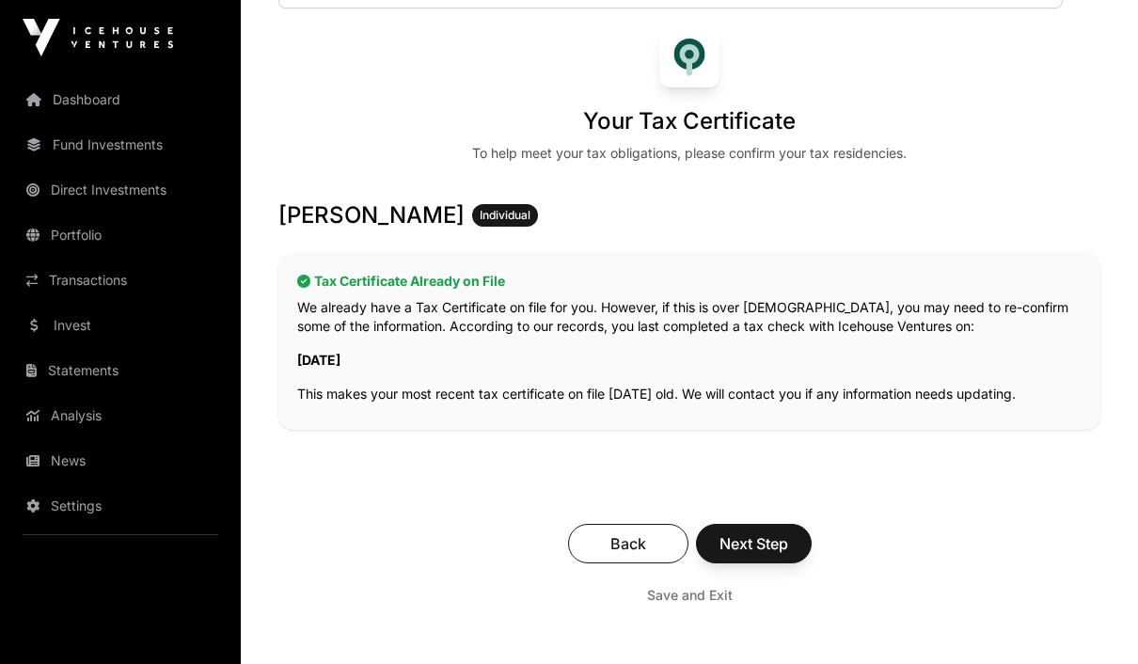
scroll to position [239, 0]
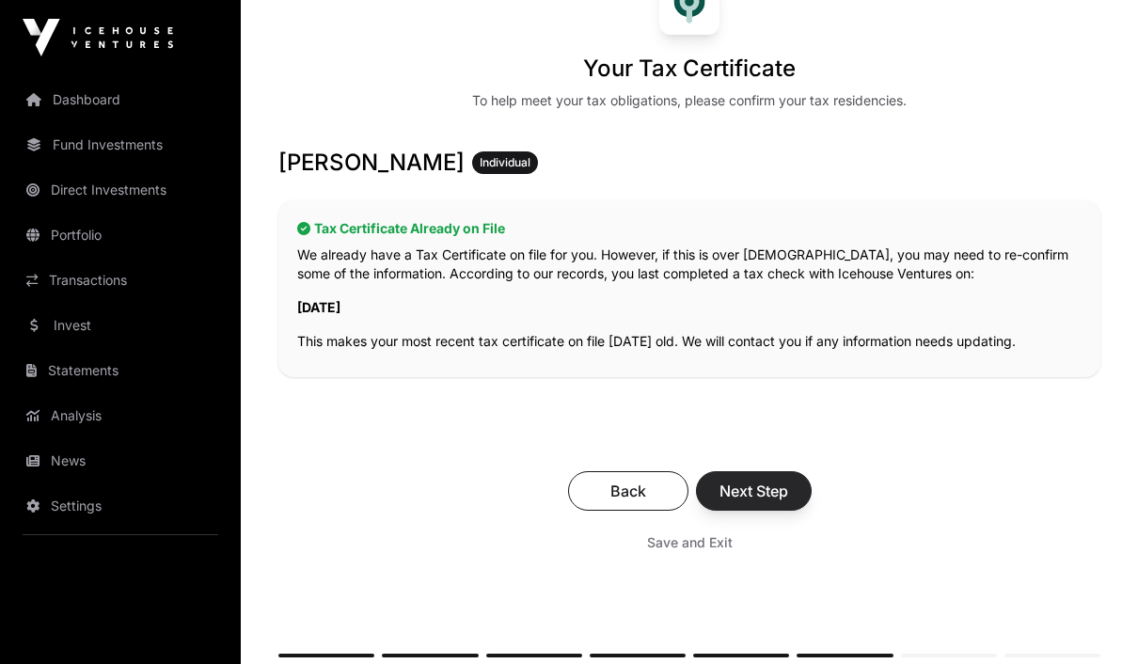
click at [774, 484] on span "Next Step" at bounding box center [754, 491] width 69 height 23
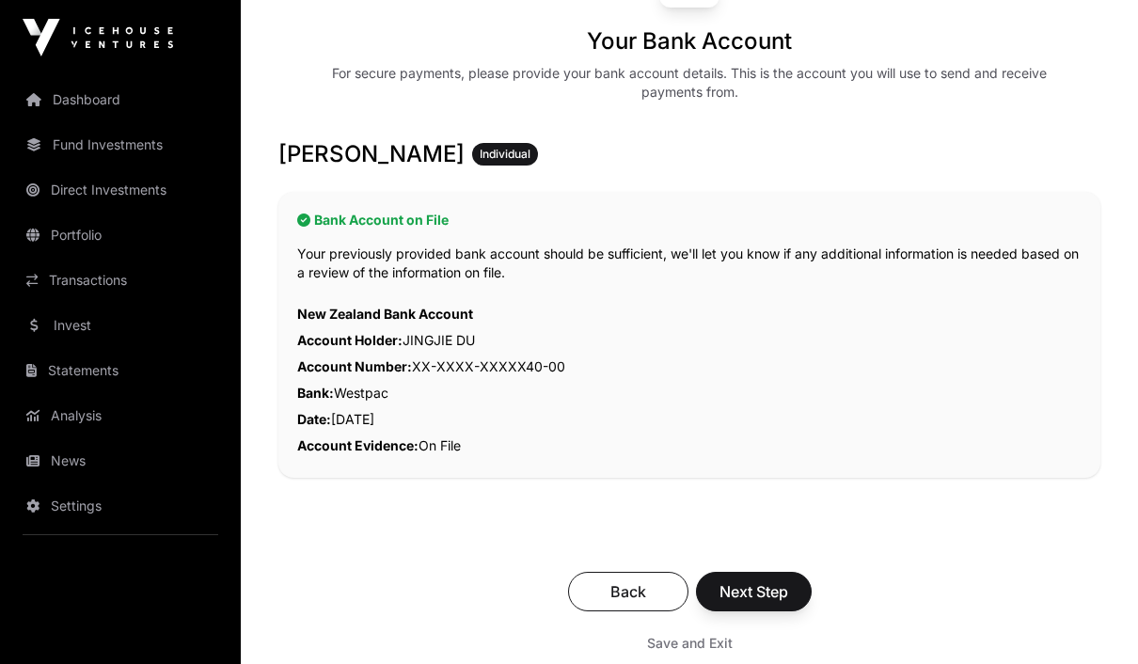
scroll to position [278, 0]
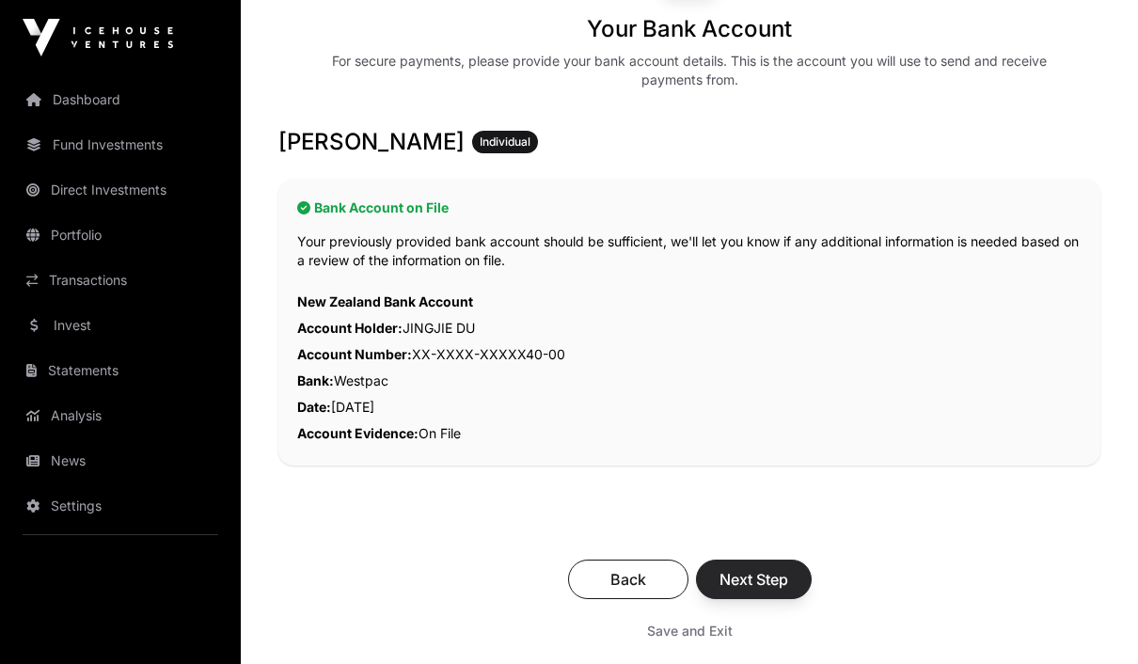
click at [770, 579] on span "Next Step" at bounding box center [754, 579] width 69 height 23
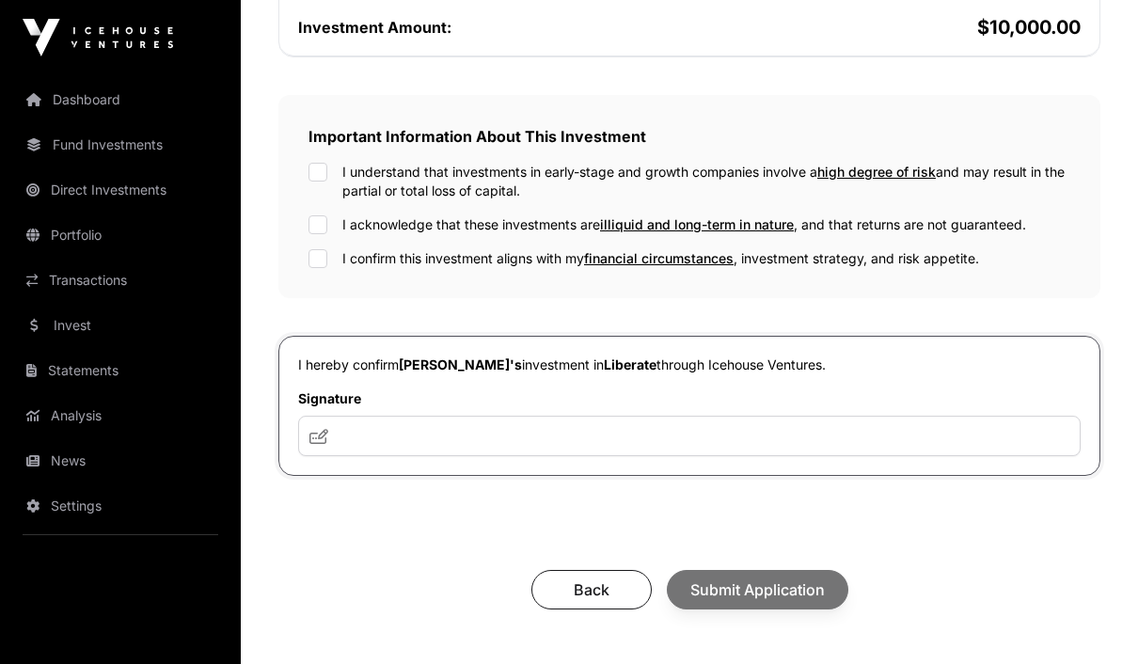
scroll to position [581, 0]
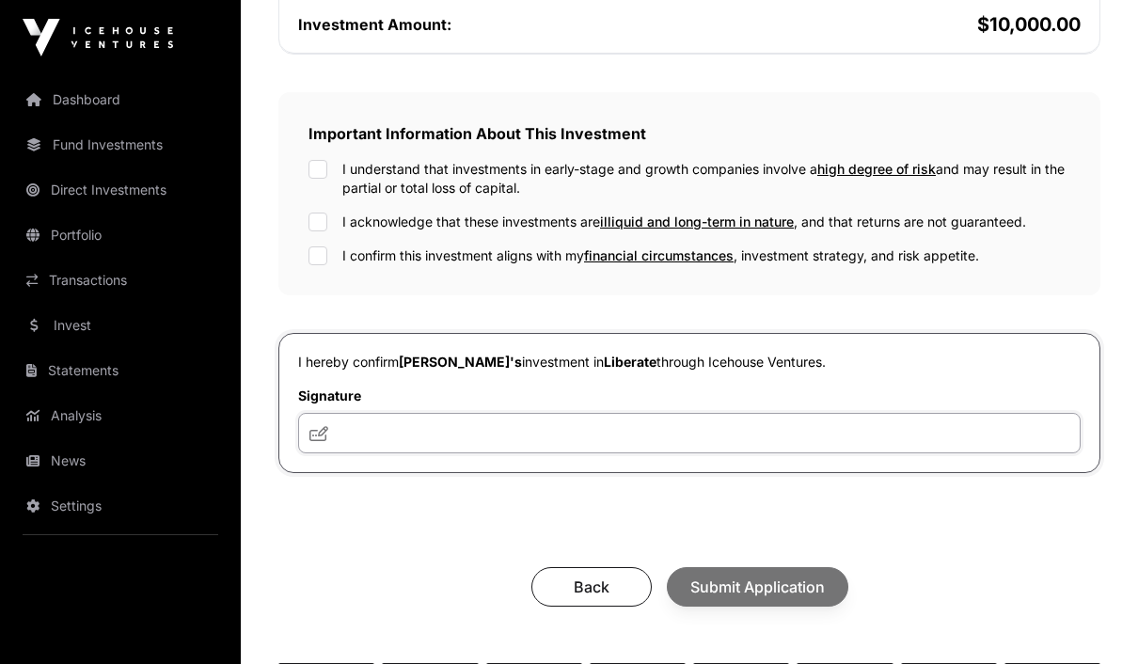
click at [977, 450] on input "text" at bounding box center [689, 433] width 783 height 40
type input "**********"
click at [801, 587] on div "Back Submit Application" at bounding box center [689, 587] width 785 height 40
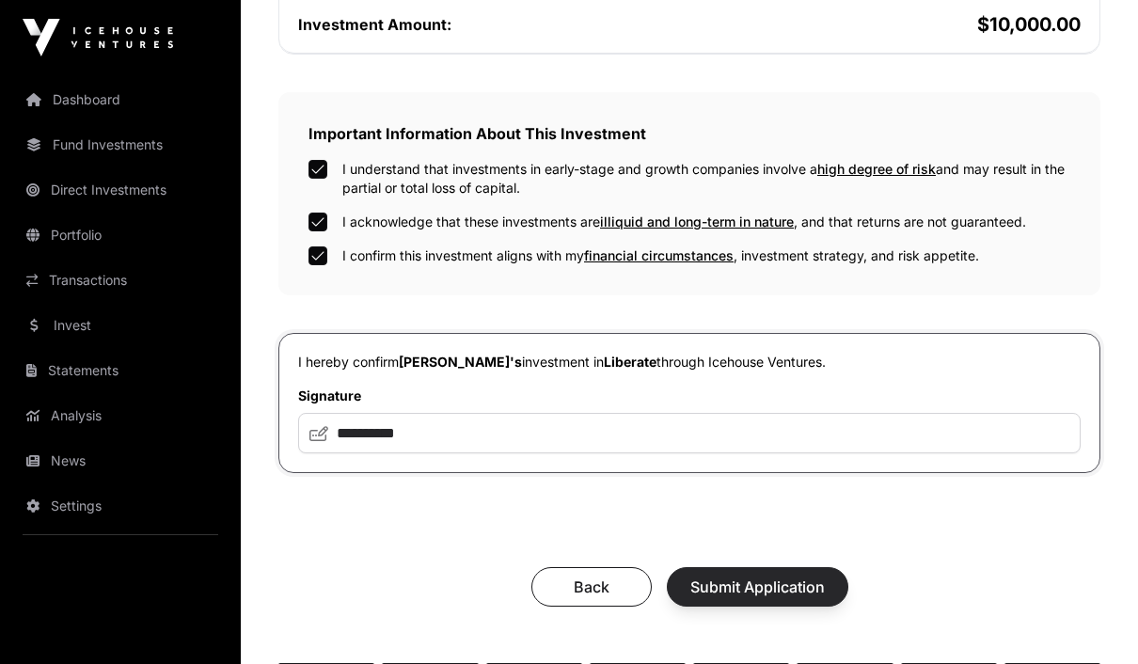
click at [783, 603] on button "Submit Application" at bounding box center [758, 587] width 182 height 40
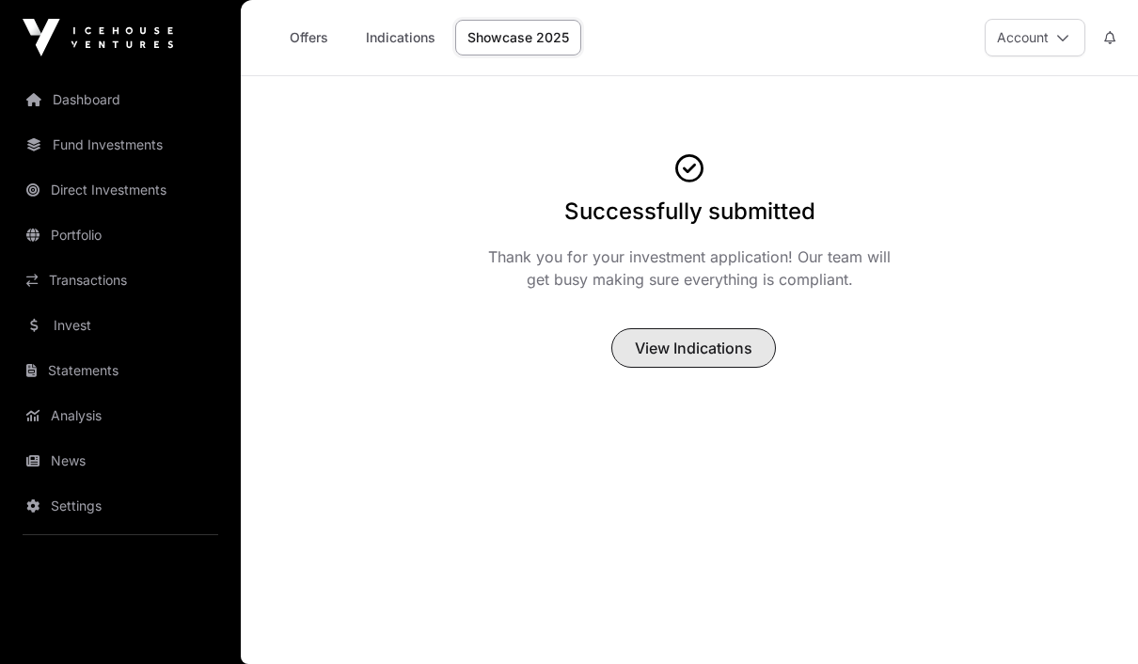
click at [678, 347] on span "View Indications" at bounding box center [694, 348] width 118 height 23
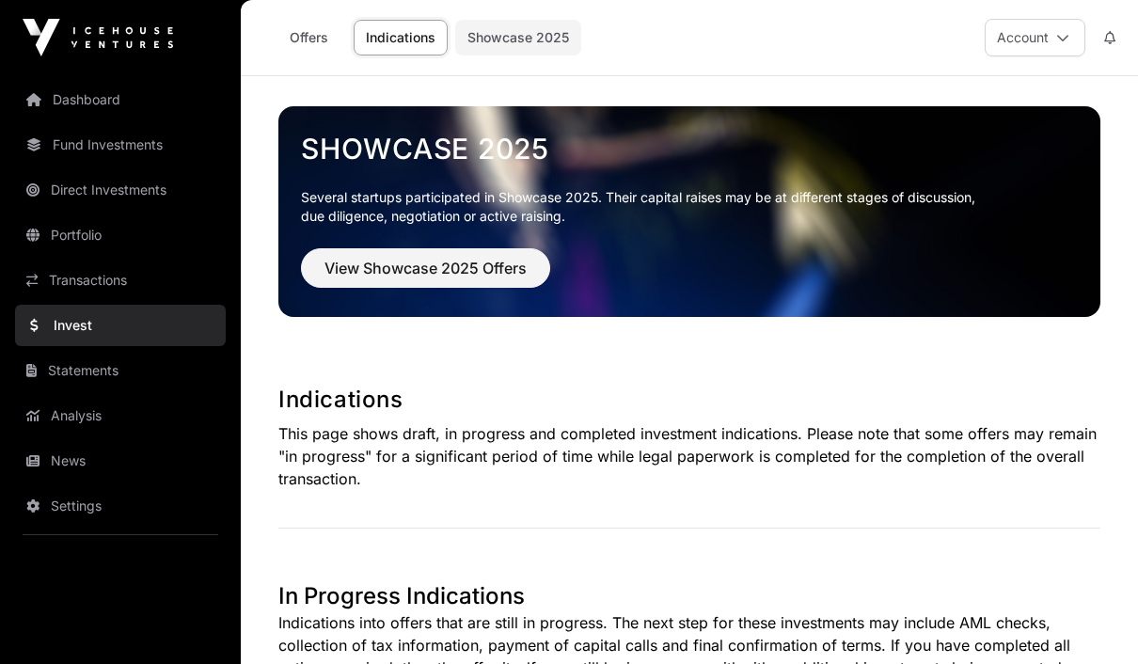
click at [527, 39] on link "Showcase 2025" at bounding box center [518, 38] width 126 height 36
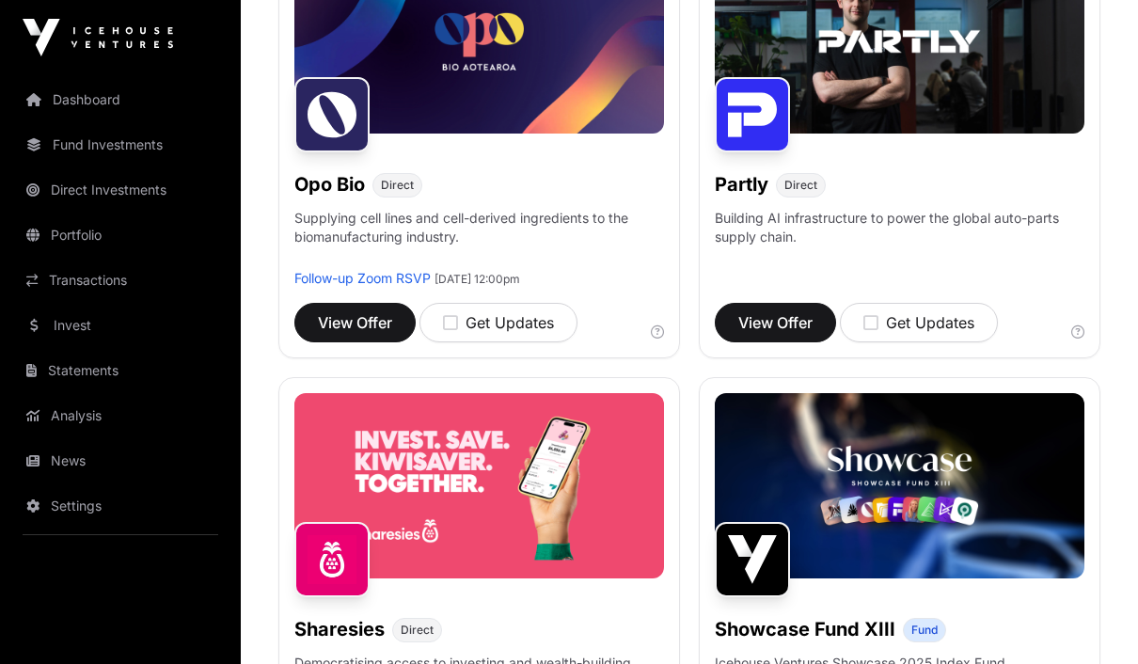
scroll to position [1741, 0]
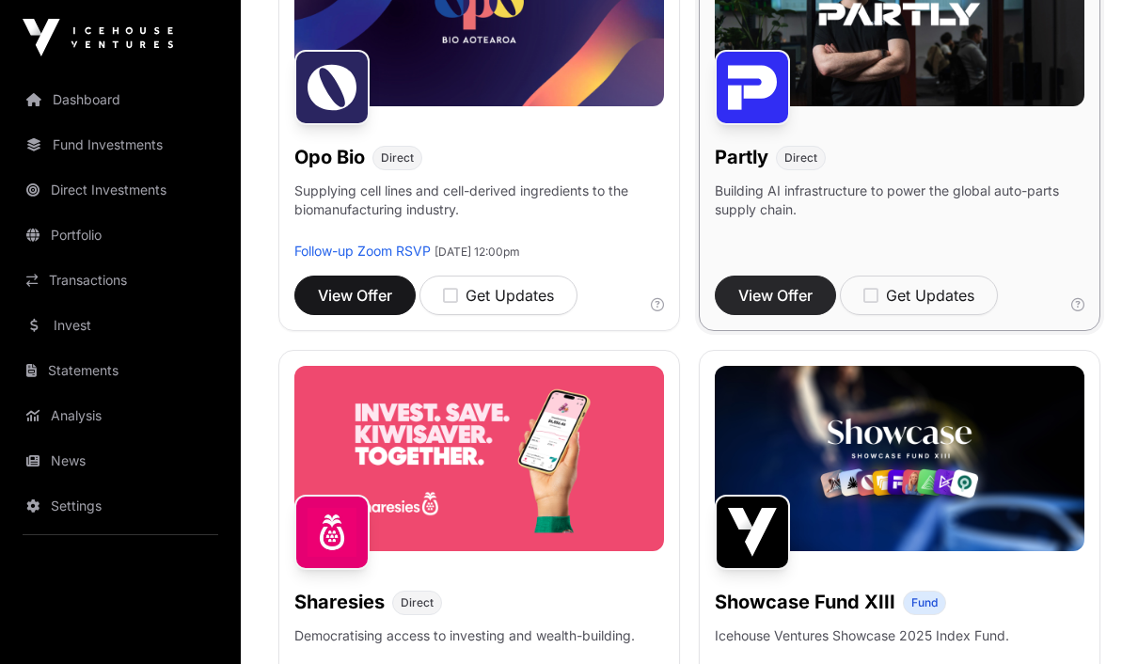
click at [786, 290] on span "View Offer" at bounding box center [775, 295] width 74 height 23
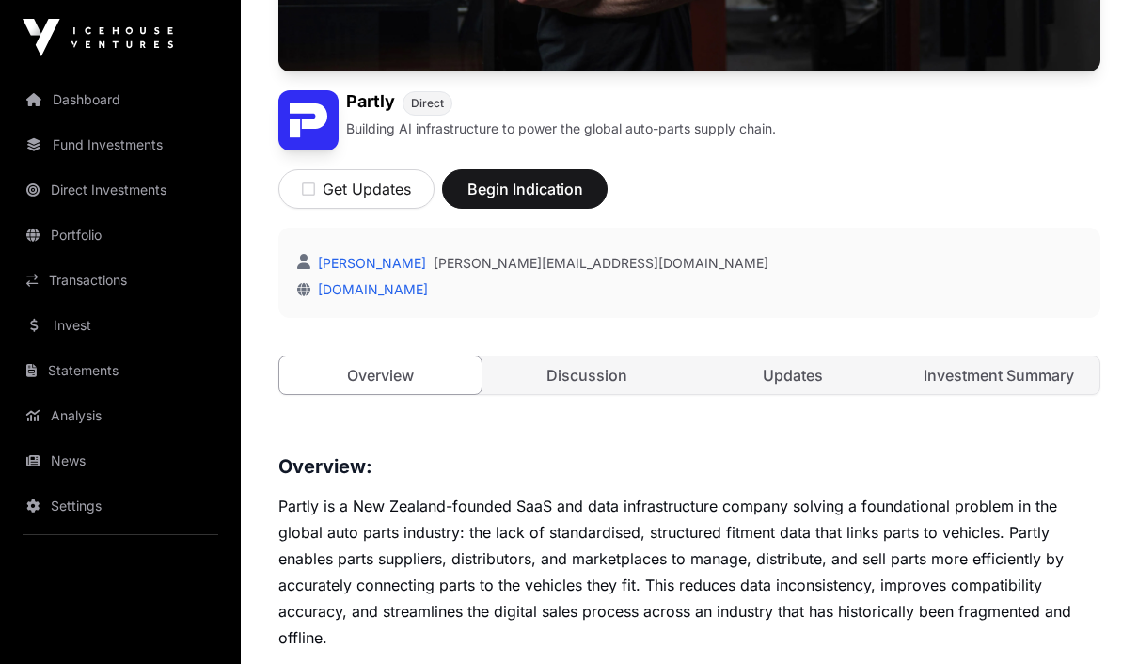
scroll to position [257, 0]
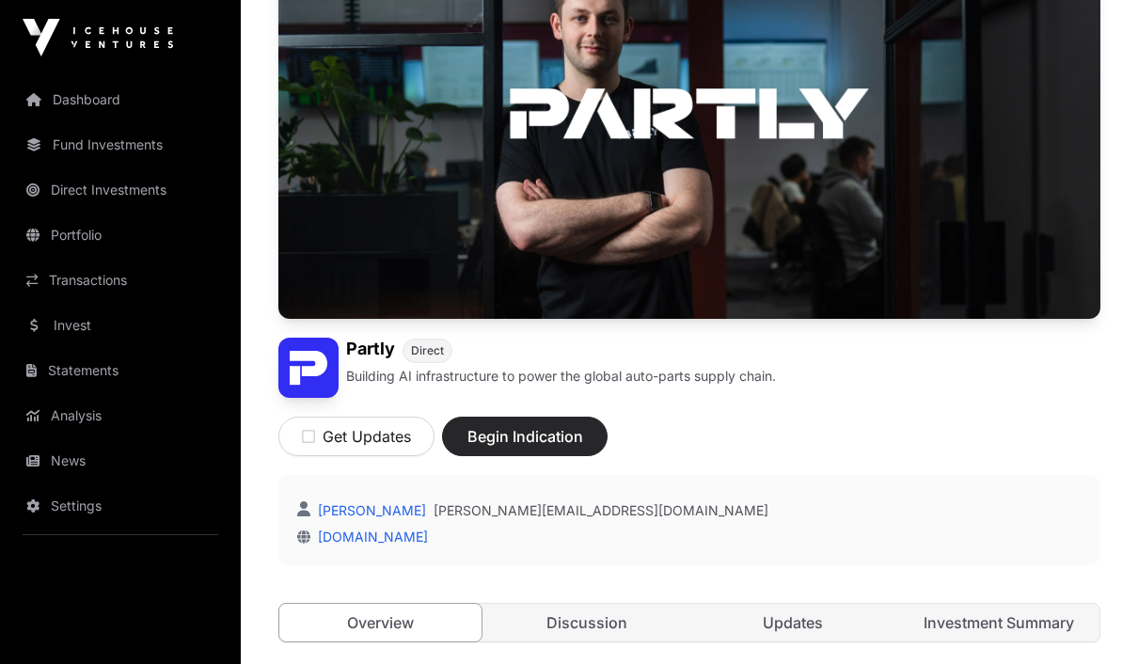
click at [542, 436] on span "Begin Indication" at bounding box center [525, 436] width 119 height 23
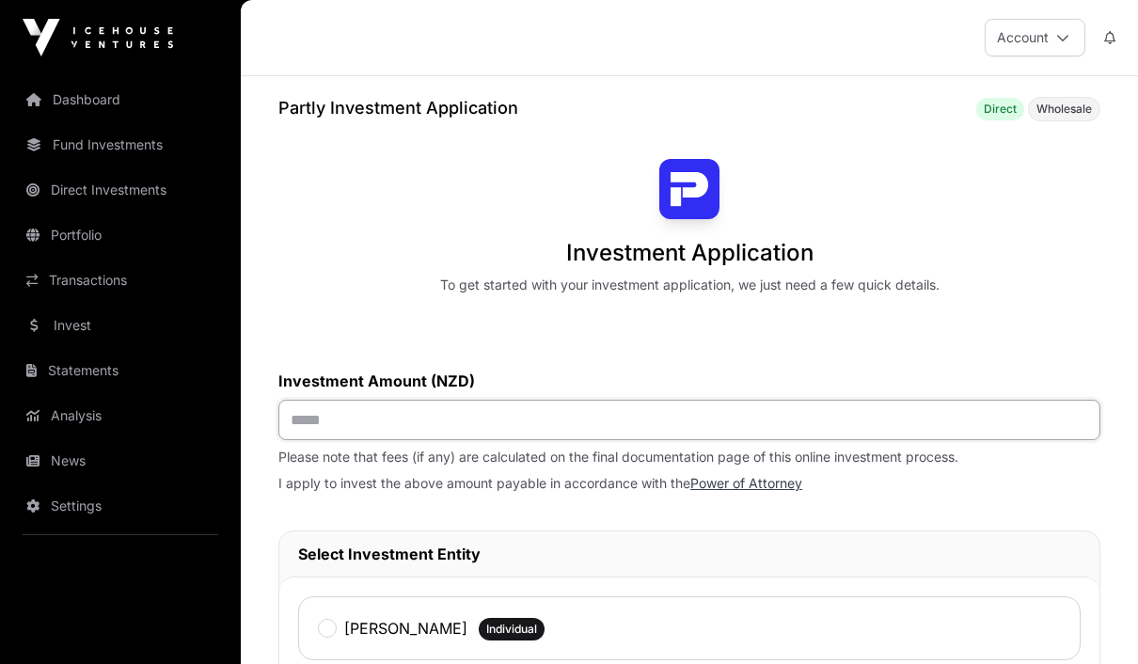
click at [760, 434] on input "text" at bounding box center [689, 420] width 822 height 40
type input "*******"
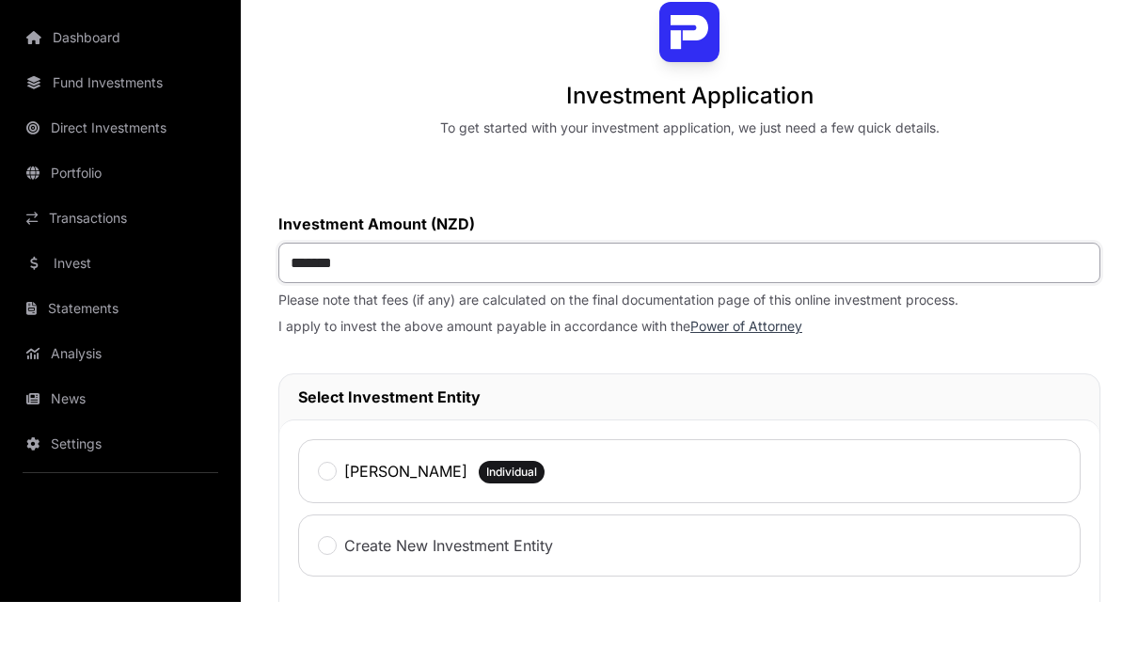
scroll to position [134, 0]
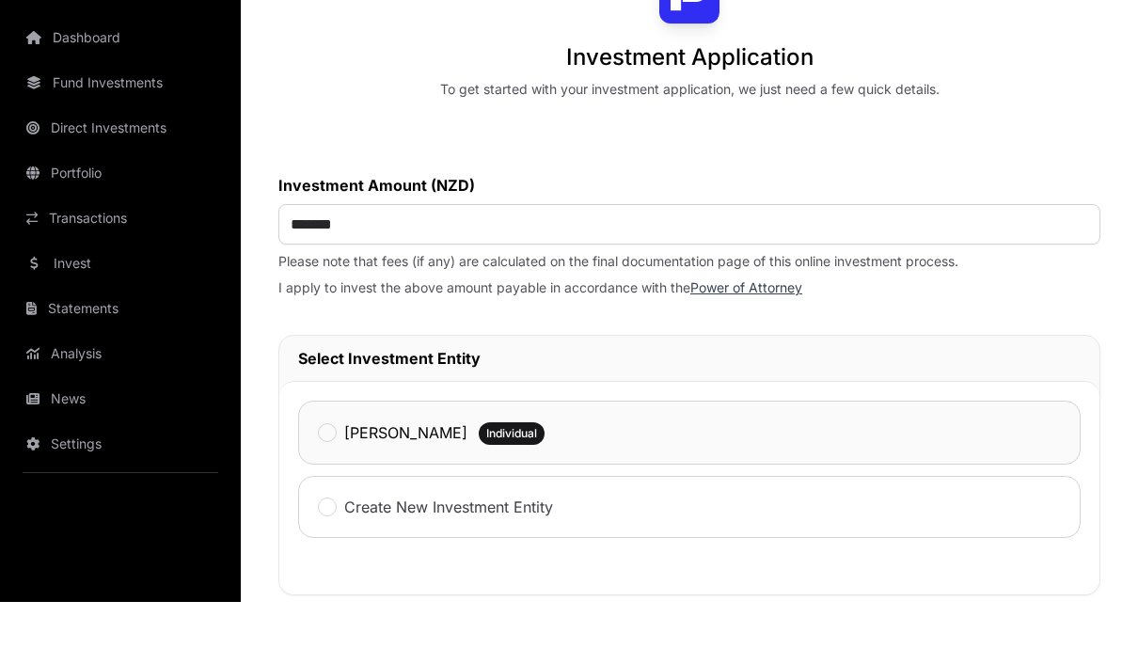
click at [366, 484] on label "[PERSON_NAME]" at bounding box center [405, 495] width 123 height 23
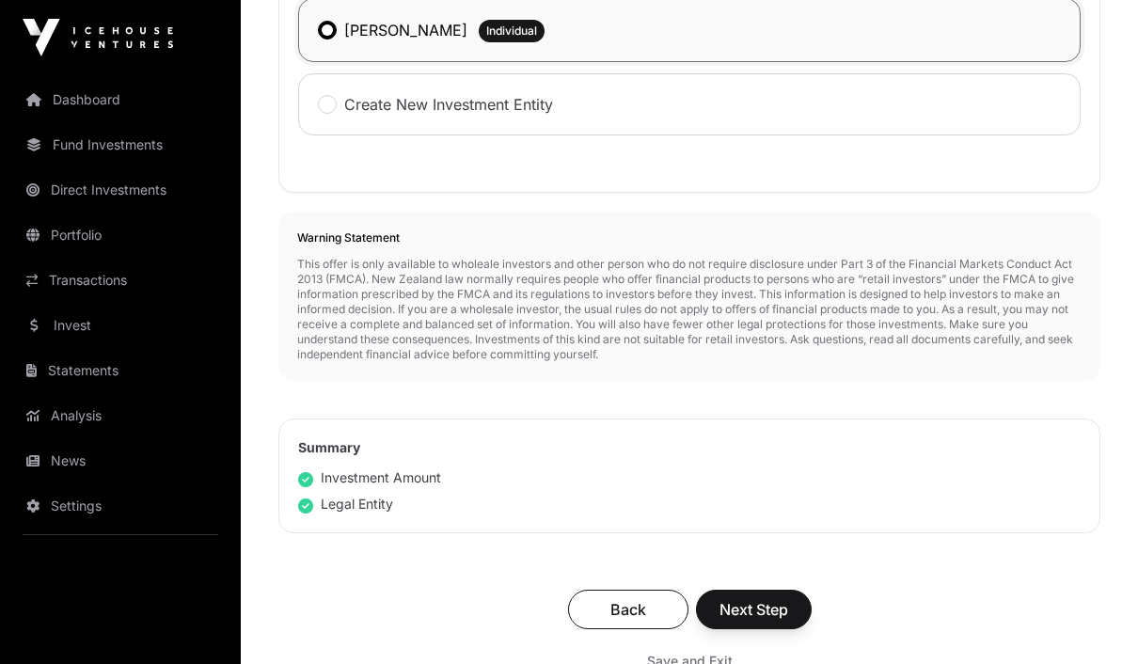
scroll to position [599, 0]
click at [776, 612] on span "Next Step" at bounding box center [754, 608] width 69 height 23
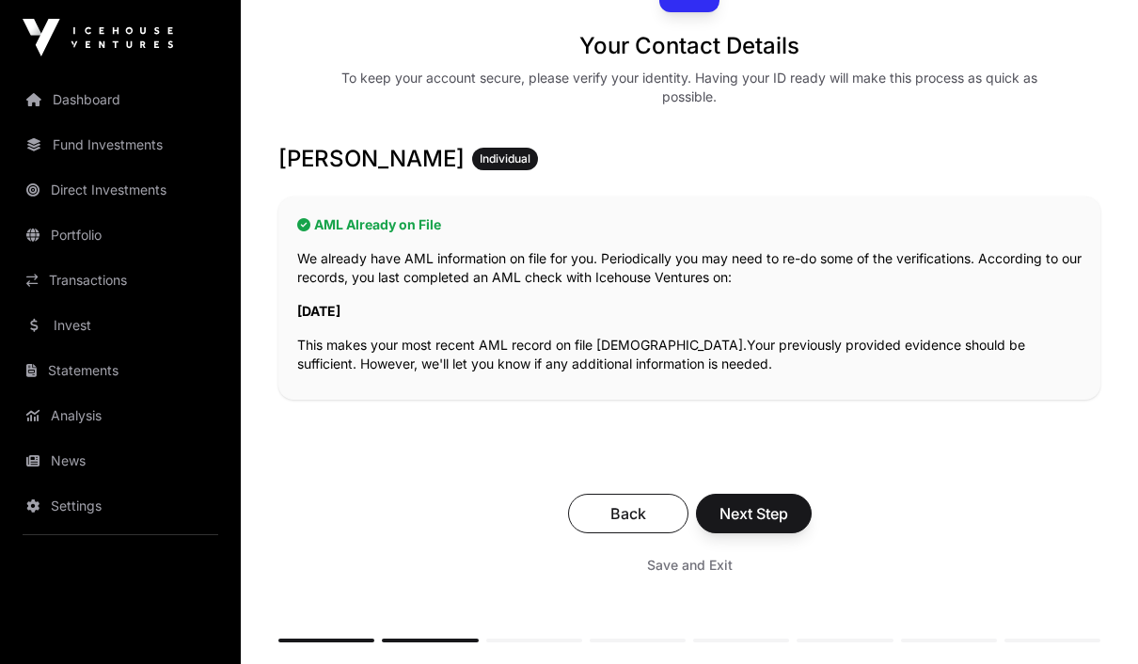
scroll to position [355, 0]
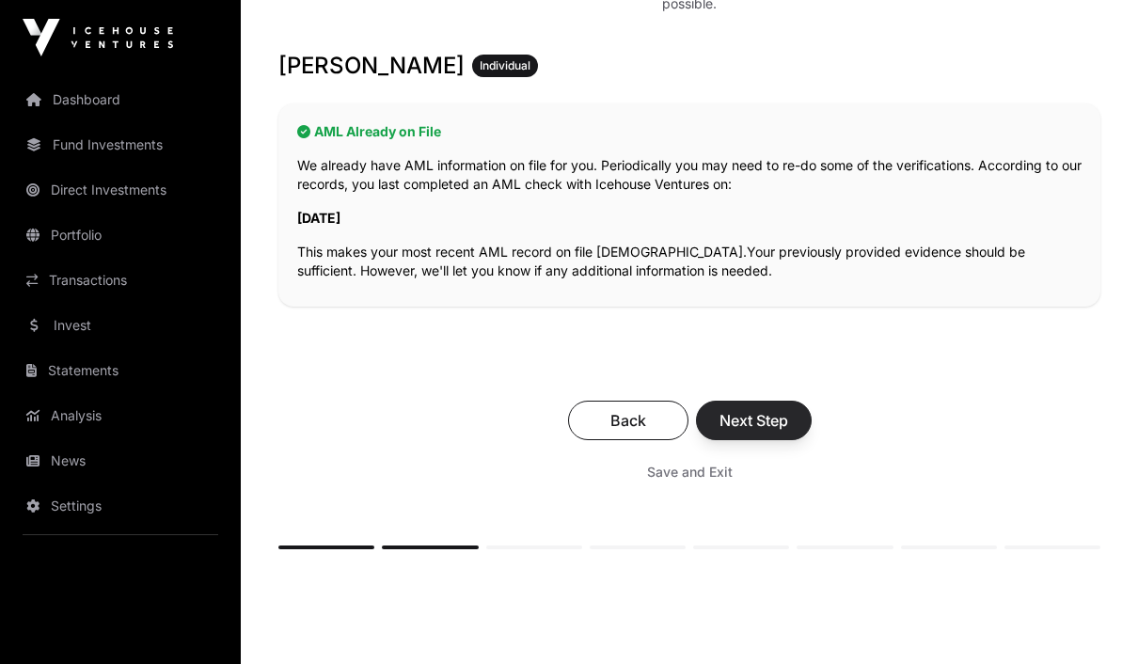
click at [779, 429] on span "Next Step" at bounding box center [754, 420] width 69 height 23
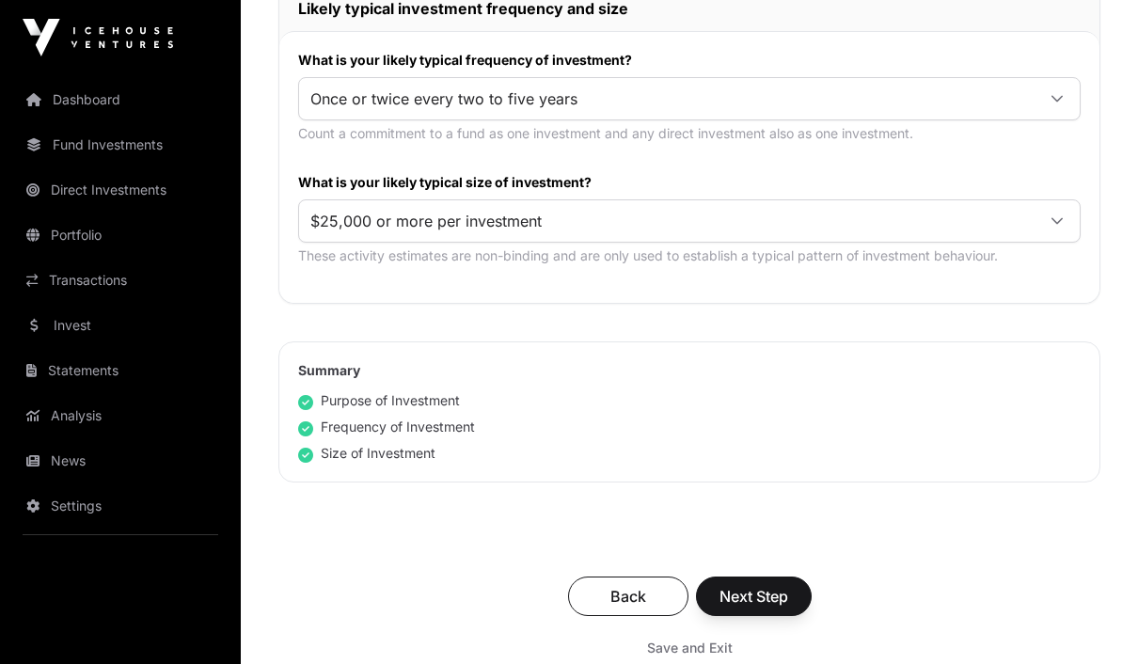
scroll to position [1046, 0]
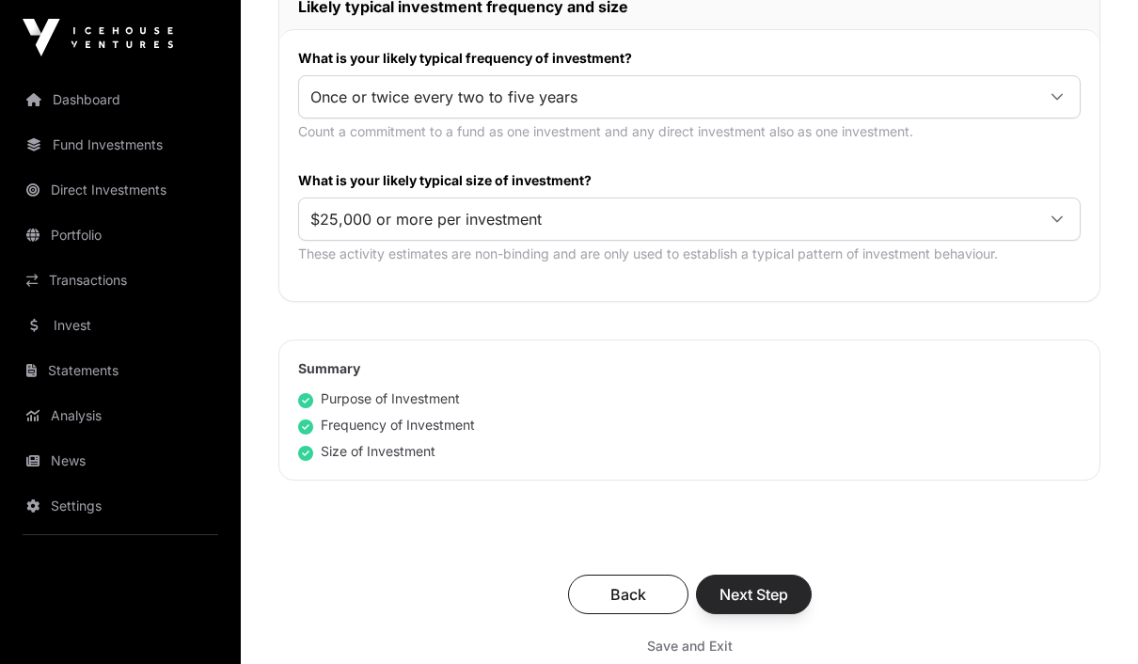
click at [770, 597] on span "Next Step" at bounding box center [754, 594] width 69 height 23
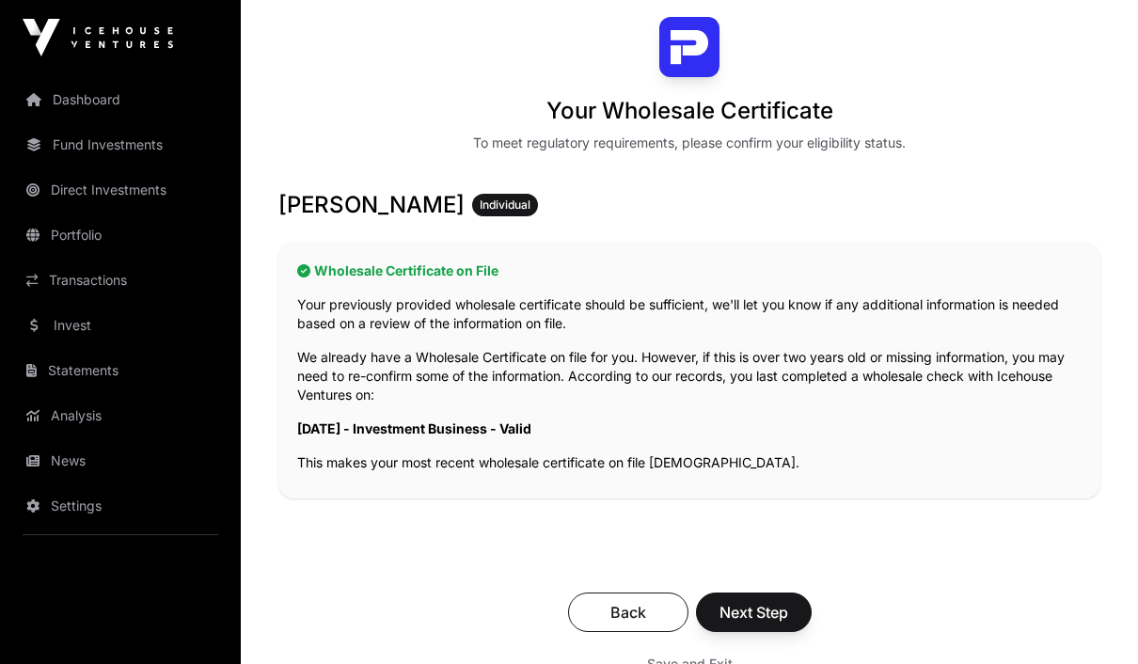
scroll to position [294, 0]
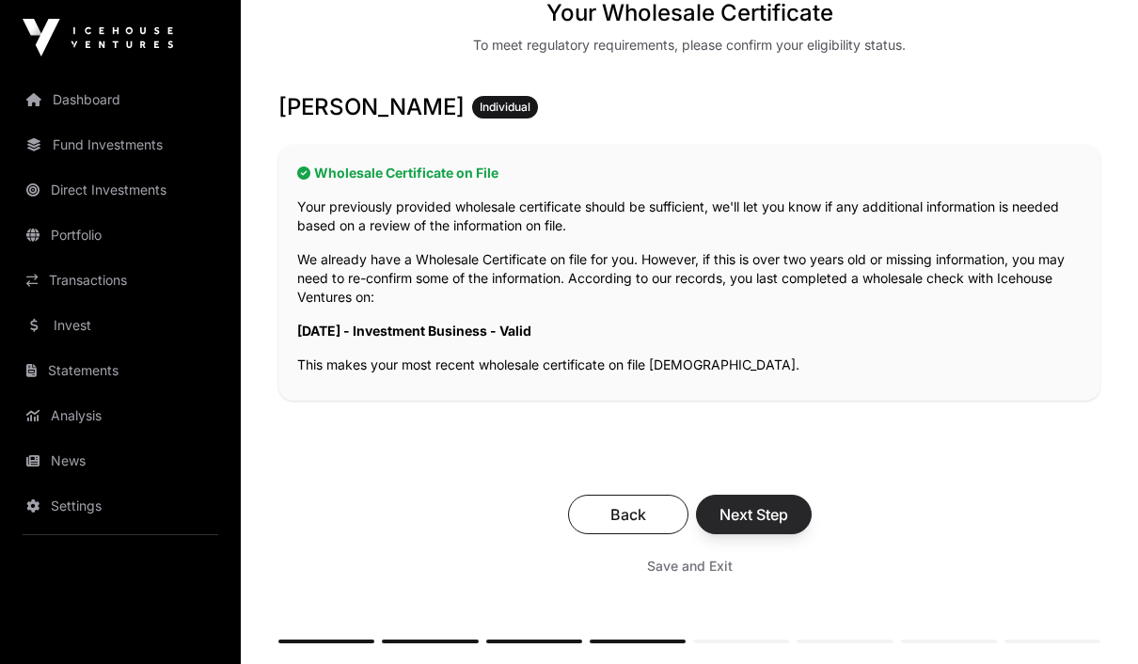
click at [773, 523] on span "Next Step" at bounding box center [754, 514] width 69 height 23
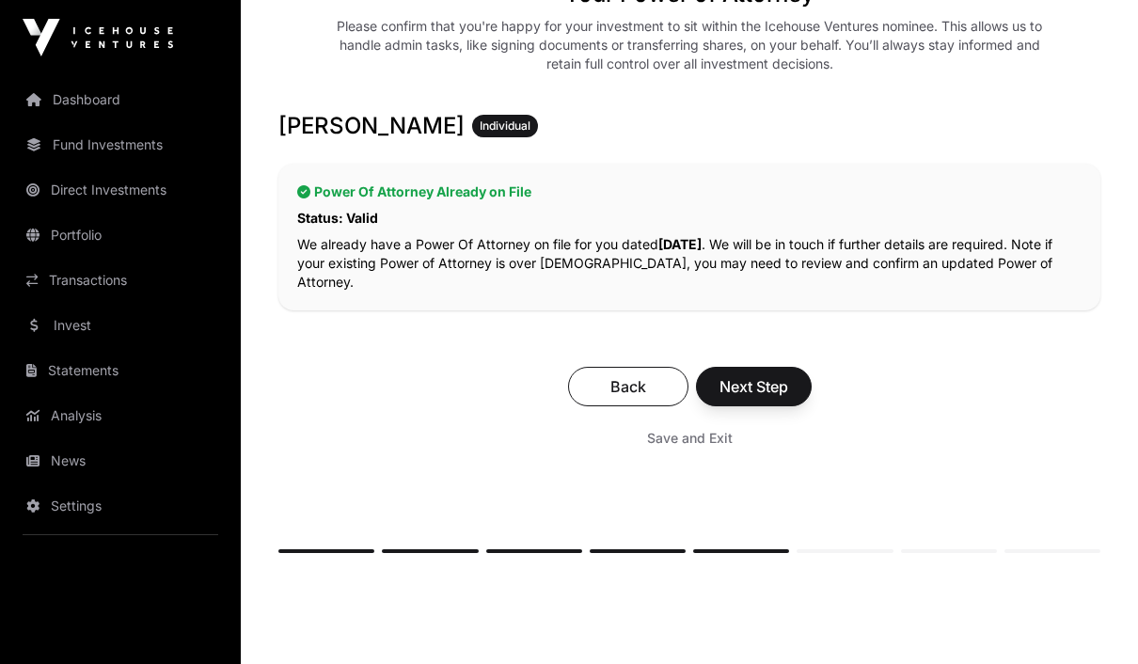
scroll to position [357, 0]
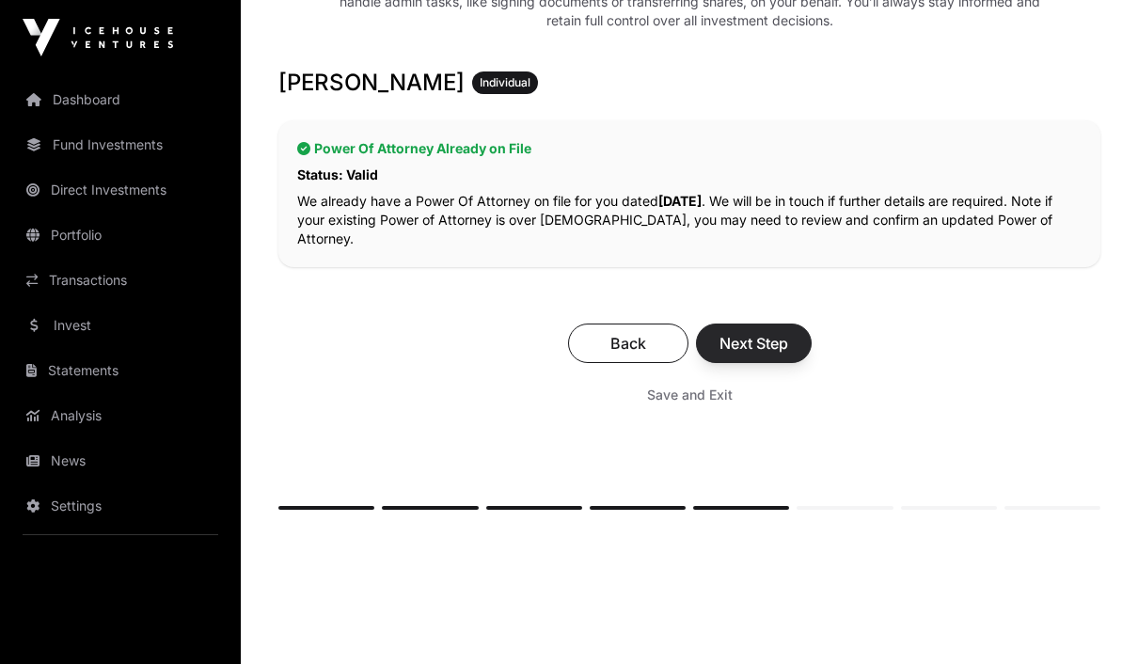
click at [775, 341] on span "Next Step" at bounding box center [754, 343] width 69 height 23
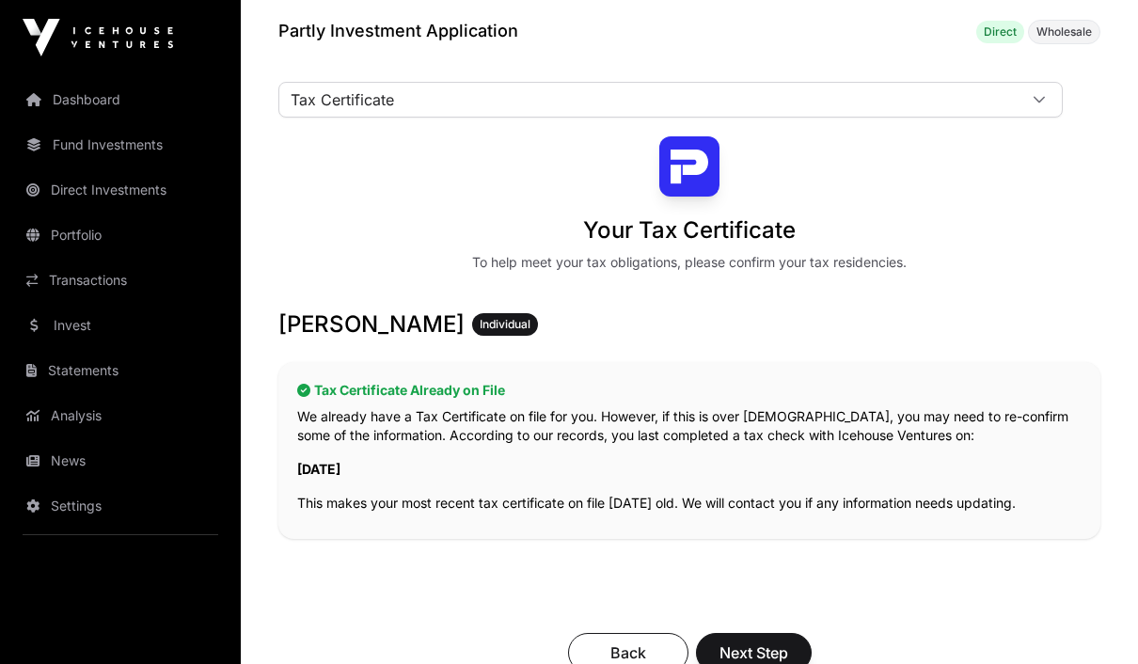
scroll to position [280, 0]
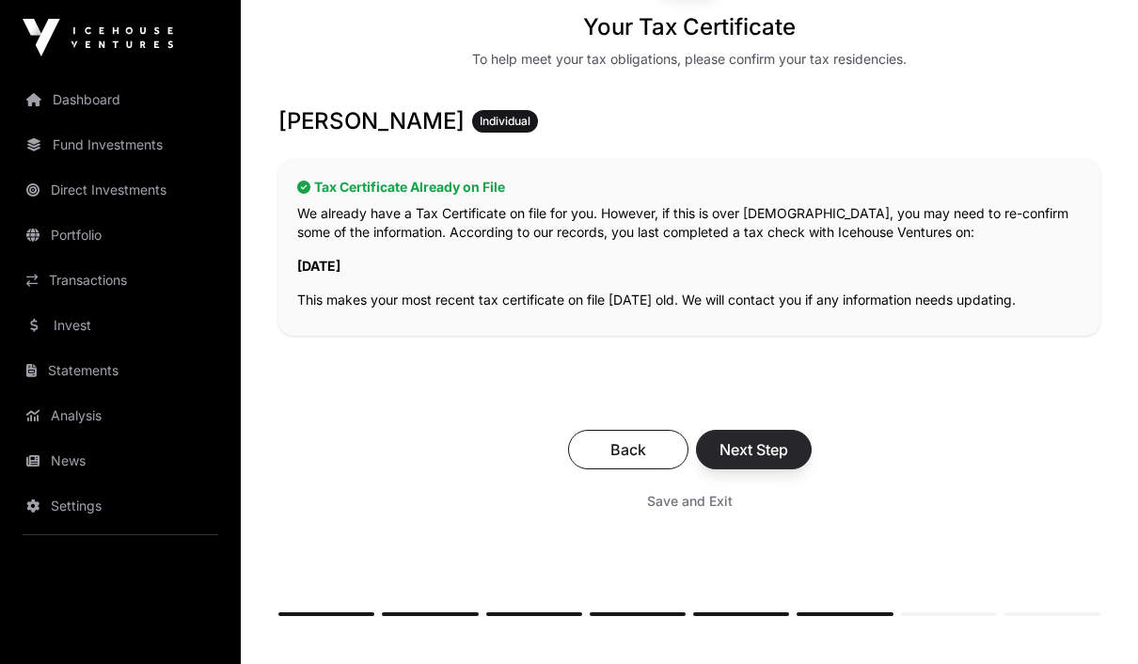
click at [763, 447] on span "Next Step" at bounding box center [754, 449] width 69 height 23
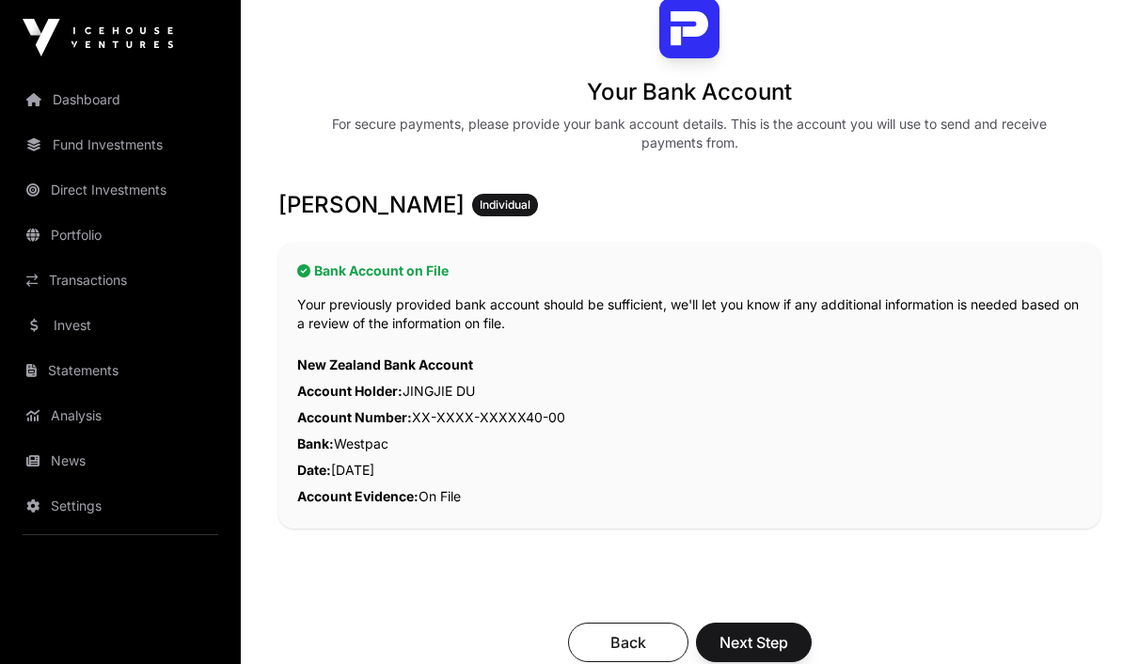
scroll to position [237, 0]
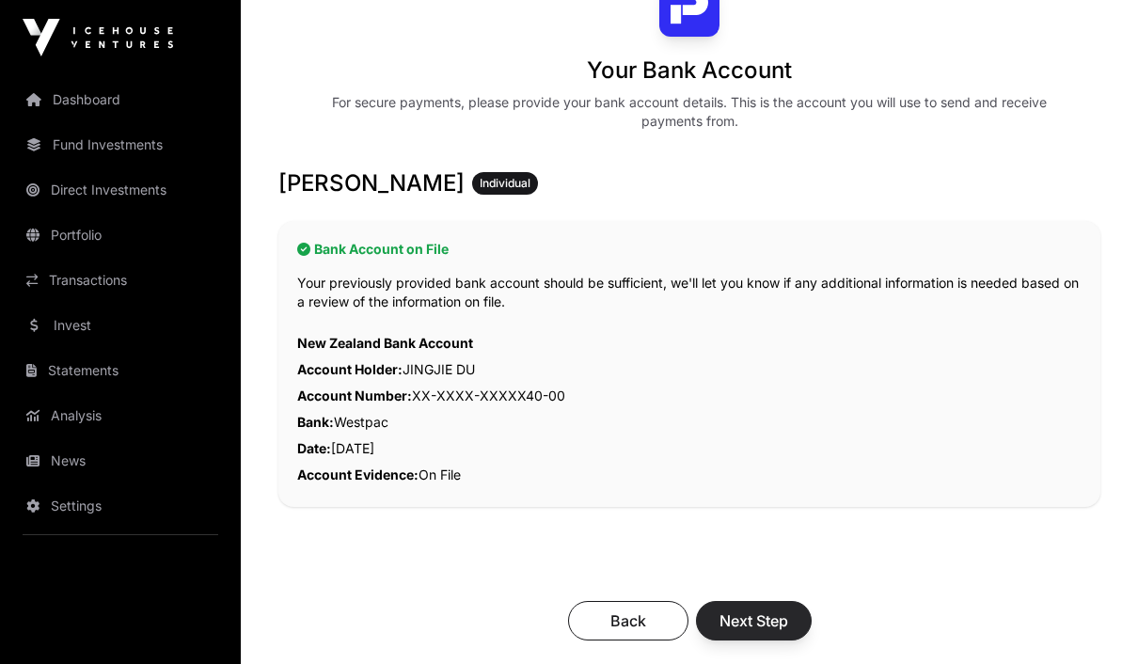
click at [774, 620] on span "Next Step" at bounding box center [754, 621] width 69 height 23
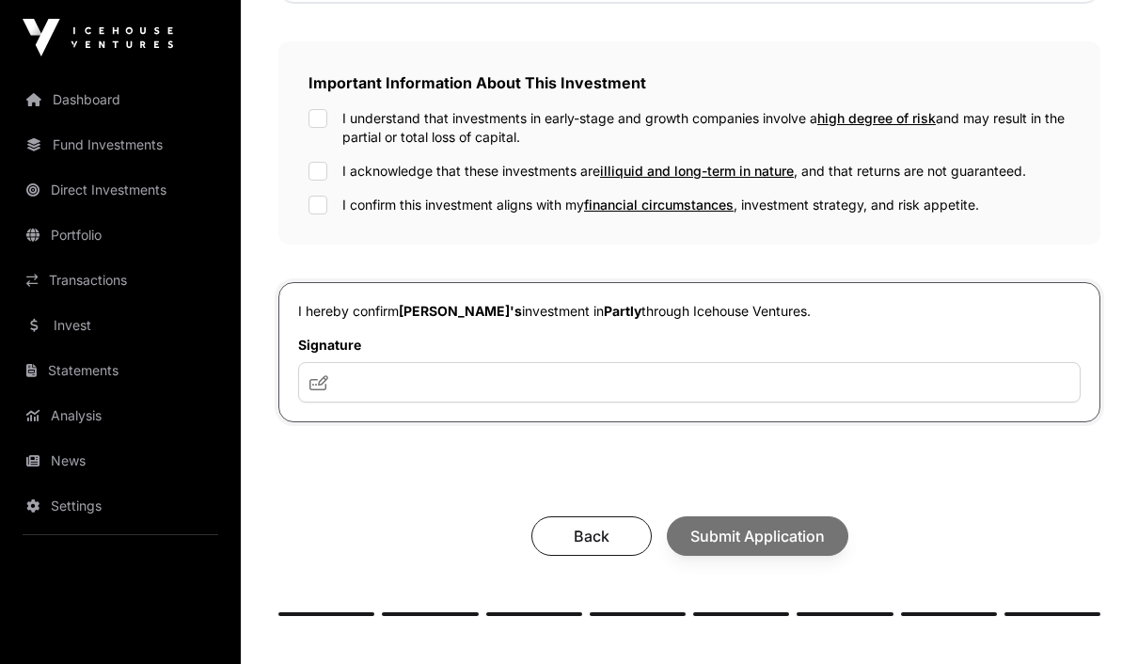
scroll to position [637, 0]
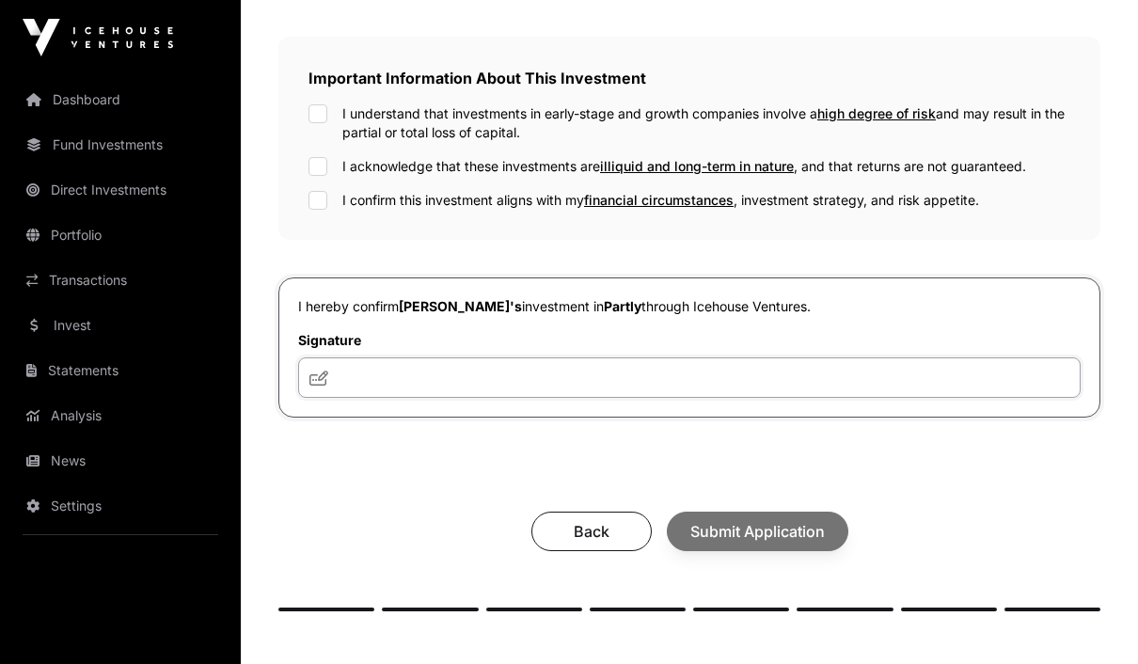
click at [878, 378] on input "text" at bounding box center [689, 377] width 783 height 40
type input "**********"
click at [813, 525] on div "Back Submit Application" at bounding box center [689, 533] width 785 height 40
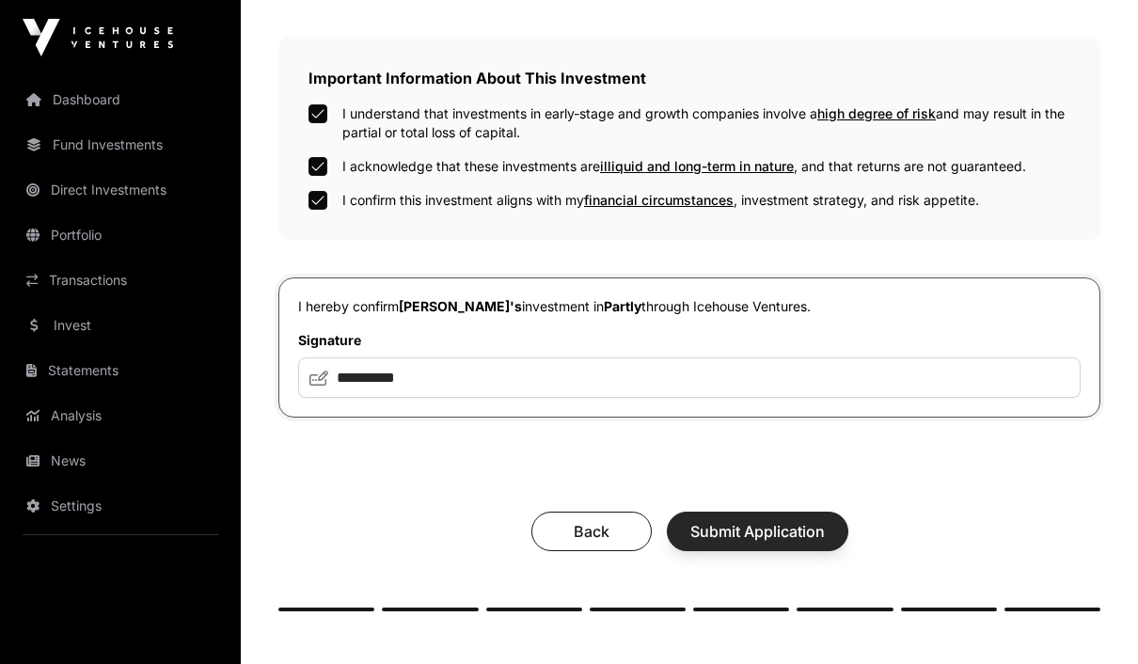
click at [804, 551] on button "Submit Application" at bounding box center [758, 532] width 182 height 40
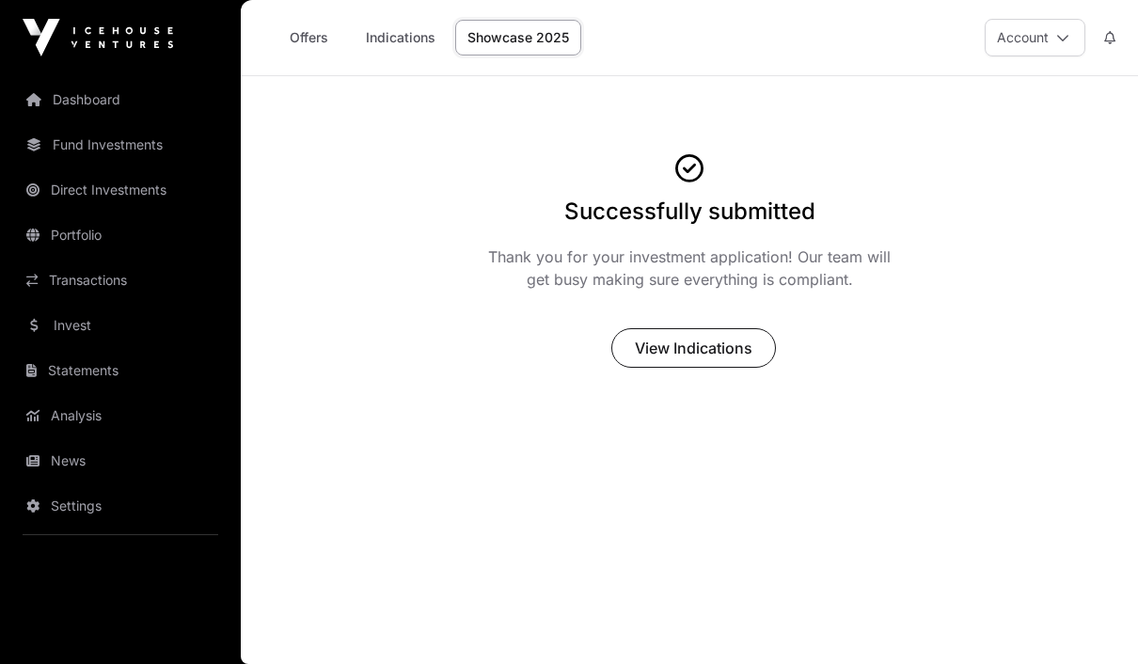
click at [533, 50] on link "Showcase 2025" at bounding box center [518, 38] width 126 height 36
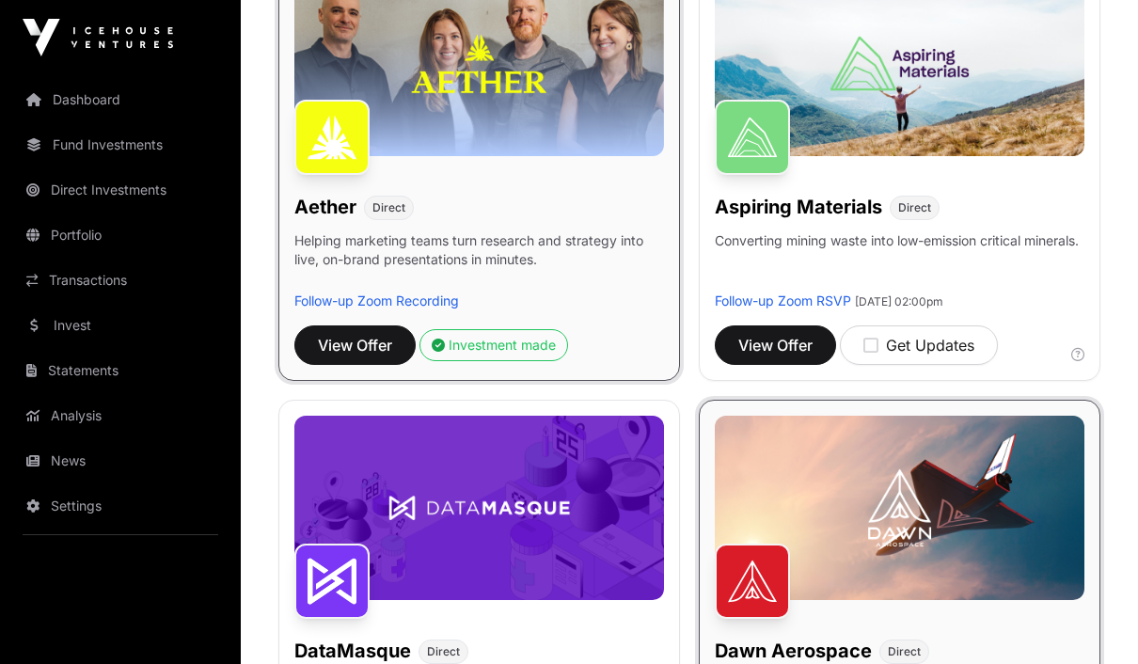
scroll to position [340, 0]
